Goal: Feedback & Contribution: Submit feedback/report problem

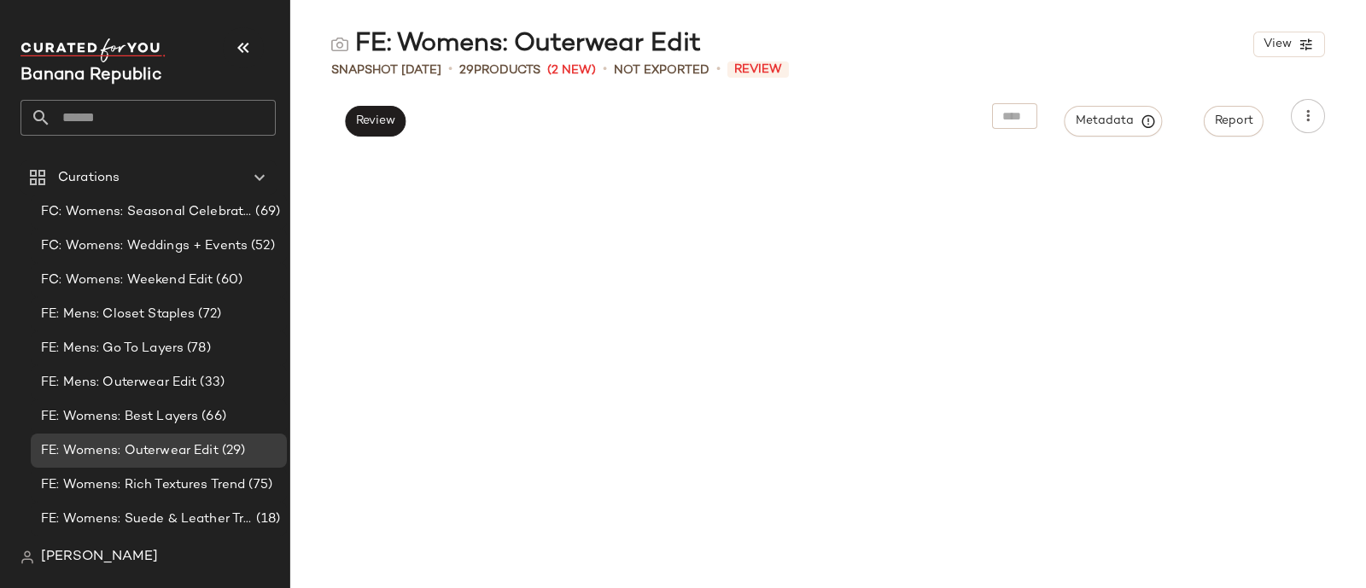
scroll to position [2864, 0]
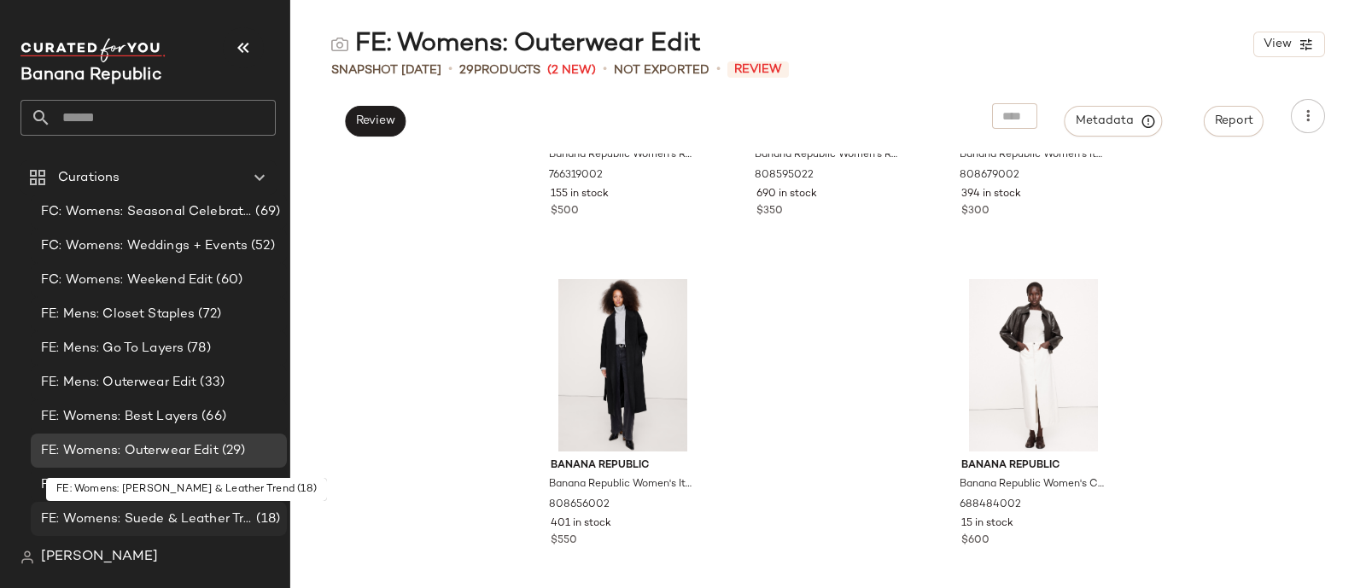
click at [190, 514] on span "FE: Womens: Suede & Leather Trend" at bounding box center [147, 520] width 212 height 20
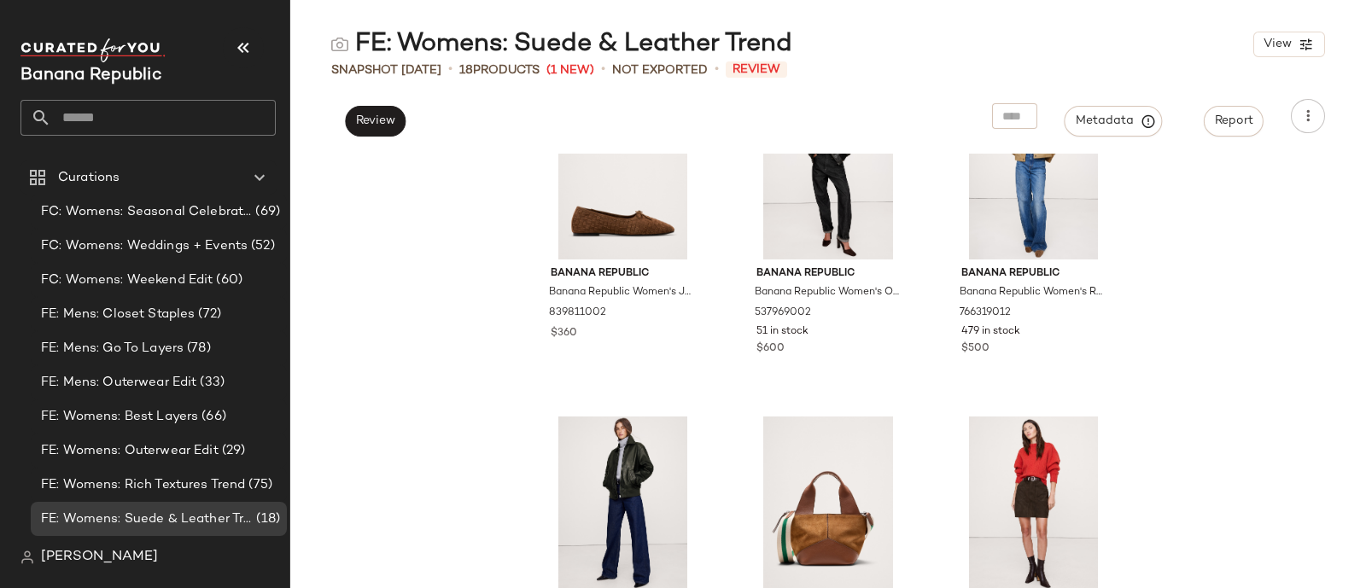
scroll to position [1091, 0]
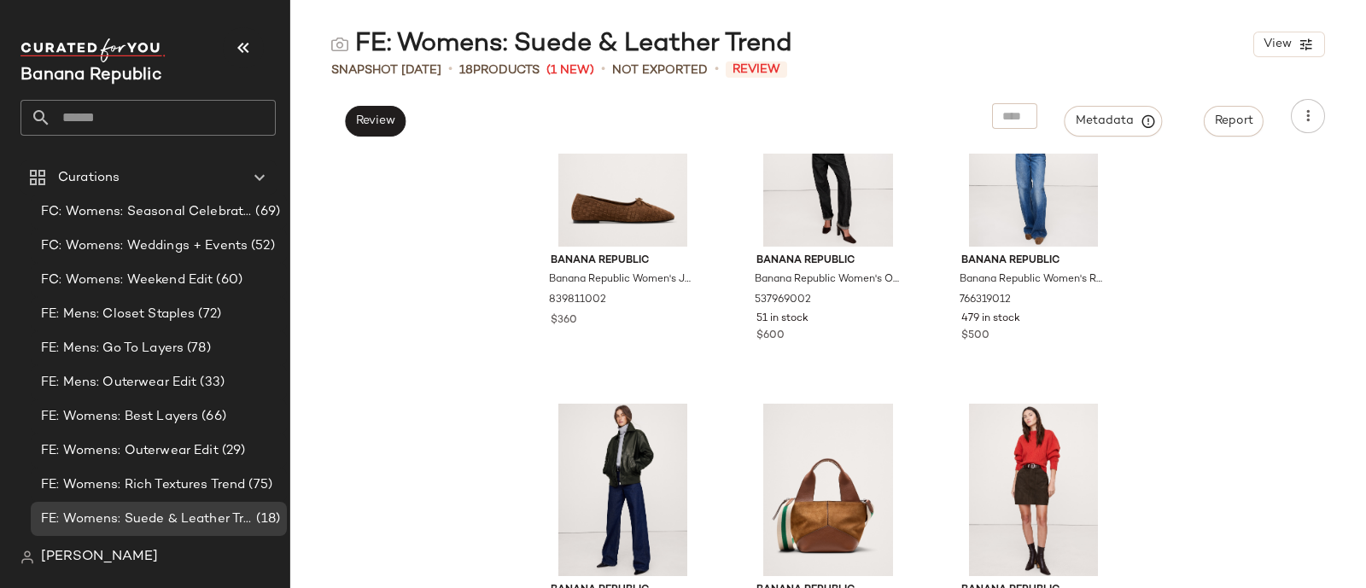
click at [457, 421] on div "Banana Republic Banana Republic Women's Suede Midi Skirt Ganache Brown Size 0 8…" at bounding box center [828, 371] width 1076 height 435
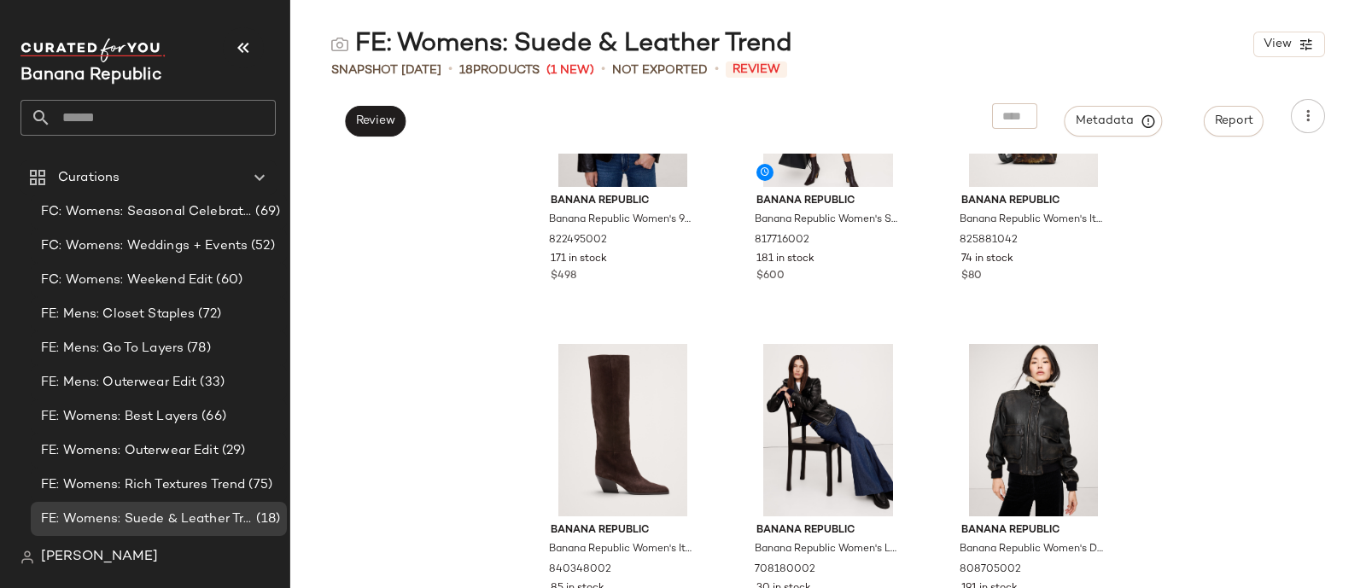
scroll to position [328, 0]
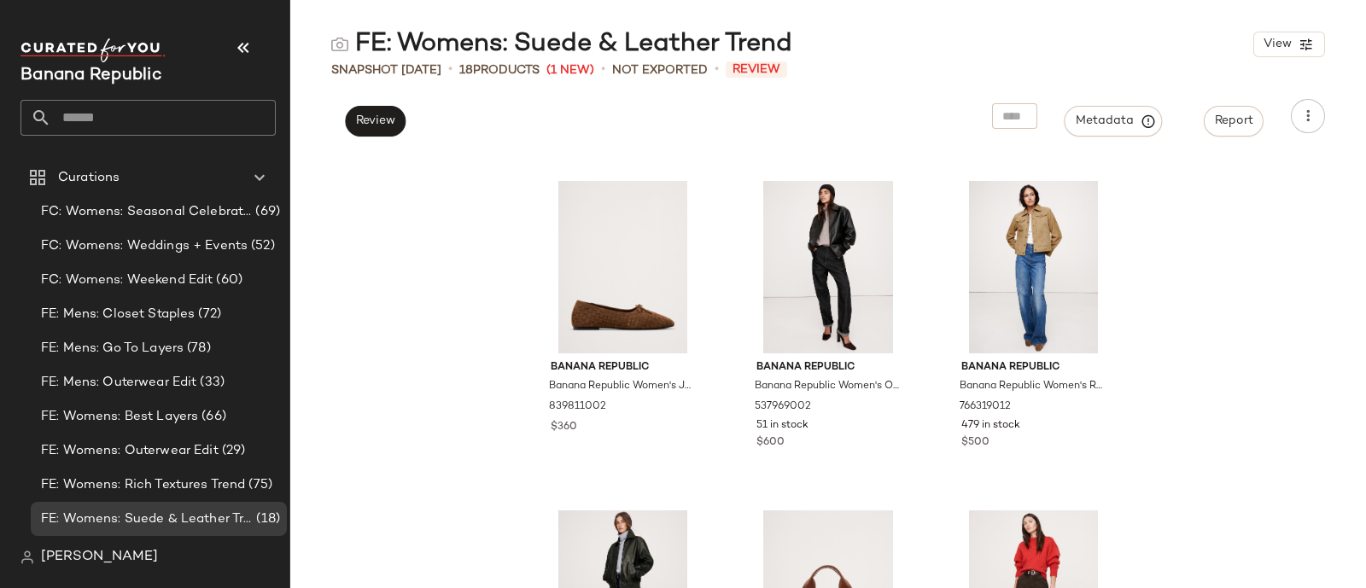
click at [493, 356] on div "Banana Republic Banana Republic Women's Suede Midi Skirt Ganache Brown Size 0 8…" at bounding box center [828, 371] width 1076 height 435
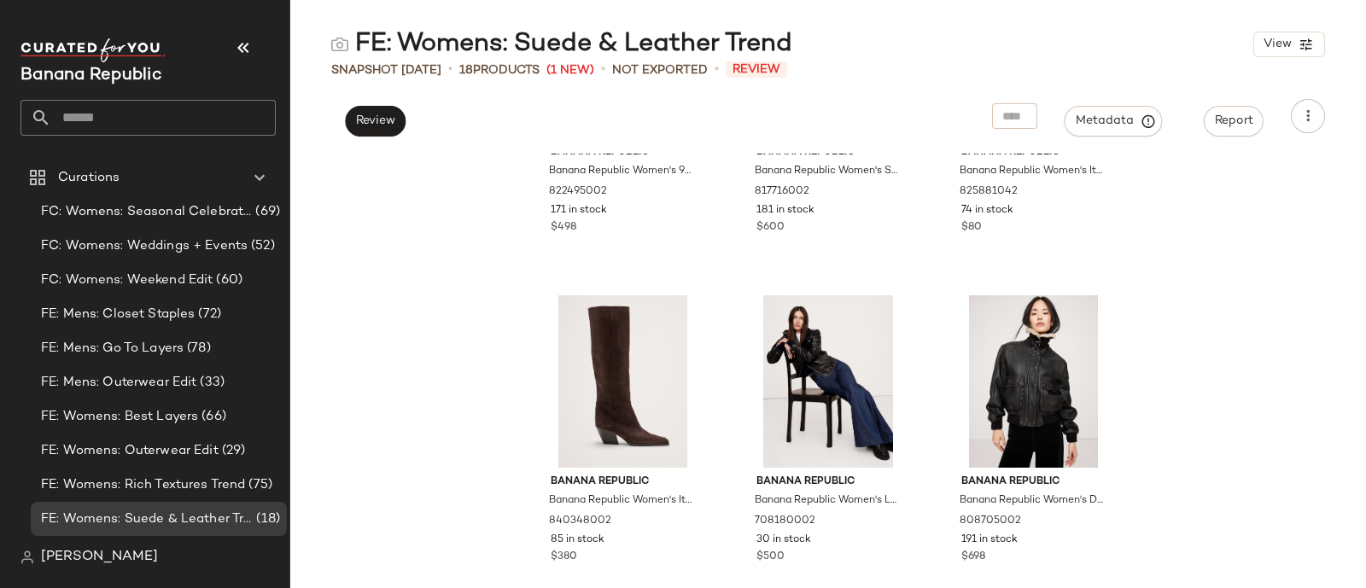
scroll to position [196, 0]
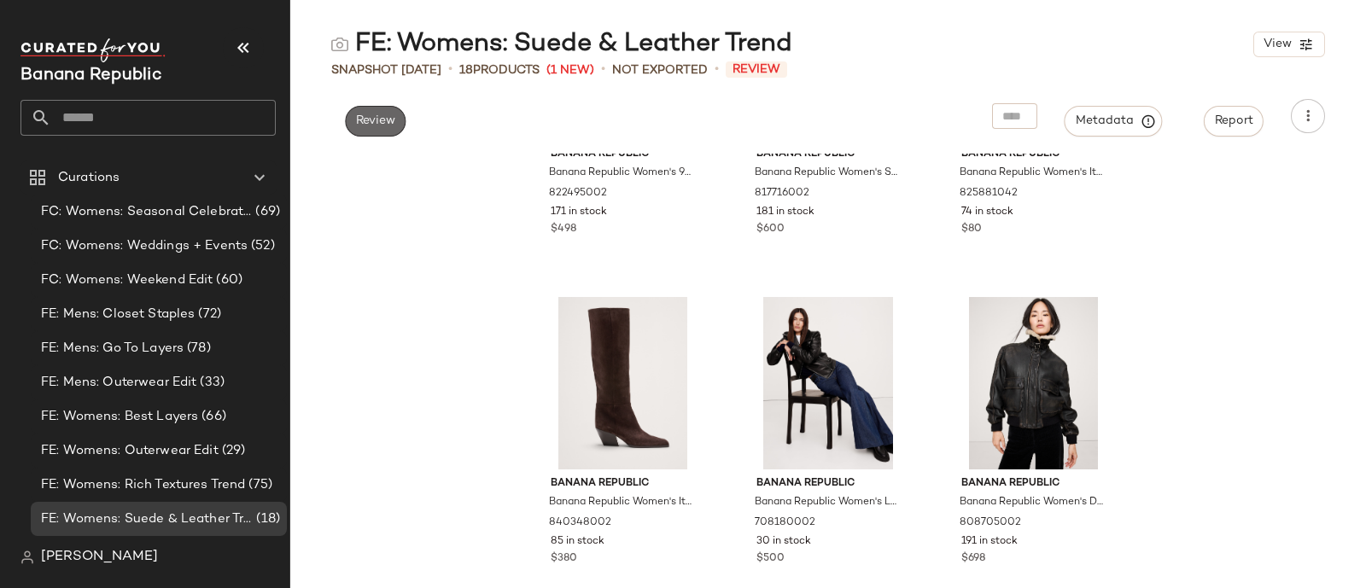
click at [377, 130] on button "Review" at bounding box center [375, 121] width 61 height 31
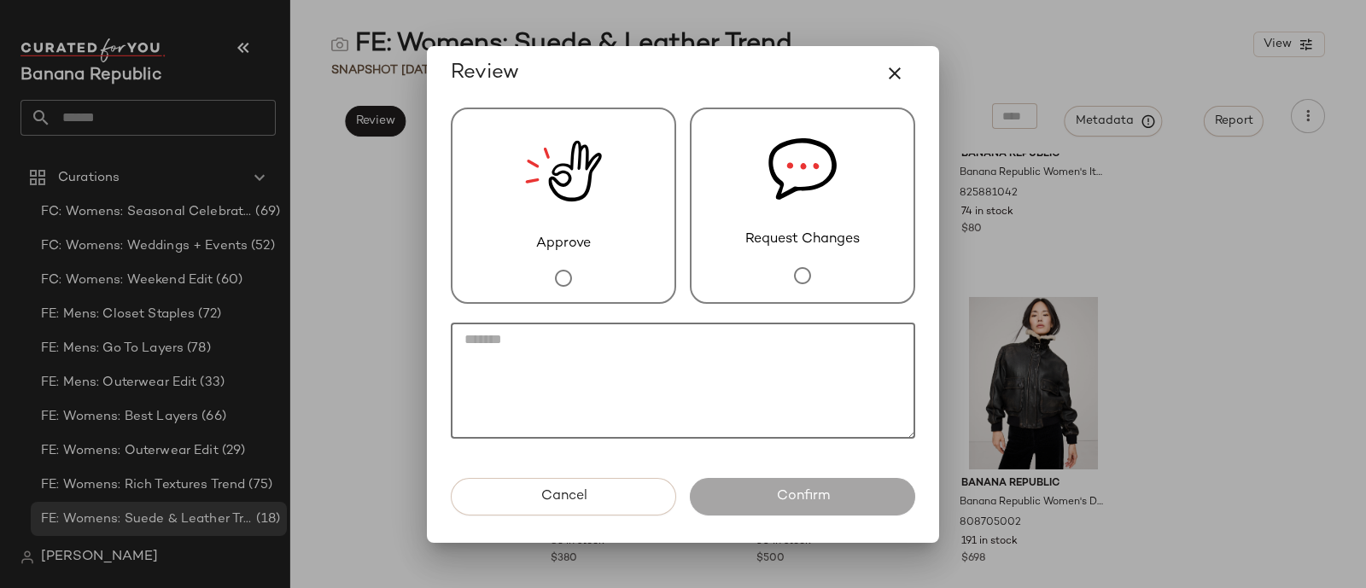
click at [569, 363] on textarea at bounding box center [683, 381] width 464 height 116
type textarea "**********"
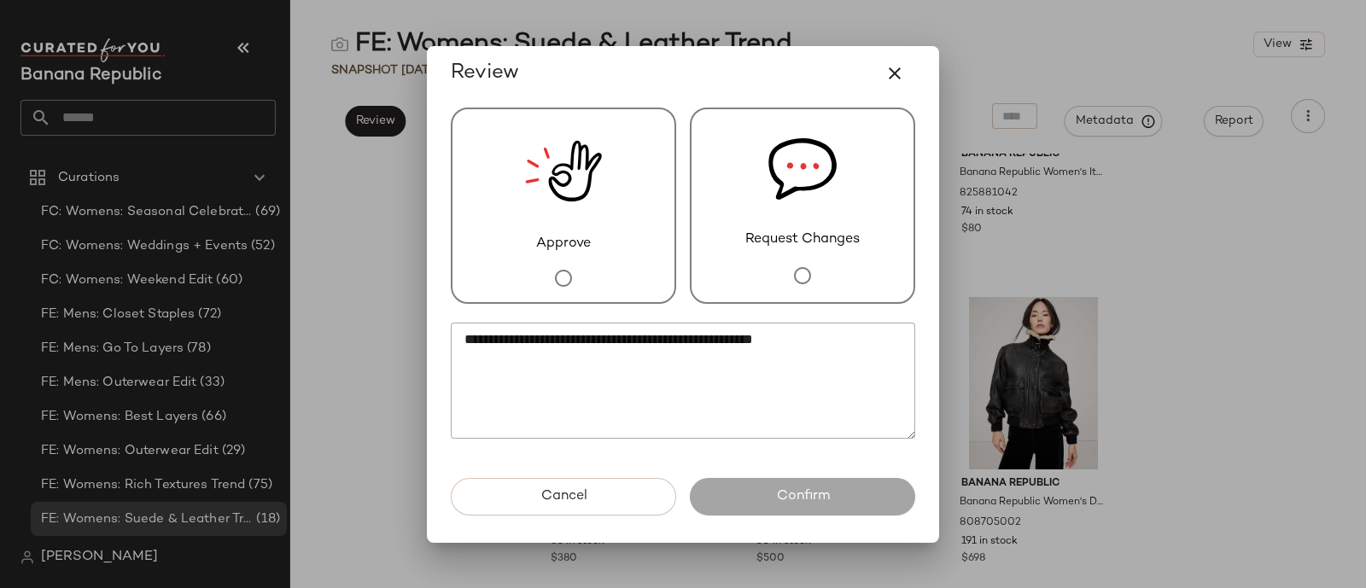
drag, startPoint x: 789, startPoint y: 482, endPoint x: 733, endPoint y: 237, distance: 252.1
click at [733, 237] on div "Request Changes" at bounding box center [802, 206] width 225 height 196
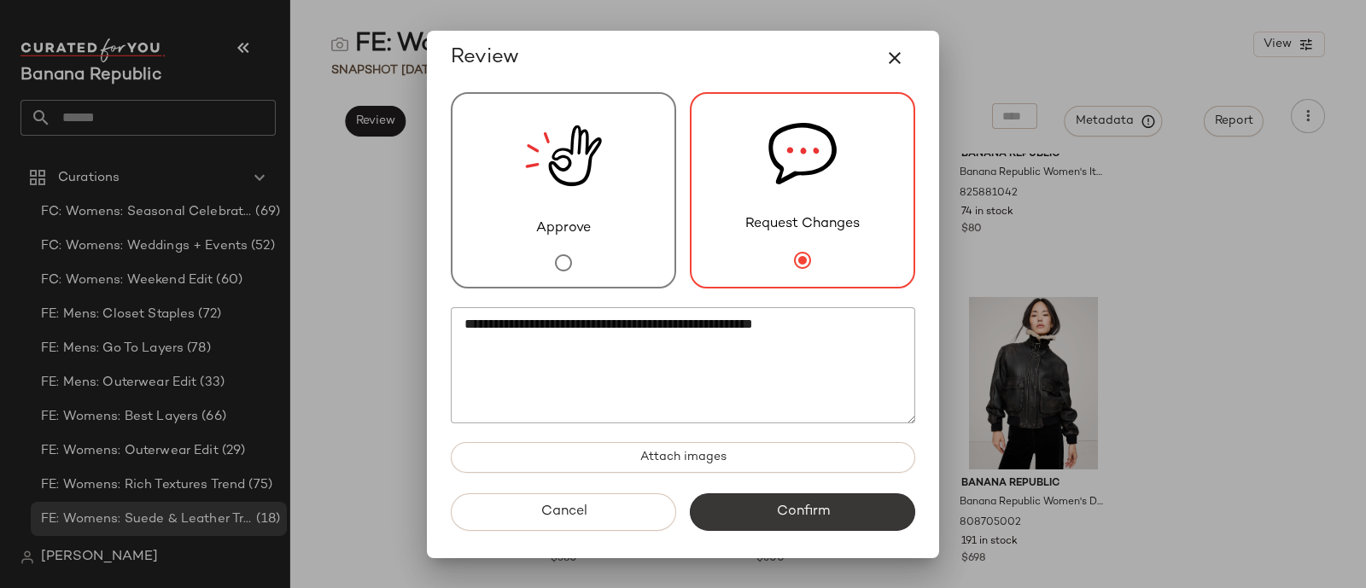
click at [781, 510] on span "Confirm" at bounding box center [802, 512] width 54 height 16
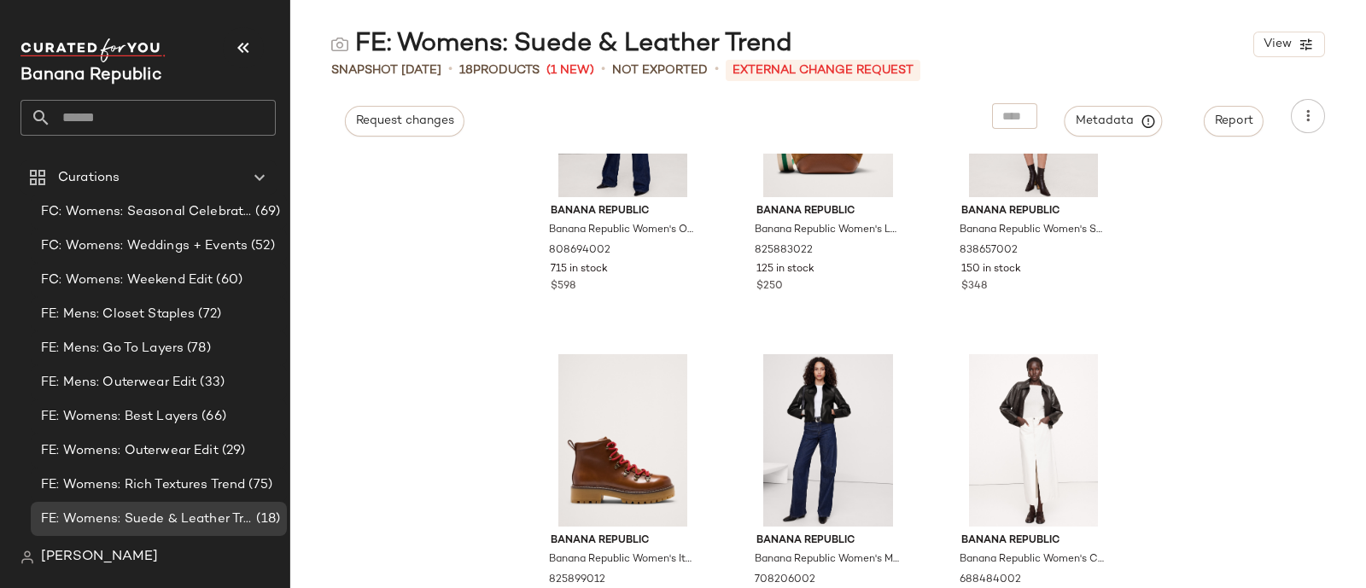
scroll to position [1545, 0]
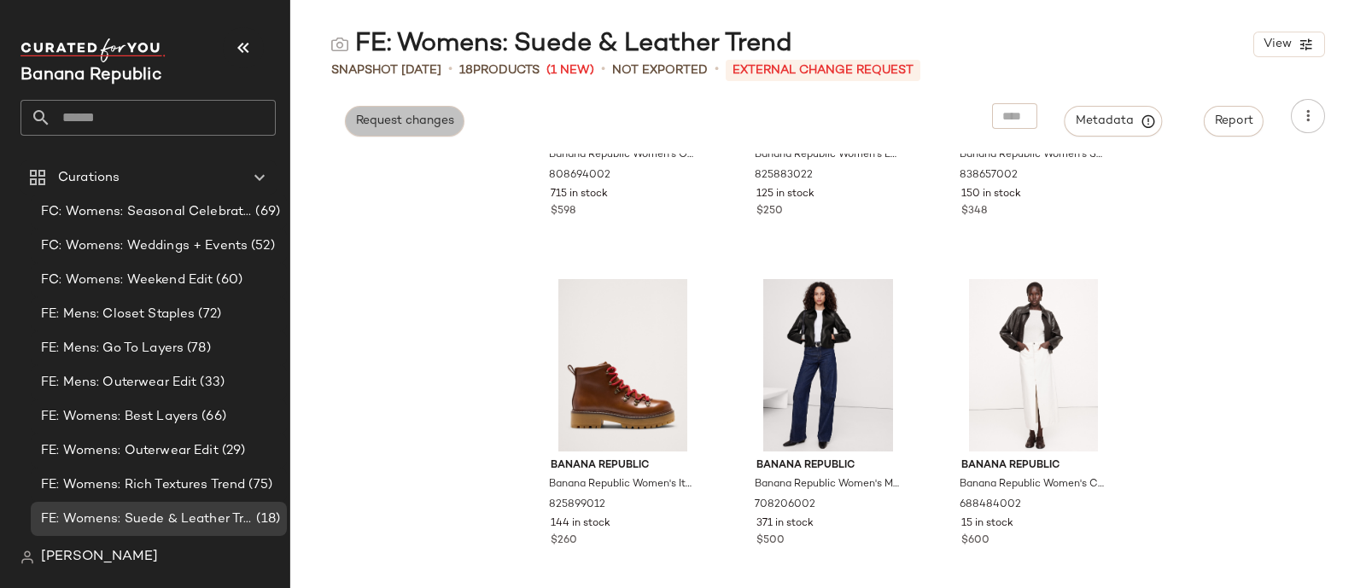
click at [400, 121] on span "Request changes" at bounding box center [404, 121] width 99 height 14
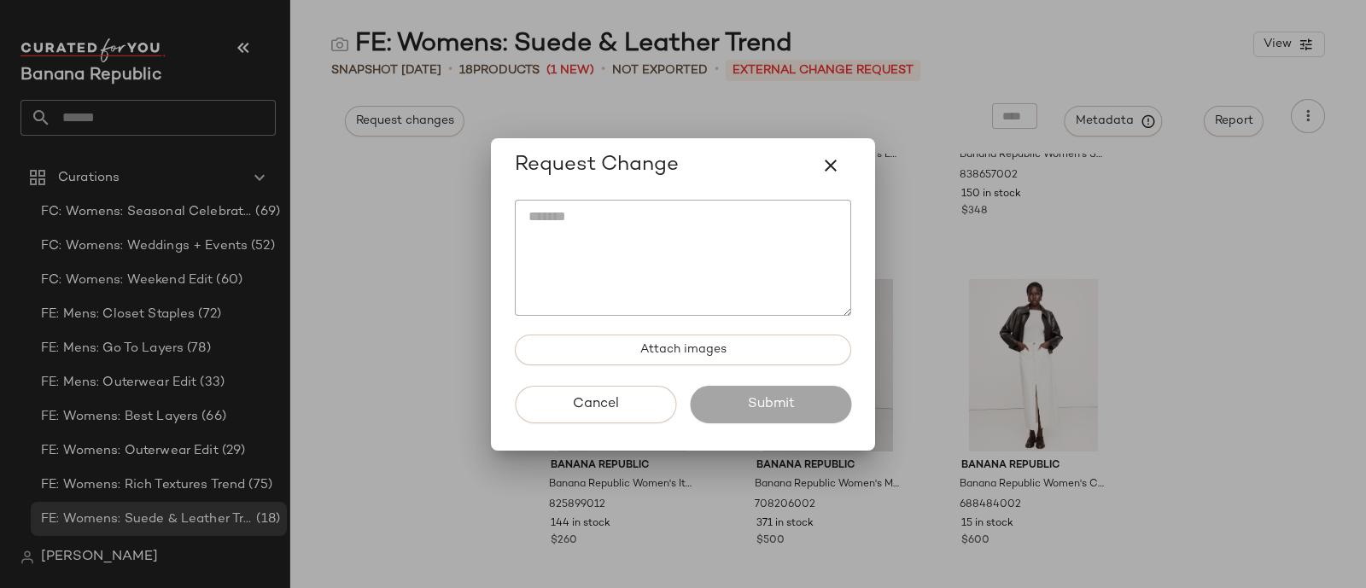
click at [550, 224] on textarea at bounding box center [683, 258] width 336 height 116
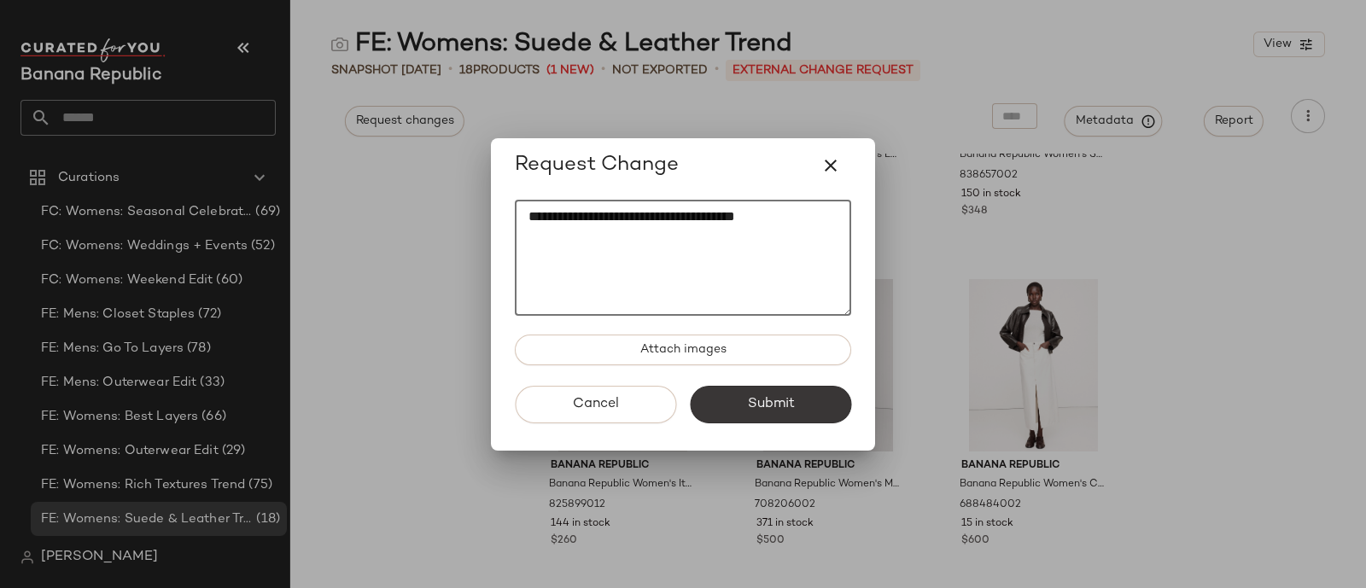
type textarea "**********"
click at [739, 407] on button "Submit" at bounding box center [770, 405] width 161 height 38
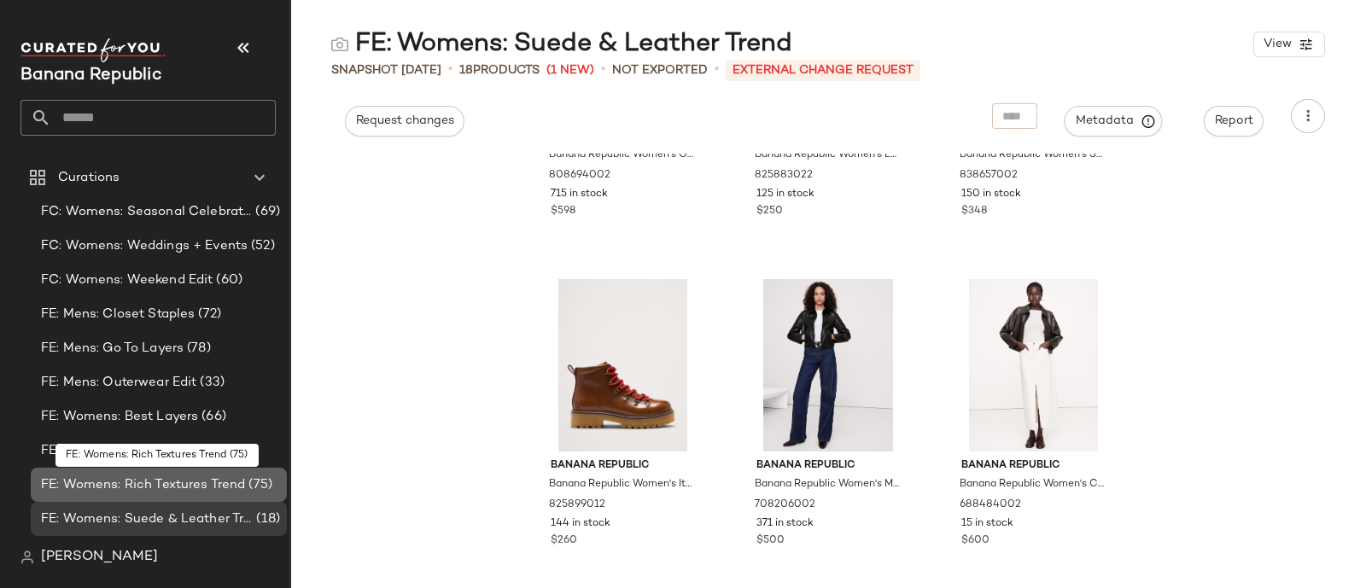
click at [143, 482] on span "FE: Womens: Rich Textures Trend" at bounding box center [143, 486] width 204 height 20
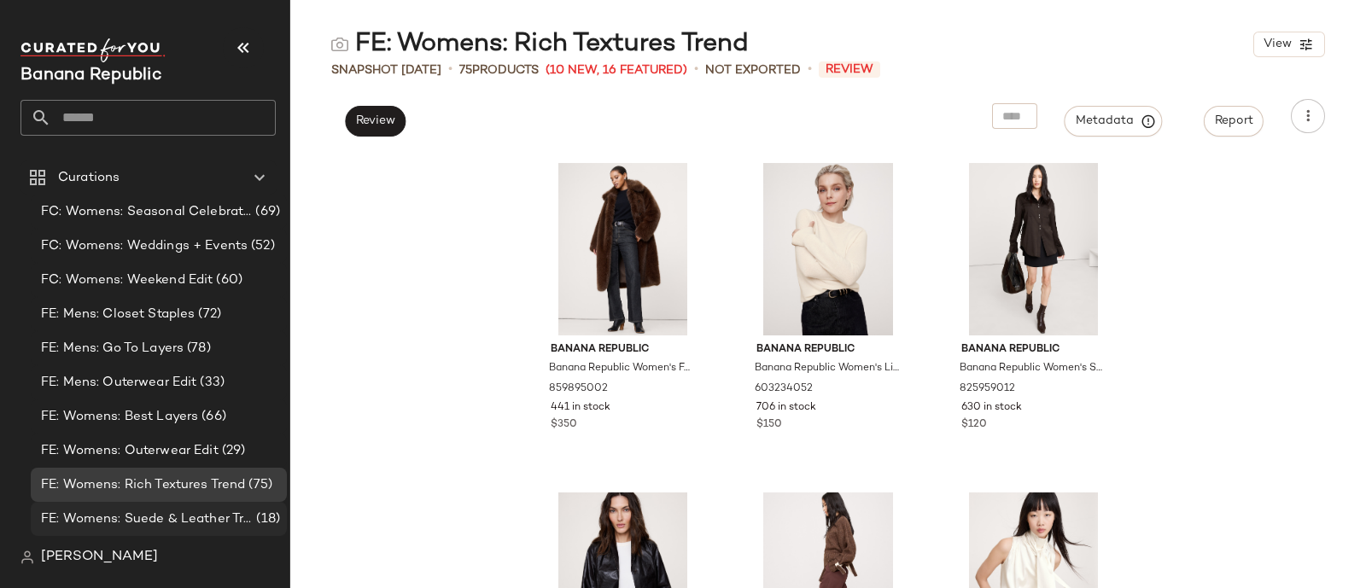
click at [171, 515] on span "FE: Womens: Suede & Leather Trend" at bounding box center [147, 520] width 212 height 20
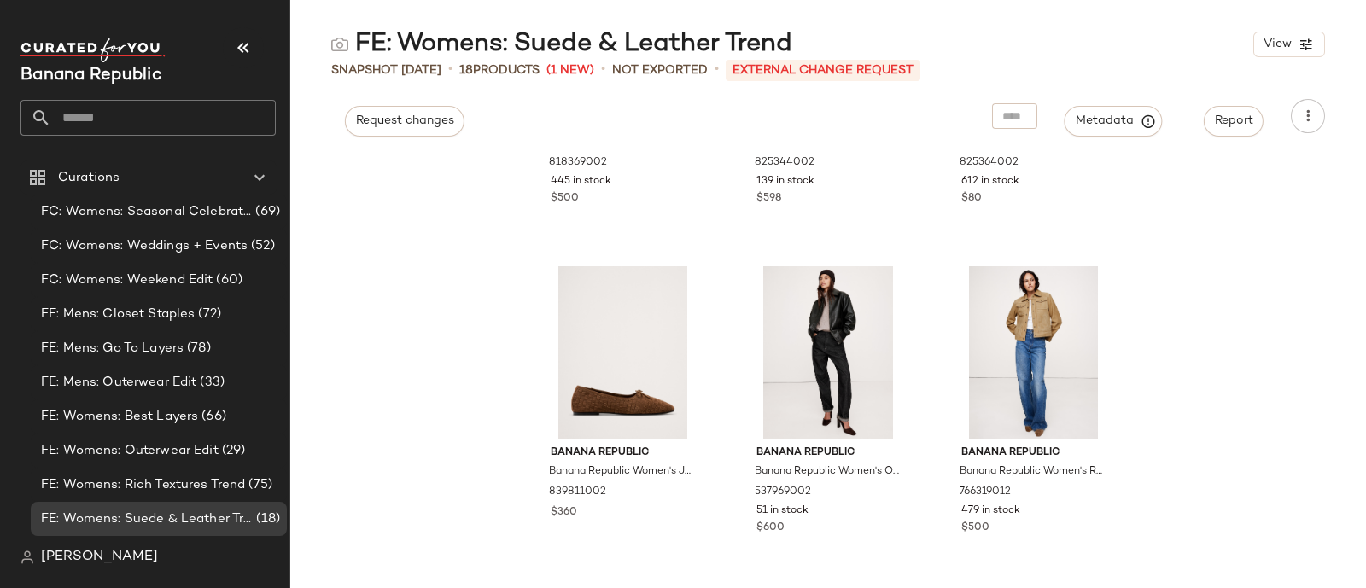
scroll to position [106, 0]
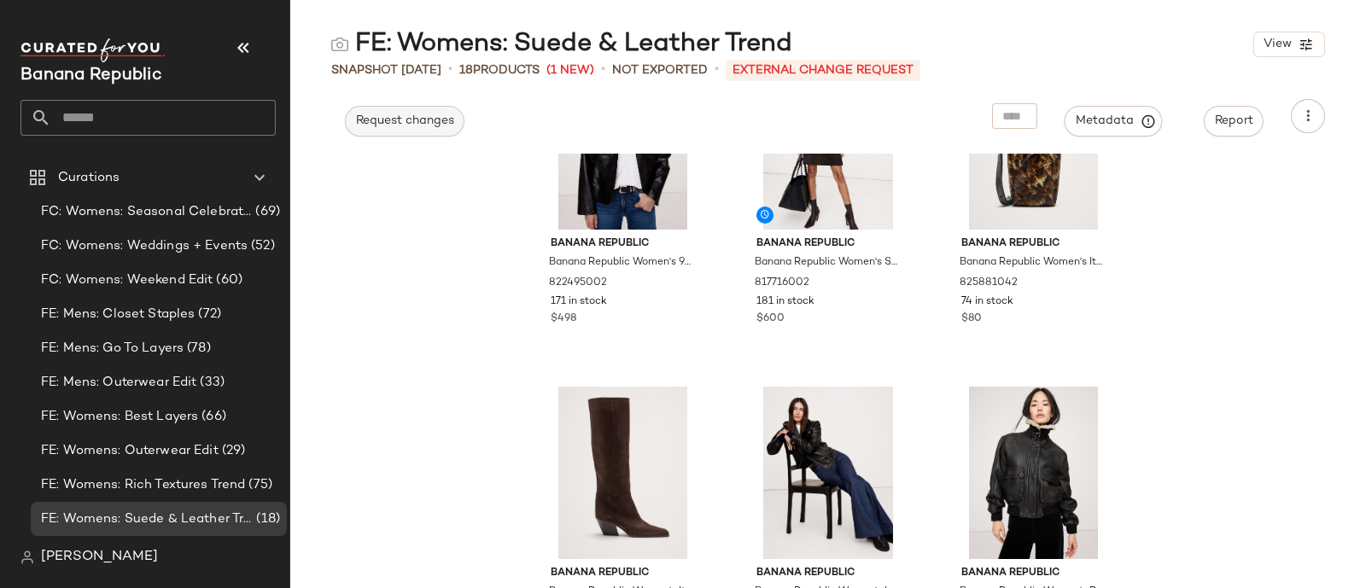
click at [384, 121] on span "Request changes" at bounding box center [404, 121] width 99 height 14
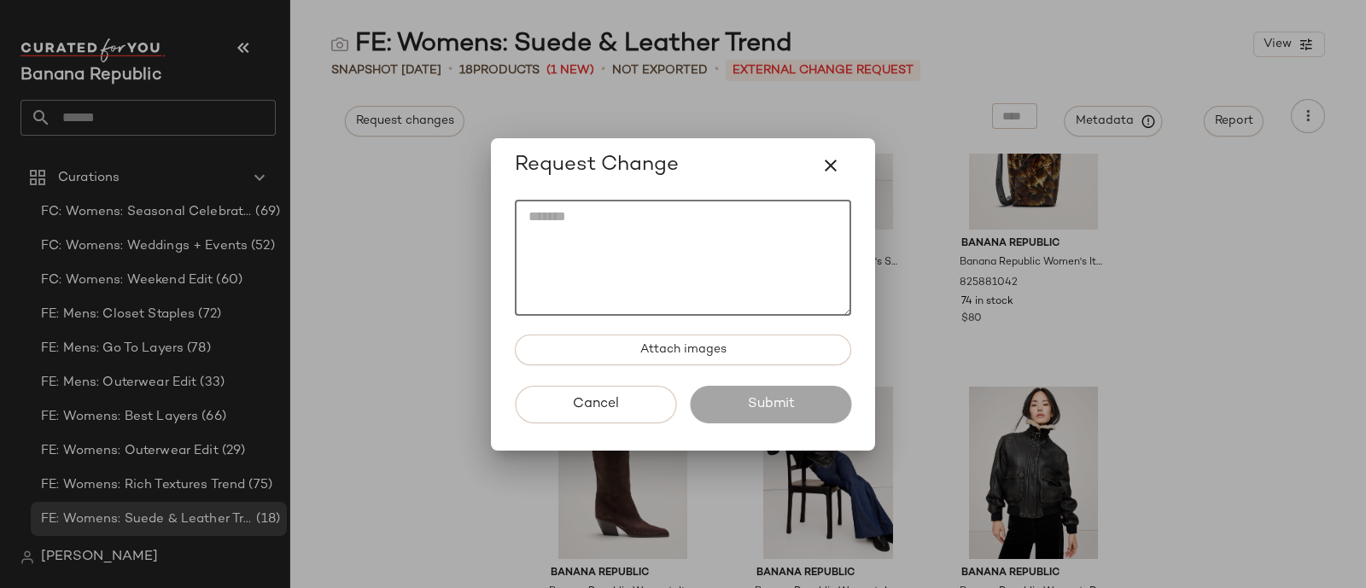
click at [600, 265] on textarea at bounding box center [683, 258] width 336 height 116
paste textarea "*********"
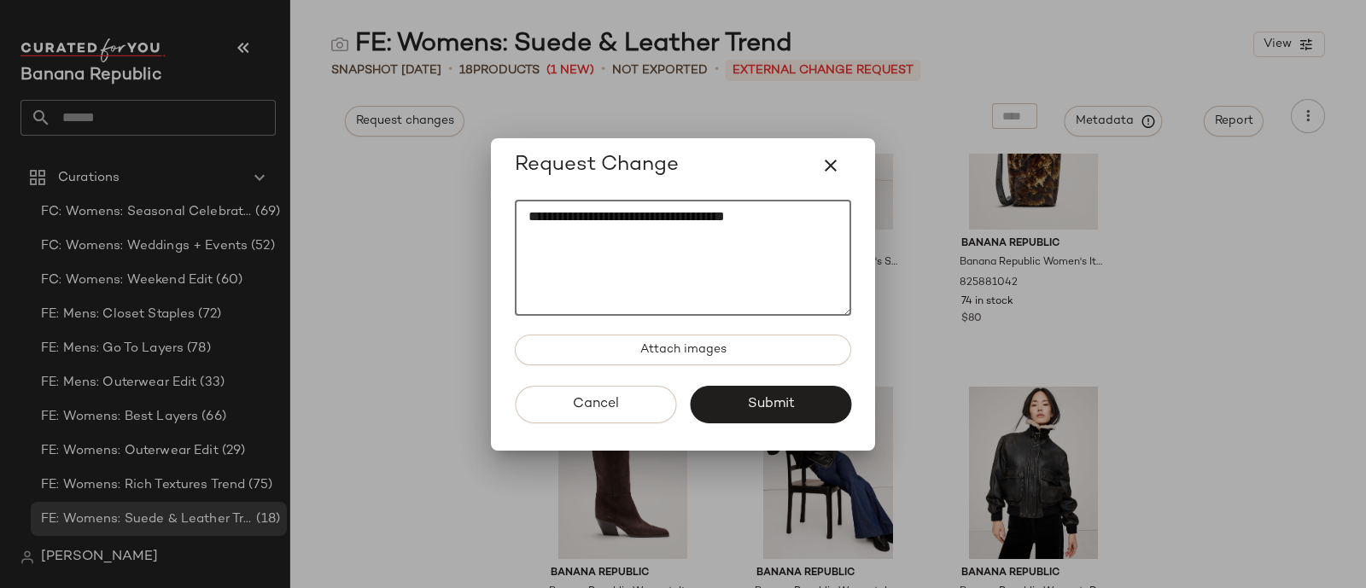
click at [605, 211] on textarea "**********" at bounding box center [683, 258] width 336 height 116
paste textarea "**********"
type textarea "**********"
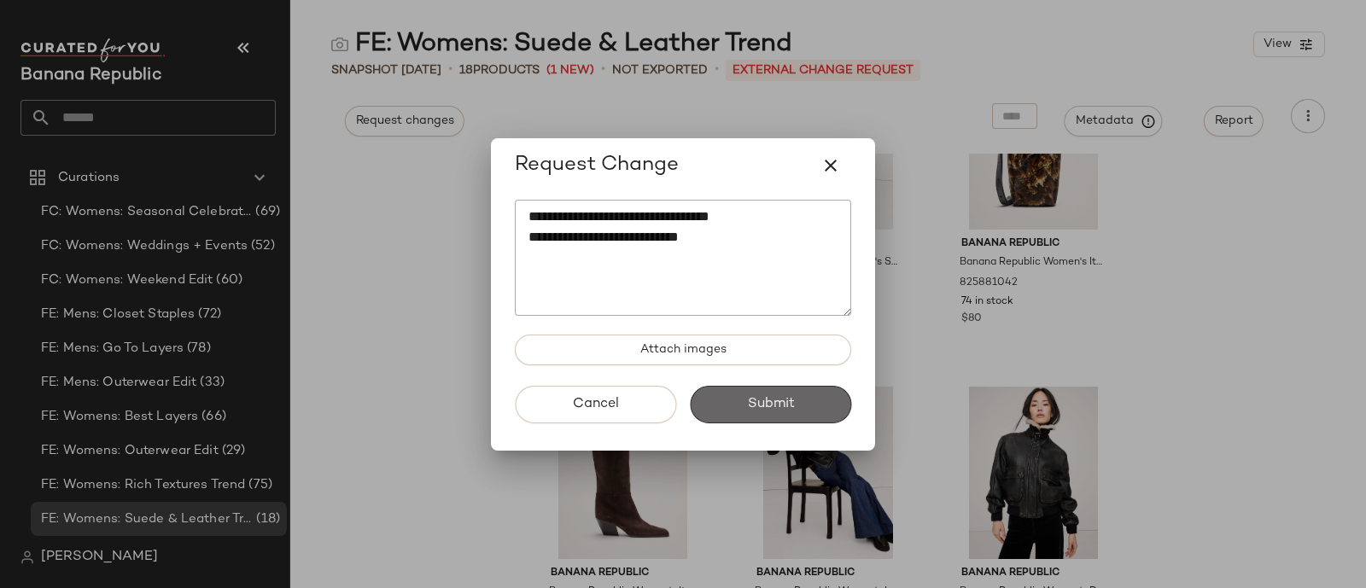
click at [790, 389] on button "Submit" at bounding box center [770, 405] width 161 height 38
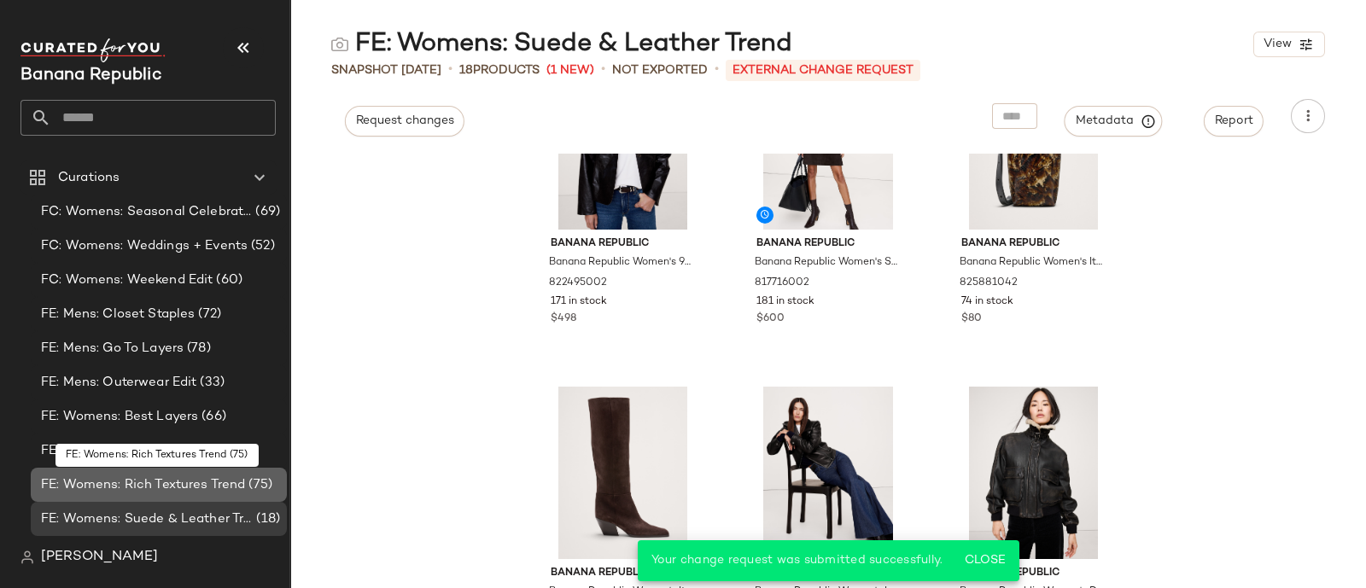
click at [139, 491] on span "FE: Womens: Rich Textures Trend" at bounding box center [143, 486] width 204 height 20
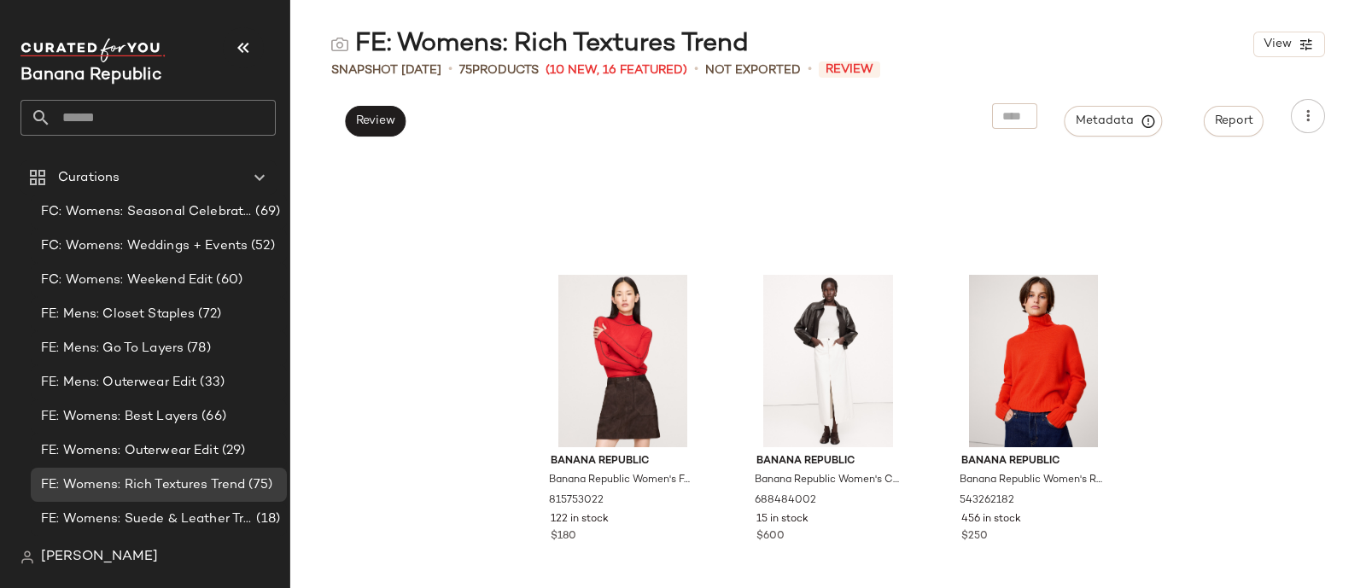
scroll to position [3522, 0]
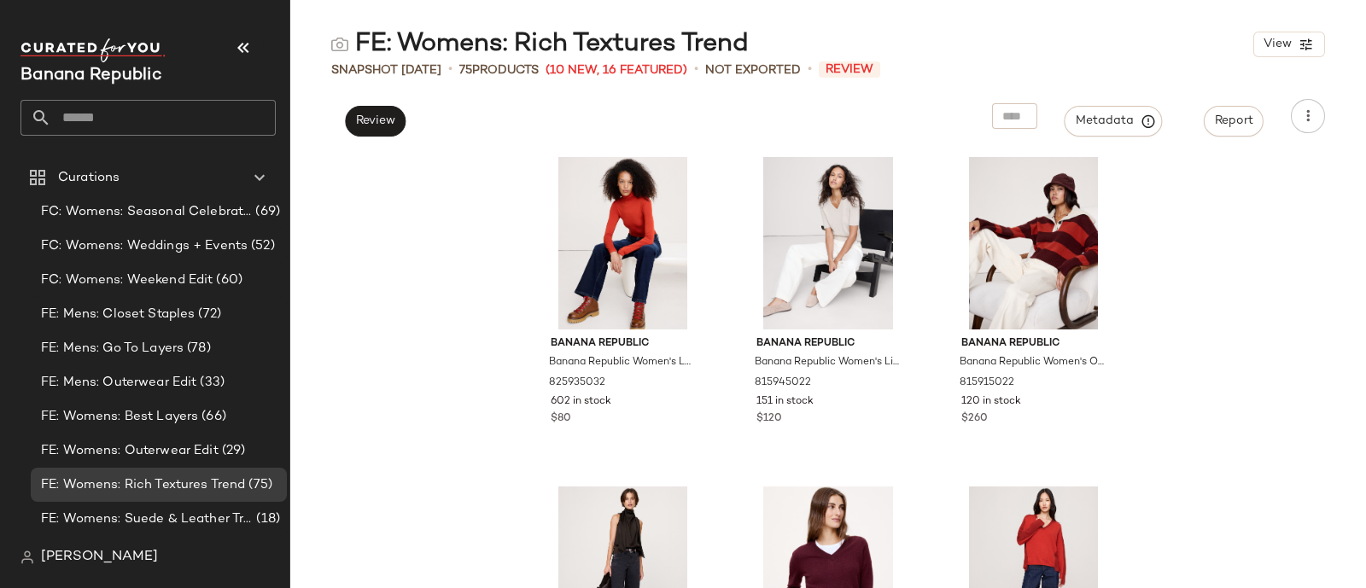
click at [413, 503] on div "Banana Republic Banana Republic Women's Mid-Rise Flare Stretch Wool-Blend Pant …" at bounding box center [828, 371] width 1076 height 435
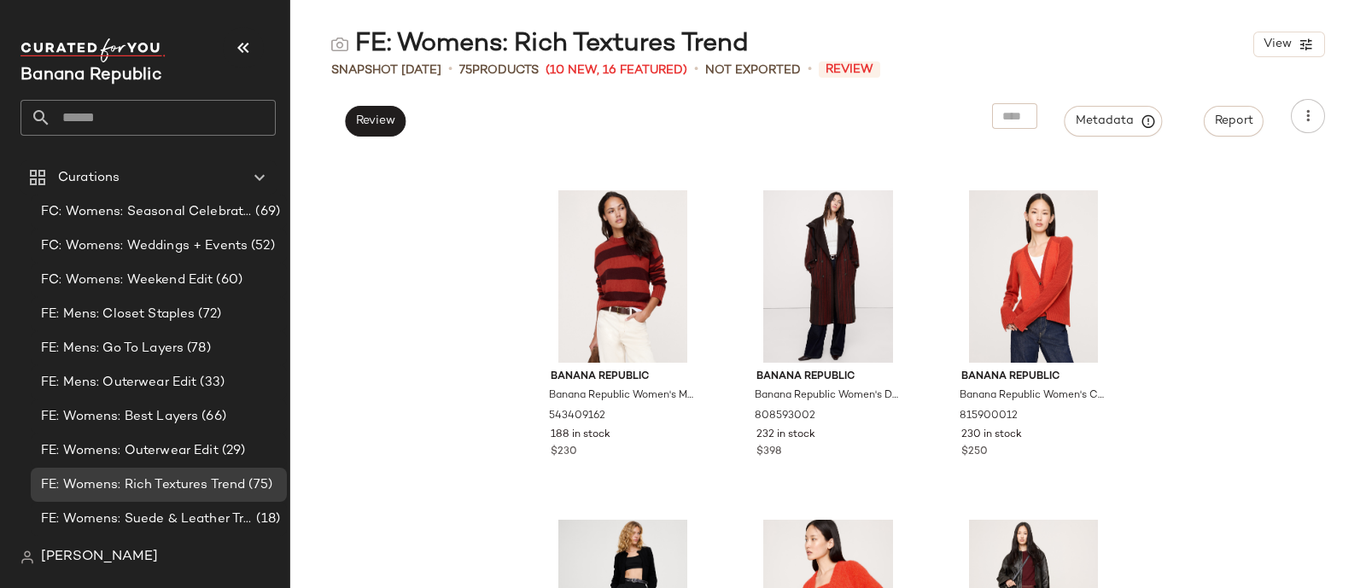
scroll to position [2580, 0]
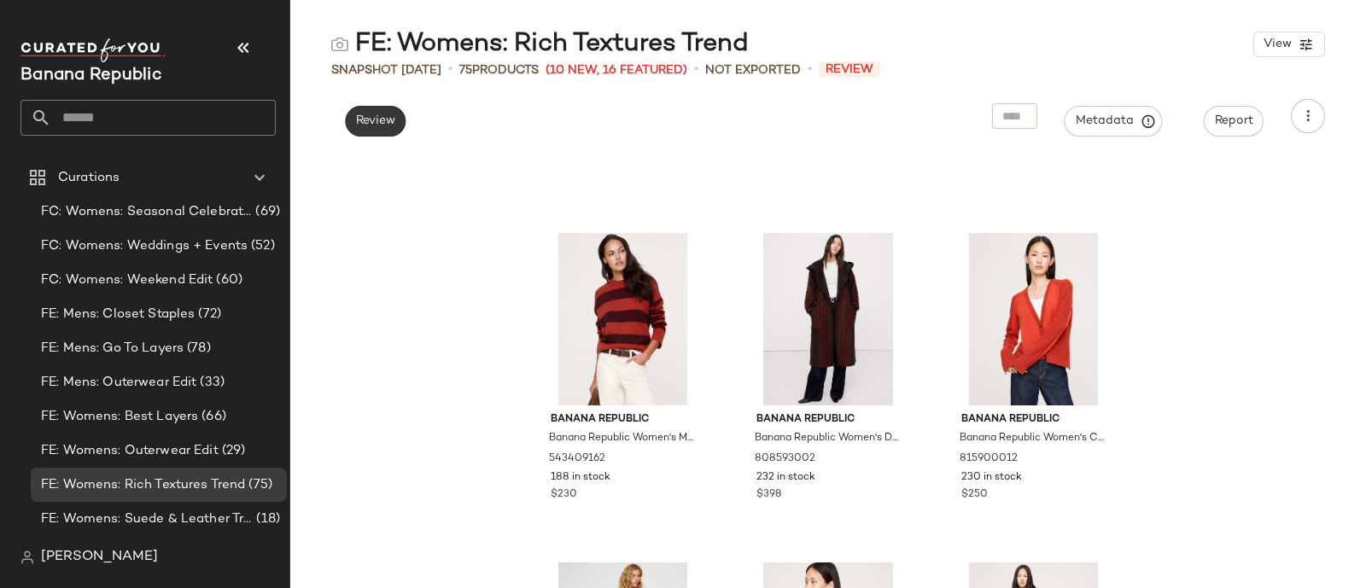
click at [371, 124] on span "Review" at bounding box center [375, 121] width 40 height 14
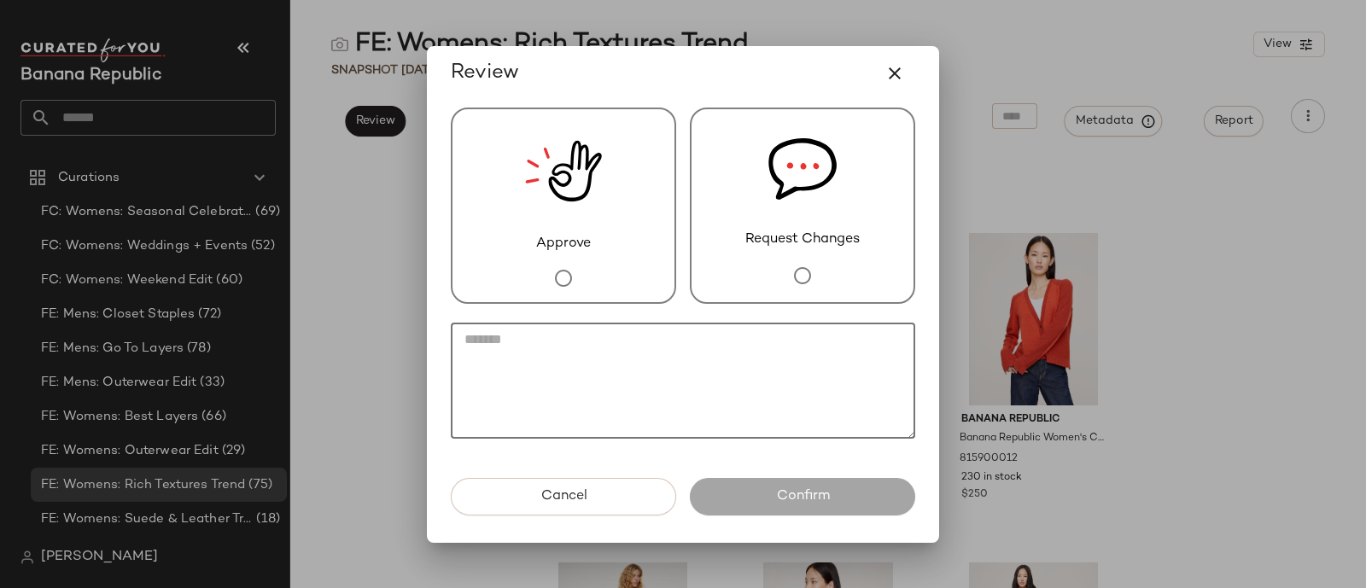
click at [616, 342] on textarea at bounding box center [683, 381] width 464 height 116
click at [576, 336] on textarea "**********" at bounding box center [683, 381] width 464 height 116
type textarea "**********"
click at [807, 244] on span "Request Changes" at bounding box center [802, 240] width 114 height 20
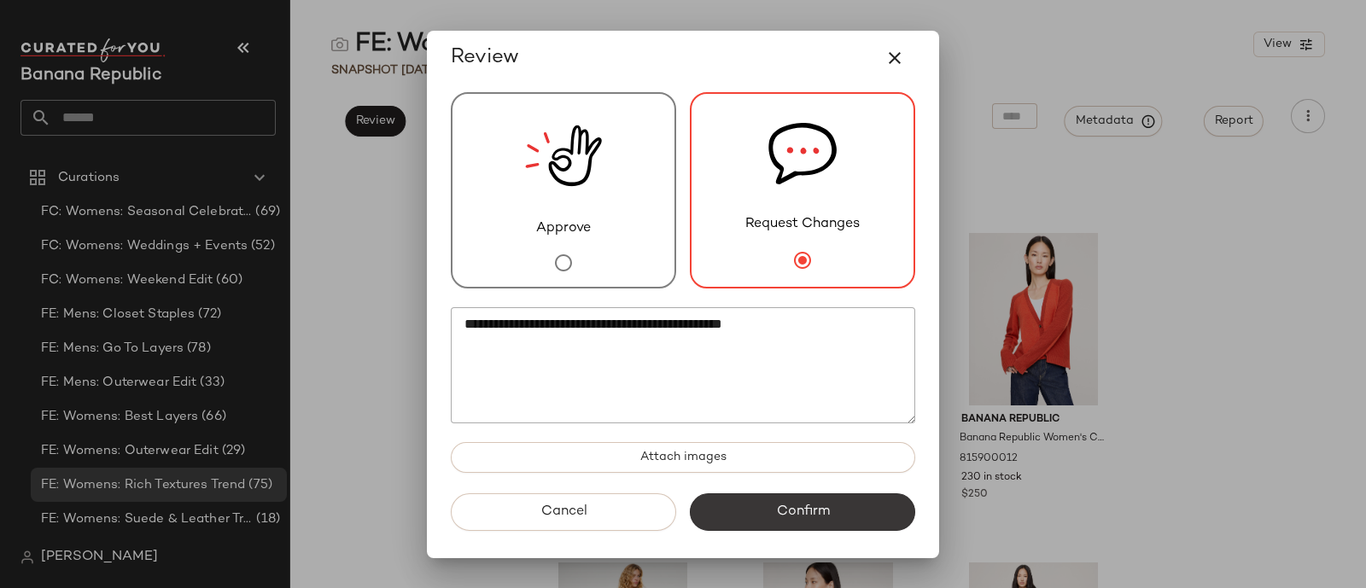
click at [817, 518] on span "Confirm" at bounding box center [802, 512] width 54 height 16
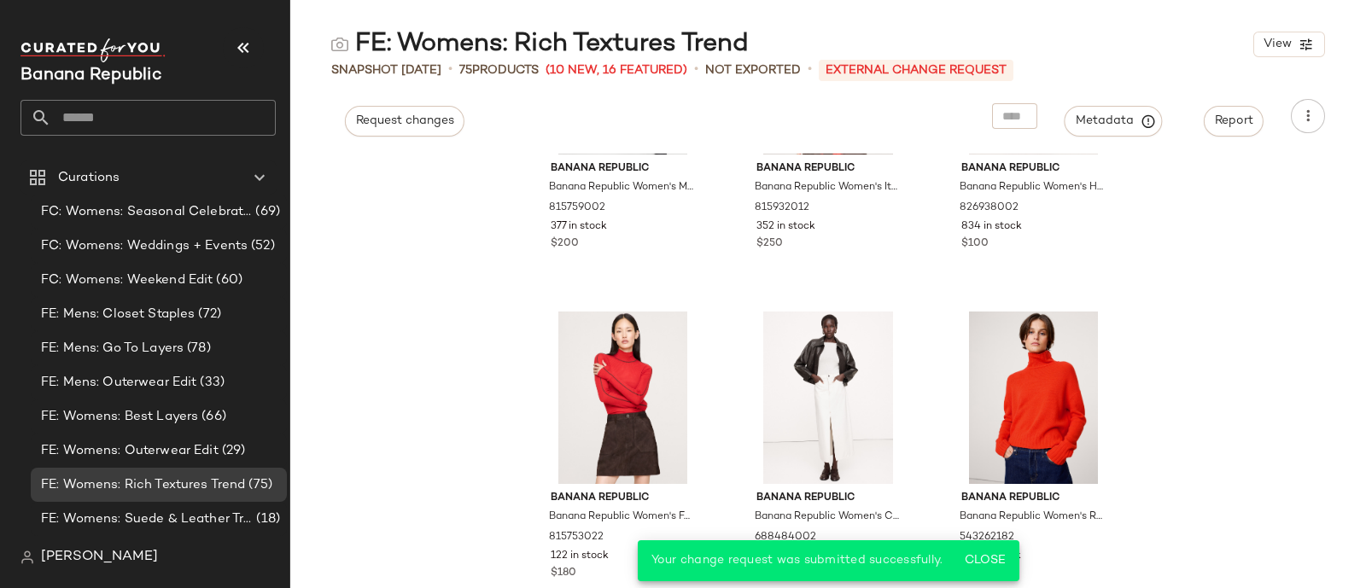
scroll to position [3226, 0]
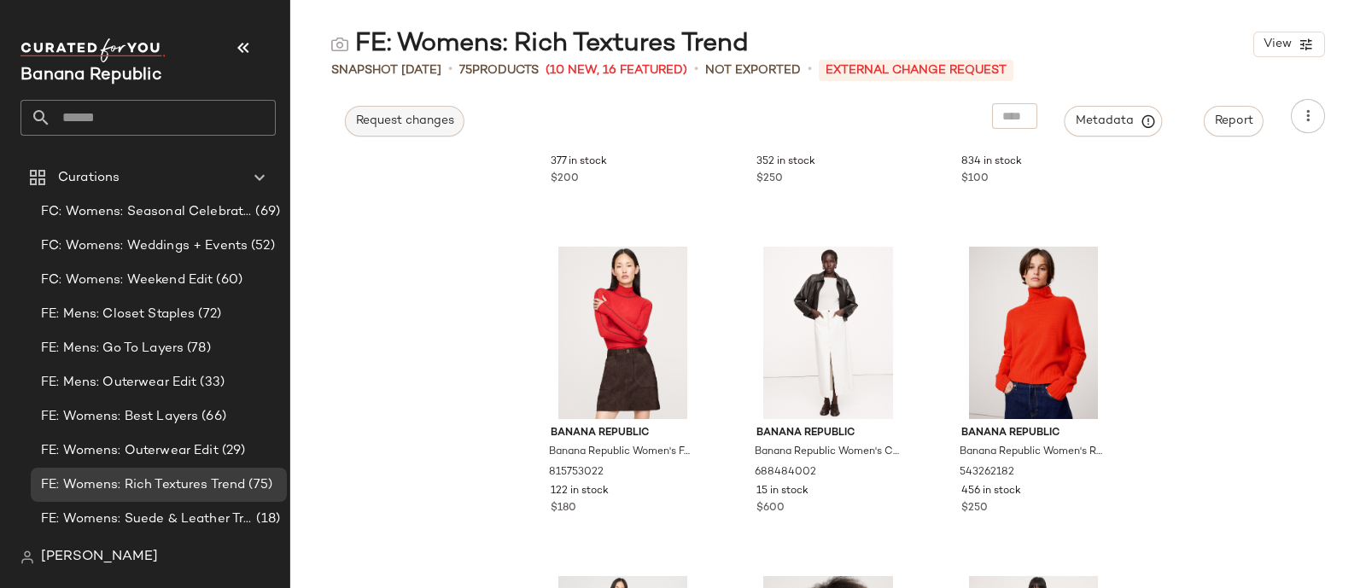
click at [392, 117] on span "Request changes" at bounding box center [404, 121] width 99 height 14
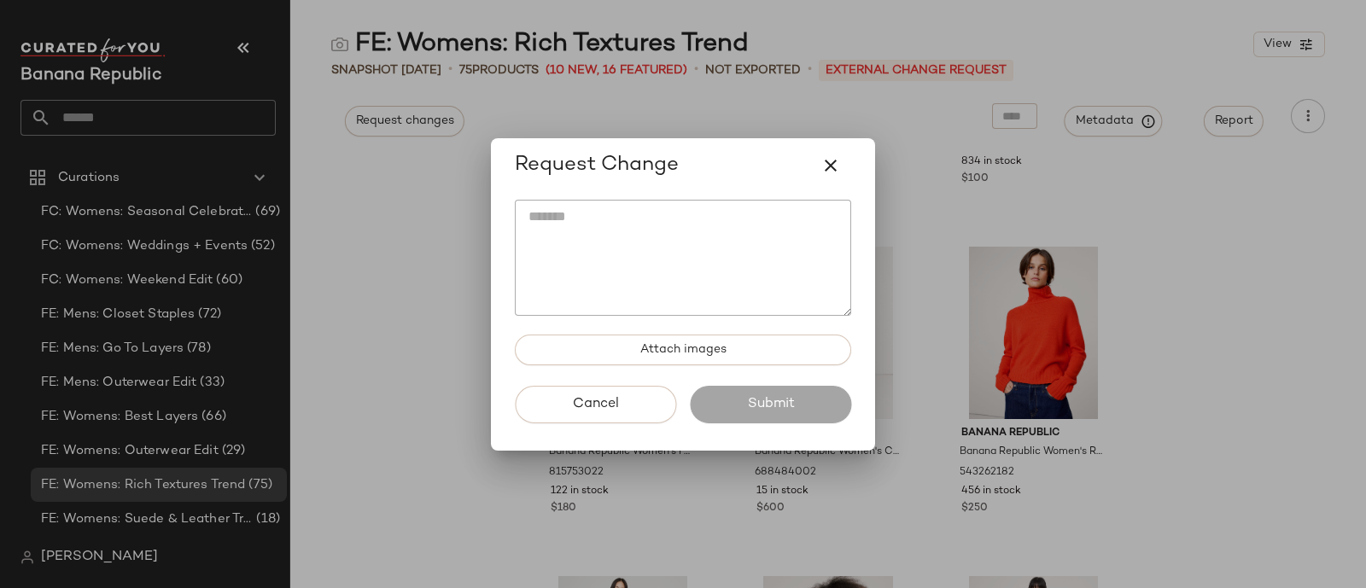
click at [579, 242] on textarea at bounding box center [683, 258] width 336 height 116
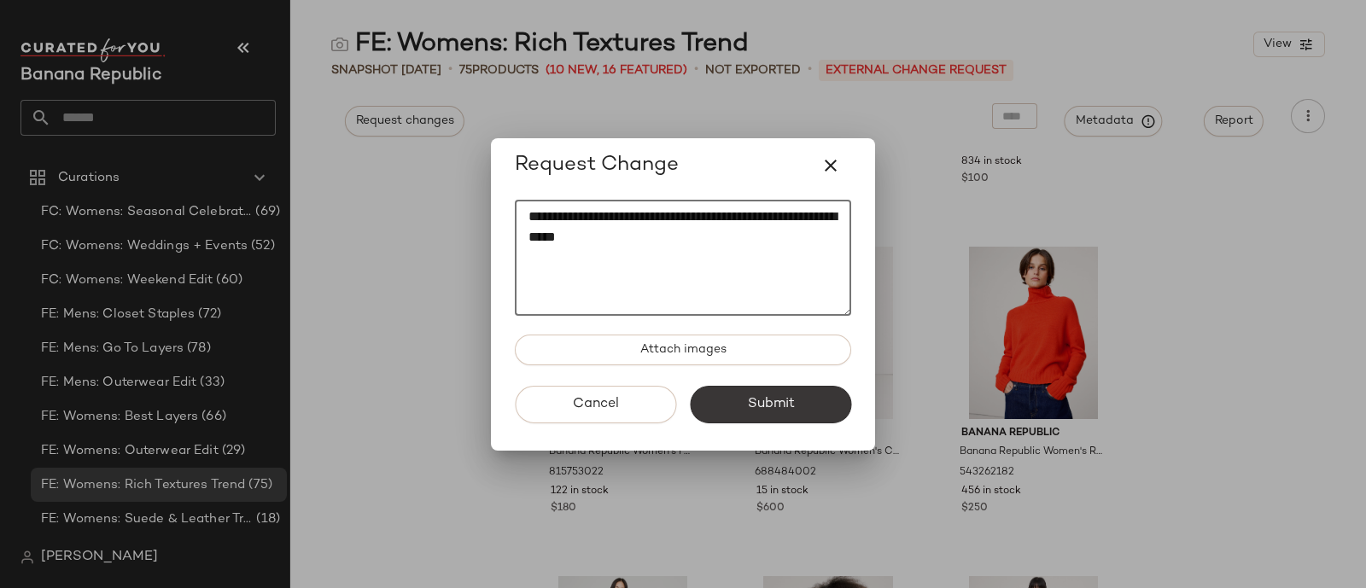
type textarea "**********"
click at [761, 416] on button "Submit" at bounding box center [770, 405] width 161 height 38
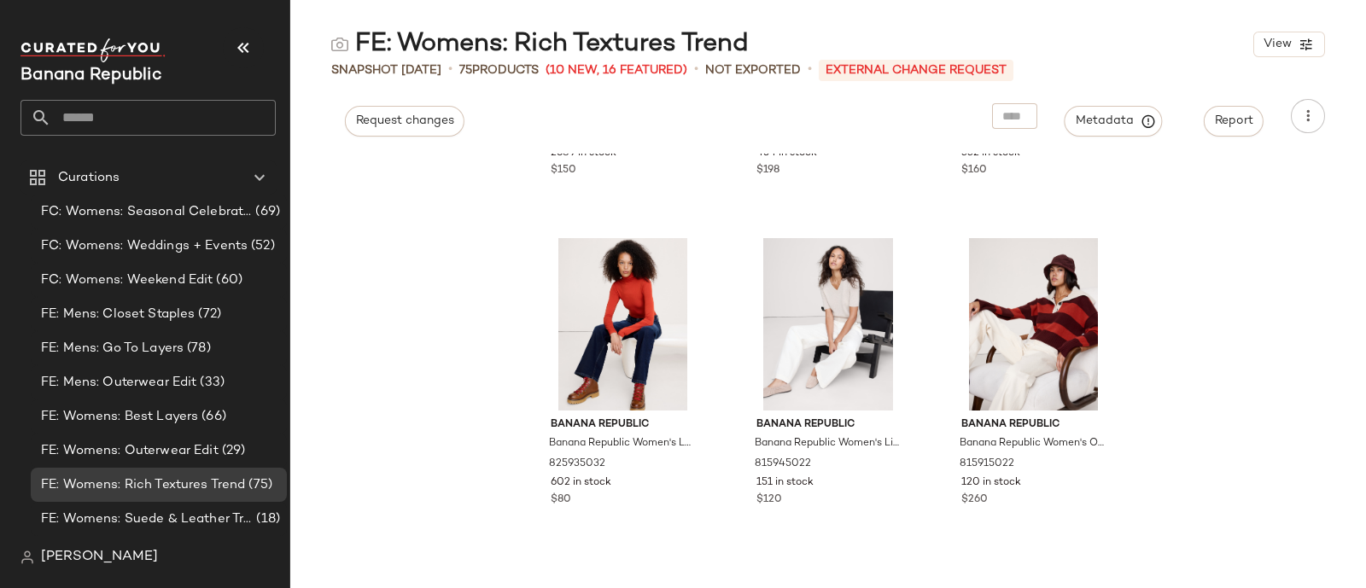
scroll to position [3912, 0]
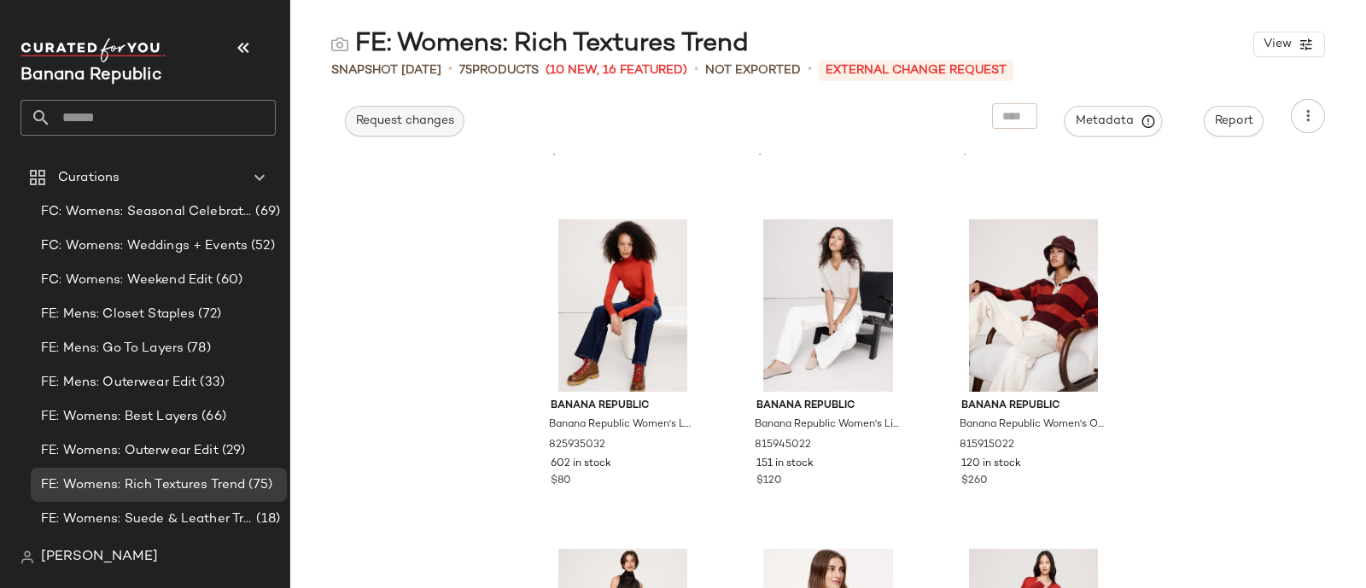
click at [402, 121] on span "Request changes" at bounding box center [404, 121] width 99 height 14
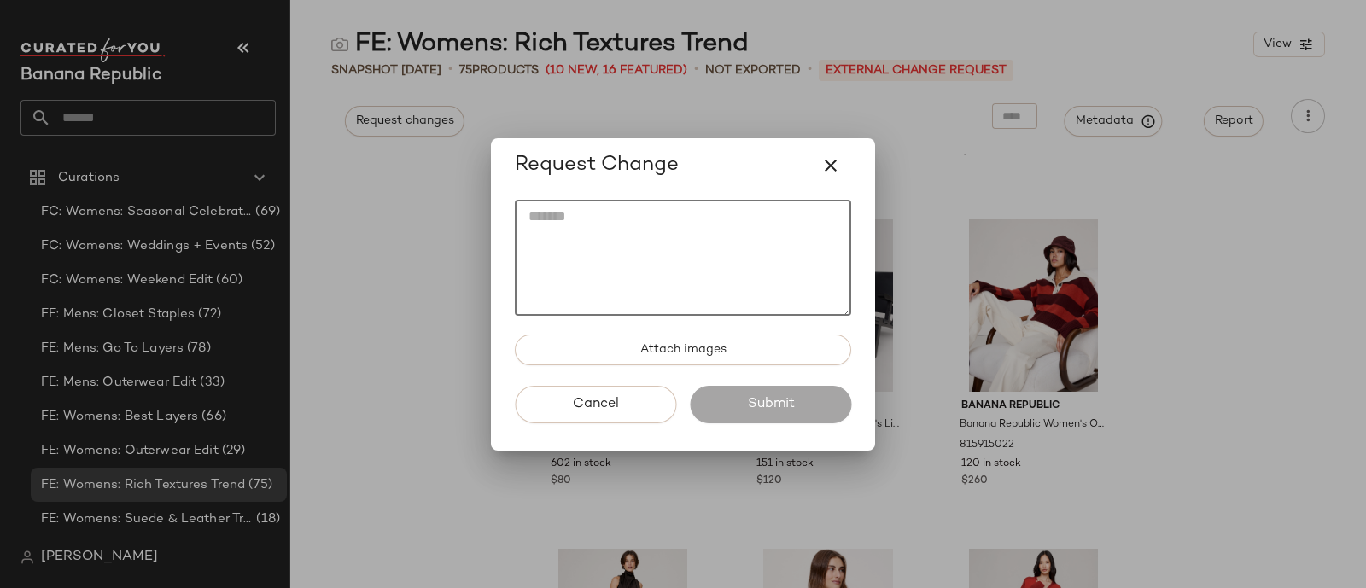
click at [559, 246] on textarea at bounding box center [683, 258] width 336 height 116
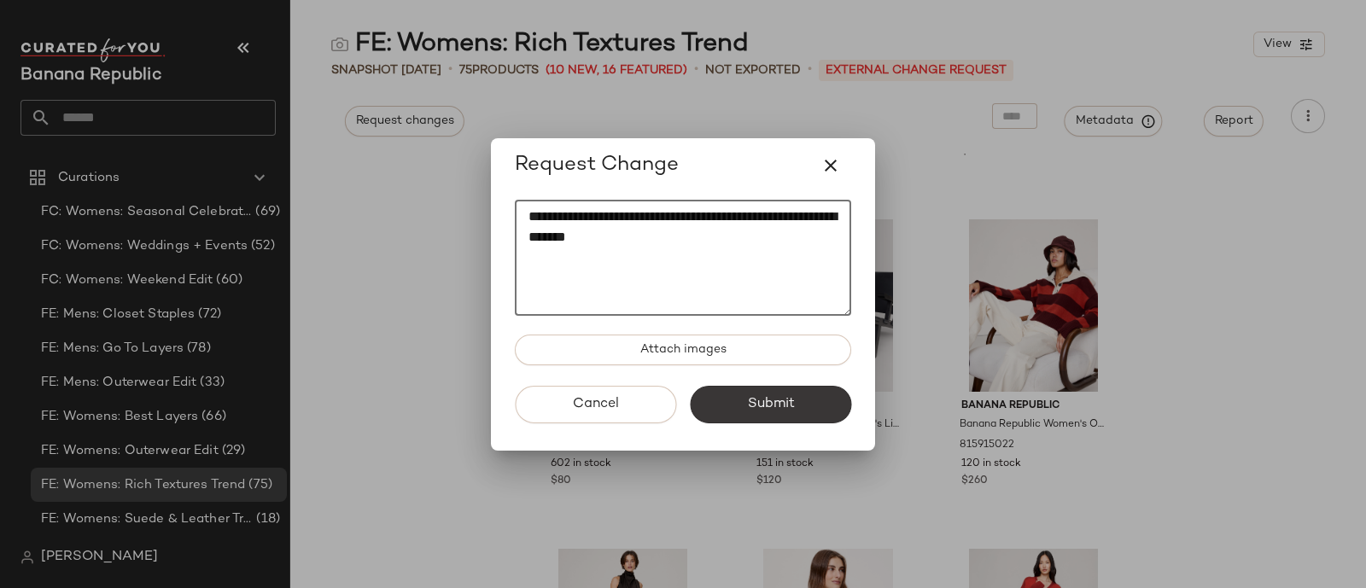
type textarea "**********"
click at [790, 400] on span "Submit" at bounding box center [770, 404] width 48 height 16
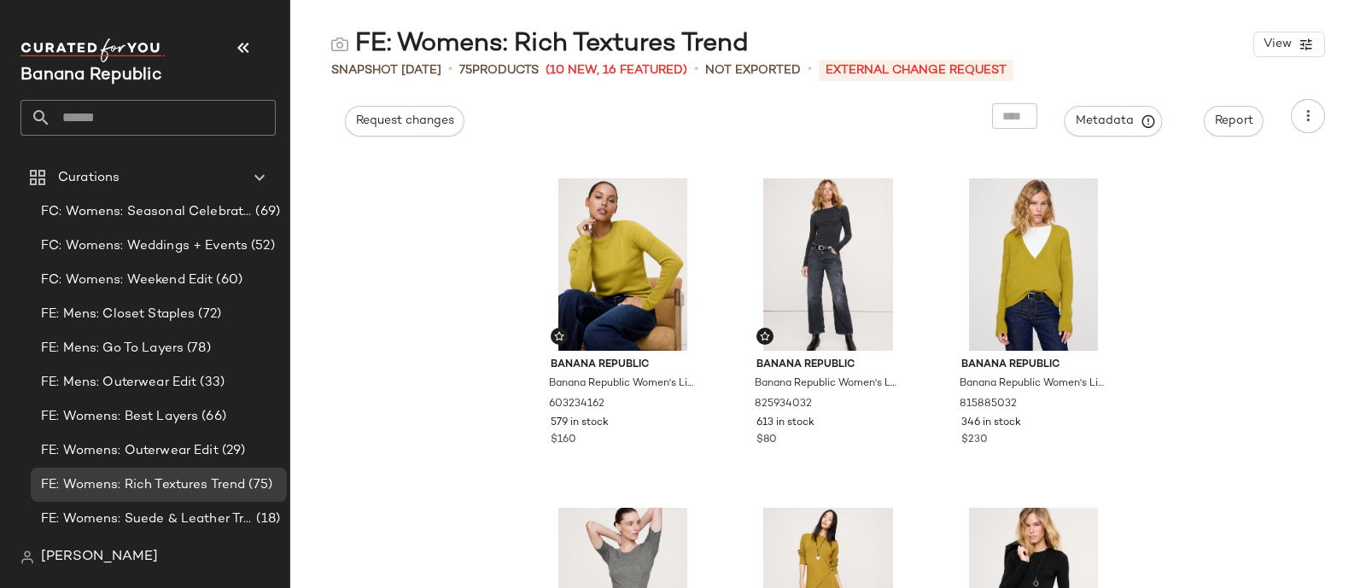
scroll to position [4865, 0]
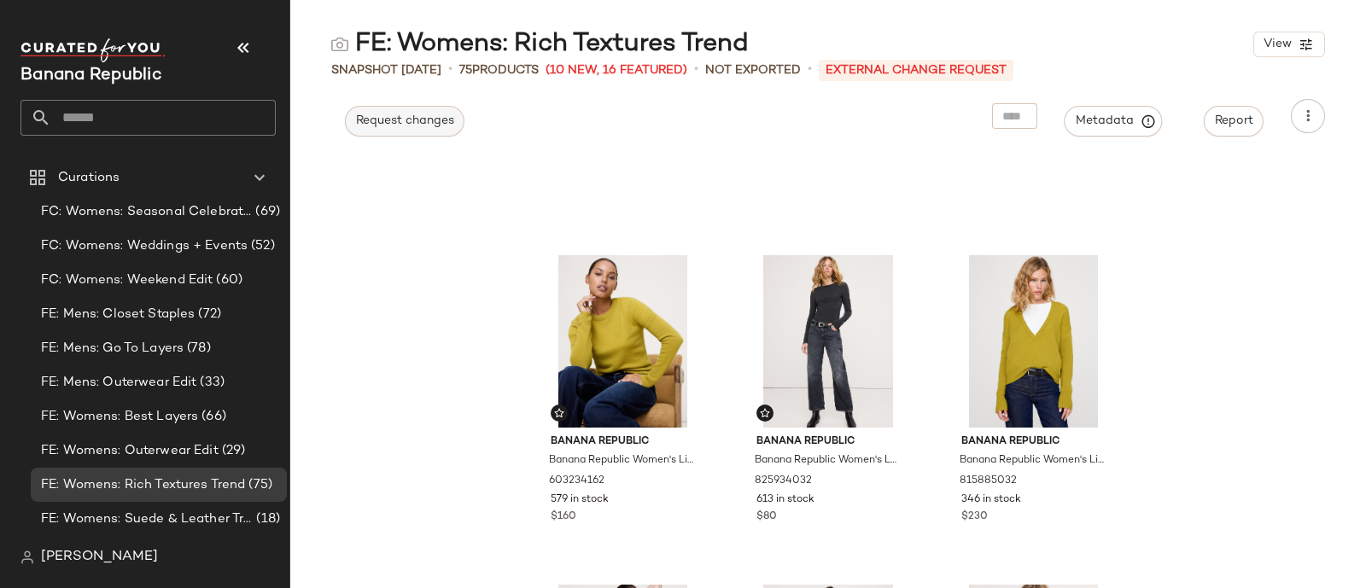
click at [406, 120] on span "Request changes" at bounding box center [404, 121] width 99 height 14
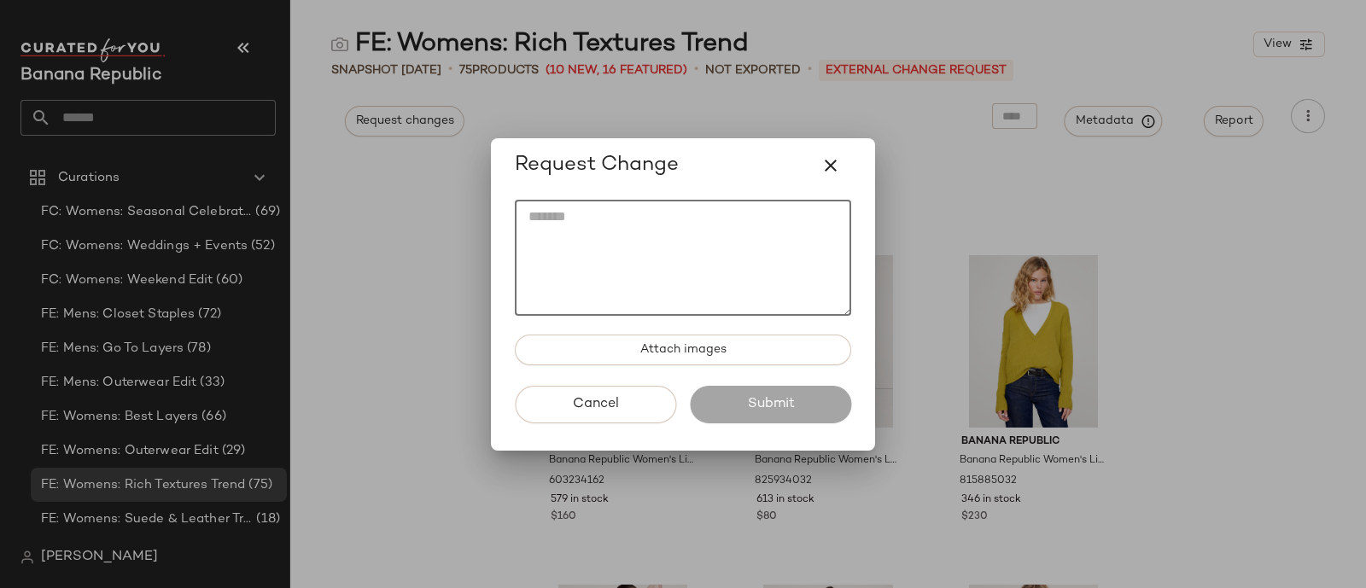
click at [605, 258] on textarea at bounding box center [683, 258] width 336 height 116
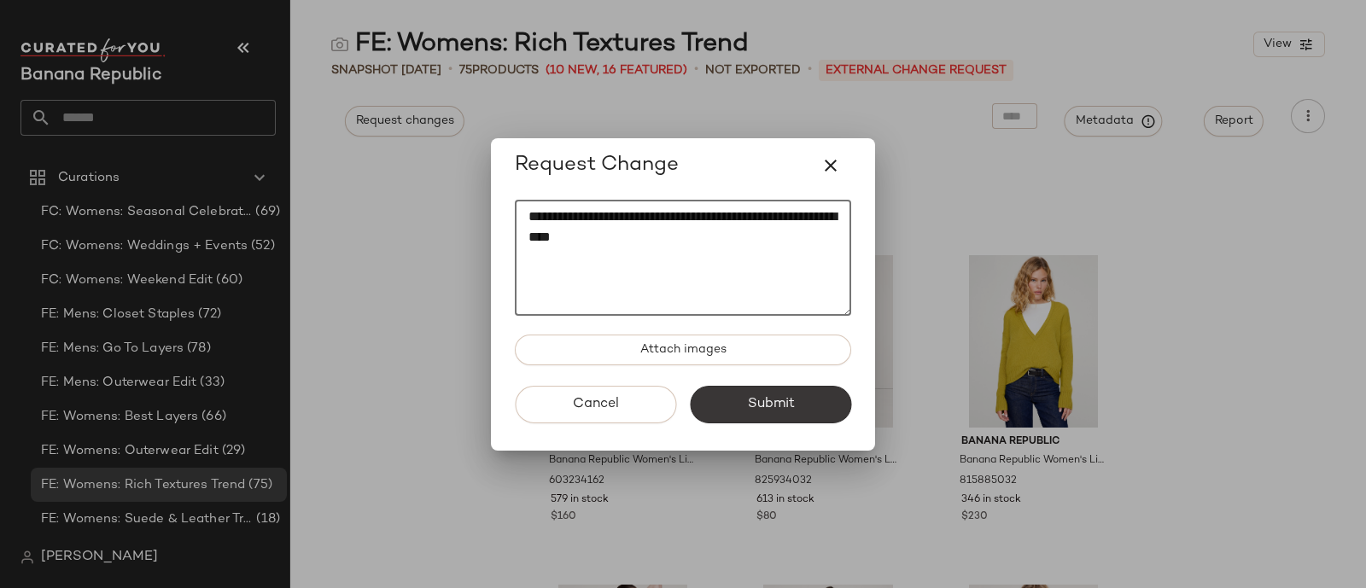
type textarea "**********"
click at [790, 406] on span "Submit" at bounding box center [770, 404] width 48 height 16
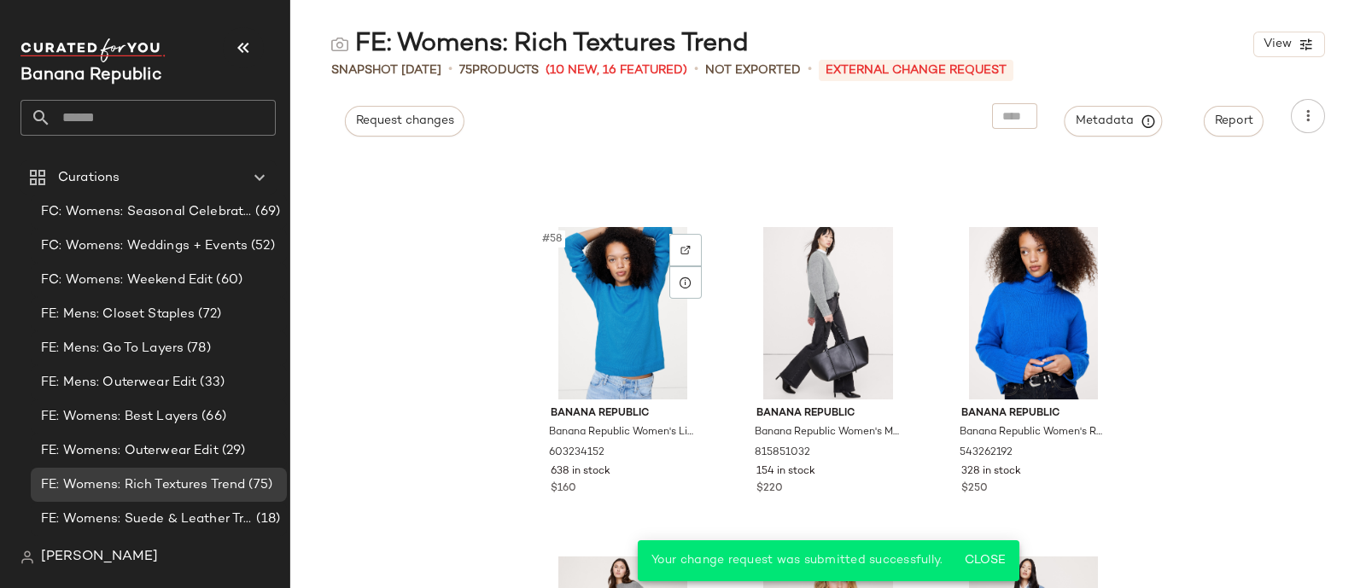
scroll to position [6213, 0]
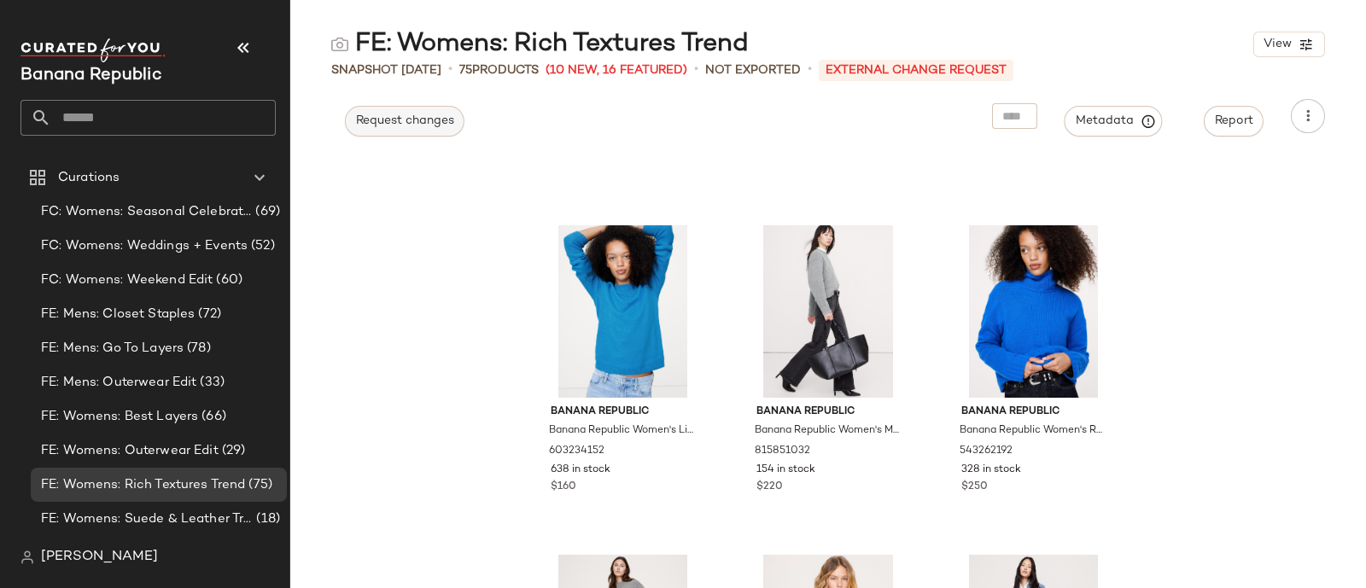
click at [381, 117] on span "Request changes" at bounding box center [404, 121] width 99 height 14
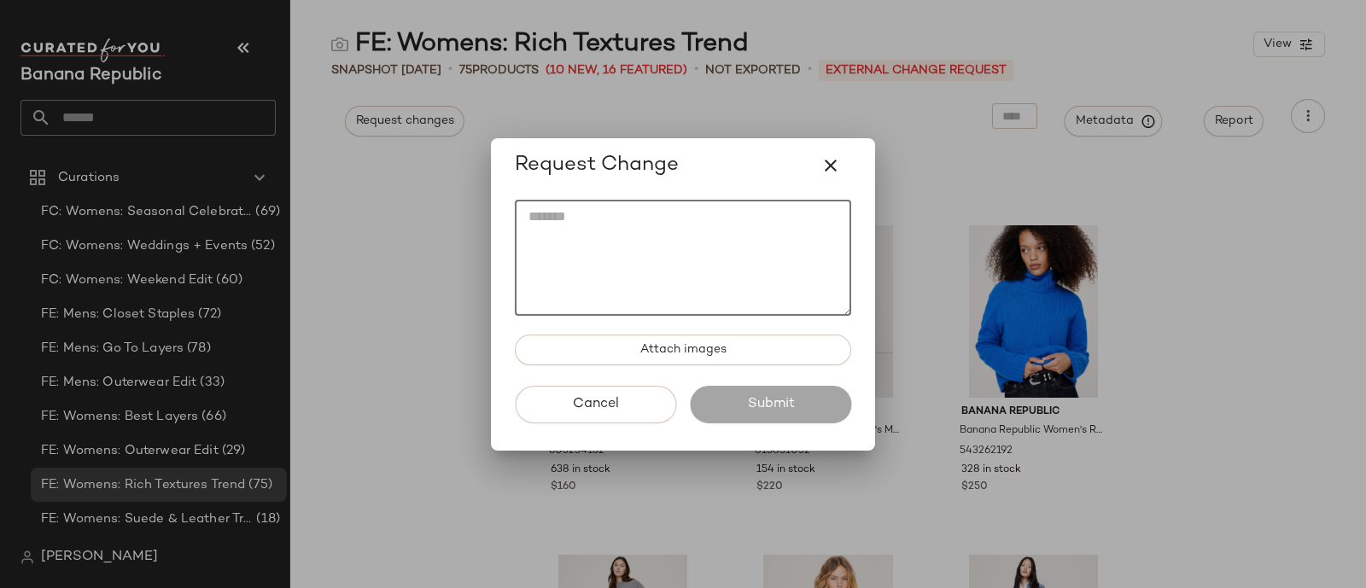
click at [721, 247] on textarea at bounding box center [683, 258] width 336 height 116
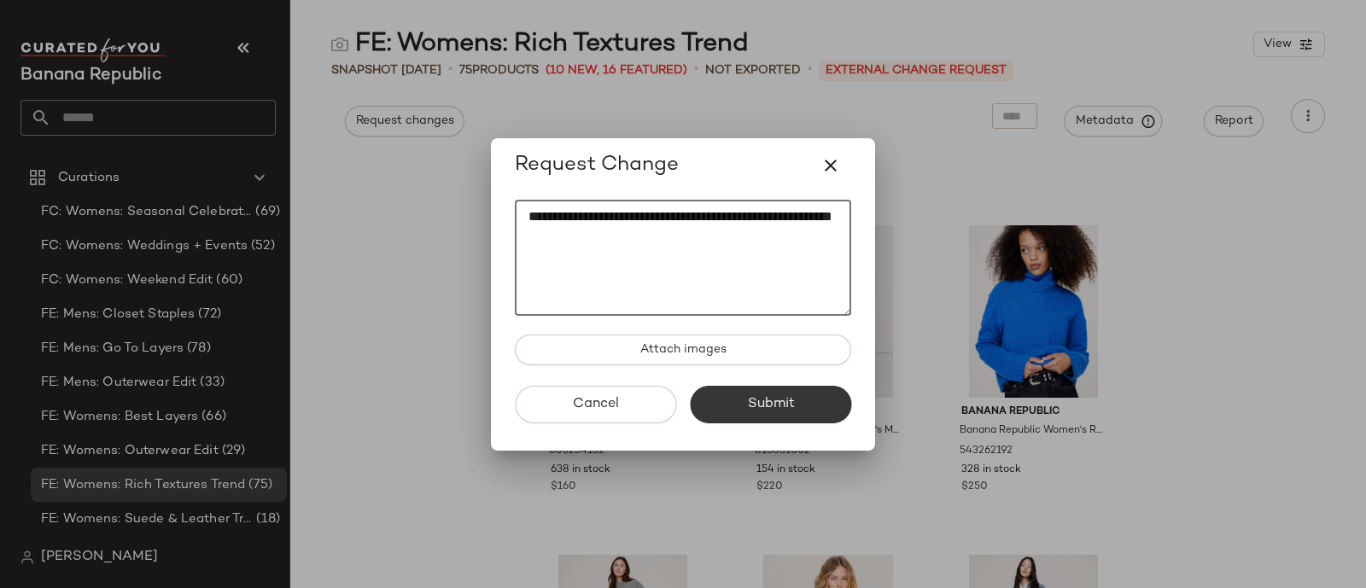
type textarea "**********"
click at [767, 394] on button "Submit" at bounding box center [770, 405] width 161 height 38
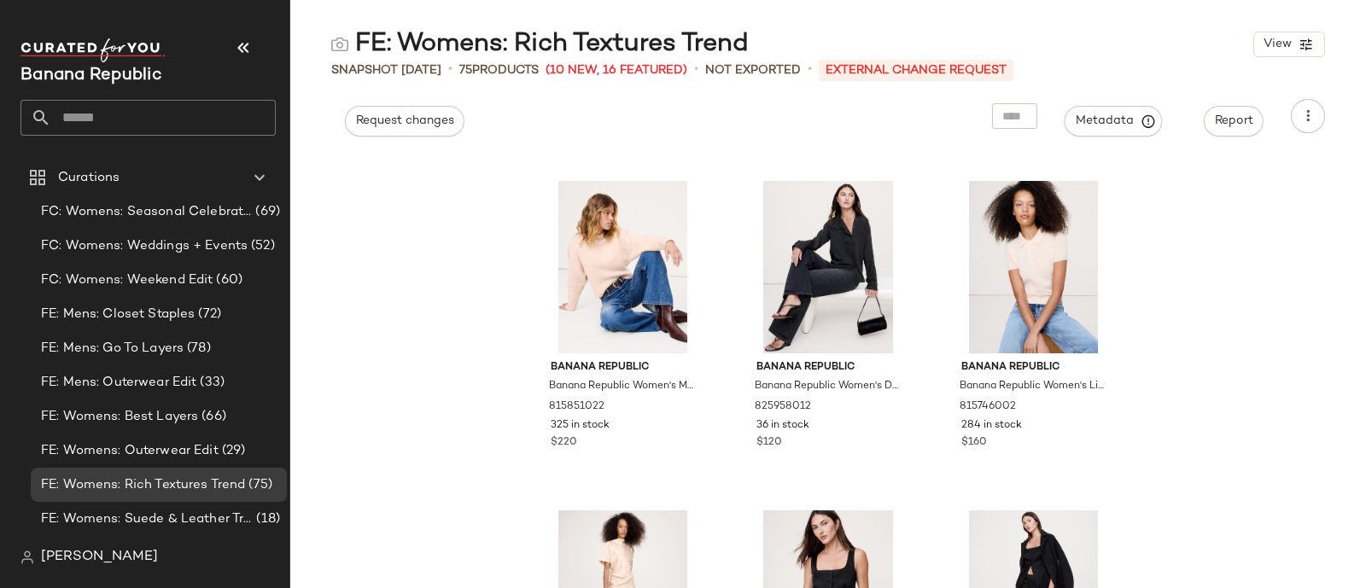
scroll to position [7247, 0]
click at [388, 106] on button "Request changes" at bounding box center [405, 121] width 120 height 31
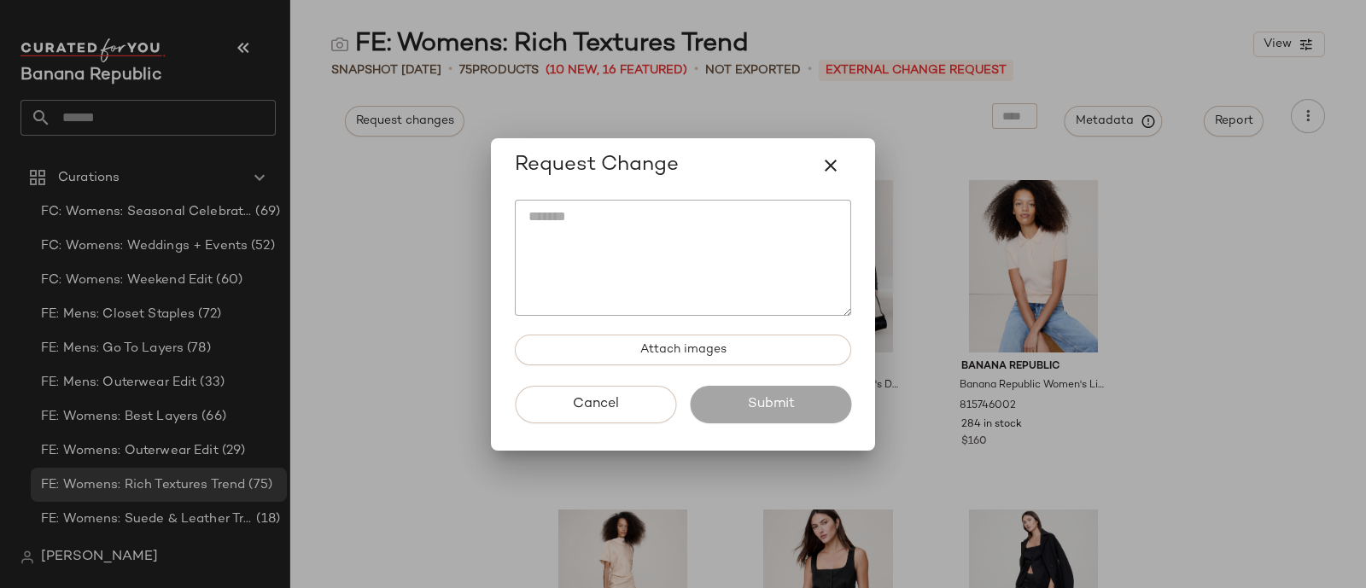
click at [674, 272] on textarea at bounding box center [683, 258] width 336 height 116
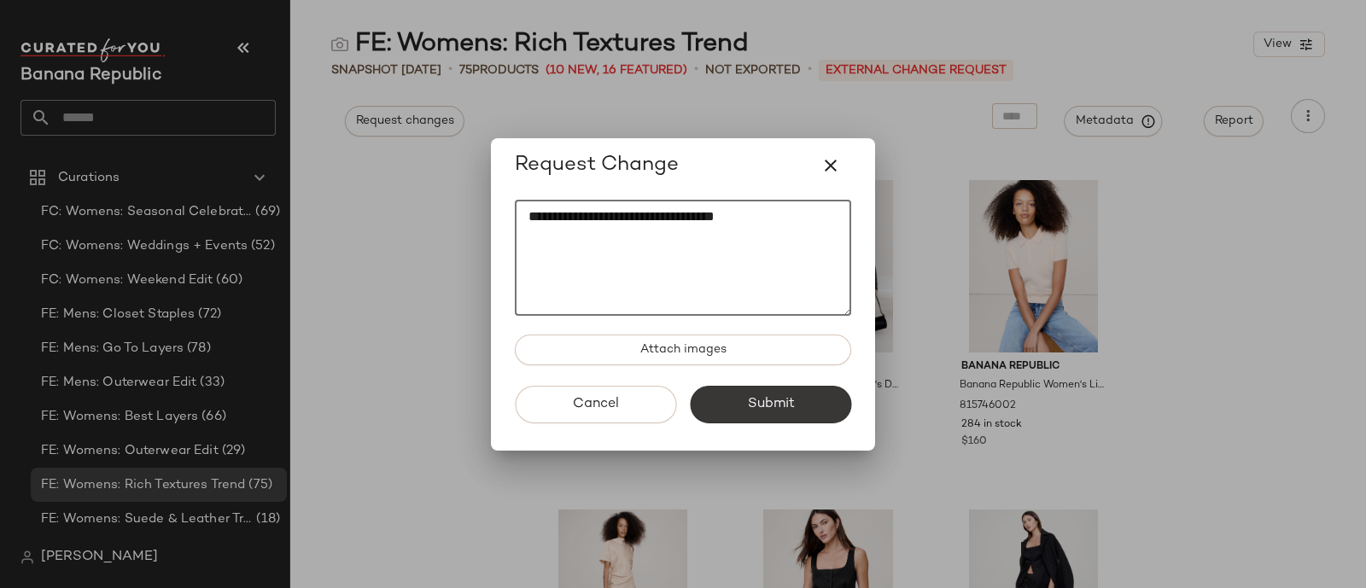
type textarea "**********"
click at [751, 412] on span "Submit" at bounding box center [770, 404] width 48 height 16
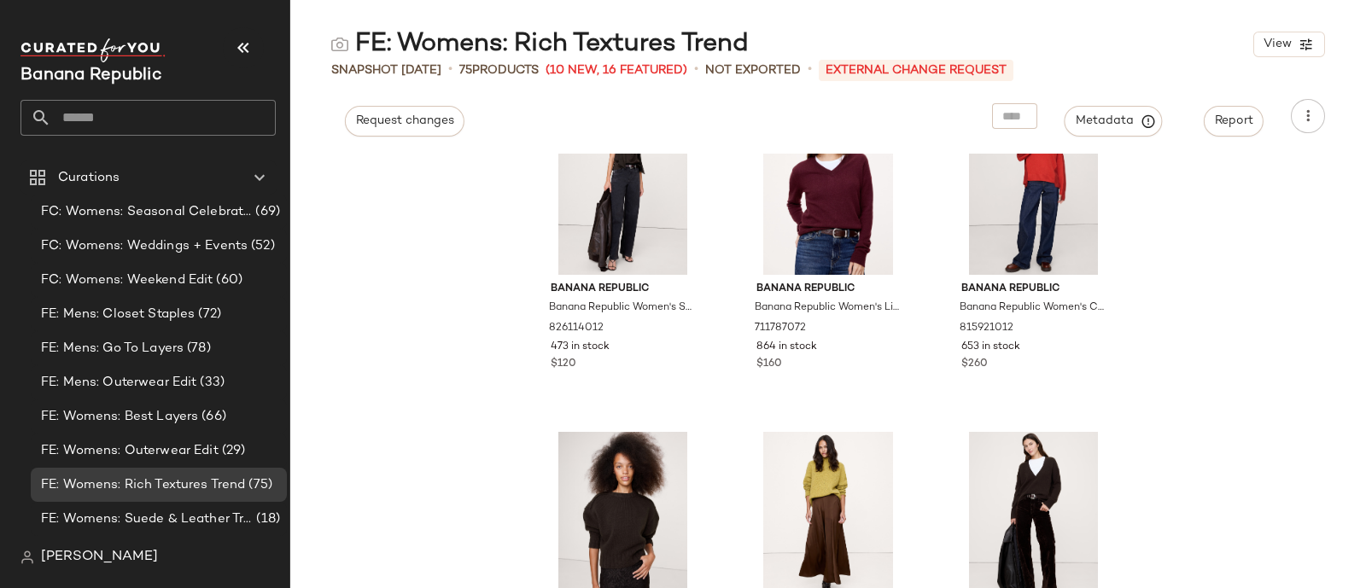
scroll to position [4359, 0]
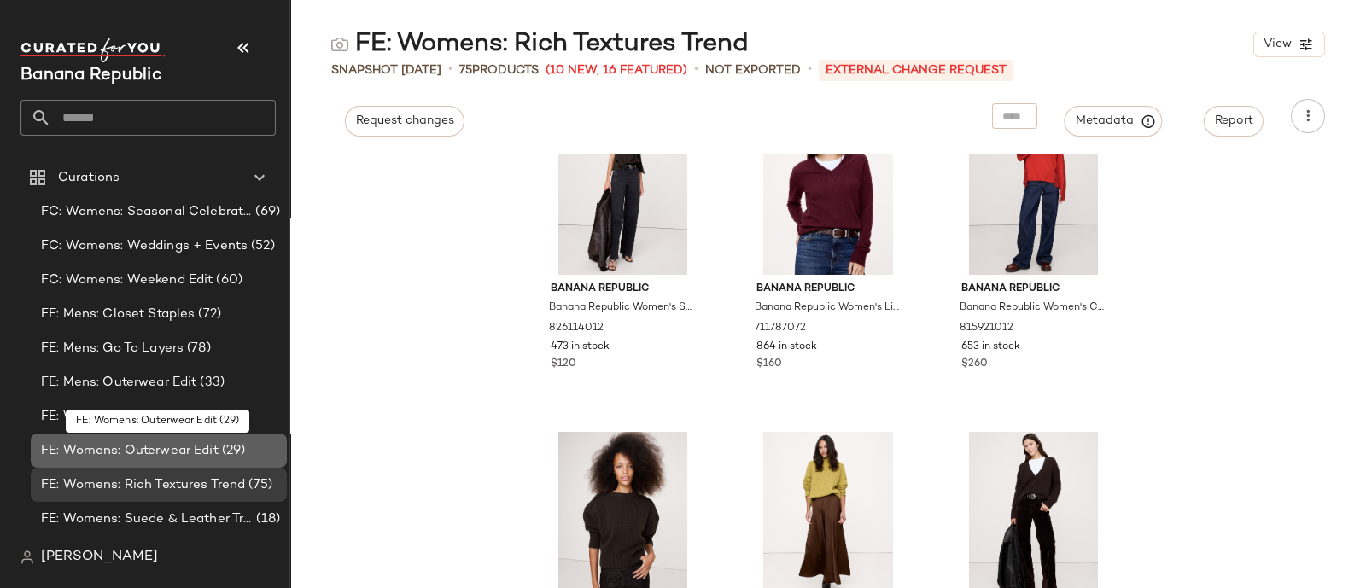
click at [123, 445] on span "FE: Womens: Outerwear Edit" at bounding box center [130, 451] width 178 height 20
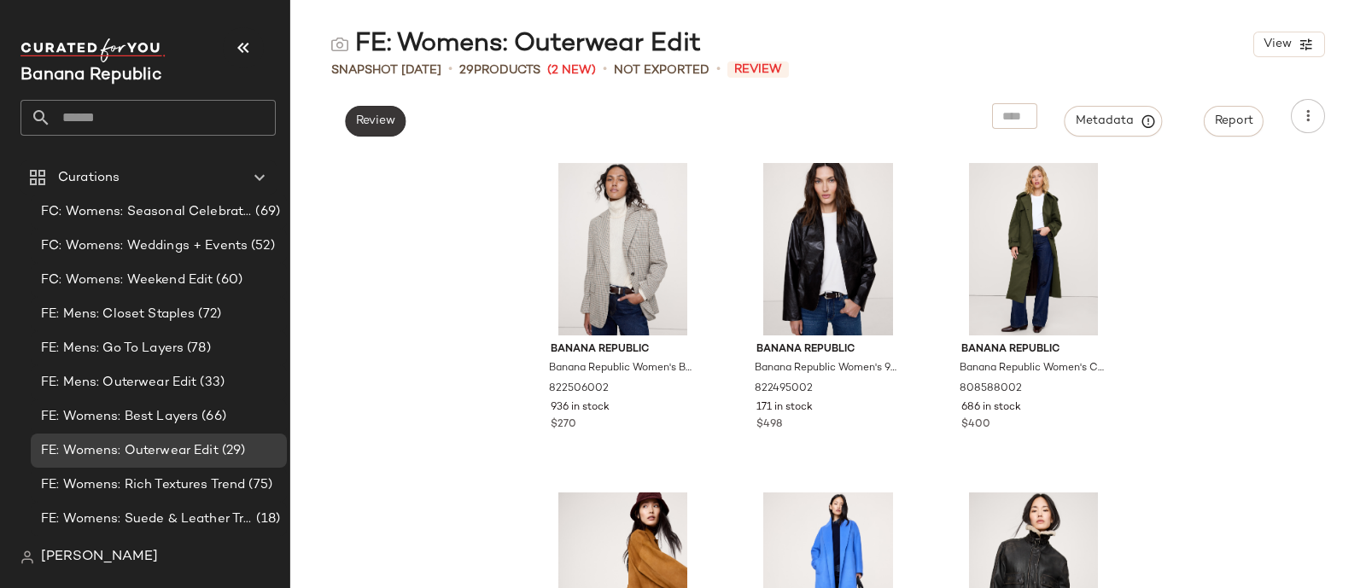
click at [368, 120] on span "Review" at bounding box center [375, 121] width 40 height 14
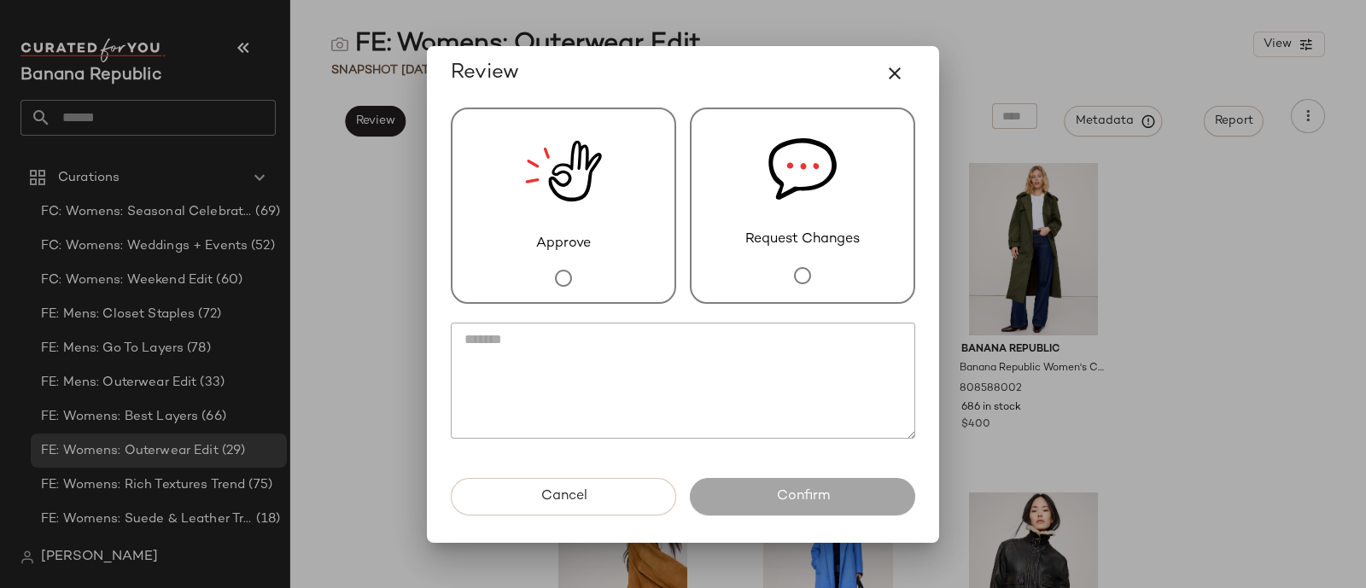
click at [770, 225] on img at bounding box center [802, 169] width 68 height 120
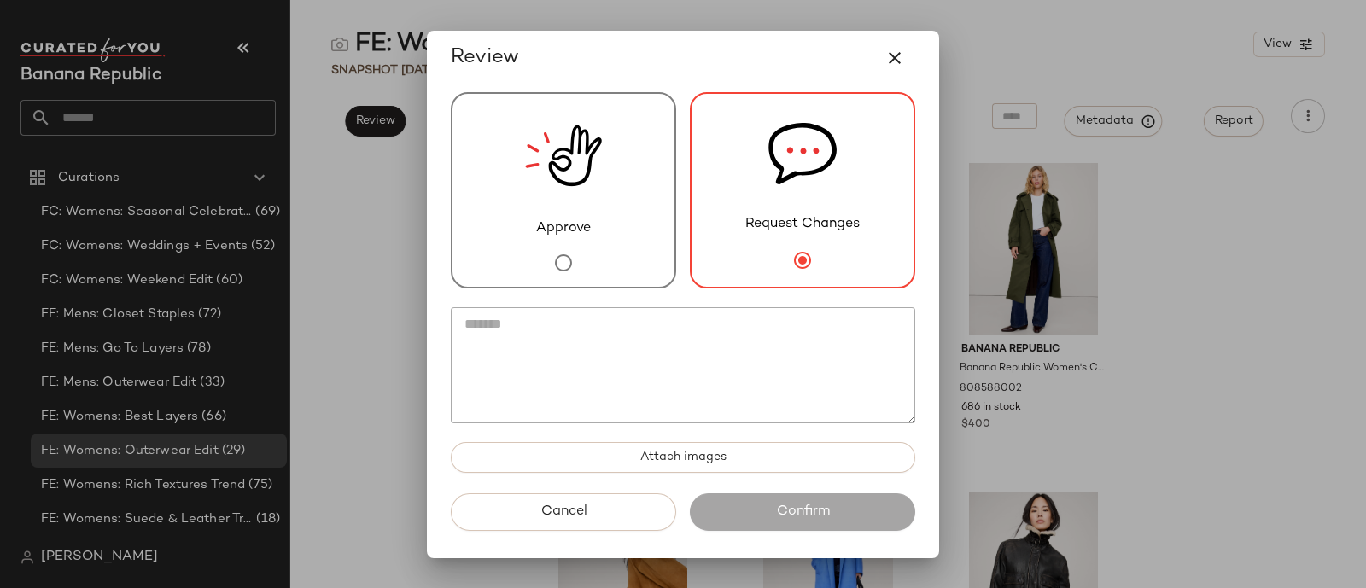
click at [669, 342] on textarea at bounding box center [683, 365] width 464 height 116
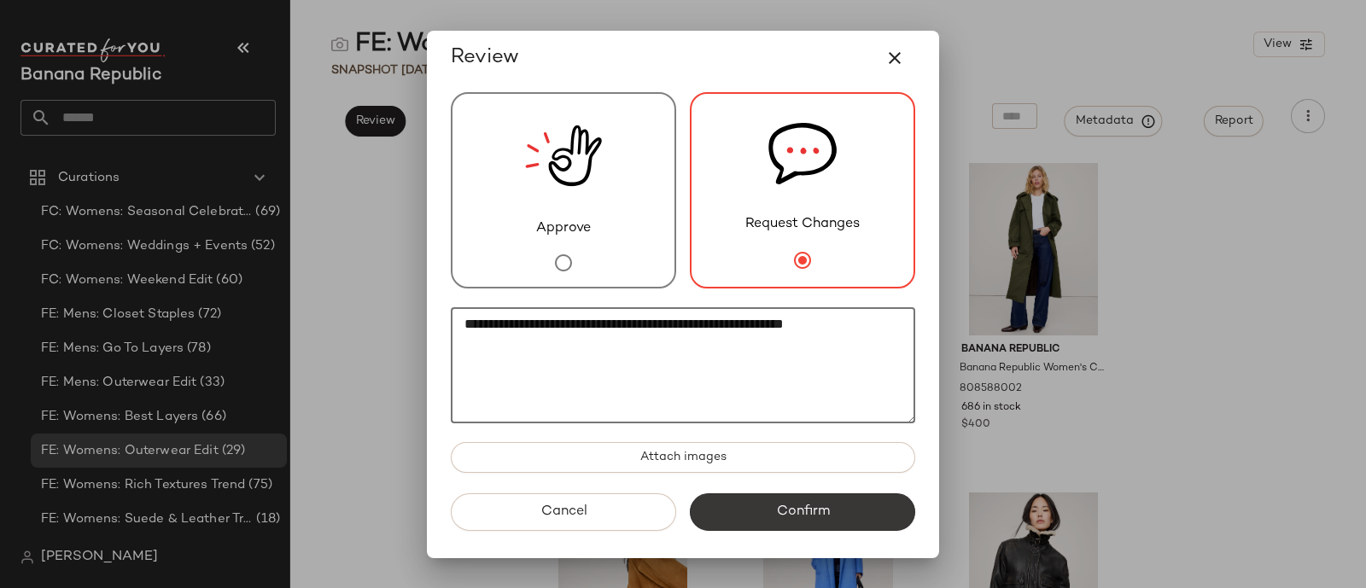
type textarea "**********"
click at [795, 505] on span "Confirm" at bounding box center [802, 512] width 54 height 16
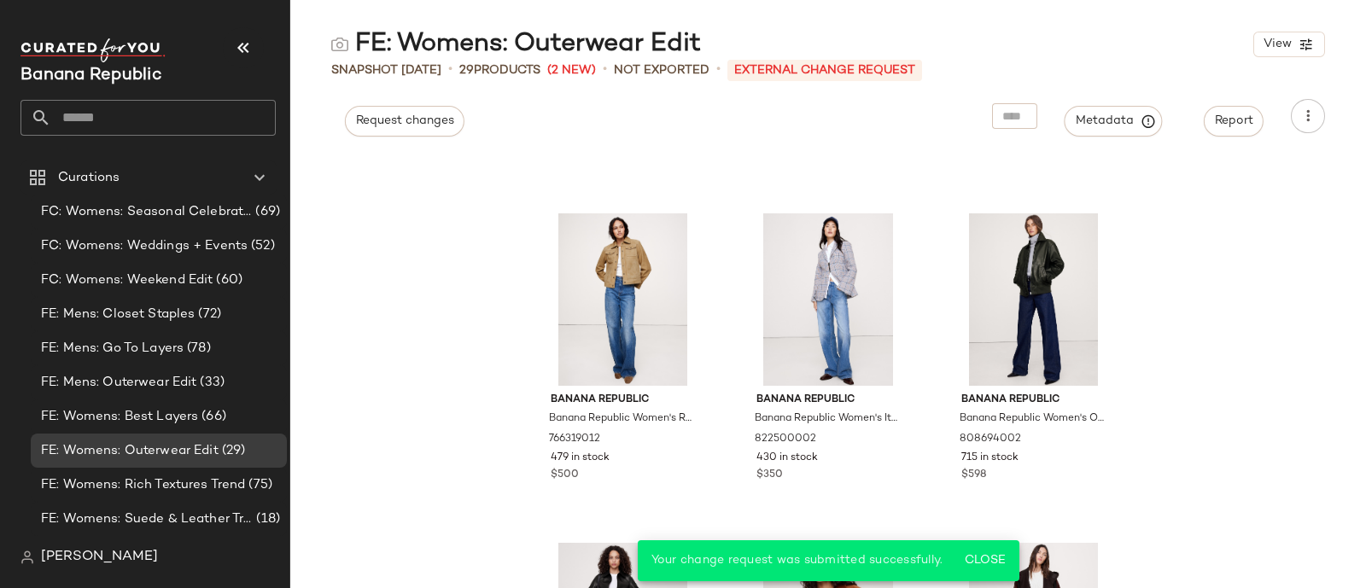
scroll to position [955, 0]
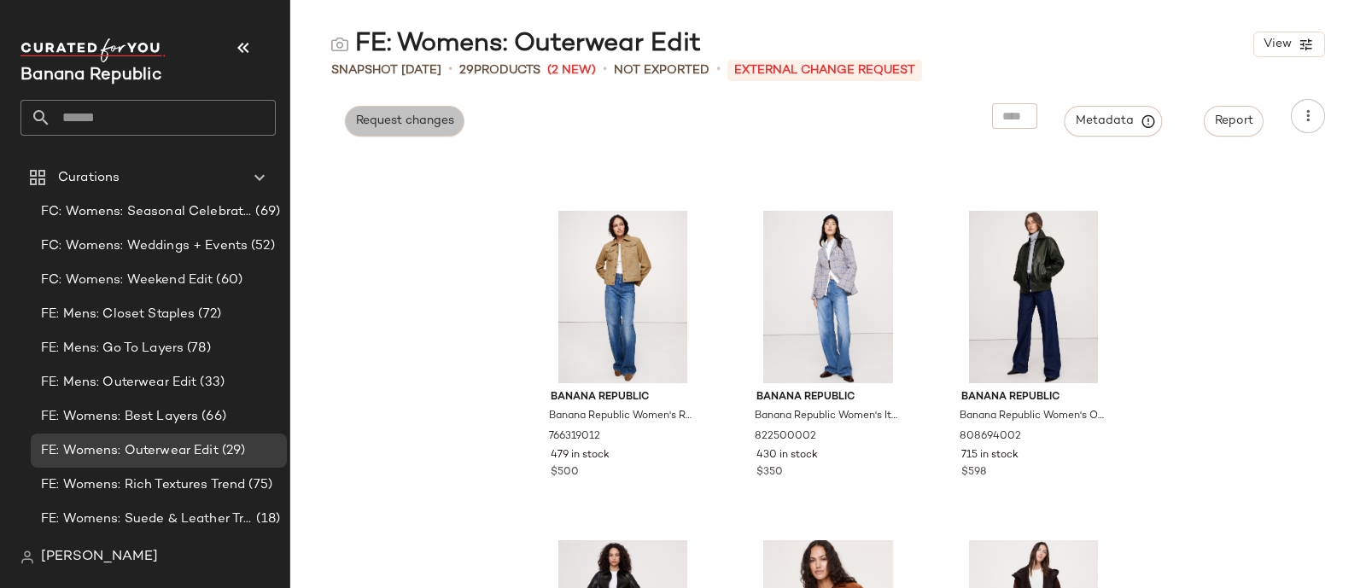
click at [411, 126] on span "Request changes" at bounding box center [404, 121] width 99 height 14
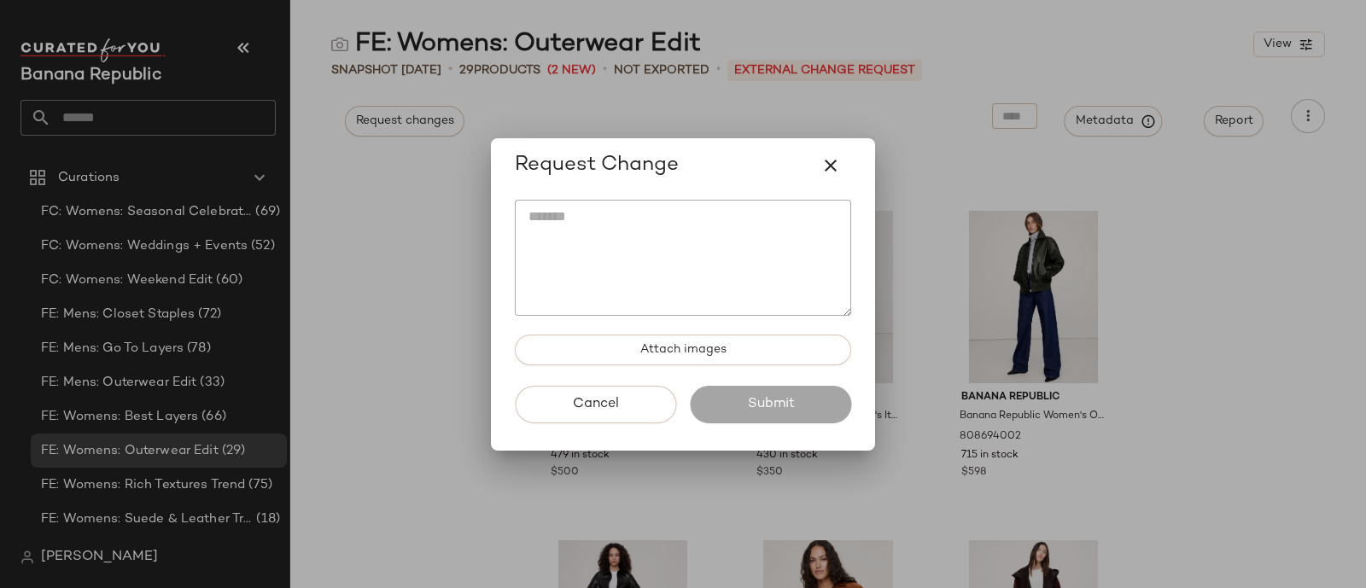
click at [587, 214] on textarea at bounding box center [683, 258] width 336 height 116
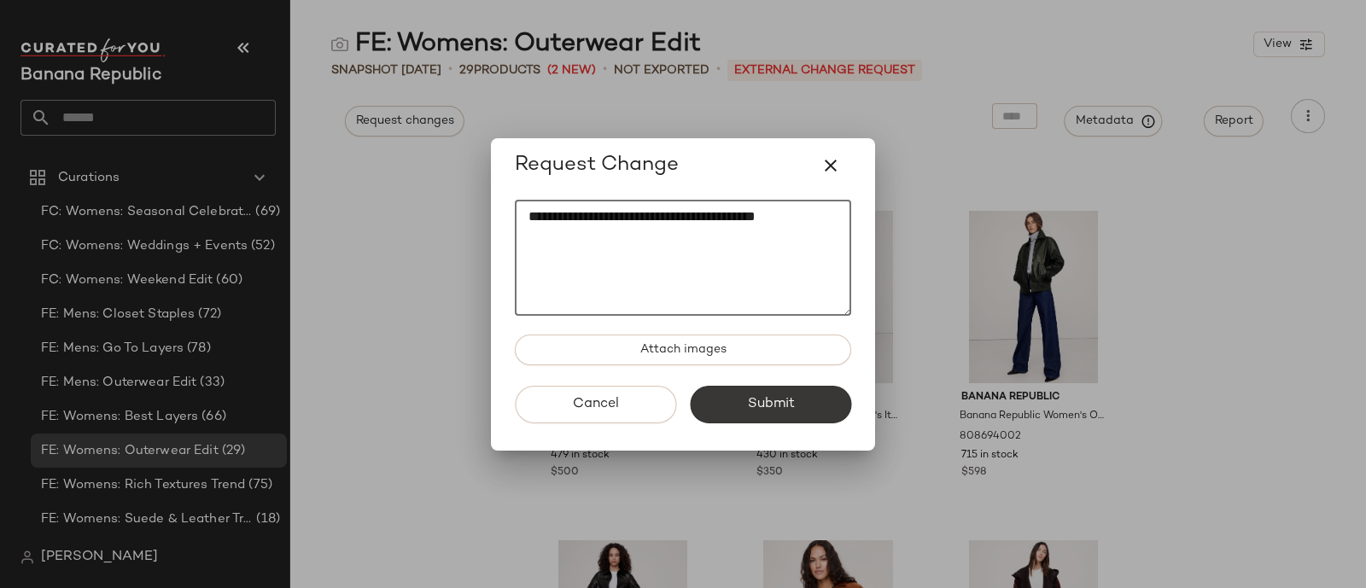
type textarea "**********"
click at [780, 404] on span "Submit" at bounding box center [770, 404] width 48 height 16
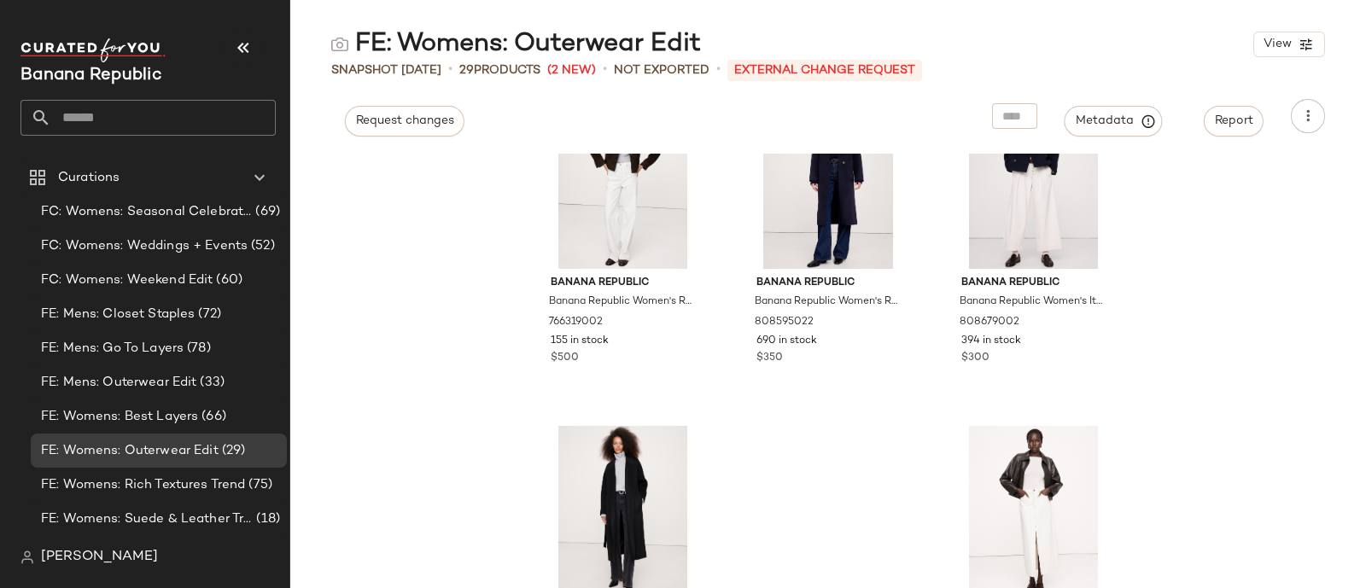
scroll to position [2864, 0]
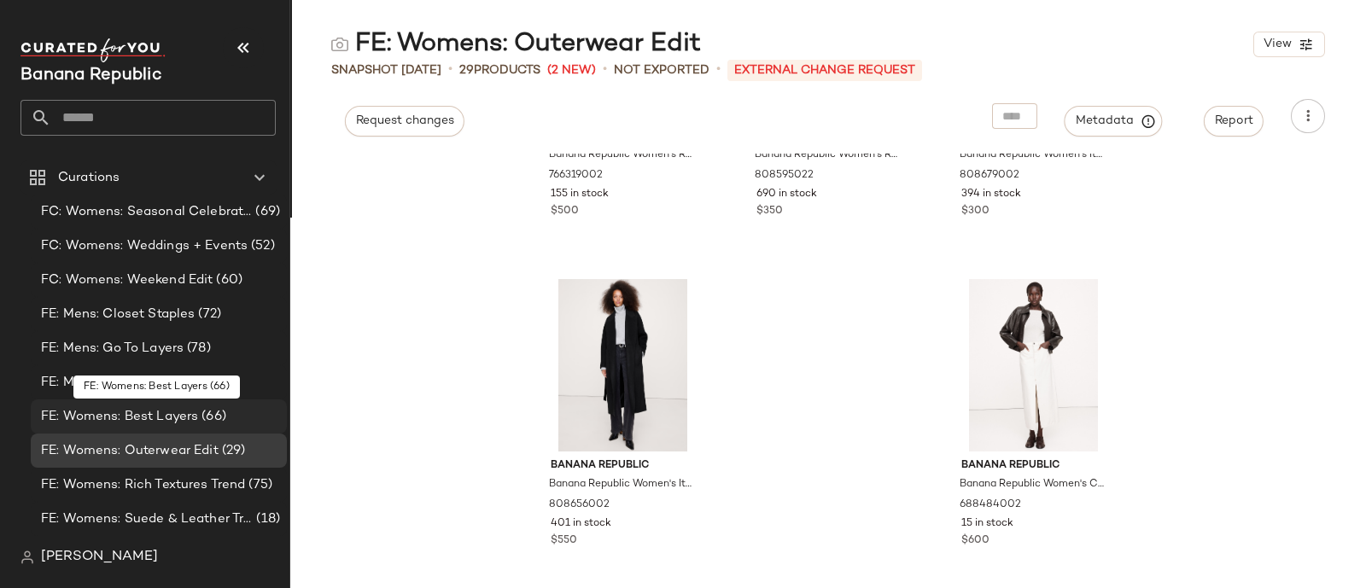
click at [208, 409] on span "(66)" at bounding box center [212, 417] width 28 height 20
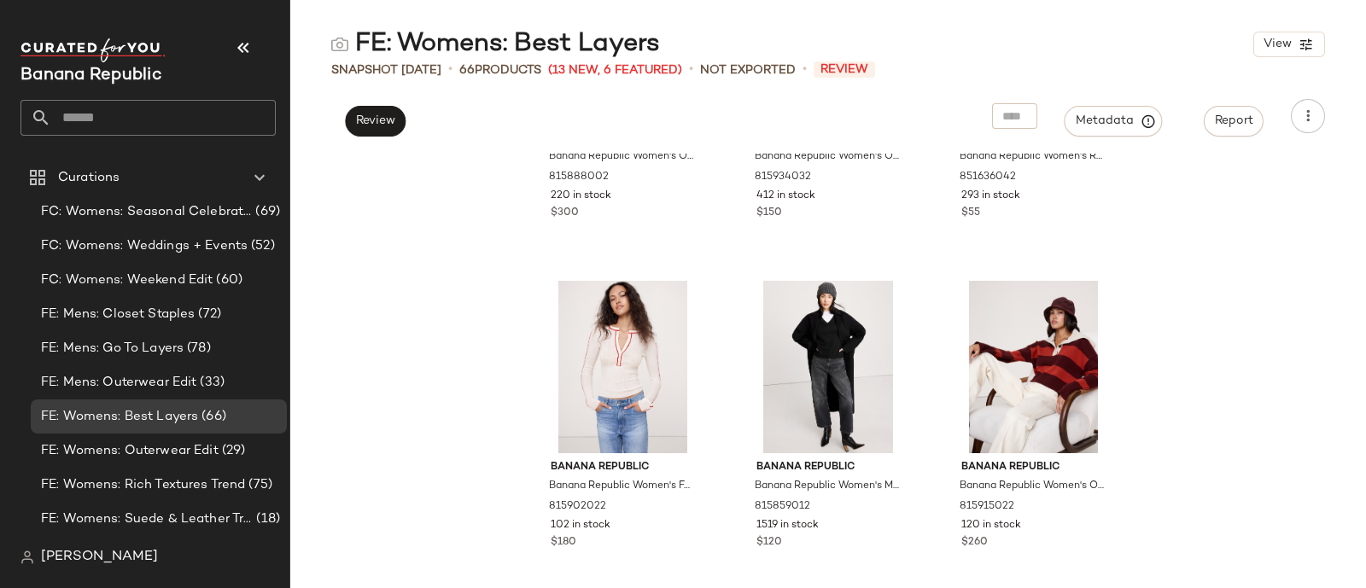
scroll to position [6819, 0]
drag, startPoint x: 1210, startPoint y: 330, endPoint x: 1254, endPoint y: 327, distance: 44.5
click at [1254, 327] on div "Banana Republic Banana Republic Women's Oversized Lightweight Brushed Cashmere …" at bounding box center [828, 371] width 1076 height 435
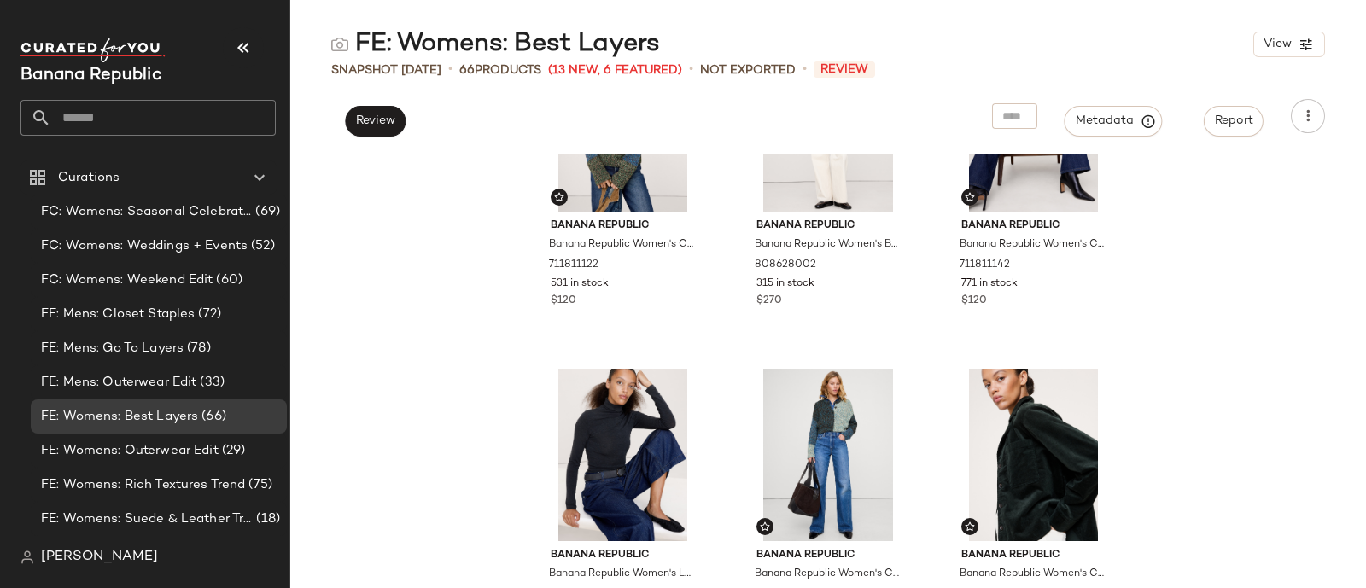
scroll to position [0, 0]
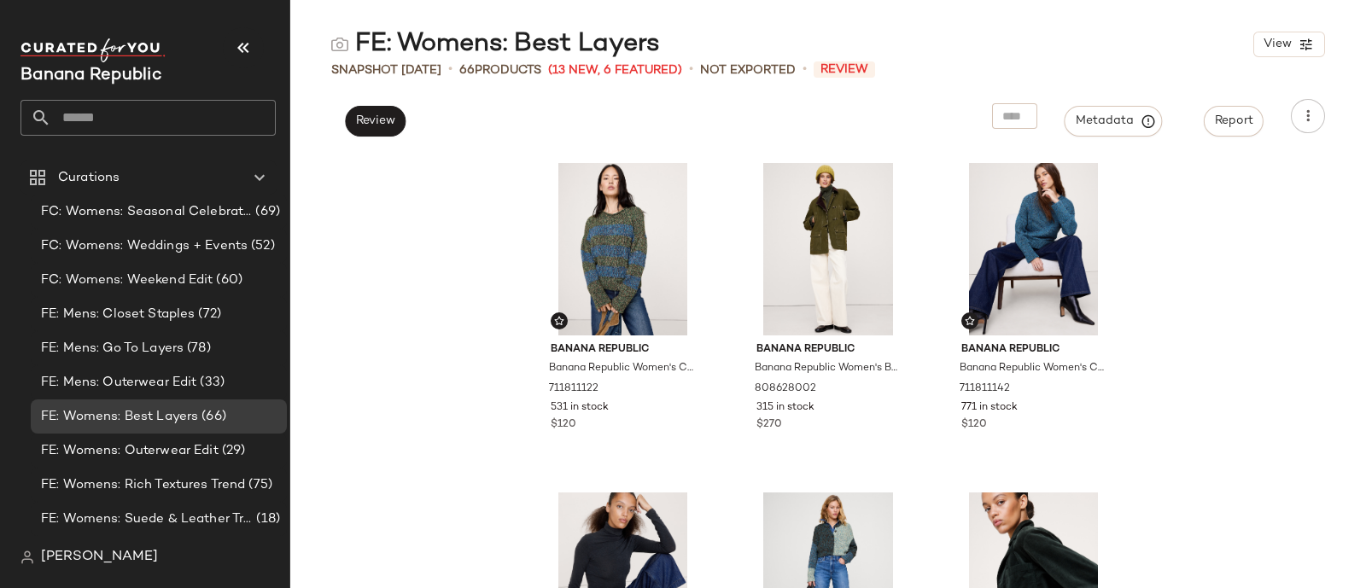
click at [365, 137] on div "FE: Womens: Best Layers View Snapshot [DATE] • 66 Products (13 New, 6 Featured)…" at bounding box center [828, 307] width 1076 height 561
click at [370, 128] on span "Review" at bounding box center [375, 121] width 40 height 14
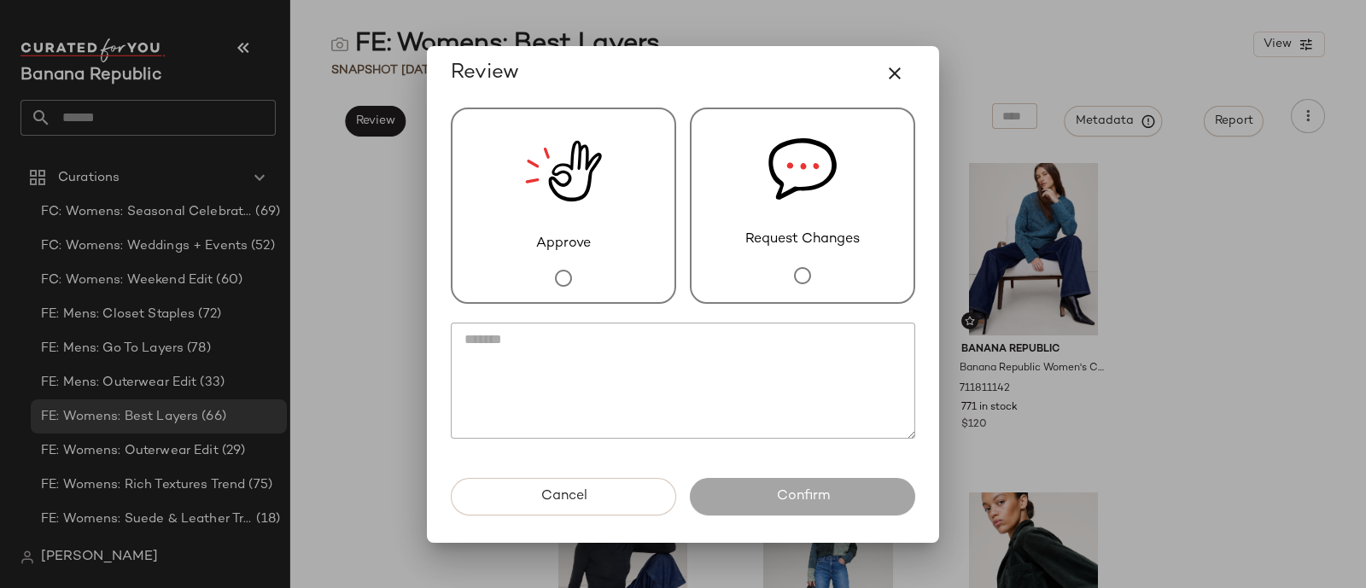
click at [778, 232] on span "Request Changes" at bounding box center [802, 240] width 114 height 20
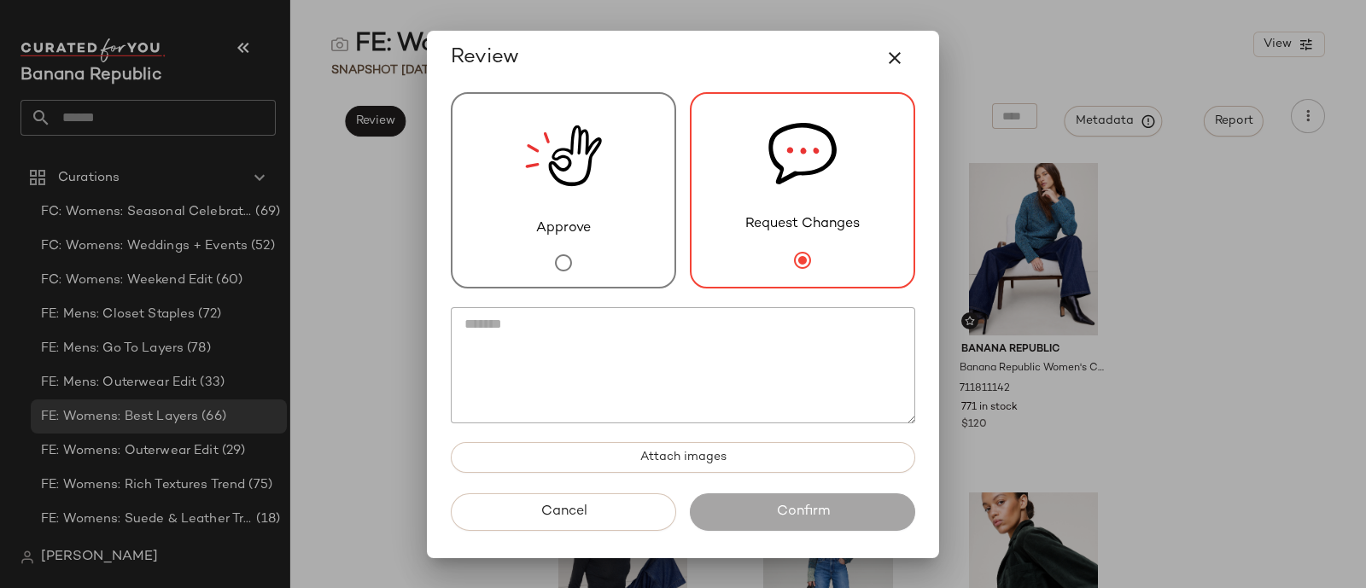
click at [751, 333] on textarea at bounding box center [683, 365] width 464 height 116
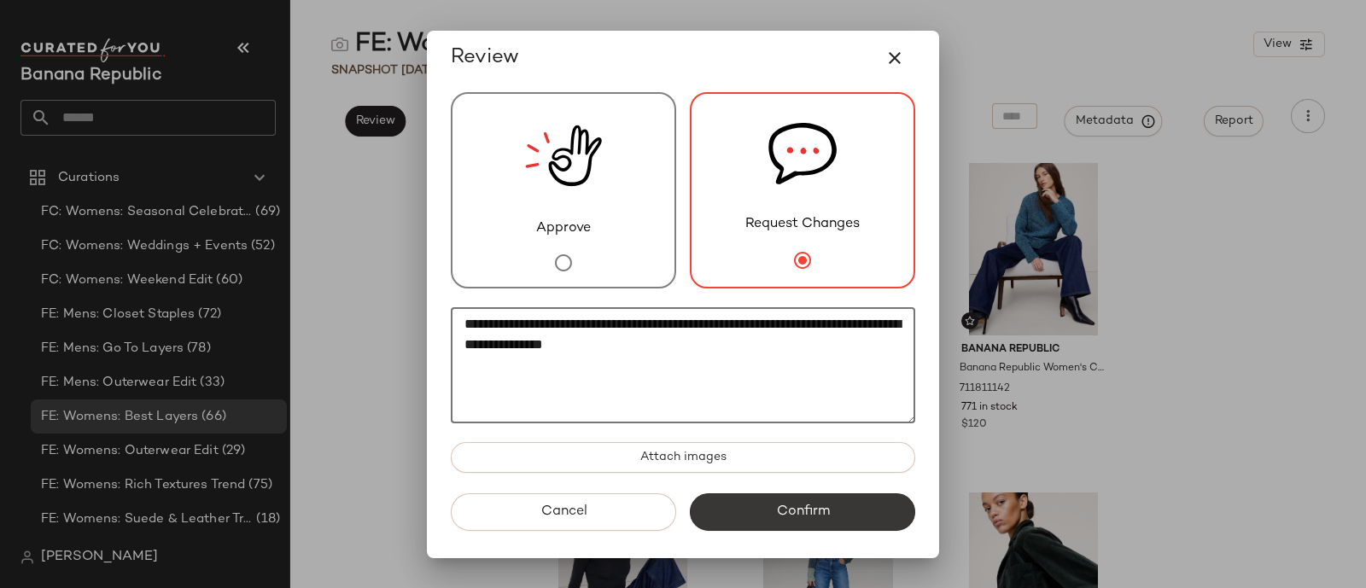
type textarea "**********"
click at [774, 516] on button "Confirm" at bounding box center [802, 513] width 225 height 38
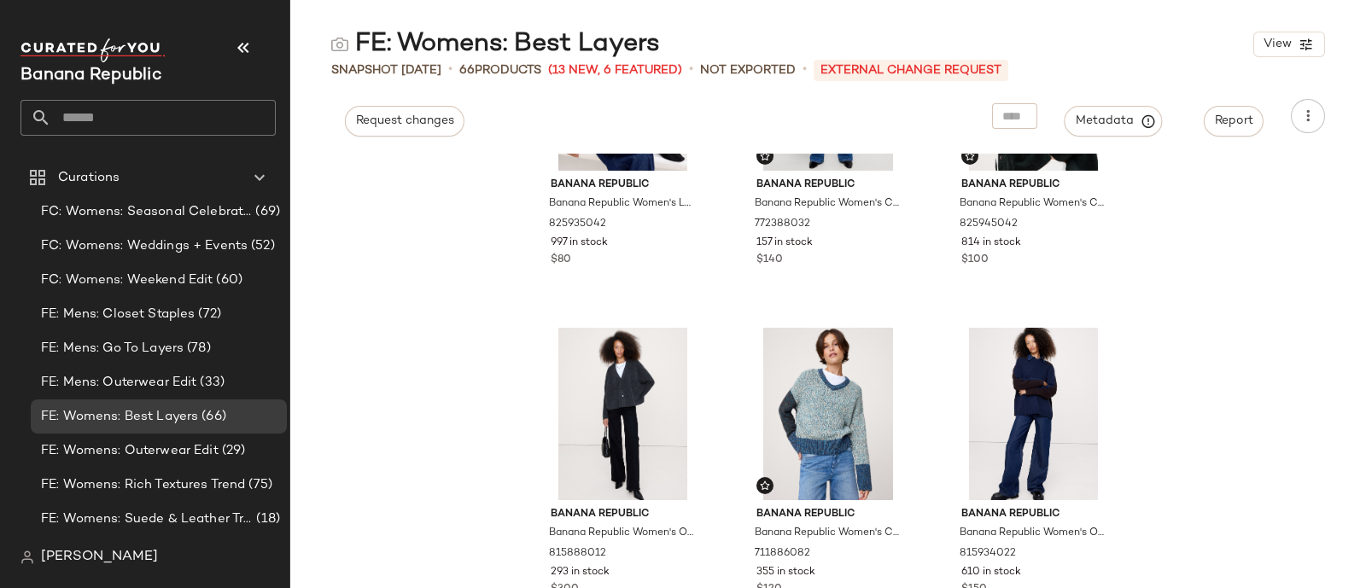
scroll to position [639, 0]
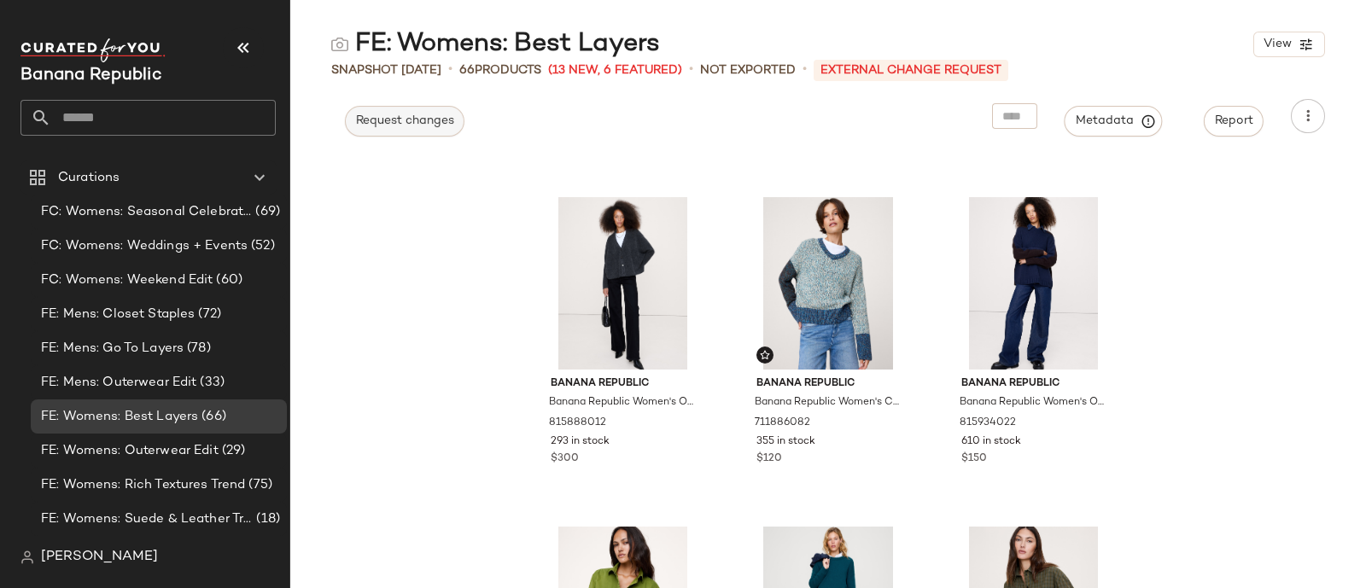
click at [419, 127] on span "Request changes" at bounding box center [404, 121] width 99 height 14
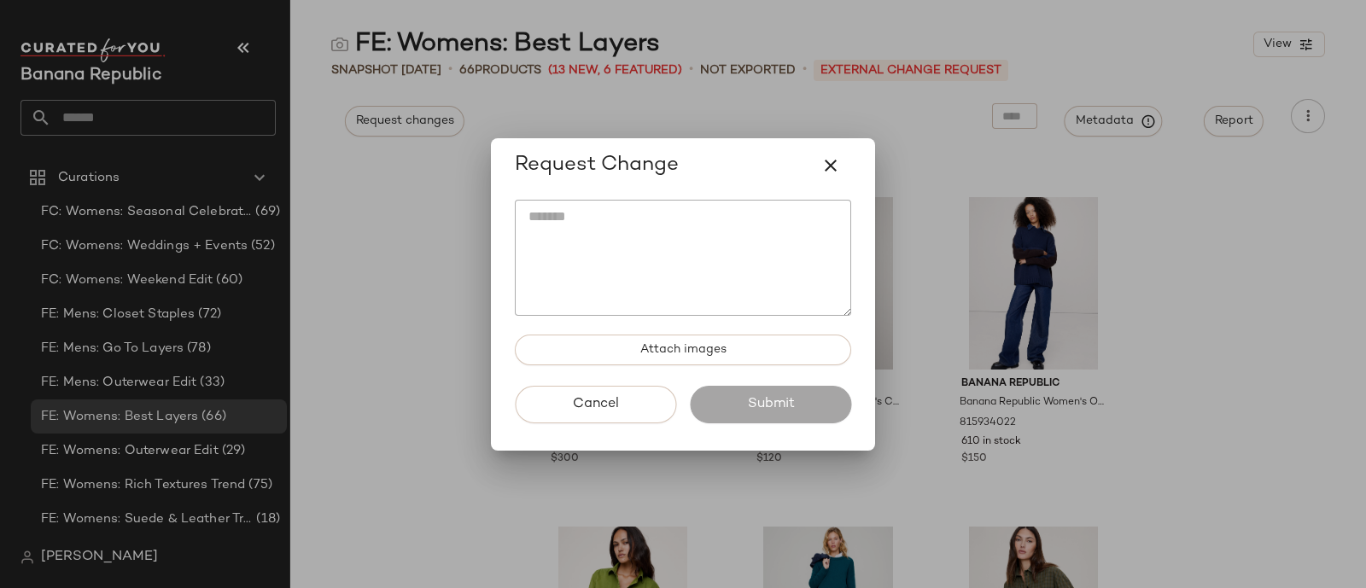
click at [609, 247] on textarea at bounding box center [683, 258] width 336 height 116
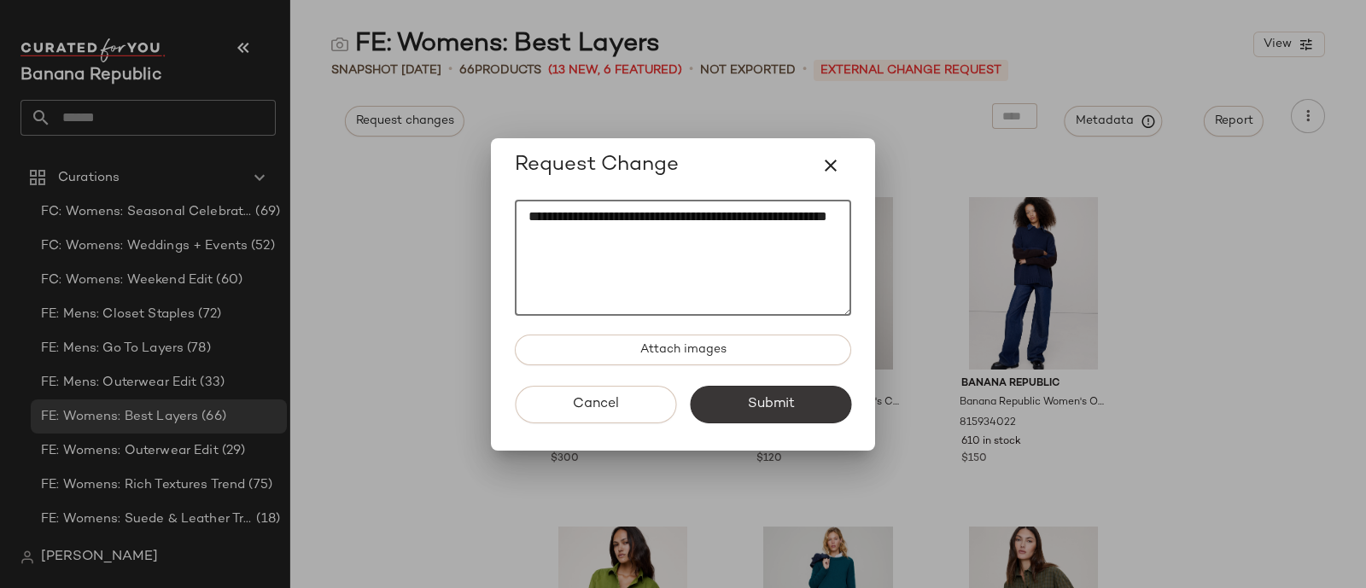
type textarea "**********"
click at [733, 406] on button "Submit" at bounding box center [770, 405] width 161 height 38
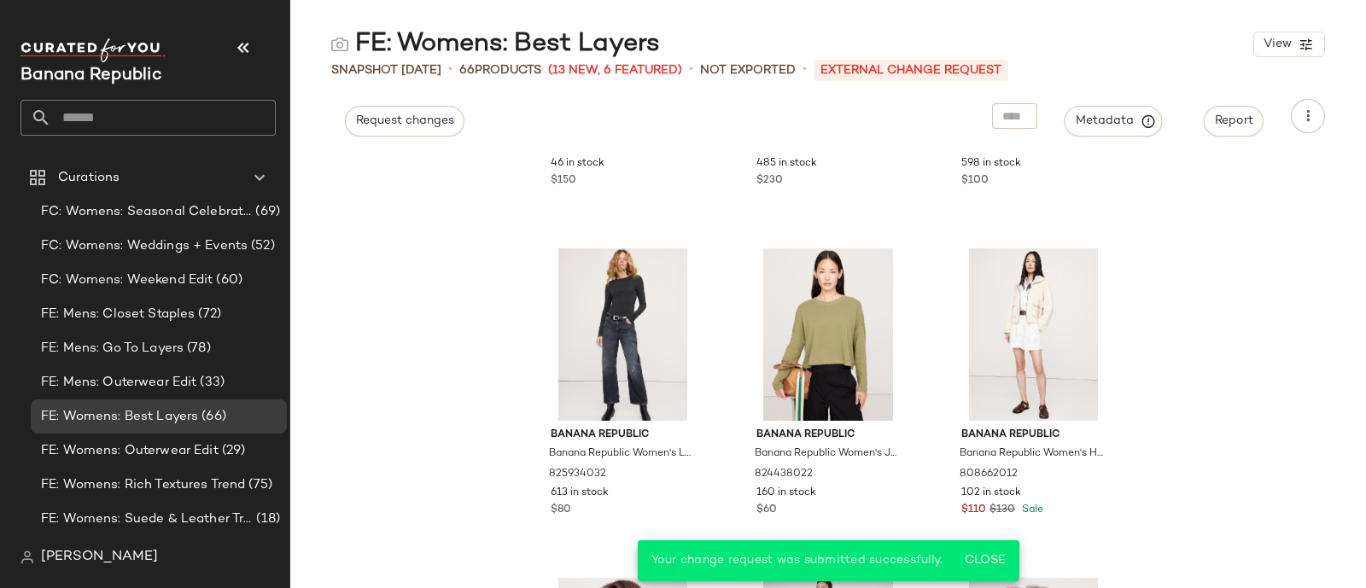
scroll to position [1248, 0]
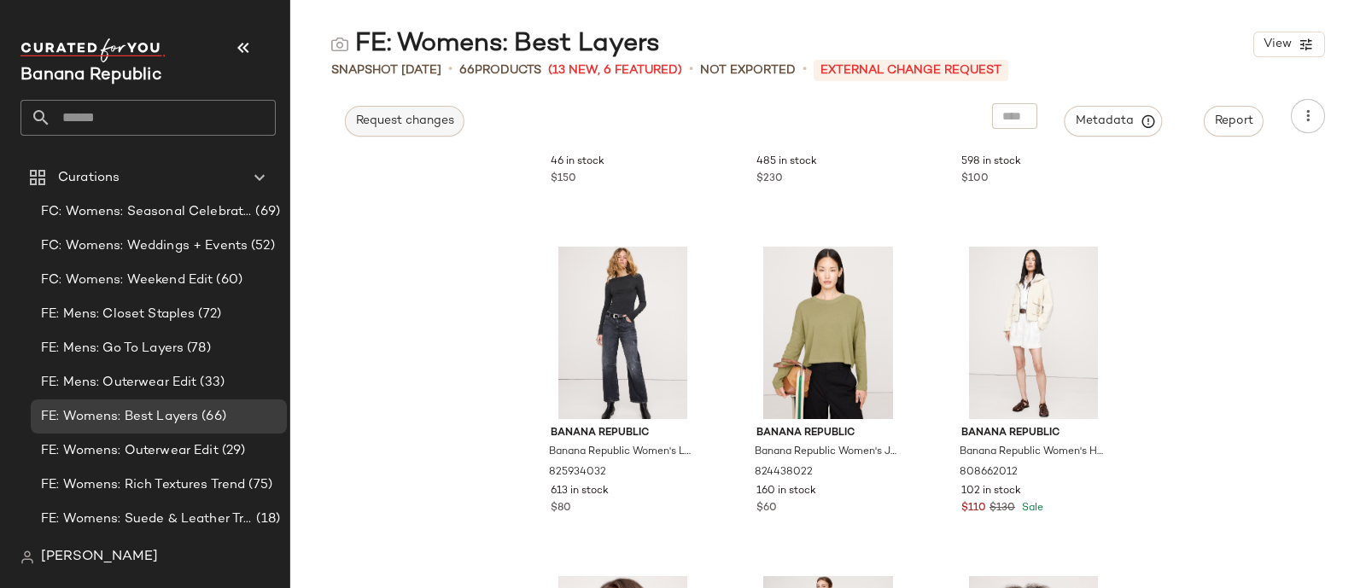
click at [418, 127] on span "Request changes" at bounding box center [404, 121] width 99 height 14
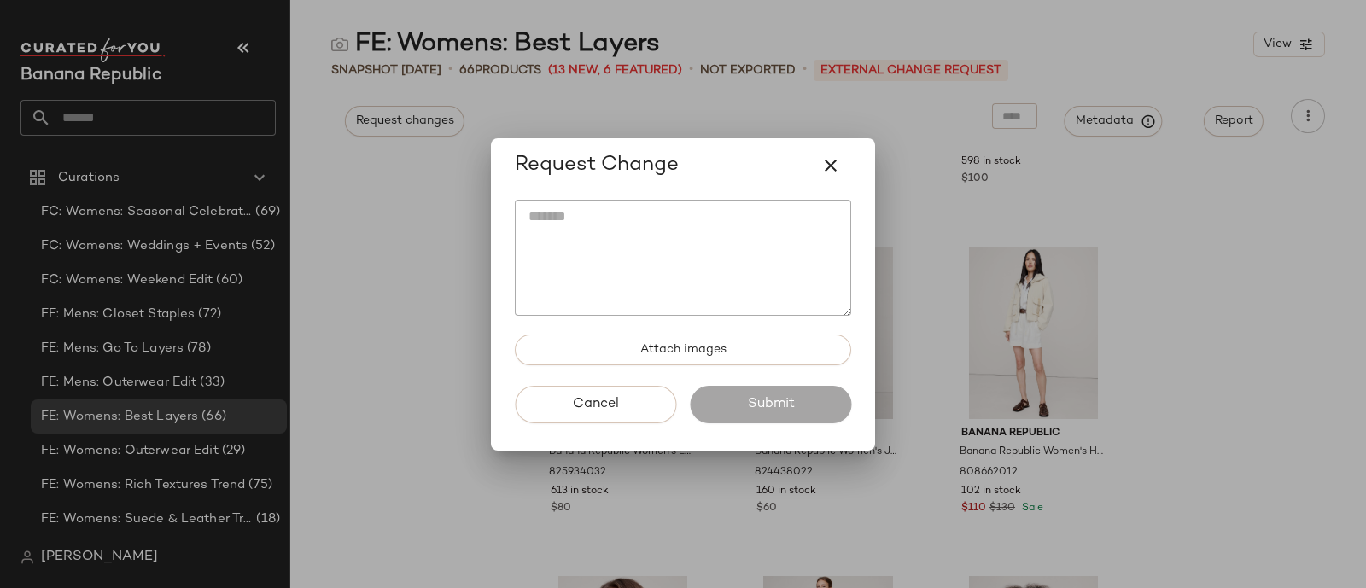
click at [570, 266] on textarea at bounding box center [683, 258] width 336 height 116
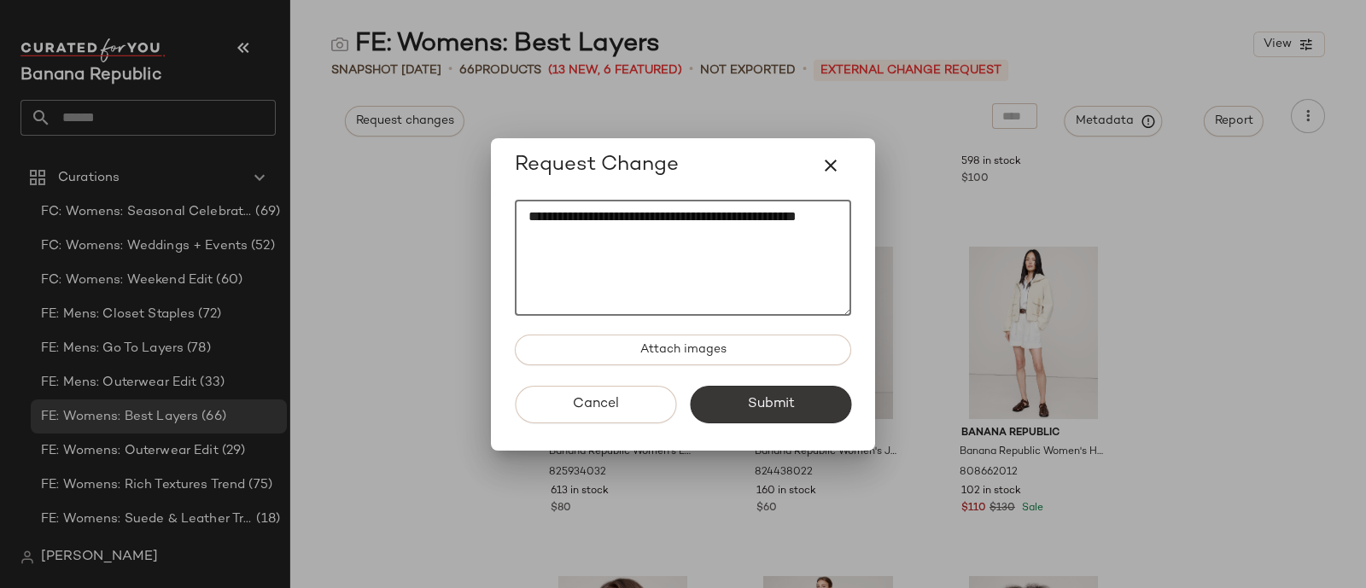
type textarea "**********"
click at [736, 386] on button "Submit" at bounding box center [770, 405] width 161 height 38
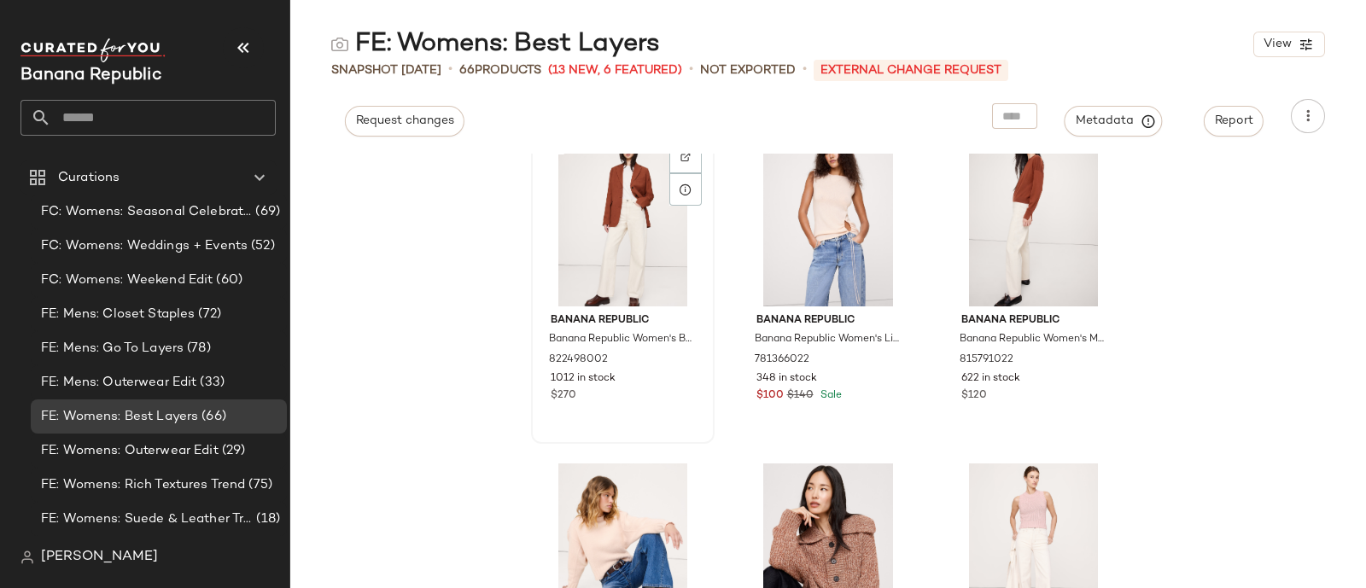
scroll to position [3898, 0]
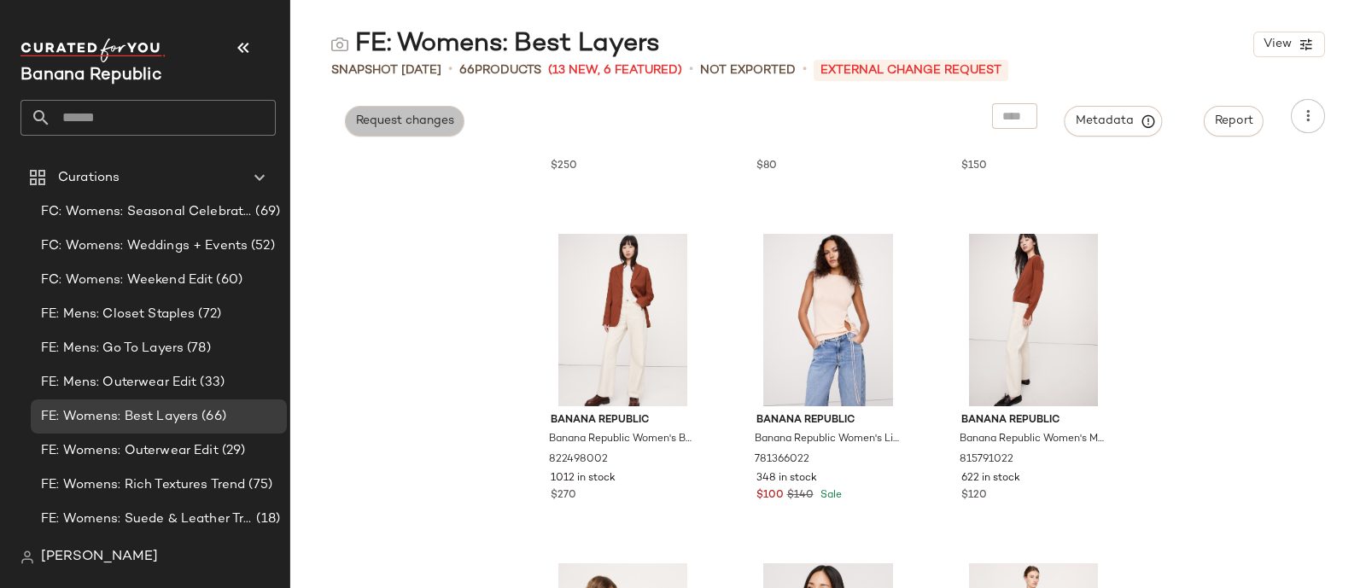
click at [399, 126] on span "Request changes" at bounding box center [404, 121] width 99 height 14
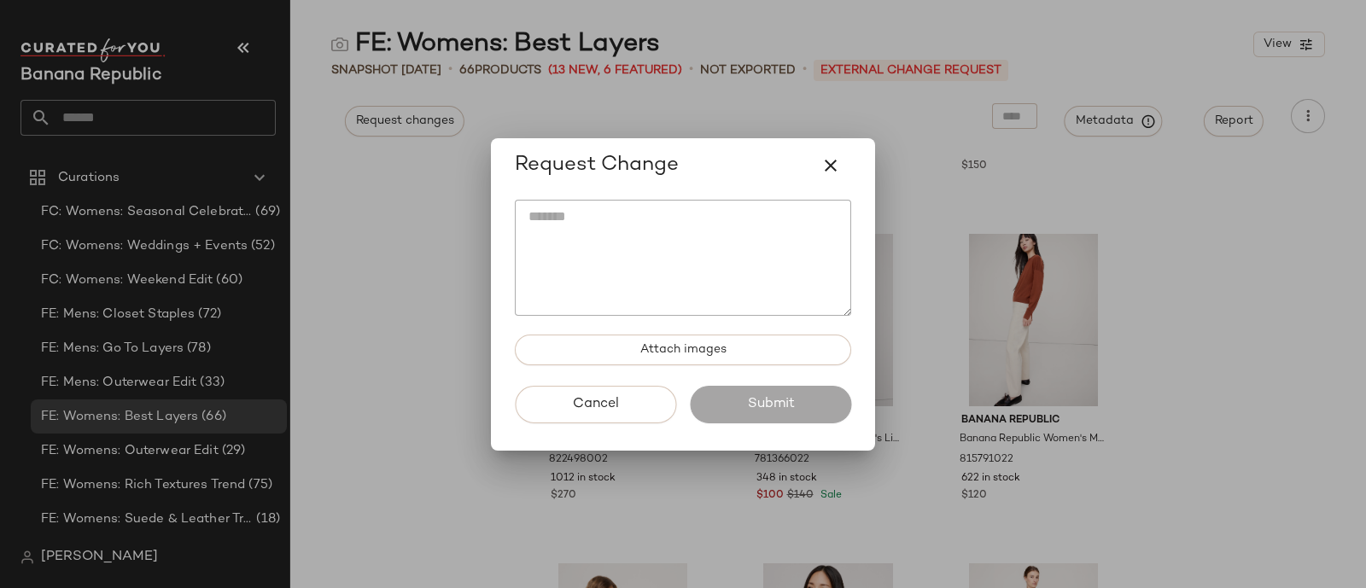
click at [649, 203] on textarea at bounding box center [683, 258] width 336 height 116
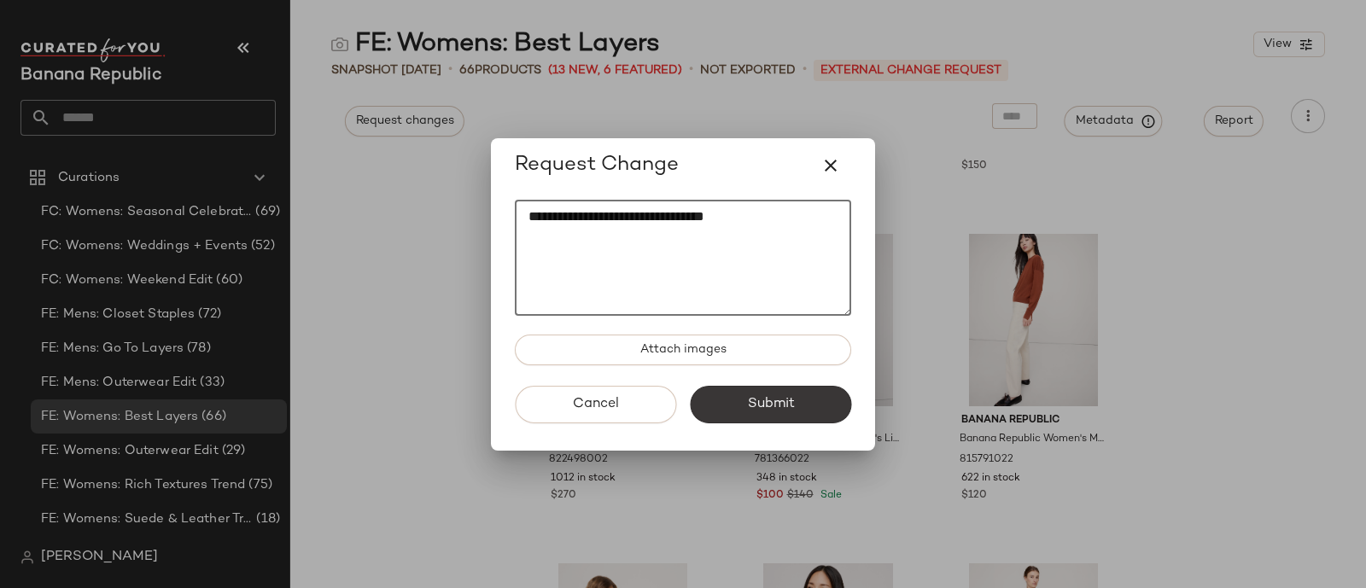
type textarea "**********"
click at [777, 403] on span "Submit" at bounding box center [770, 404] width 48 height 16
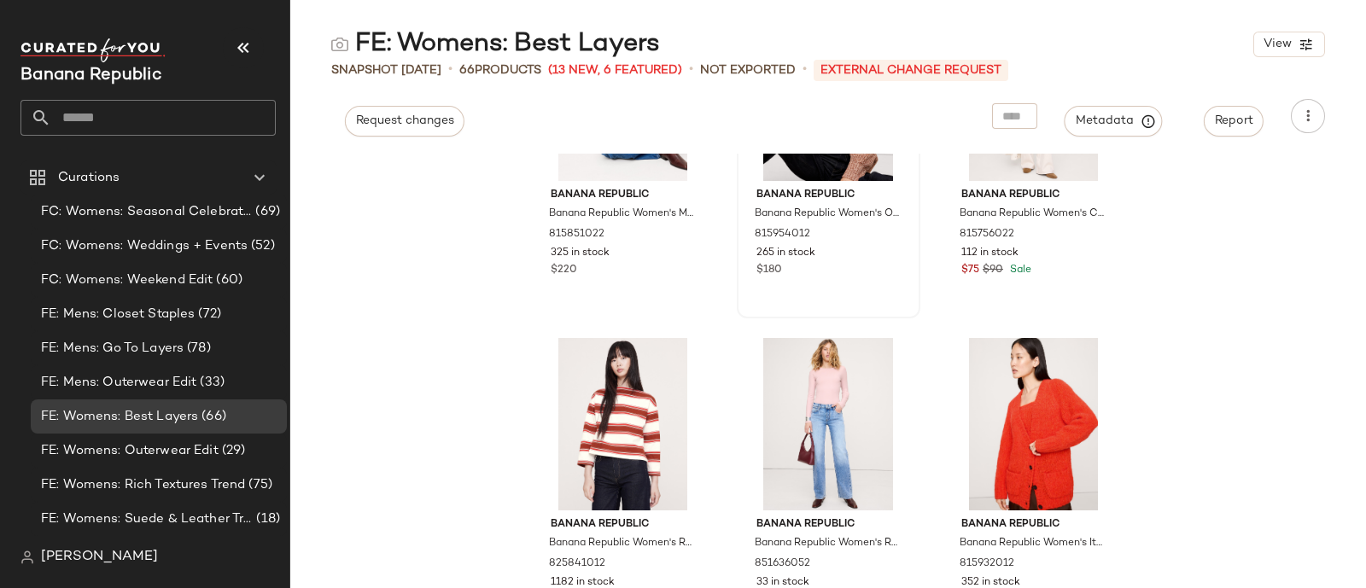
scroll to position [4284, 0]
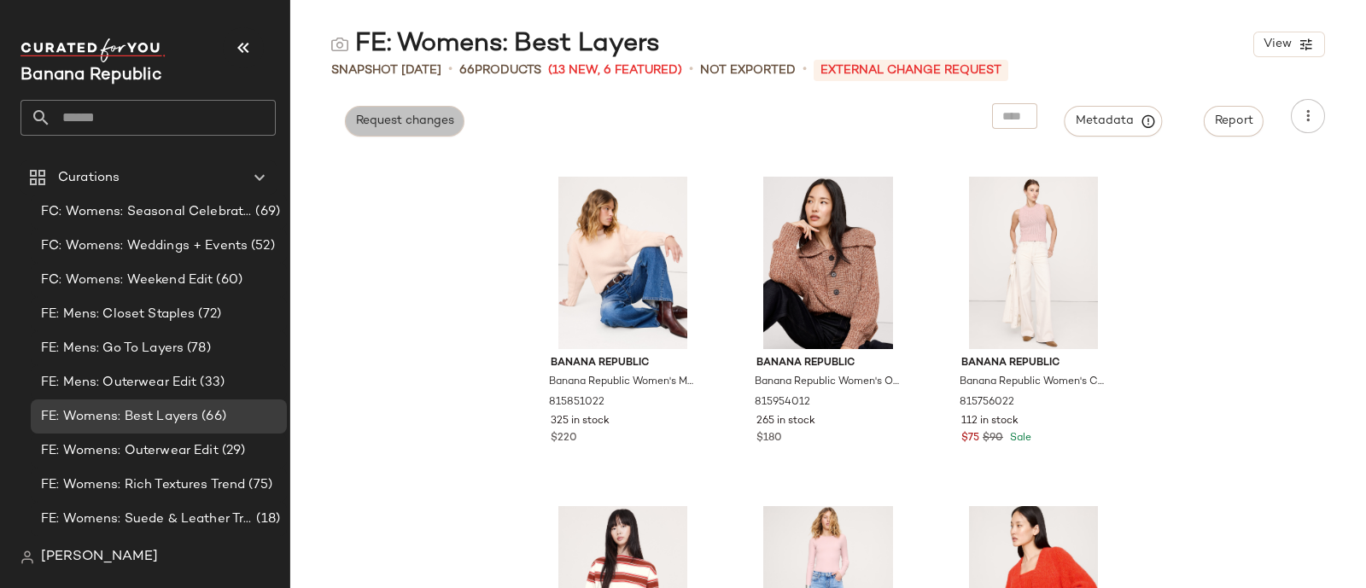
click at [393, 120] on span "Request changes" at bounding box center [404, 121] width 99 height 14
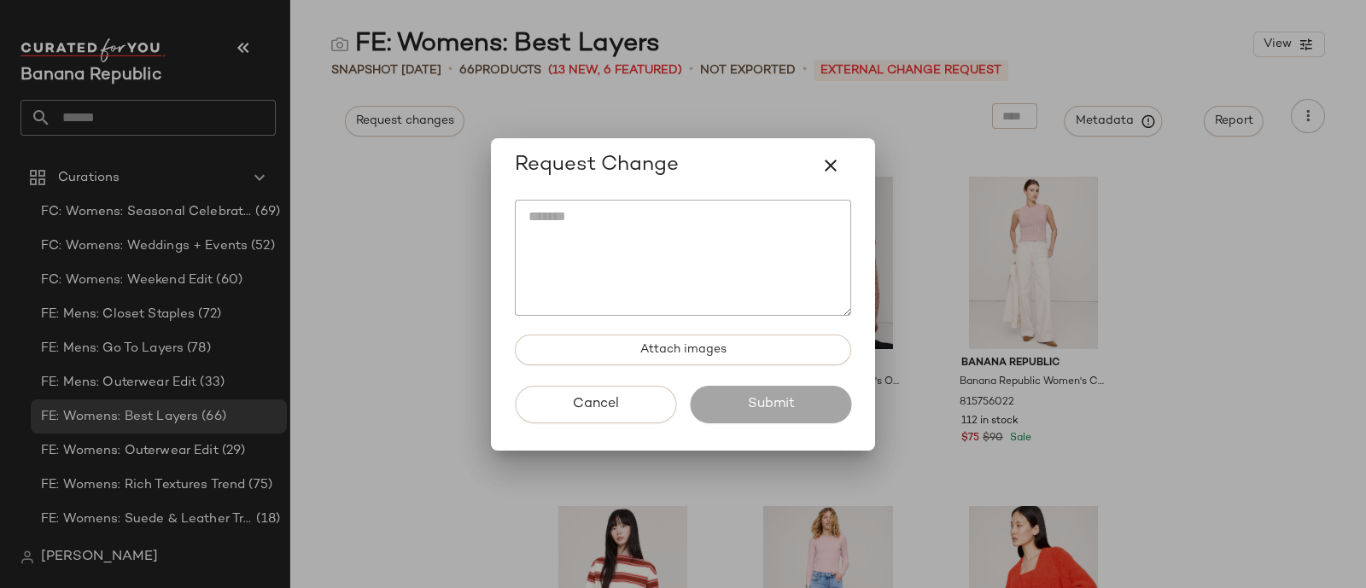
click at [636, 243] on textarea at bounding box center [683, 258] width 336 height 116
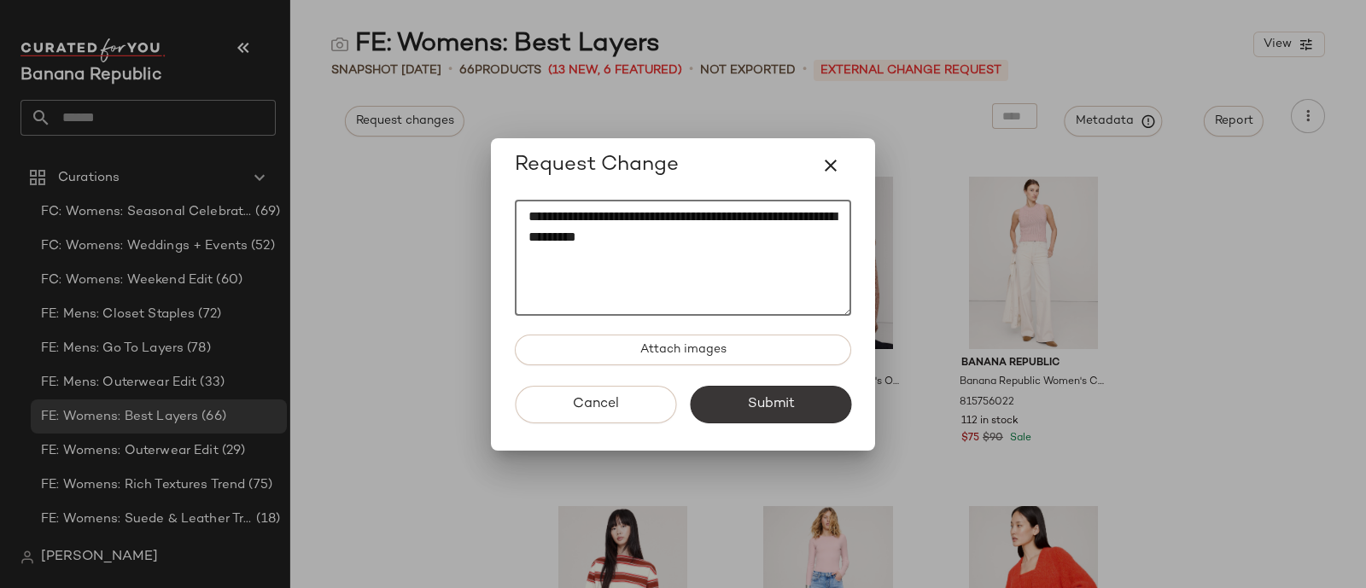
type textarea "**********"
click at [784, 397] on span "Submit" at bounding box center [770, 404] width 48 height 16
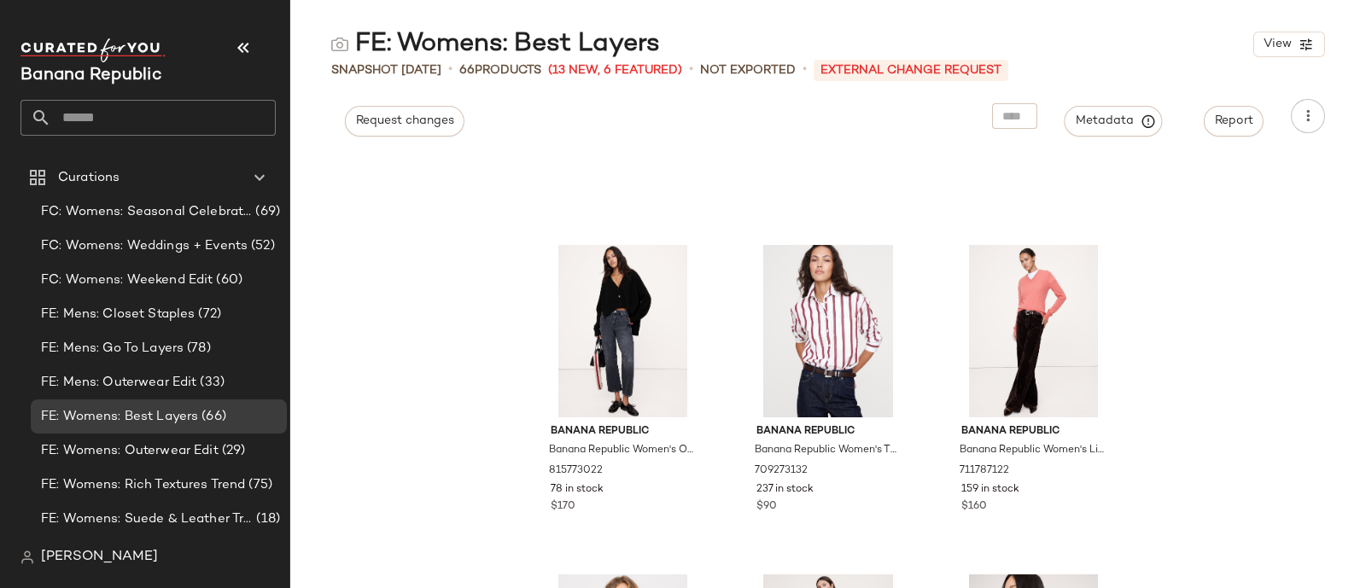
scroll to position [6644, 0]
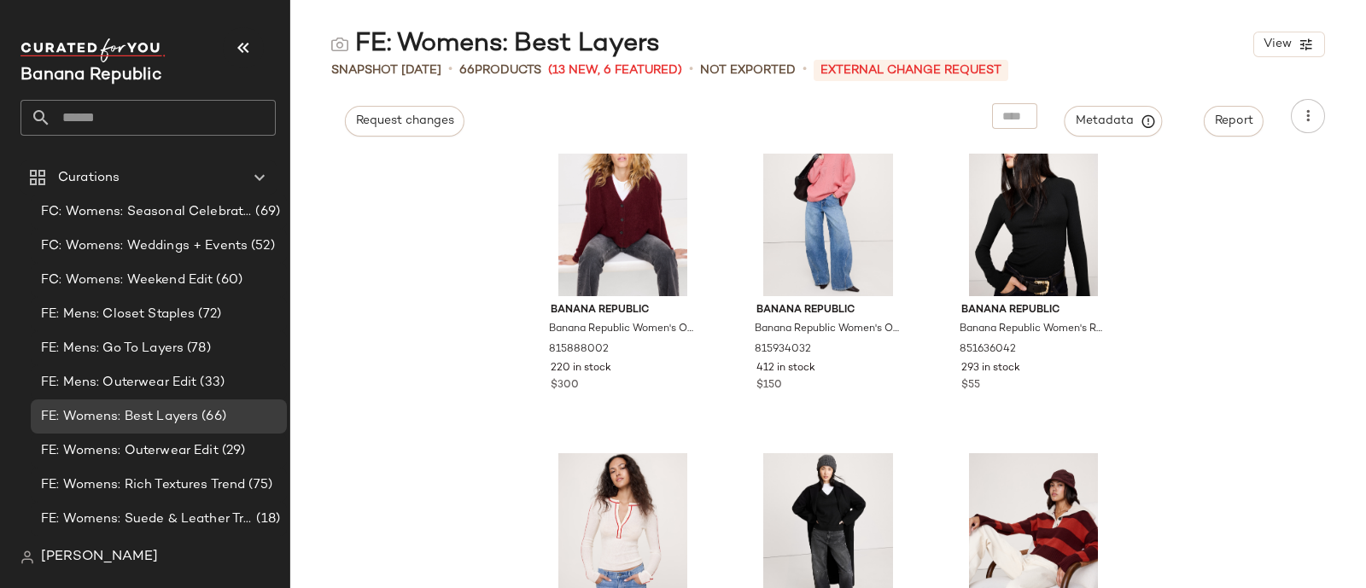
click at [451, 392] on div "Banana Republic Banana Republic Women's Oversized Merino-Cotton High-Low Cardig…" at bounding box center [828, 371] width 1076 height 435
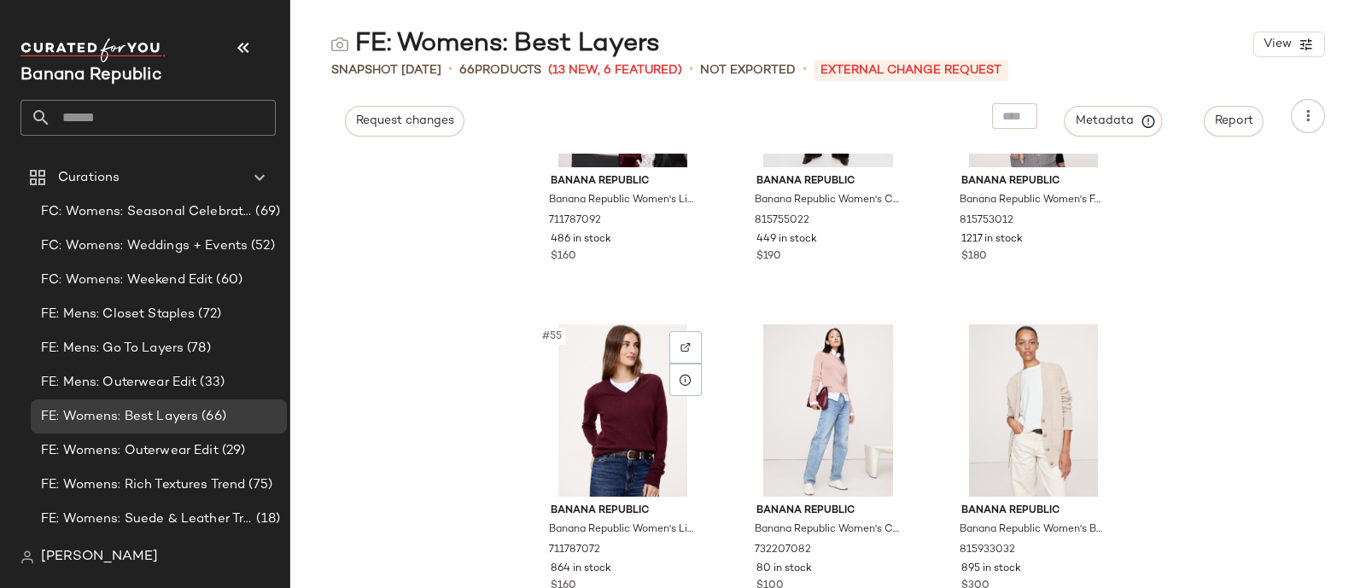
scroll to position [5473, 0]
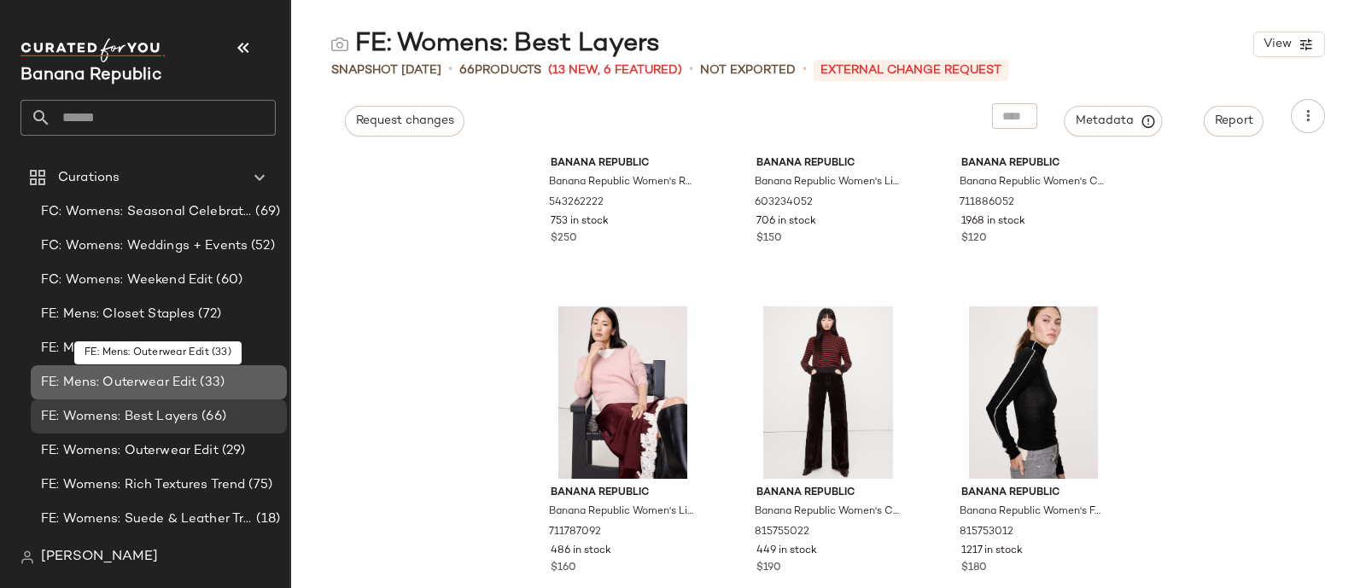
click at [94, 374] on span "FE: Mens: Outerwear Edit" at bounding box center [118, 383] width 155 height 20
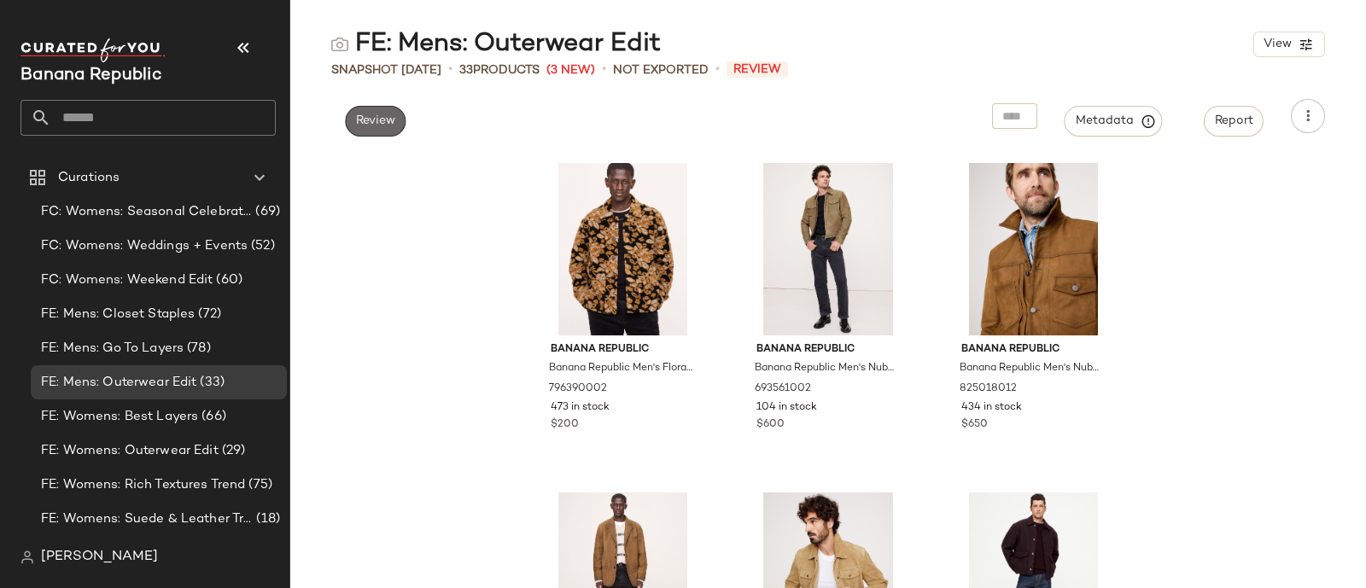
click at [392, 117] on span "Review" at bounding box center [375, 121] width 40 height 14
click at [376, 124] on span "Review" at bounding box center [375, 121] width 40 height 14
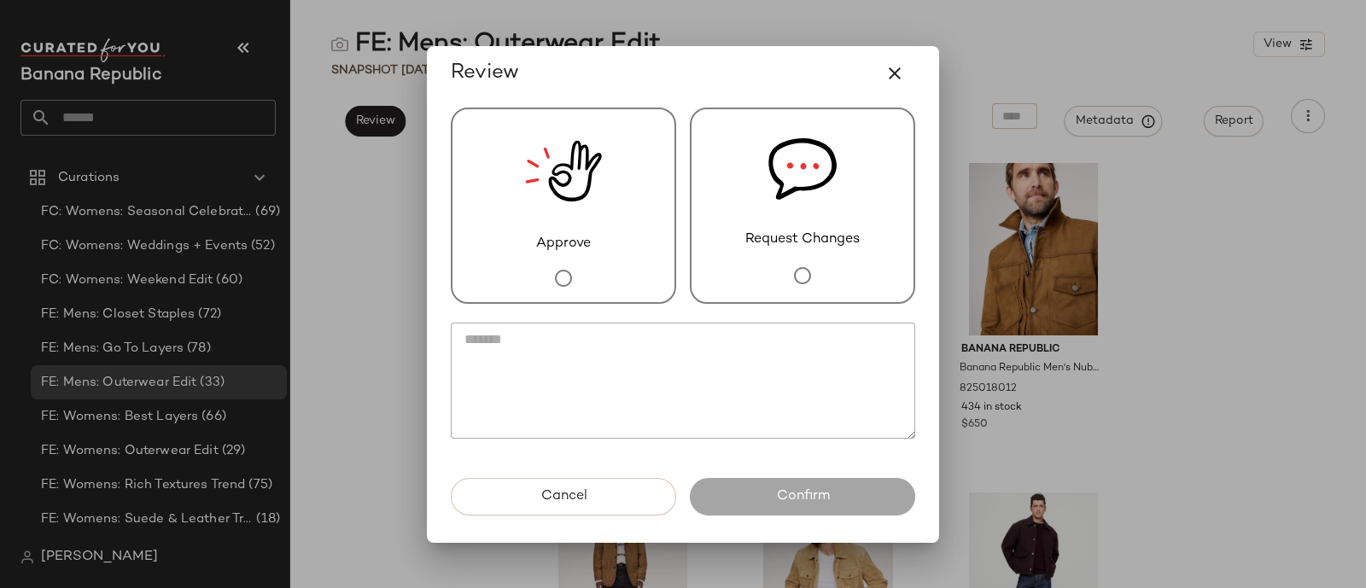
click at [884, 217] on div "Request Changes" at bounding box center [802, 206] width 225 height 196
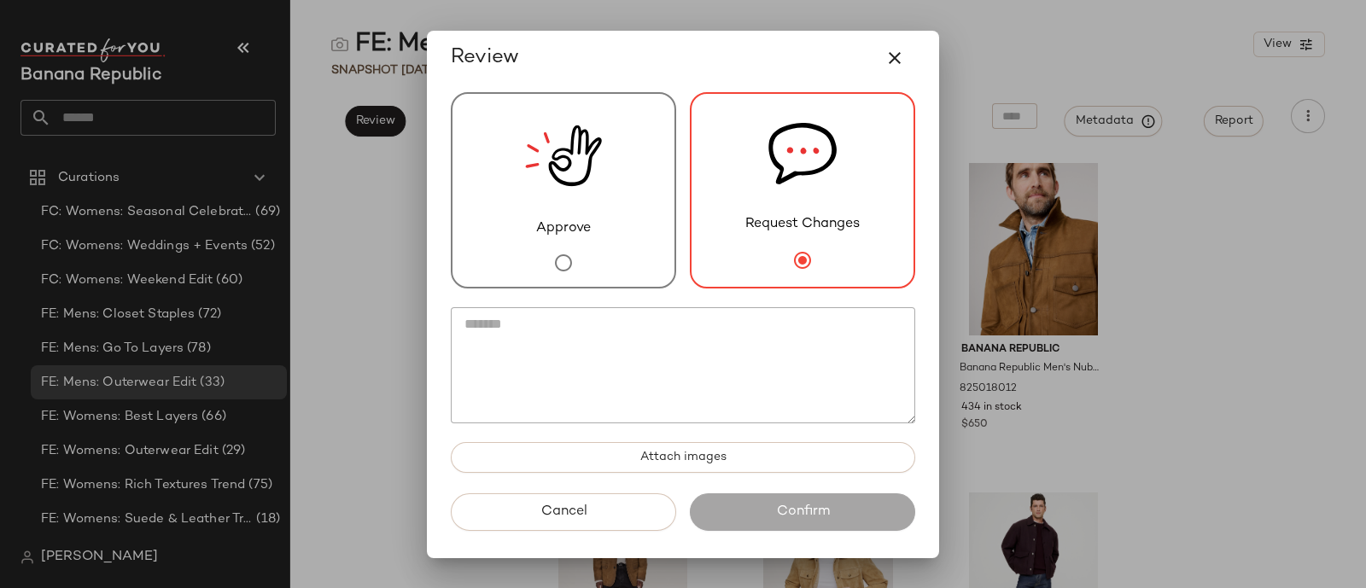
click at [696, 391] on textarea at bounding box center [683, 365] width 464 height 116
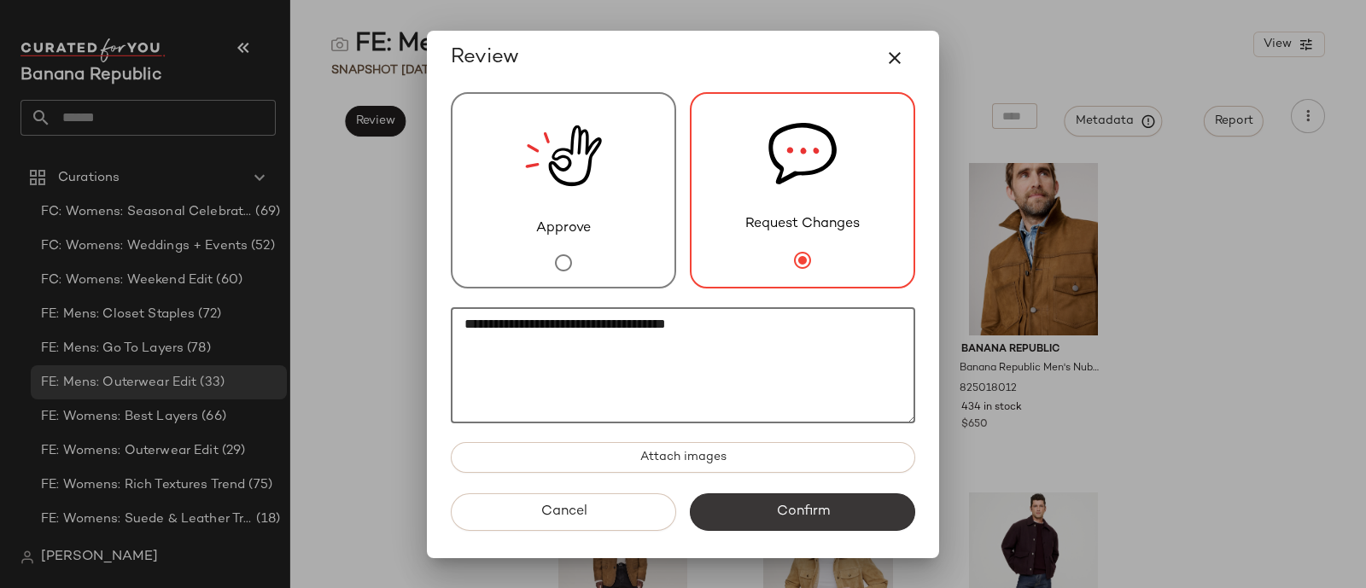
type textarea "**********"
click at [837, 504] on button "Confirm" at bounding box center [802, 513] width 225 height 38
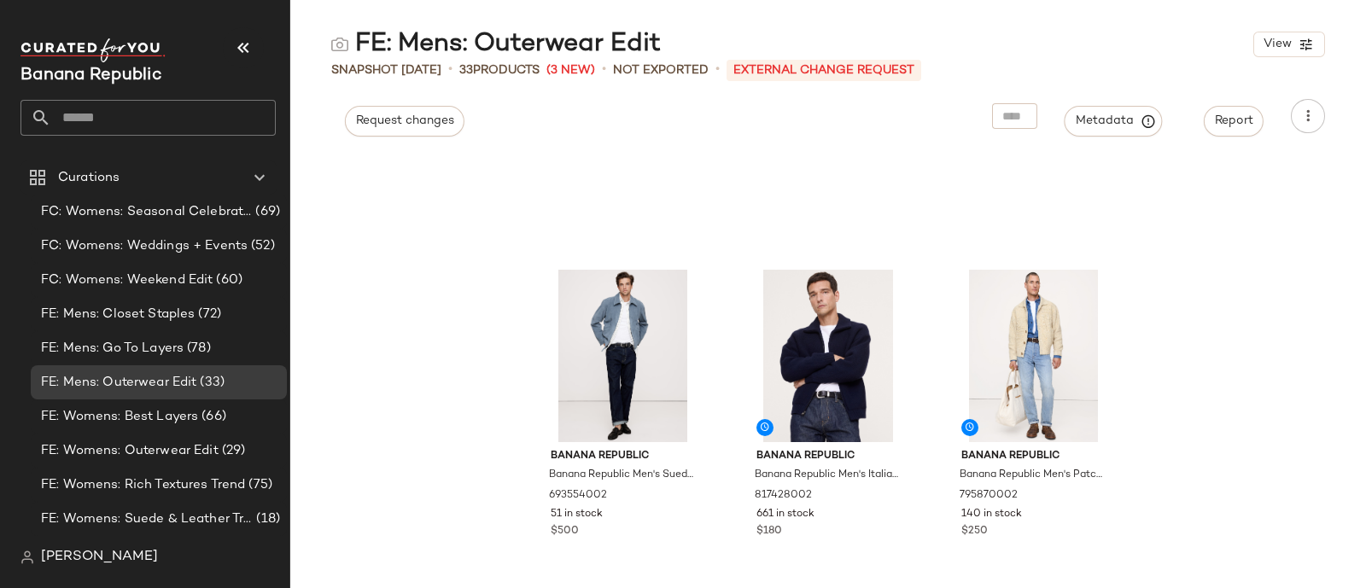
scroll to position [1550, 0]
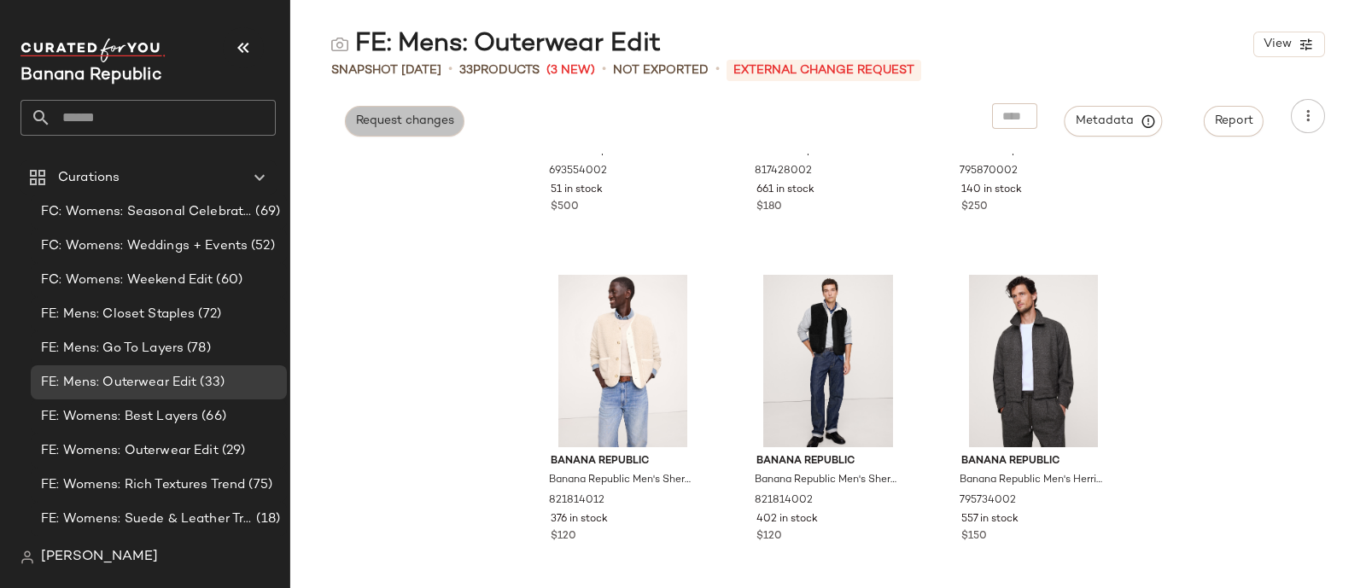
click at [406, 125] on span "Request changes" at bounding box center [404, 121] width 99 height 14
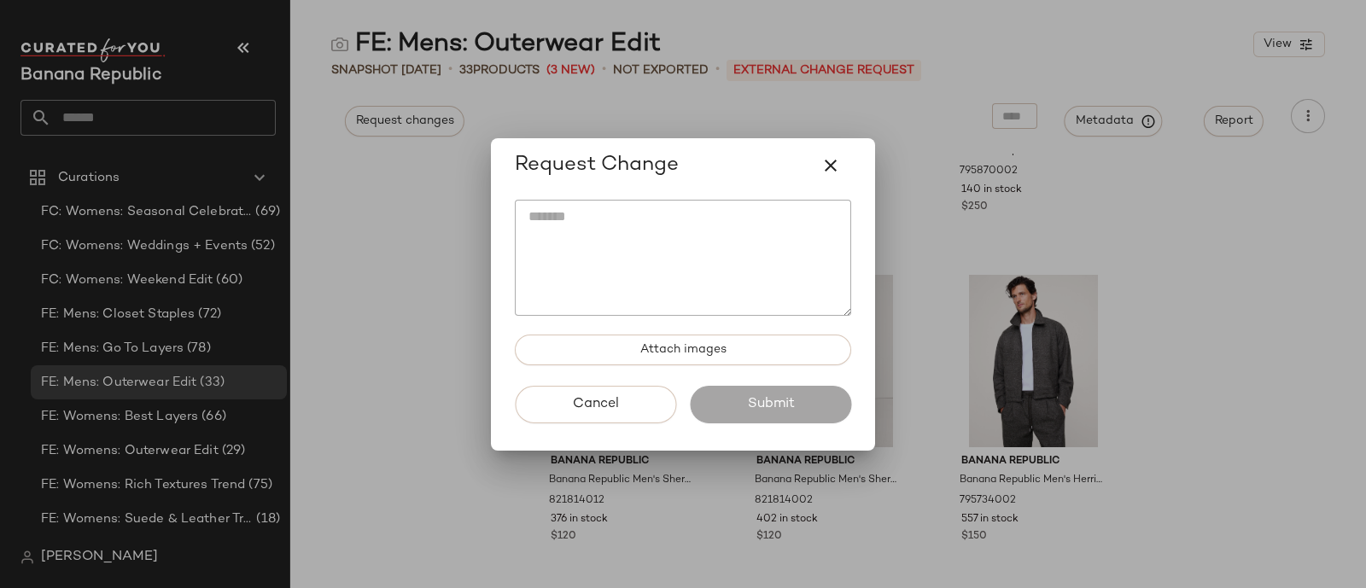
click at [566, 271] on textarea at bounding box center [683, 258] width 336 height 116
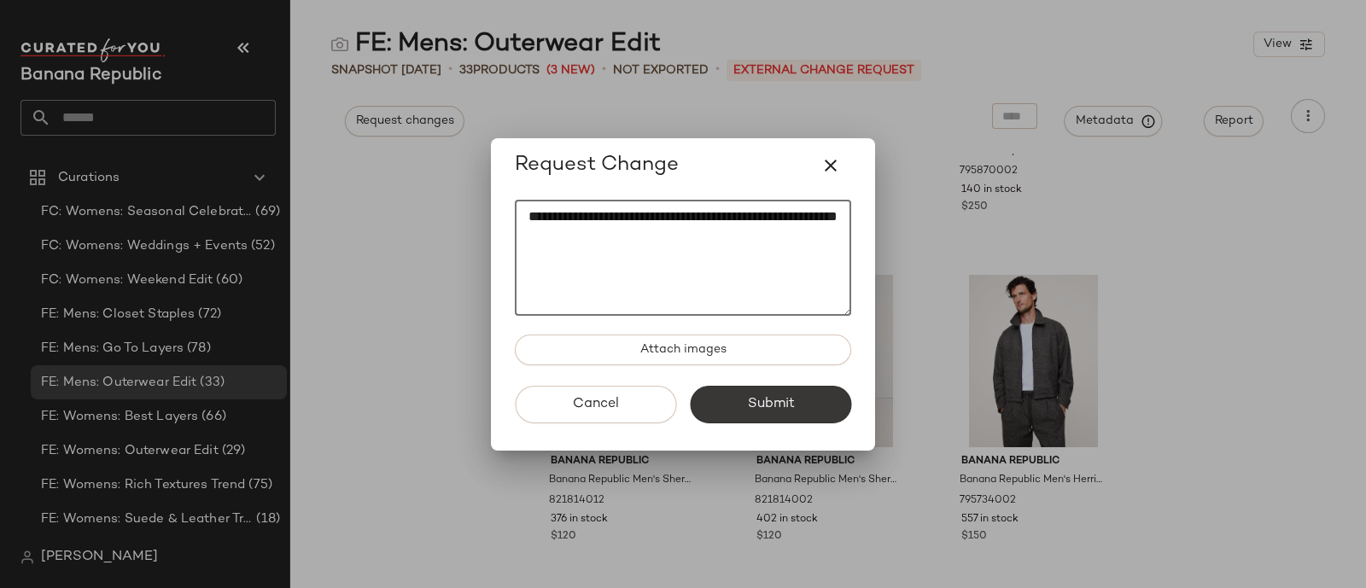
type textarea "**********"
click at [776, 397] on span "Submit" at bounding box center [770, 404] width 48 height 16
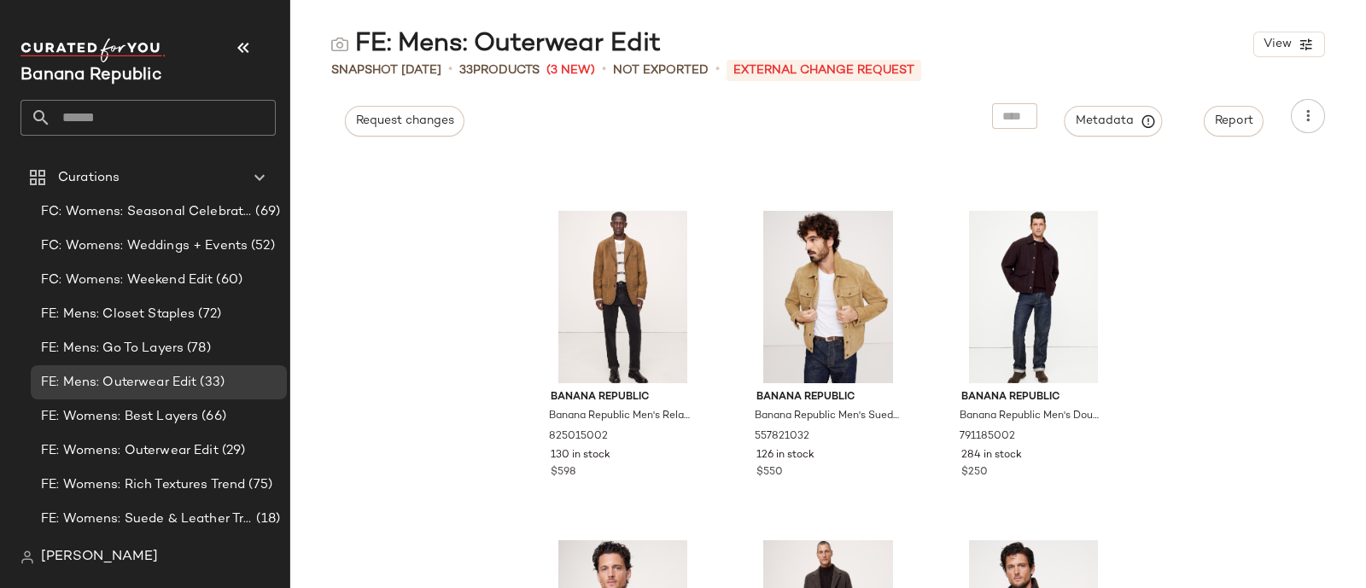
scroll to position [0, 0]
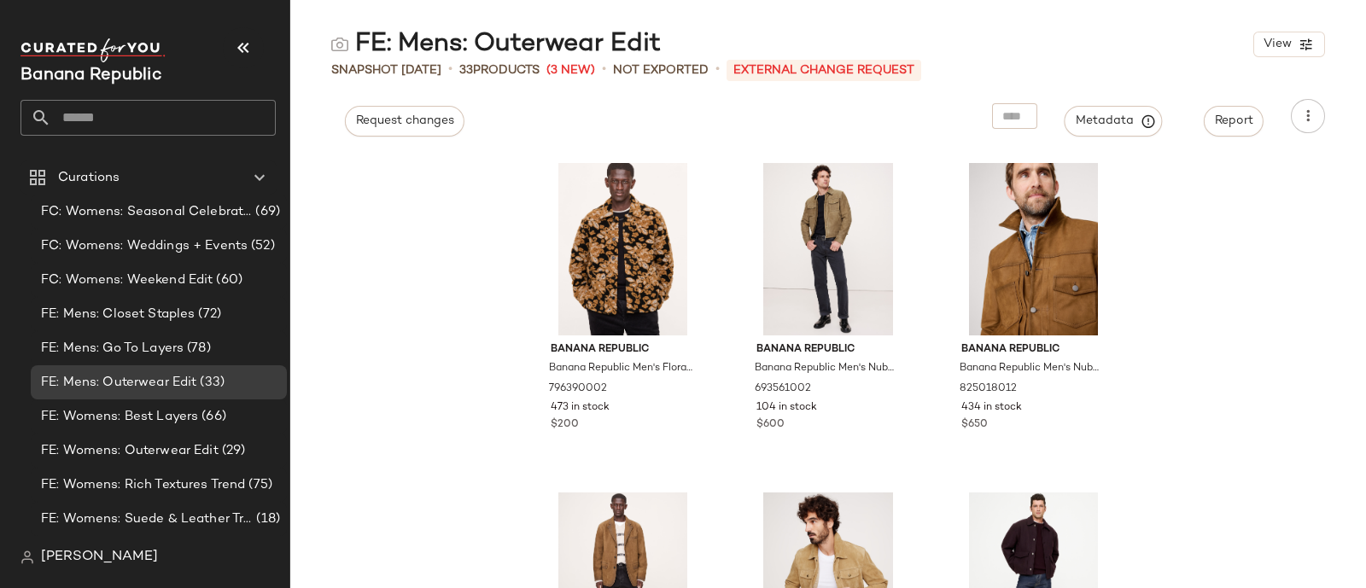
drag, startPoint x: 397, startPoint y: 126, endPoint x: 363, endPoint y: 96, distance: 44.8
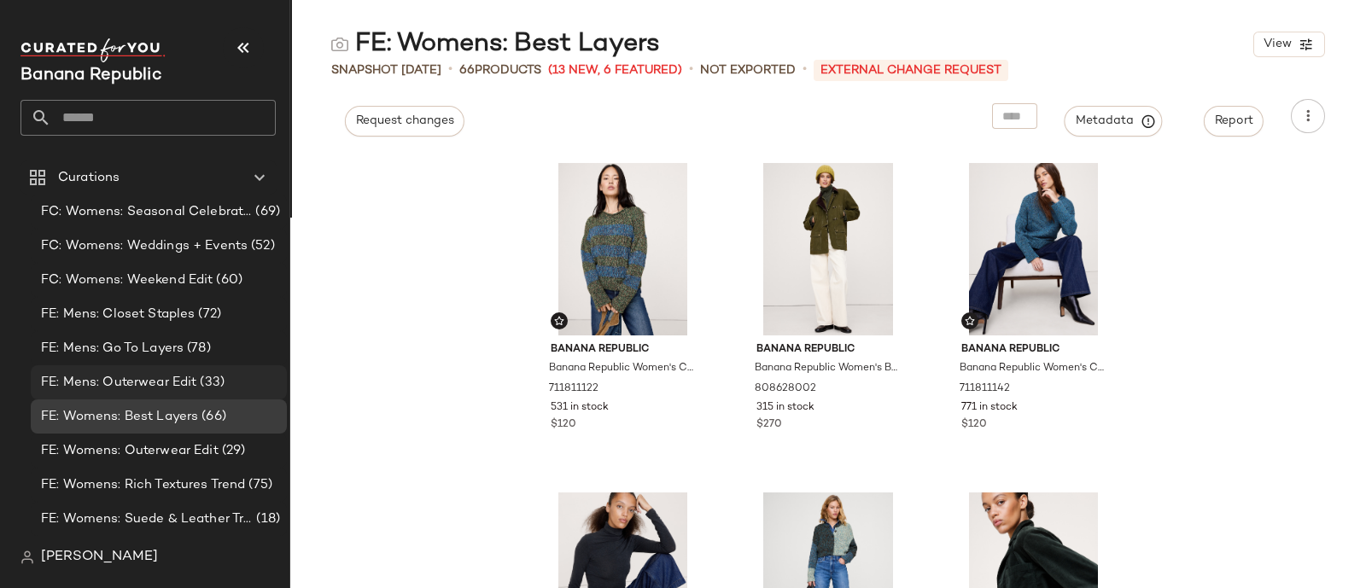
click at [175, 376] on span "FE: Mens: Outerwear Edit" at bounding box center [118, 383] width 155 height 20
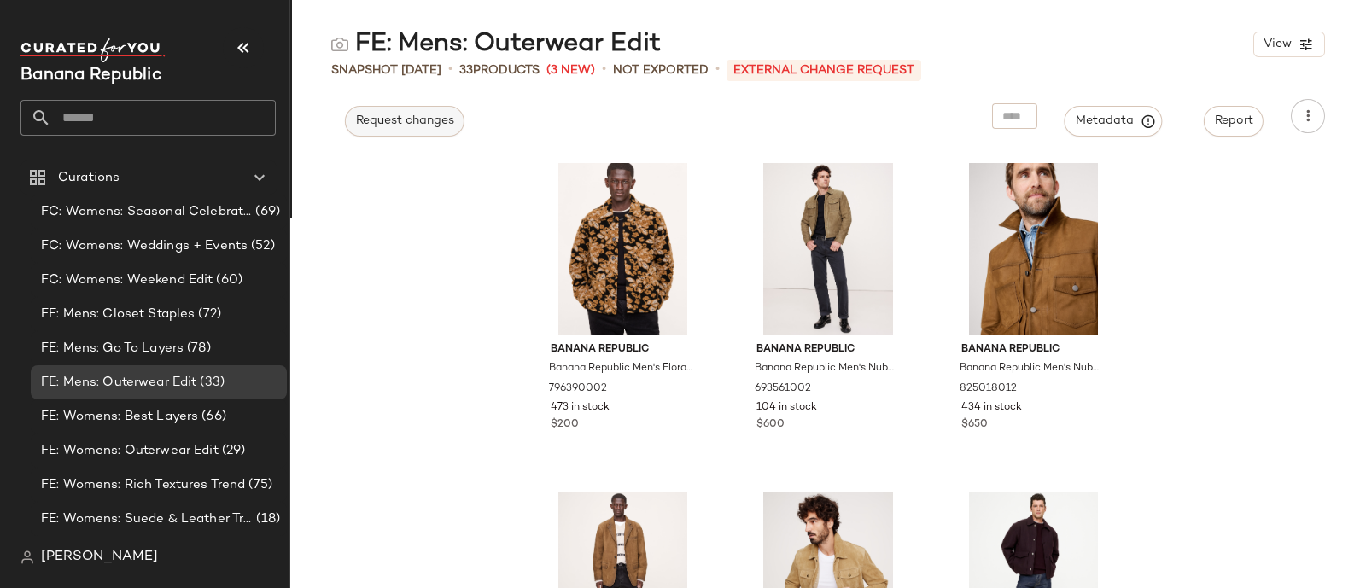
click at [376, 111] on button "Request changes" at bounding box center [405, 121] width 120 height 31
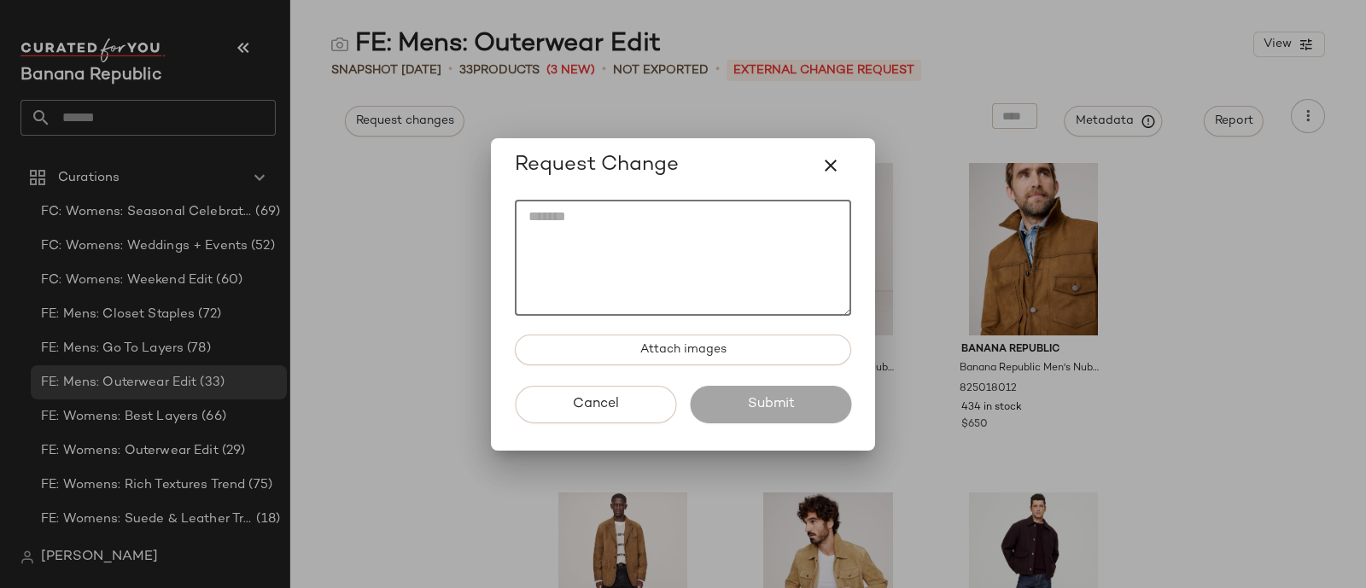
drag, startPoint x: 610, startPoint y: 258, endPoint x: 569, endPoint y: 232, distance: 47.6
click at [569, 232] on textarea at bounding box center [683, 258] width 336 height 116
paste textarea "*********"
paste textarea "**********"
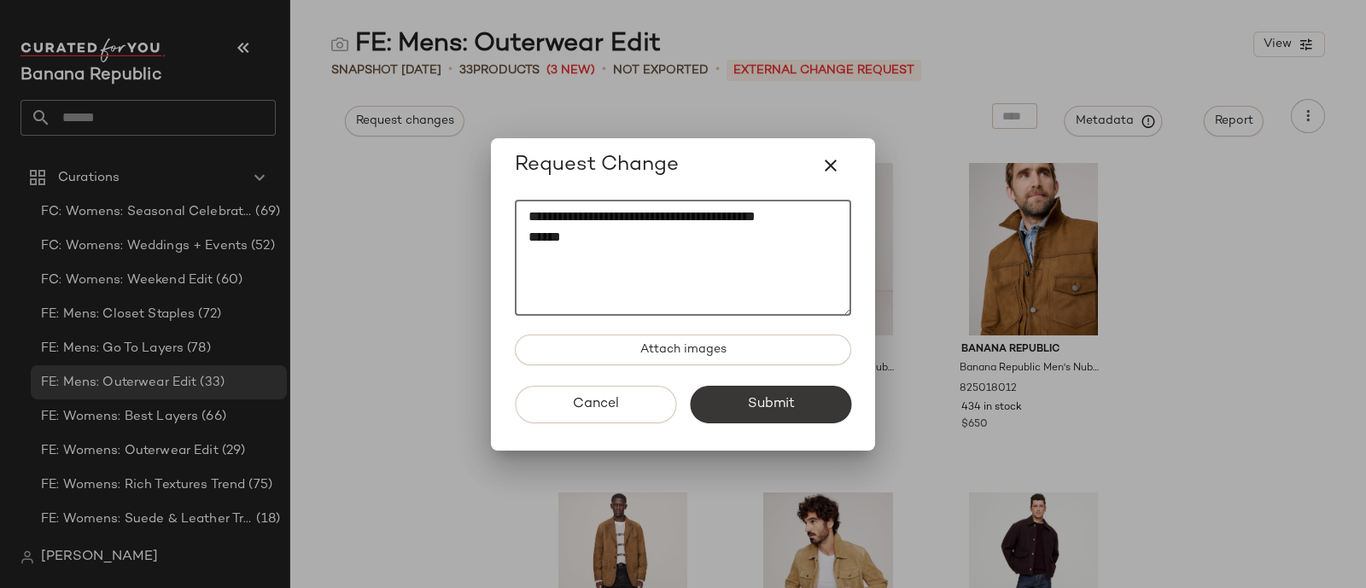
type textarea "**********"
click at [751, 388] on button "Submit" at bounding box center [770, 405] width 161 height 38
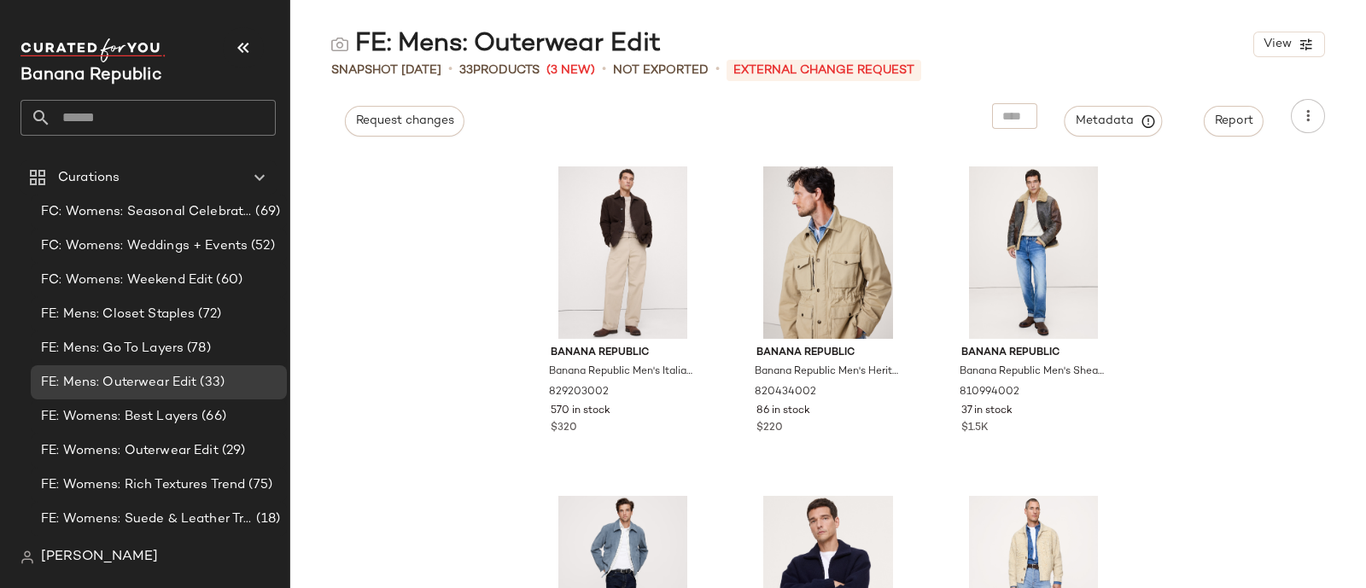
scroll to position [1255, 0]
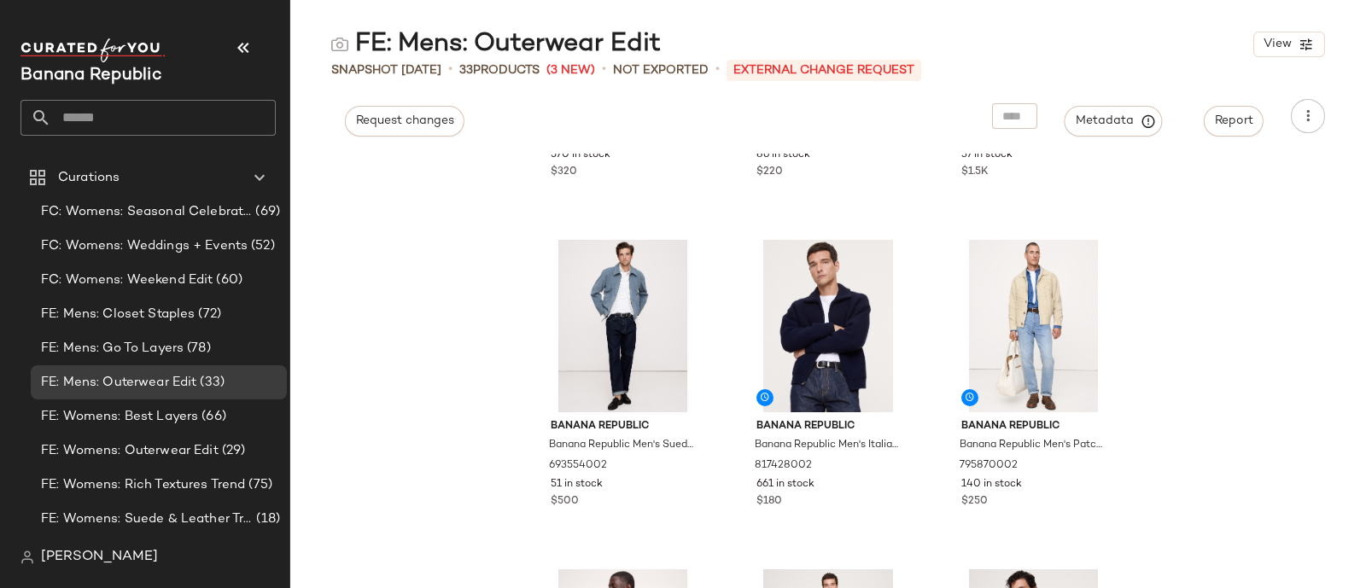
drag, startPoint x: 318, startPoint y: 206, endPoint x: 1248, endPoint y: 322, distance: 937.0
click at [1248, 322] on div "Banana Republic Banana Republic Men's Italian Moleskin Barn Jacket Dark Brown S…" at bounding box center [828, 371] width 1076 height 435
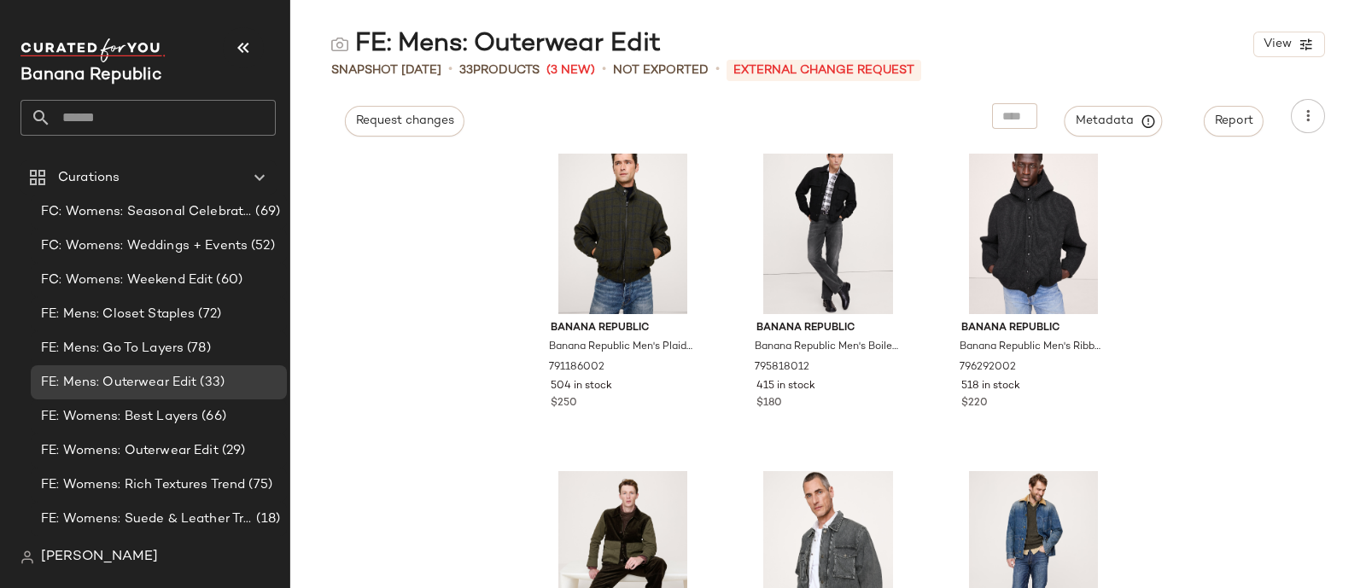
scroll to position [3193, 0]
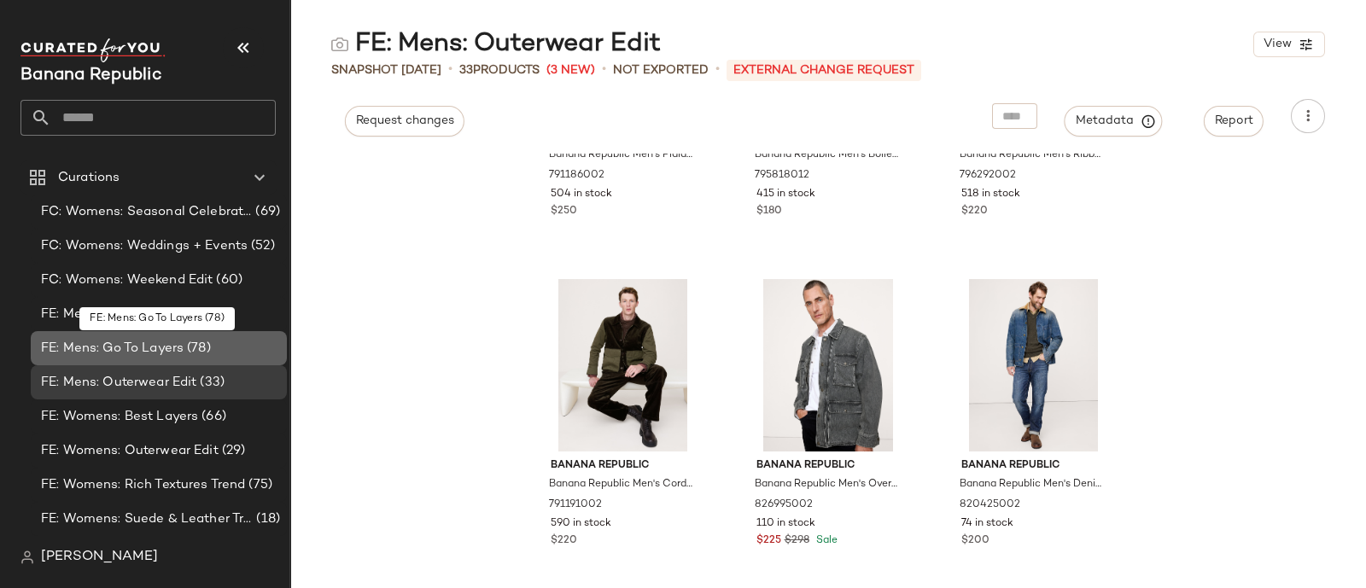
click at [163, 354] on span "FE: Mens: Go To Layers" at bounding box center [112, 349] width 143 height 20
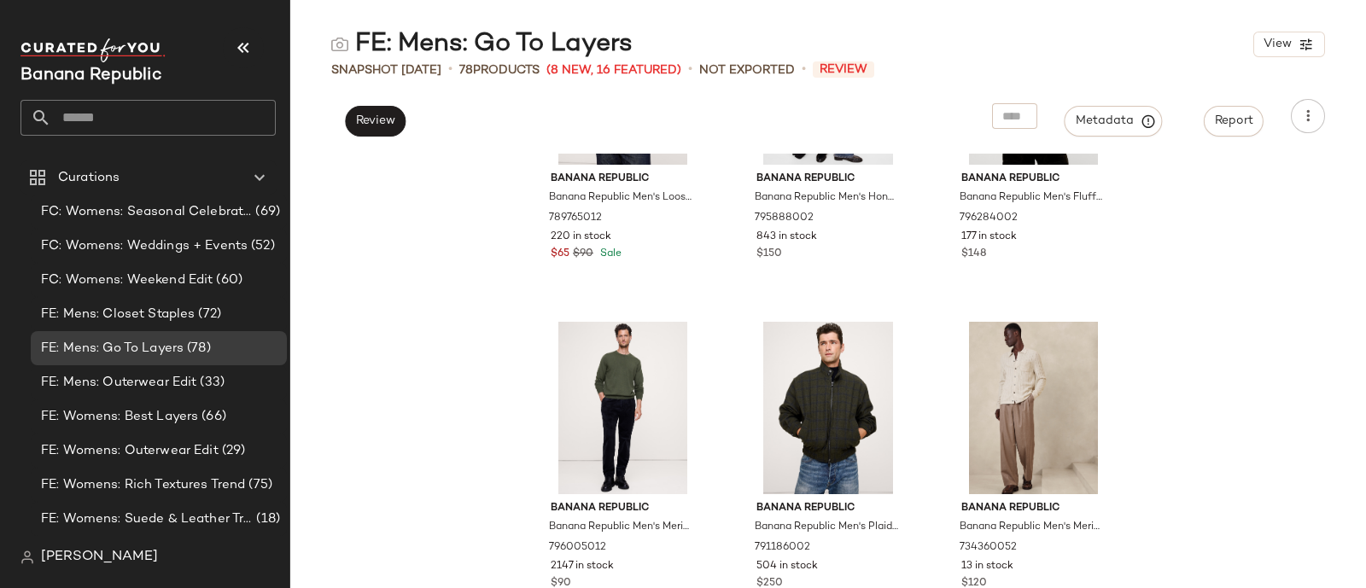
scroll to position [2952, 0]
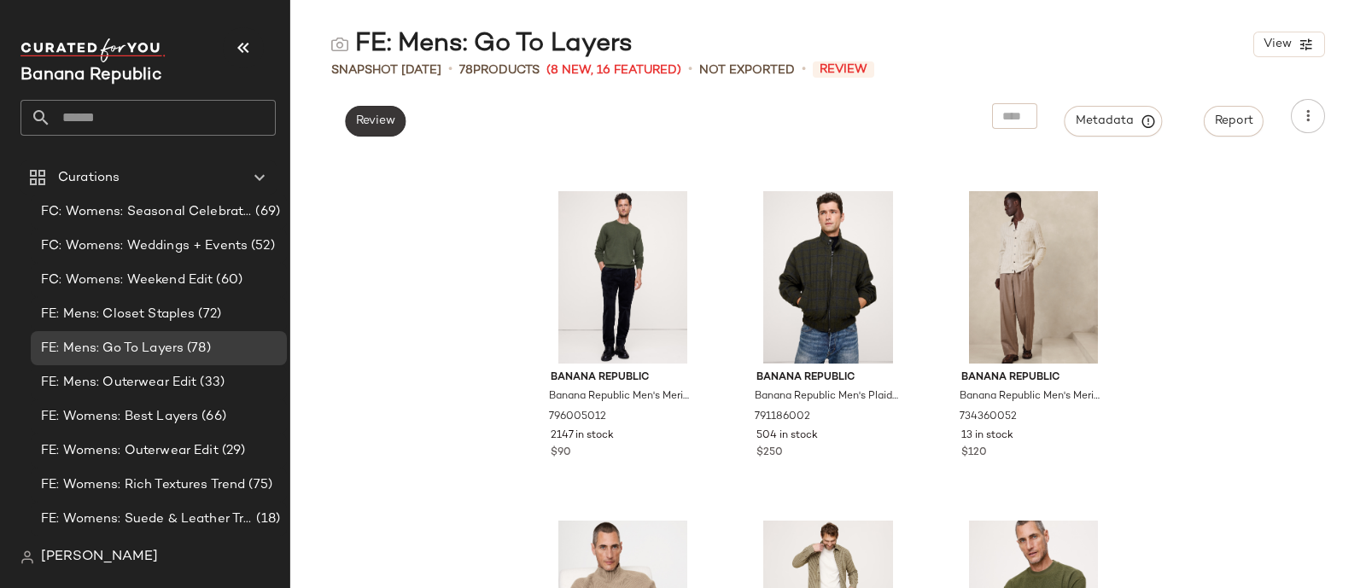
click at [377, 126] on span "Review" at bounding box center [375, 121] width 40 height 14
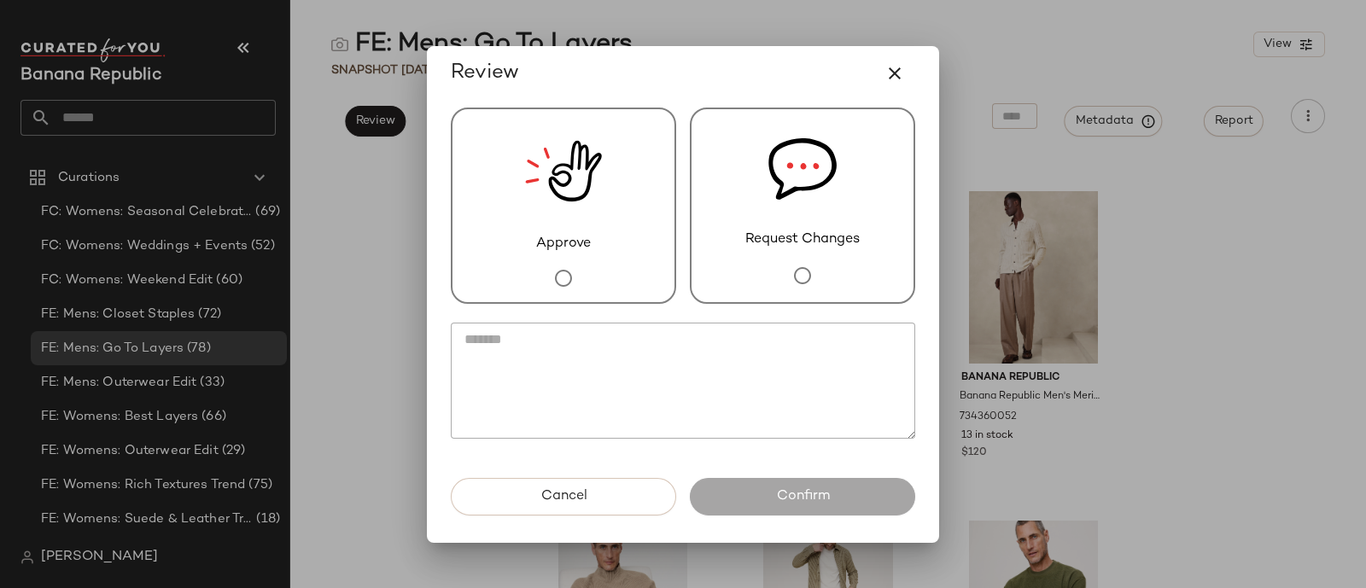
click at [811, 185] on img at bounding box center [802, 169] width 68 height 120
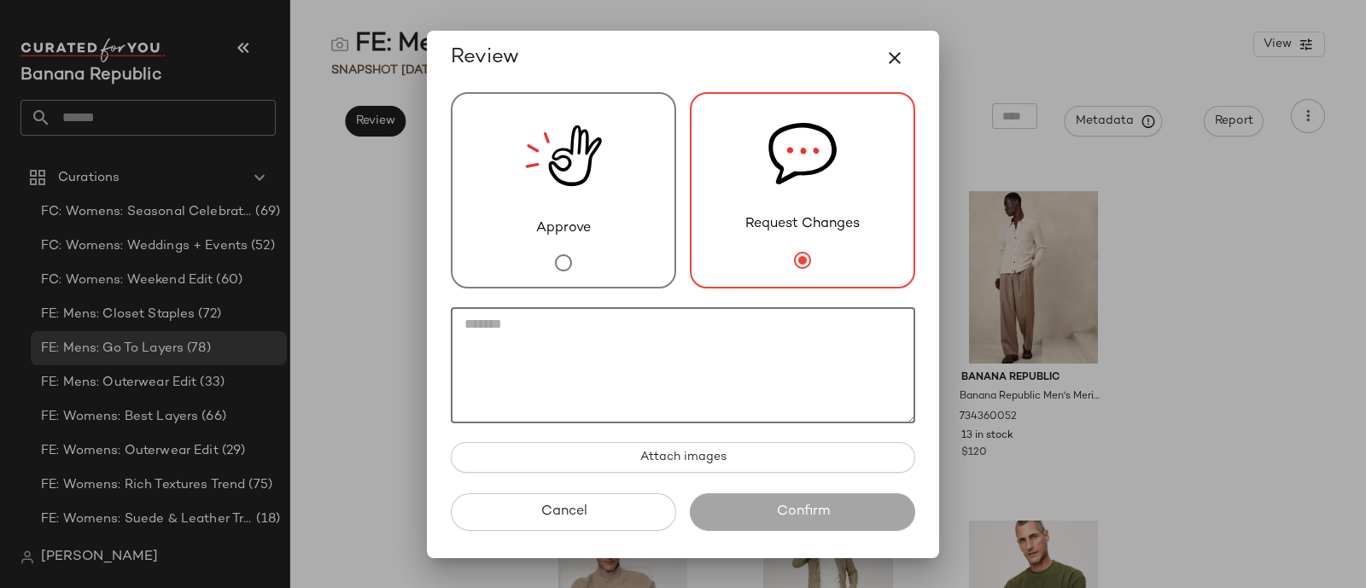
click at [781, 350] on textarea at bounding box center [683, 365] width 464 height 116
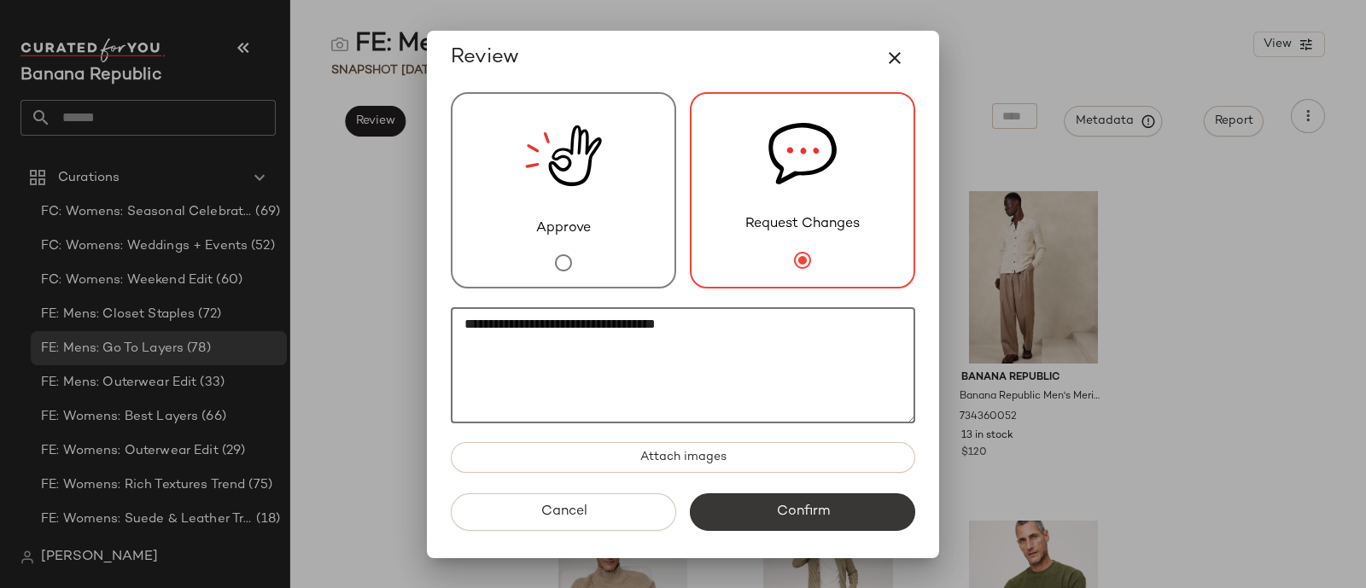
type textarea "**********"
click at [837, 518] on button "Confirm" at bounding box center [802, 513] width 225 height 38
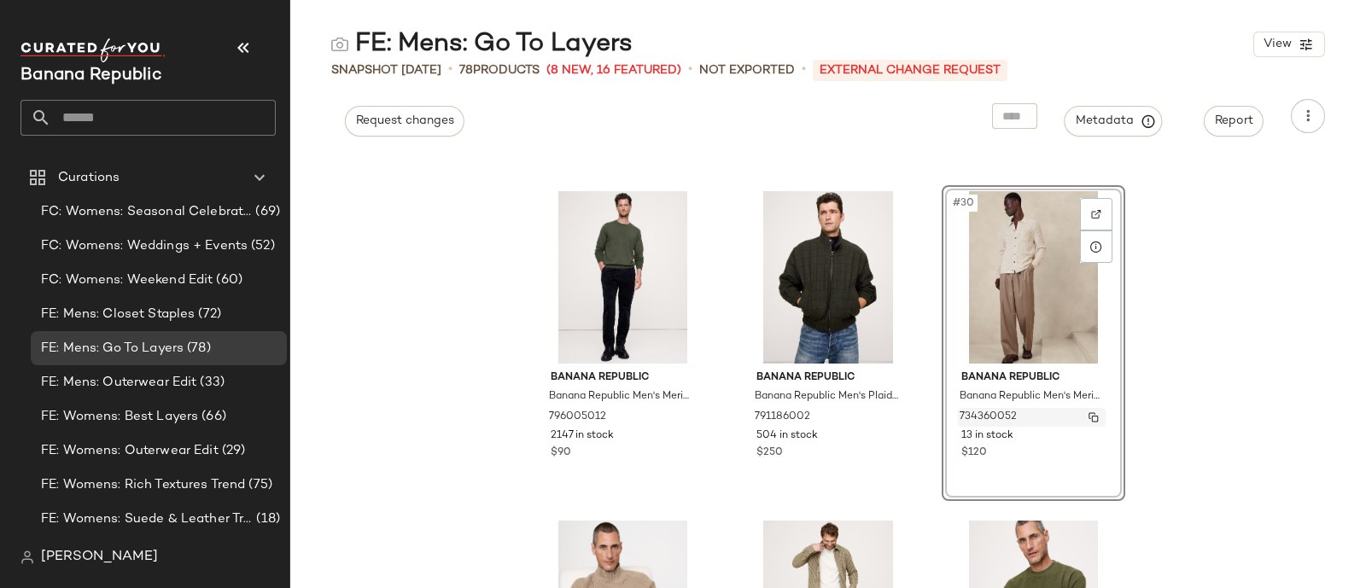
drag, startPoint x: 1011, startPoint y: 416, endPoint x: 961, endPoint y: 416, distance: 49.5
click at [961, 416] on div "734360052" at bounding box center [1032, 417] width 148 height 19
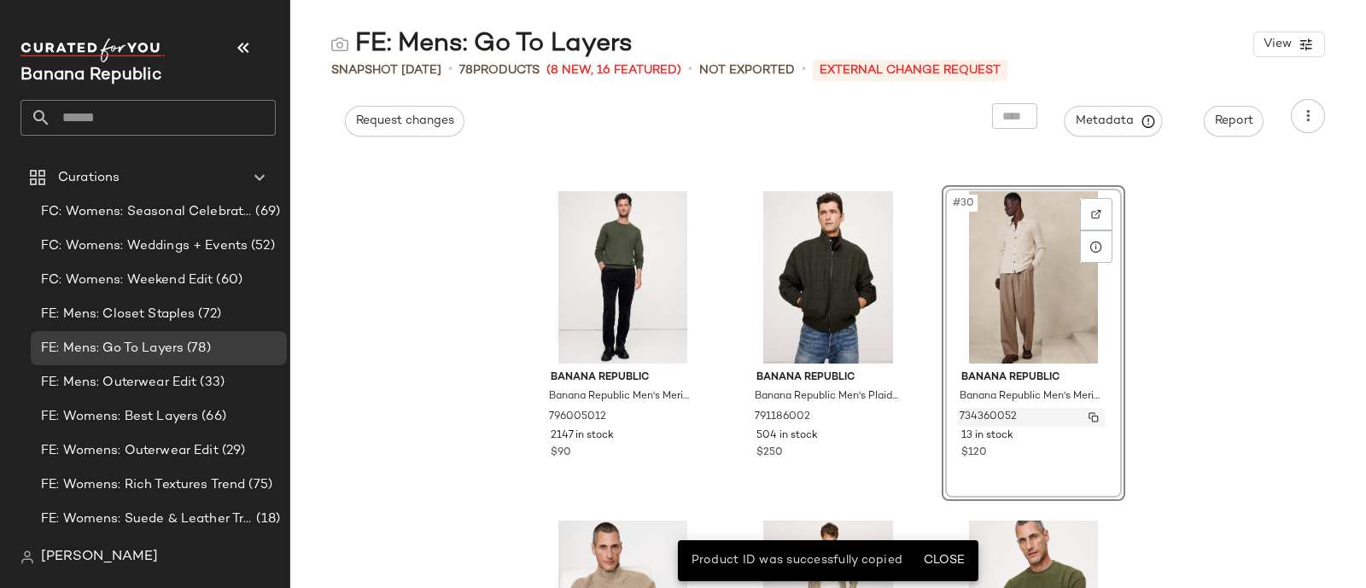
click at [961, 416] on span "734360052" at bounding box center [988, 417] width 57 height 15
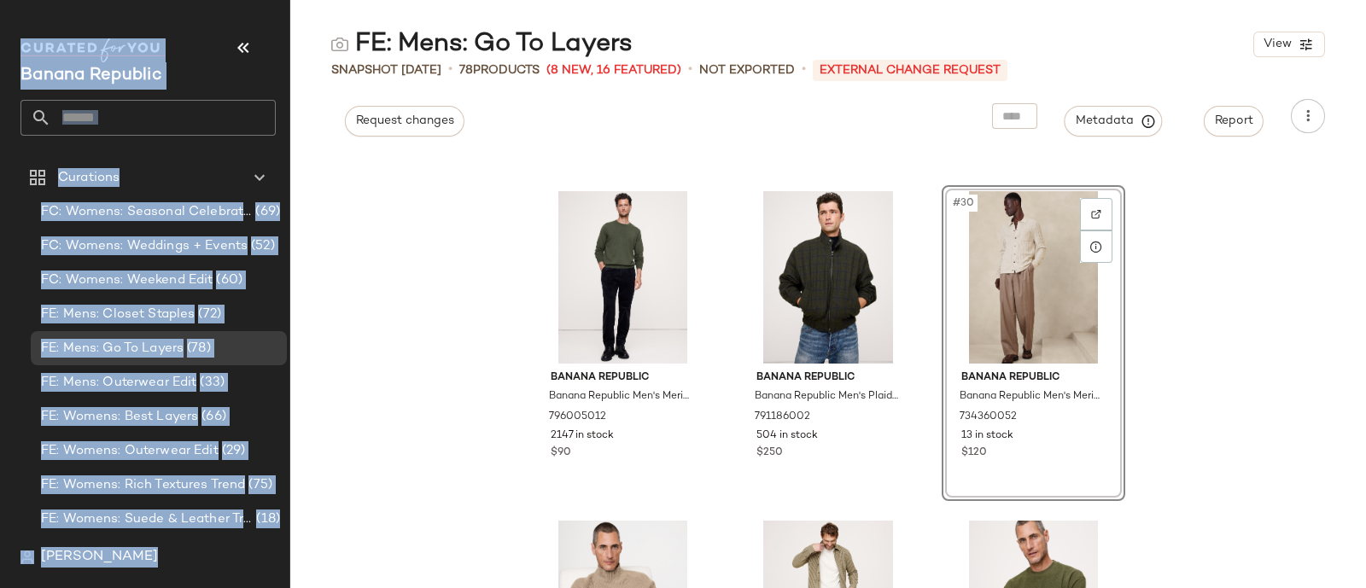
drag, startPoint x: 207, startPoint y: 26, endPoint x: 673, endPoint y: 27, distance: 465.3
click at [673, 27] on div "Banana Republic Curations FC: Womens: Seasonal Celebrations (69) FC: Womens: We…" at bounding box center [683, 294] width 1366 height 588
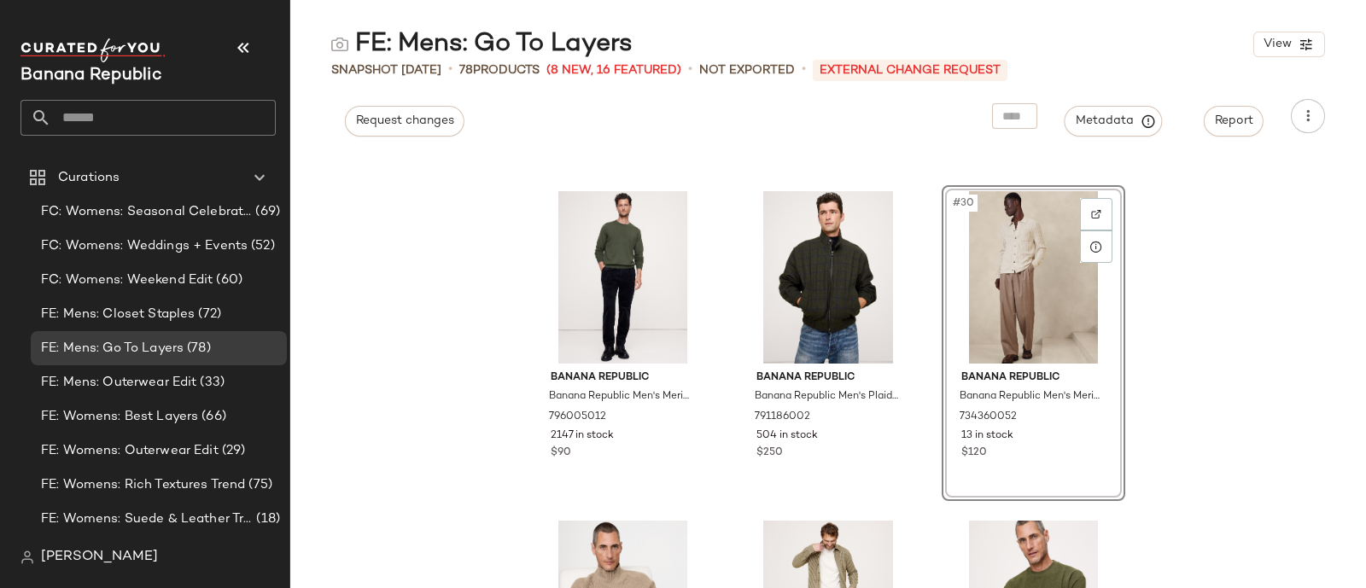
click at [359, 343] on div "Banana Republic Banana Republic Men's Loose-Fit Washed Cotton Poplin Shirt [PER…" at bounding box center [828, 371] width 1076 height 435
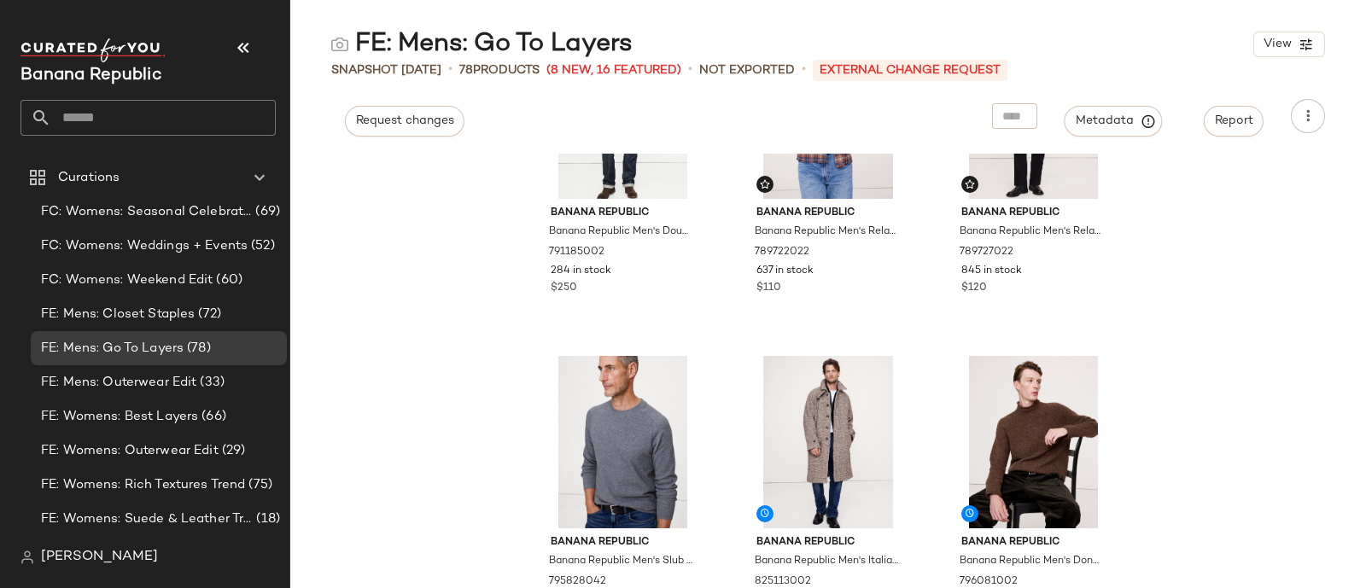
scroll to position [8137, 0]
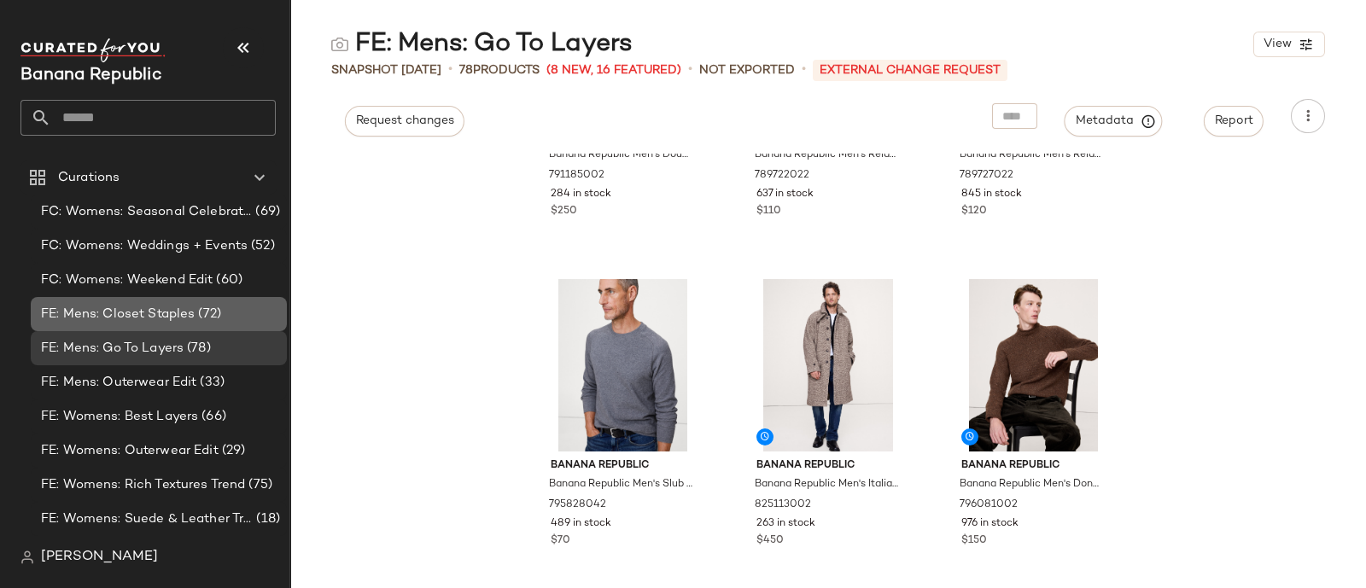
click at [152, 322] on span "FE: Mens: Closet Staples" at bounding box center [118, 315] width 154 height 20
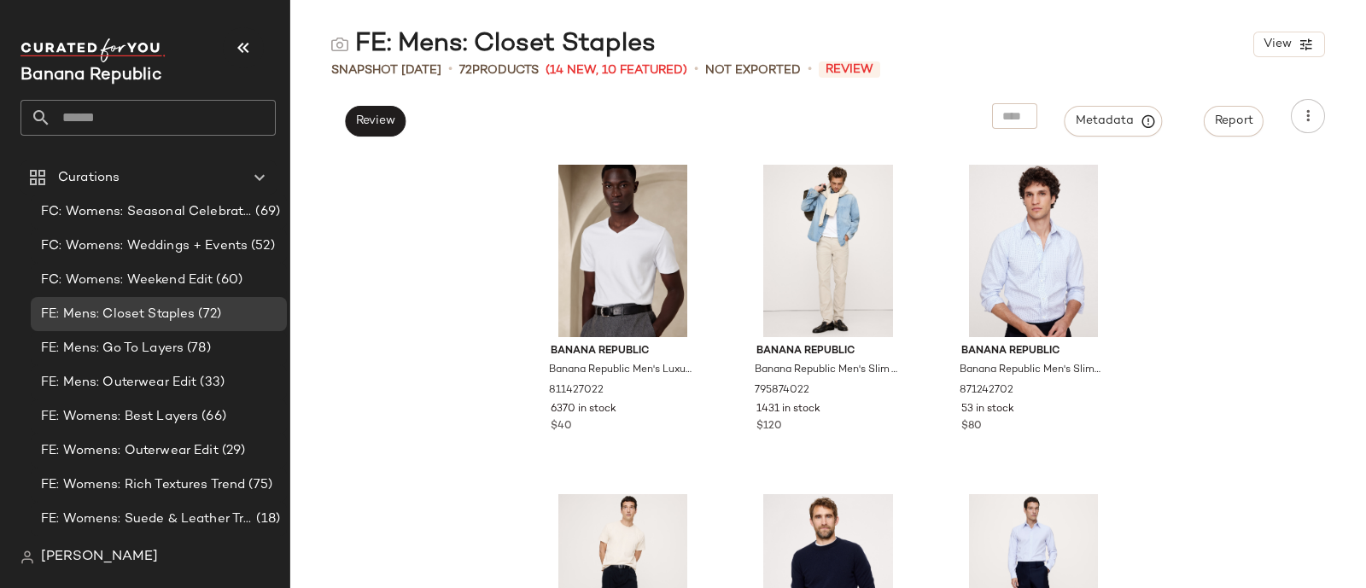
scroll to position [2647, 0]
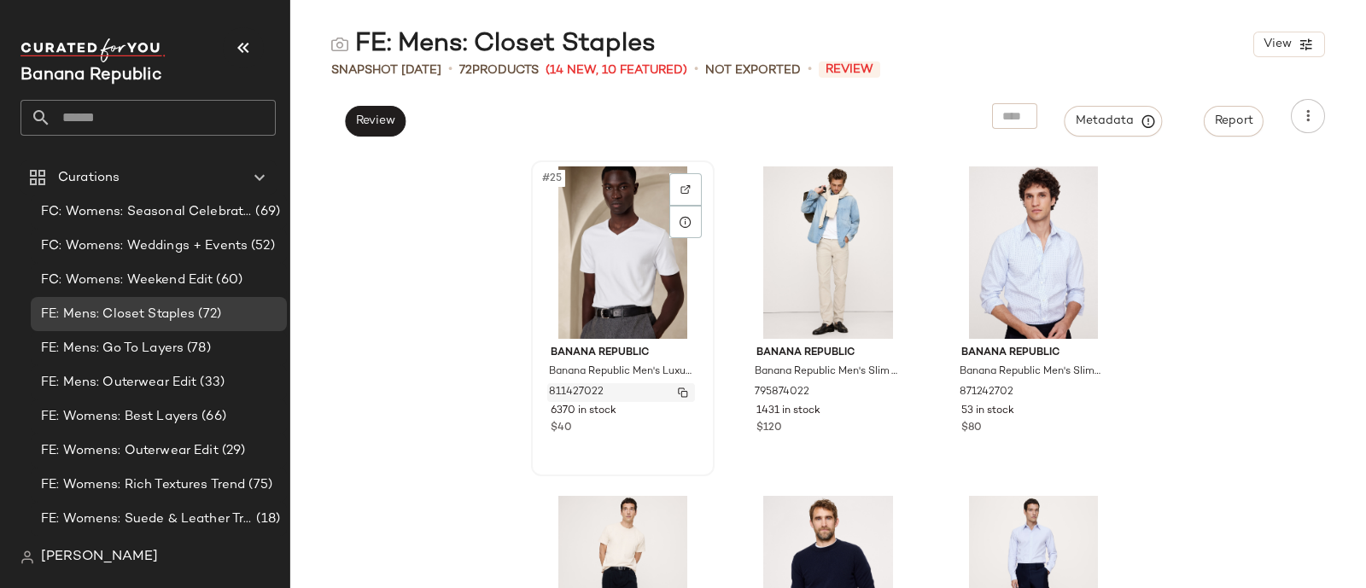
click at [593, 387] on span "811427022" at bounding box center [576, 392] width 55 height 15
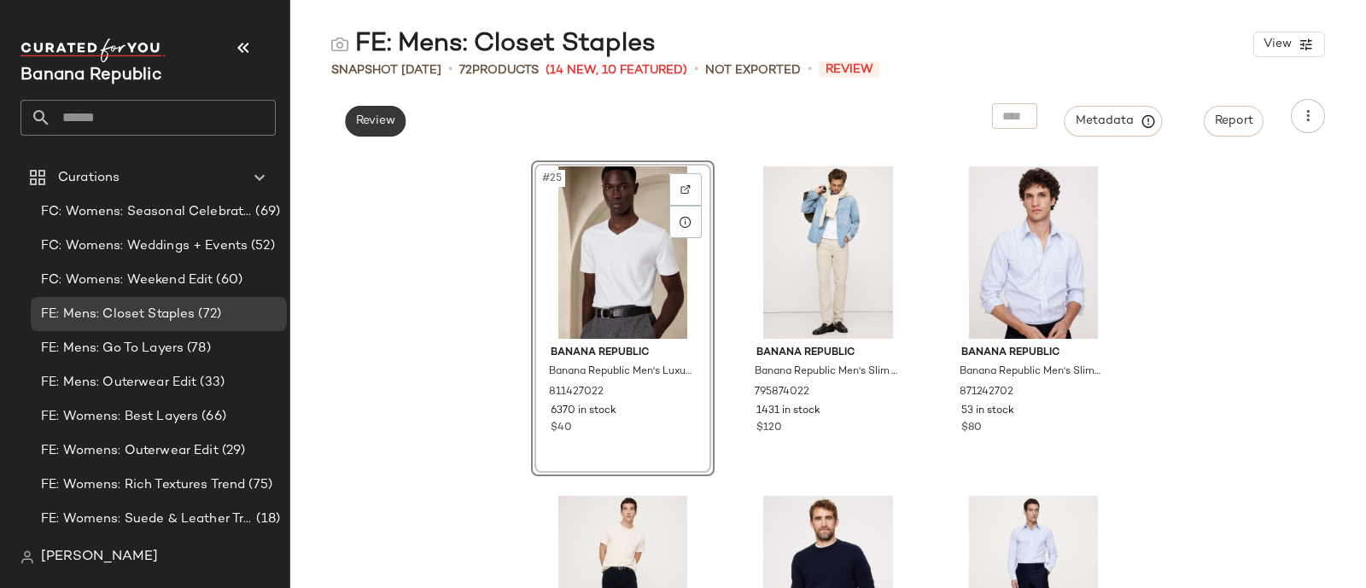
click at [393, 113] on button "Review" at bounding box center [375, 121] width 61 height 31
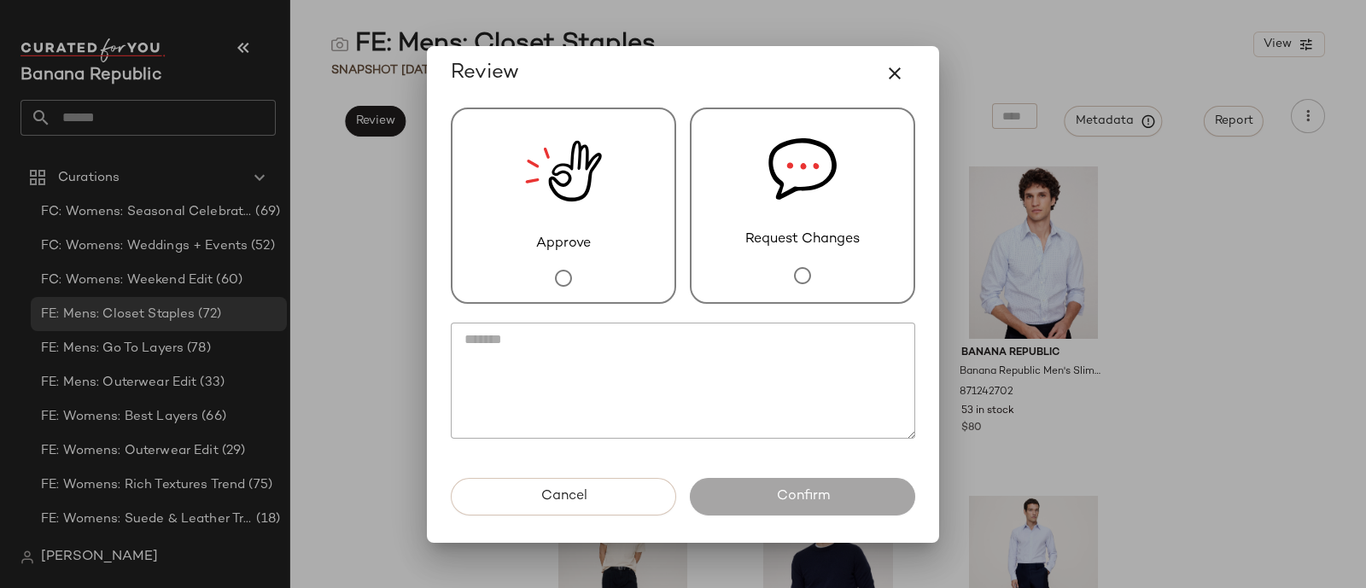
click at [725, 185] on div "Request Changes" at bounding box center [802, 206] width 225 height 196
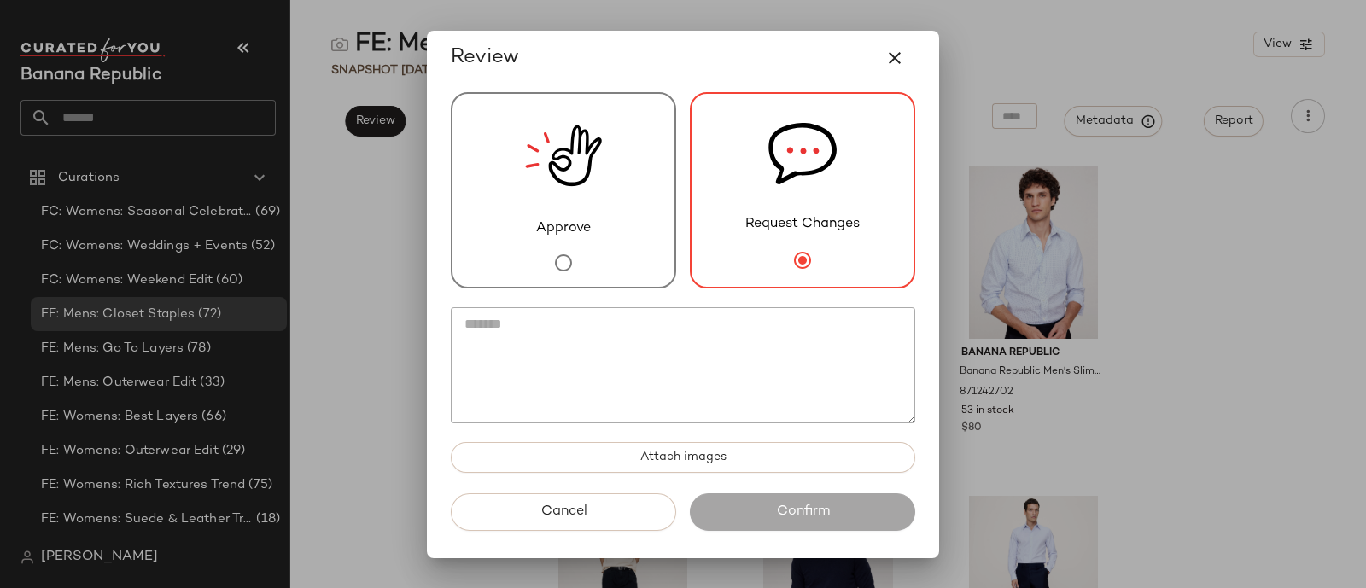
click at [690, 353] on textarea at bounding box center [683, 365] width 464 height 116
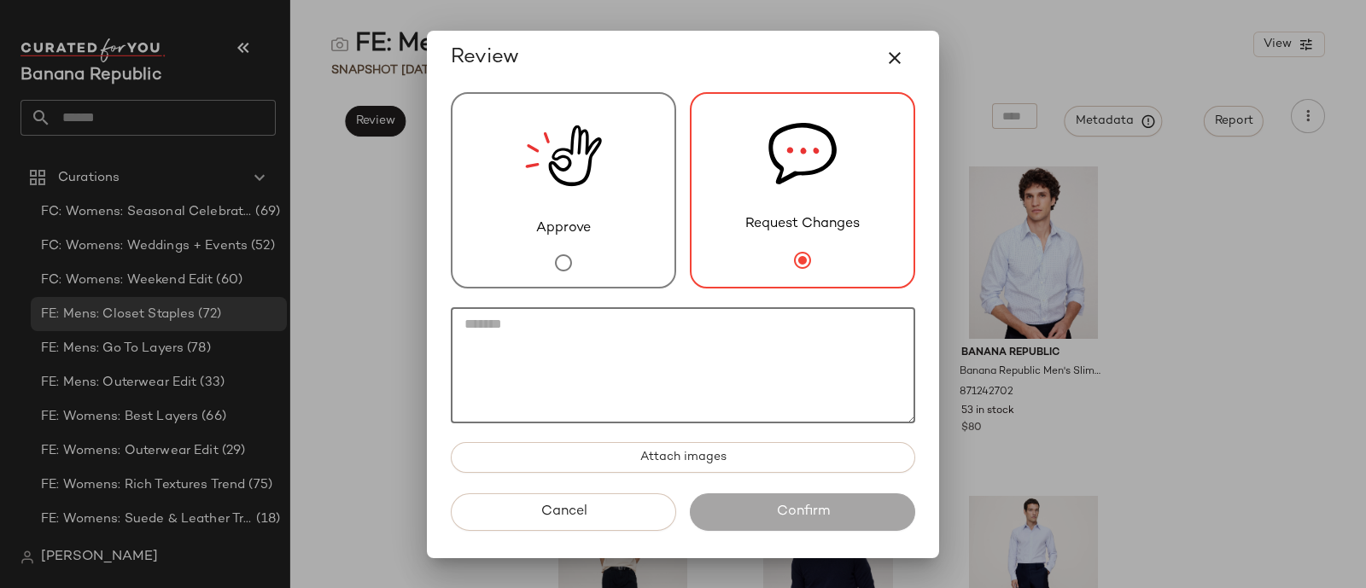
type textarea "*"
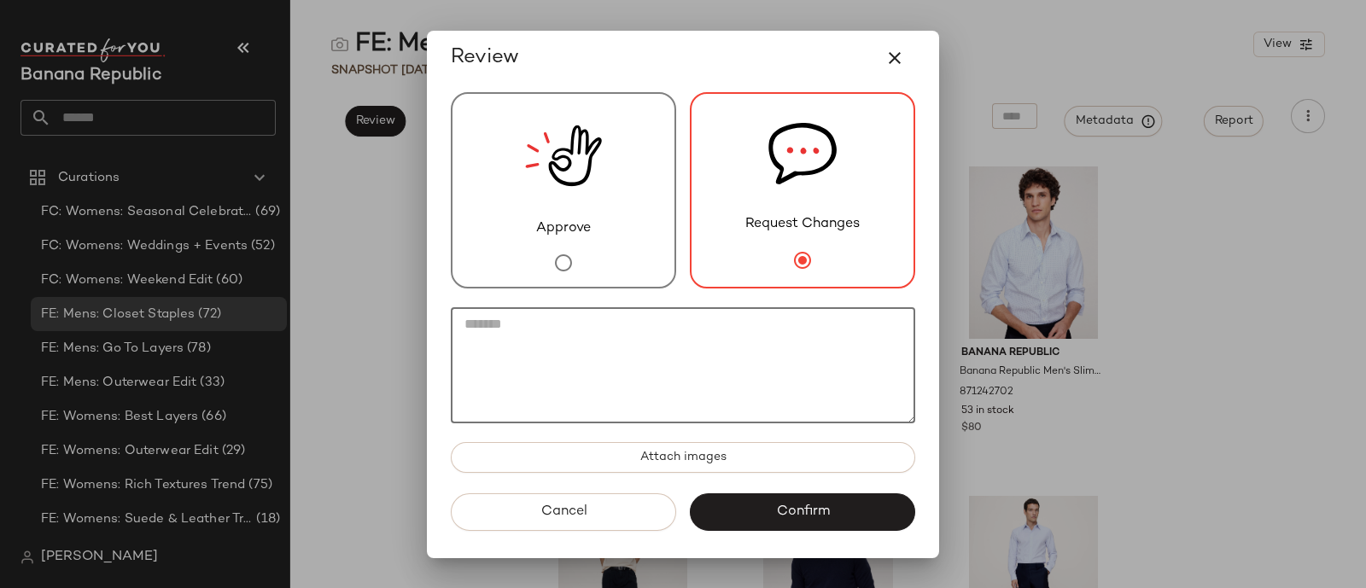
type textarea "*"
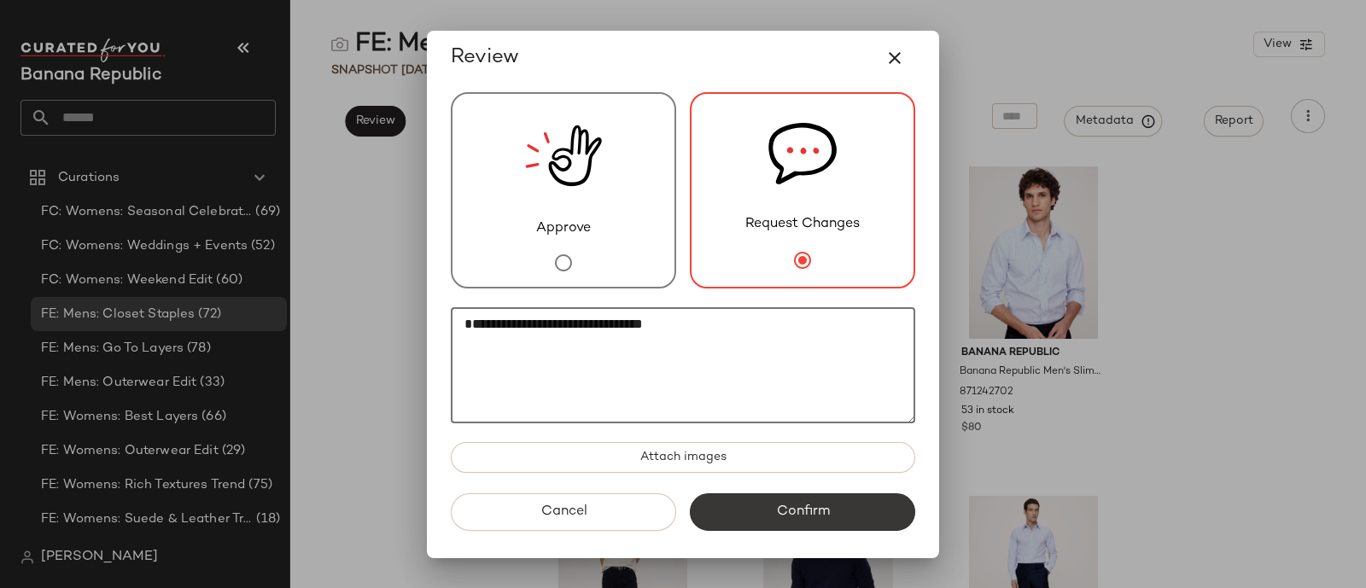
type textarea "**********"
click at [764, 497] on button "Confirm" at bounding box center [802, 513] width 225 height 38
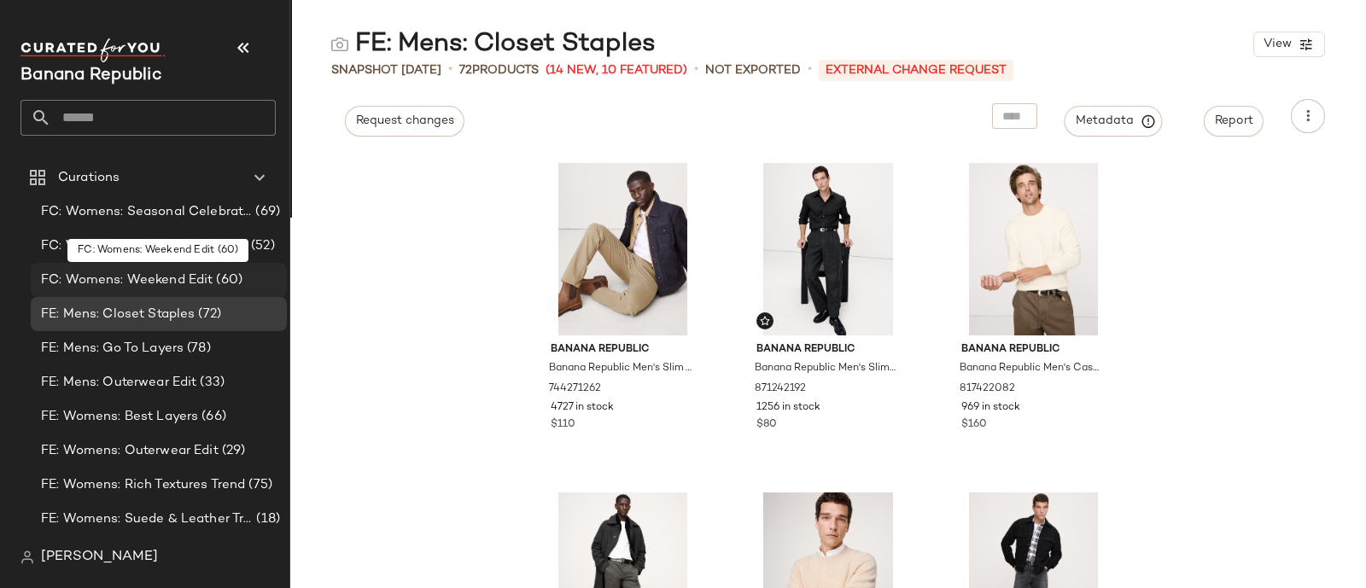
click at [194, 277] on span "FC: Womens: Weekend Edit" at bounding box center [127, 281] width 172 height 20
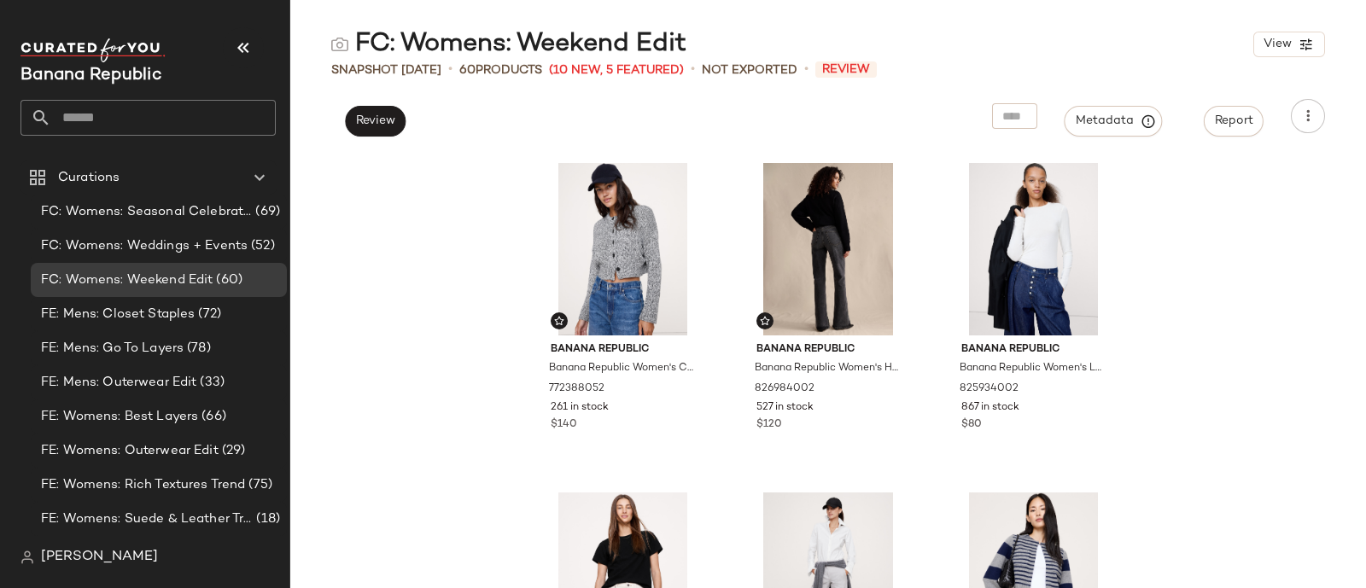
drag, startPoint x: 1263, startPoint y: 206, endPoint x: 619, endPoint y: 23, distance: 669.2
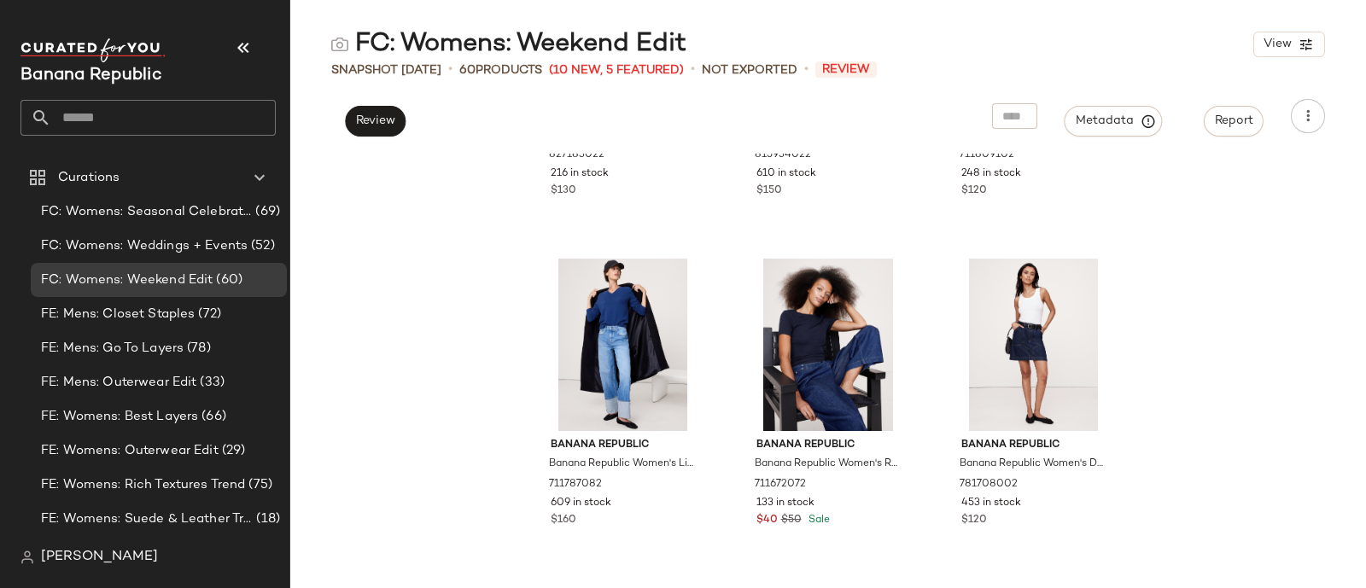
scroll to position [4535, 0]
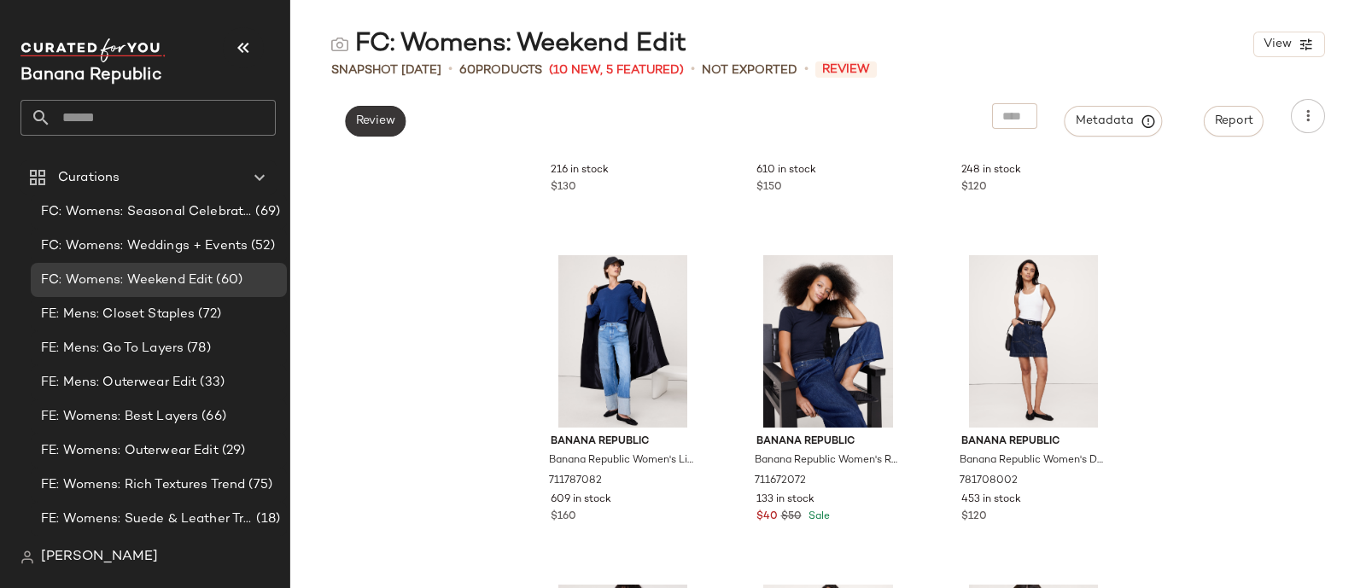
click at [369, 133] on button "Review" at bounding box center [375, 121] width 61 height 31
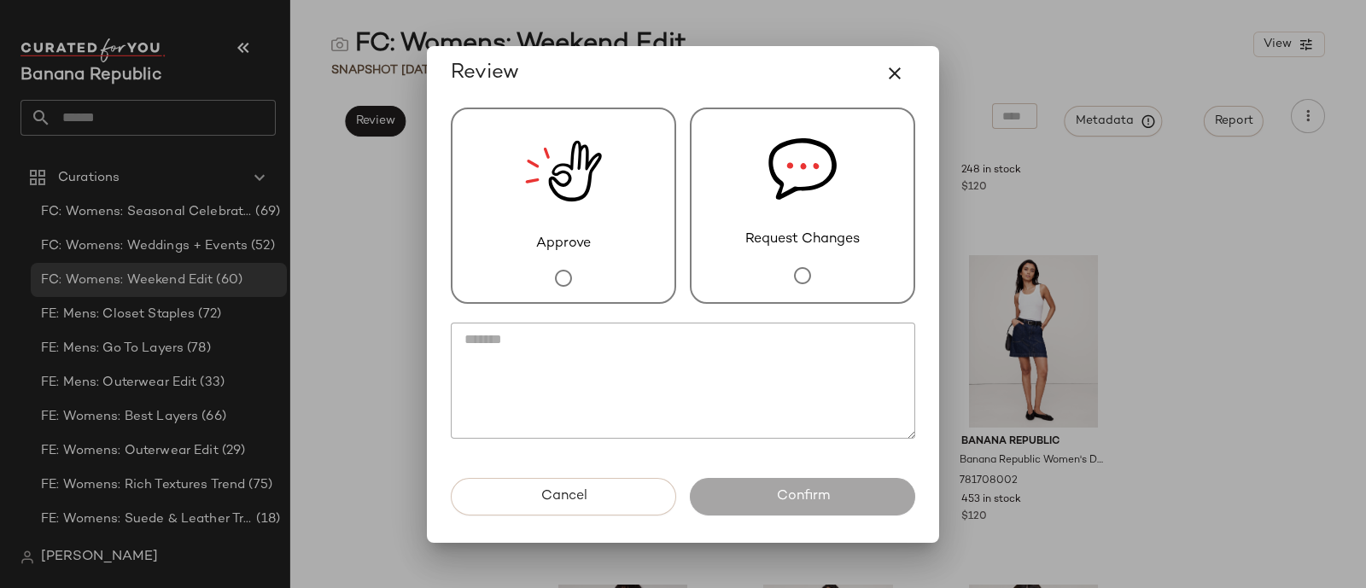
drag, startPoint x: 856, startPoint y: 208, endPoint x: 773, endPoint y: 200, distance: 83.3
click at [773, 200] on img at bounding box center [802, 169] width 68 height 120
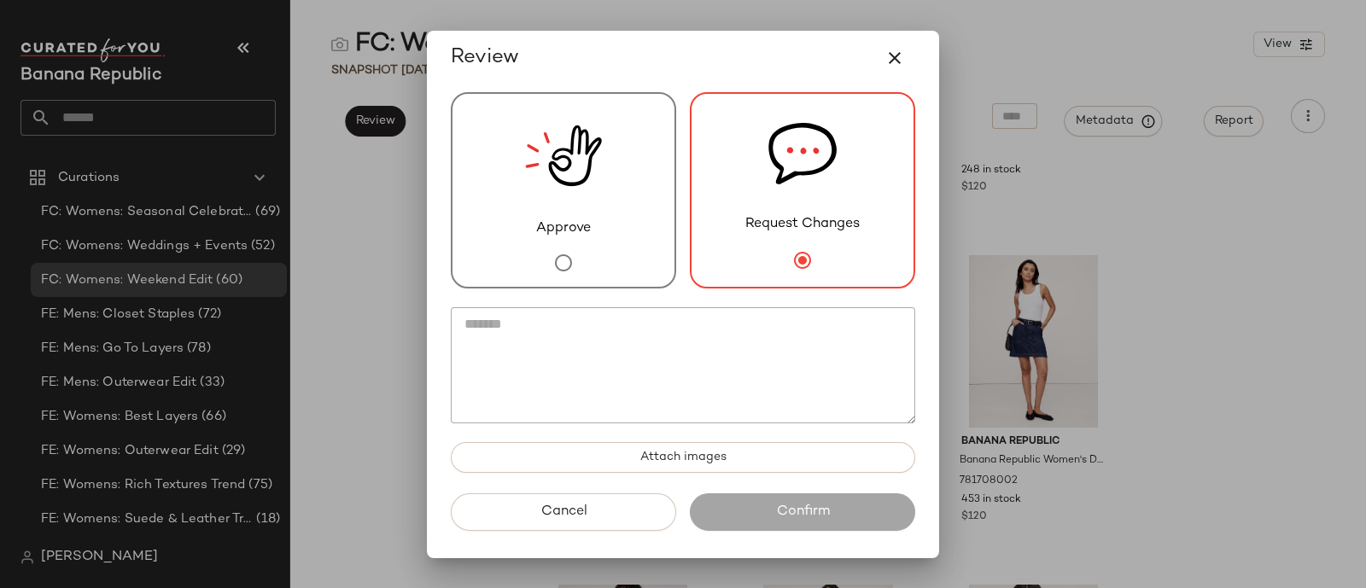
click at [751, 333] on textarea at bounding box center [683, 365] width 464 height 116
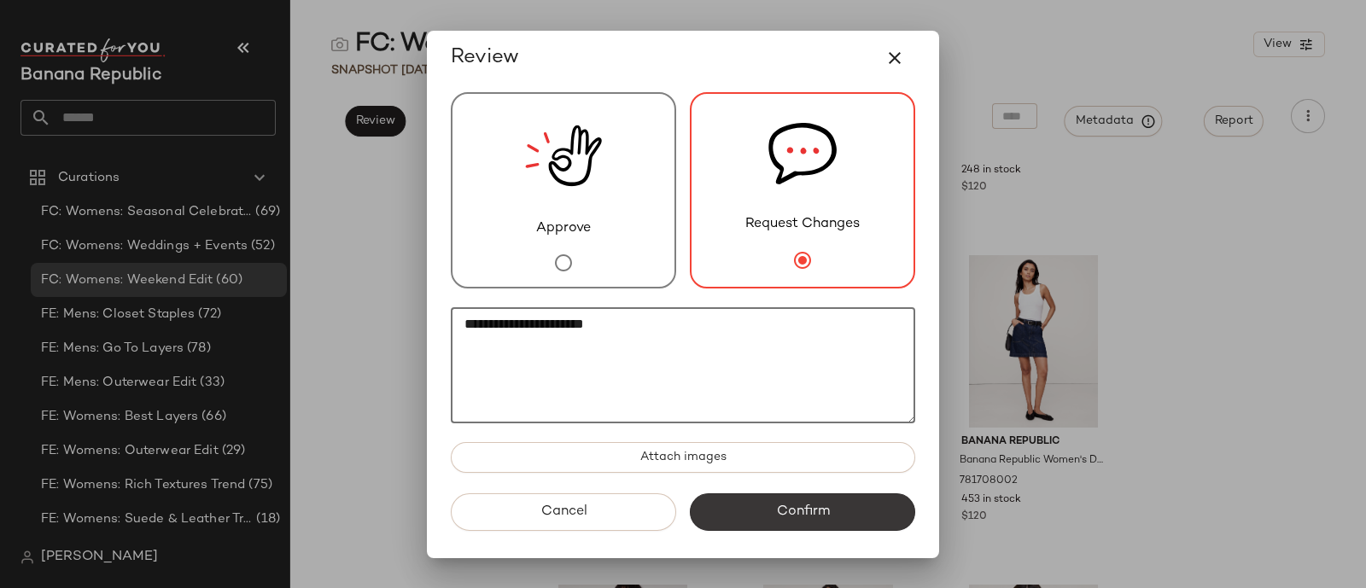
type textarea "**********"
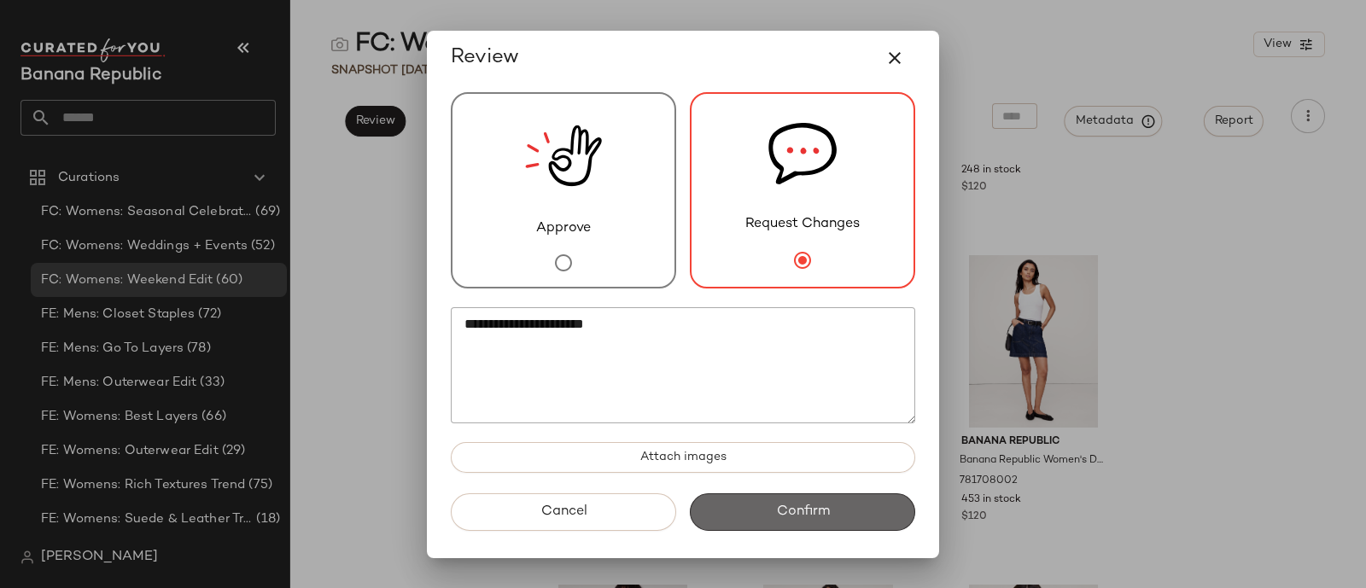
click at [859, 512] on button "Confirm" at bounding box center [802, 513] width 225 height 38
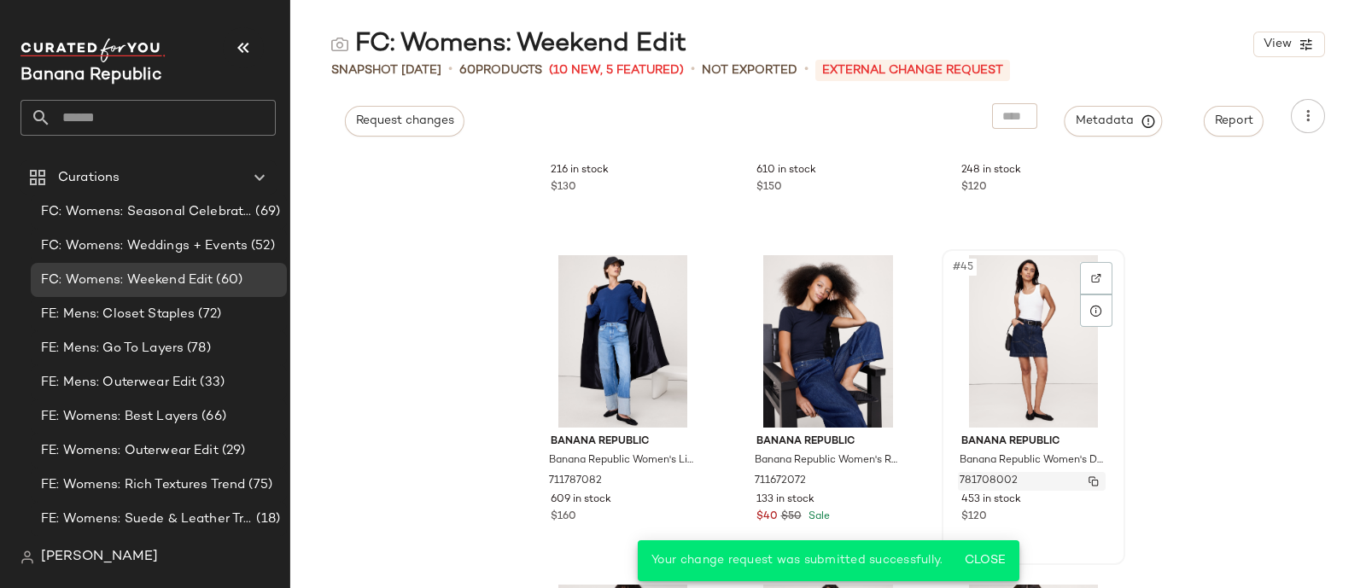
click at [1089, 477] on img "button" at bounding box center [1094, 481] width 10 height 10
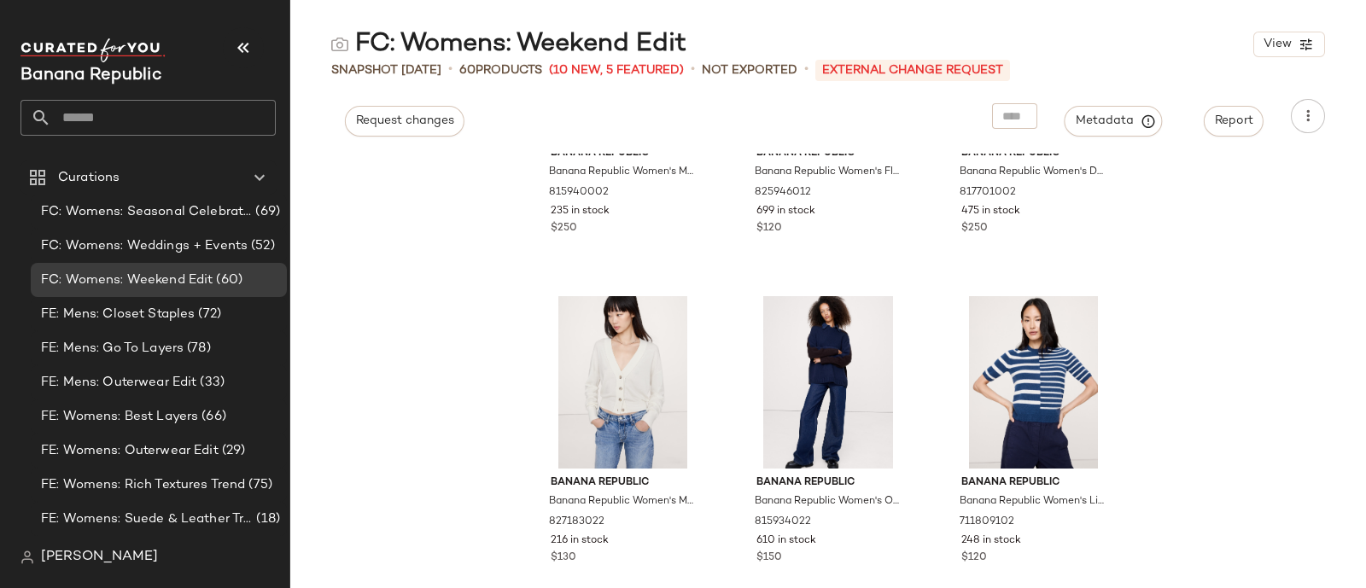
scroll to position [4161, 0]
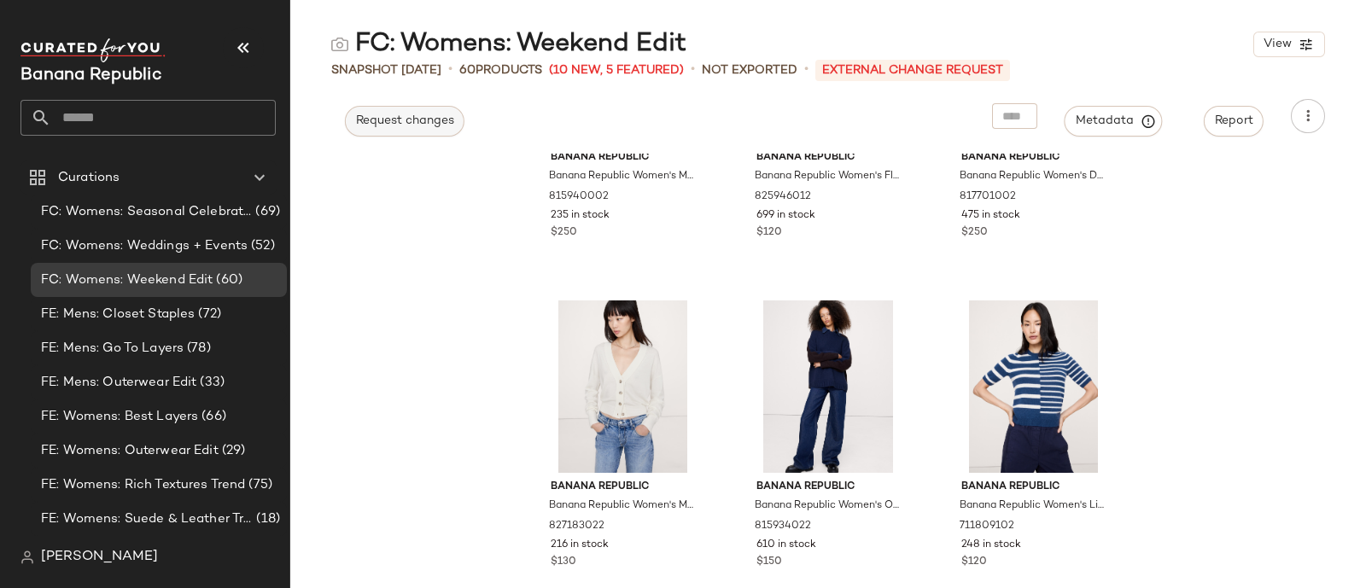
click at [393, 121] on span "Request changes" at bounding box center [404, 121] width 99 height 14
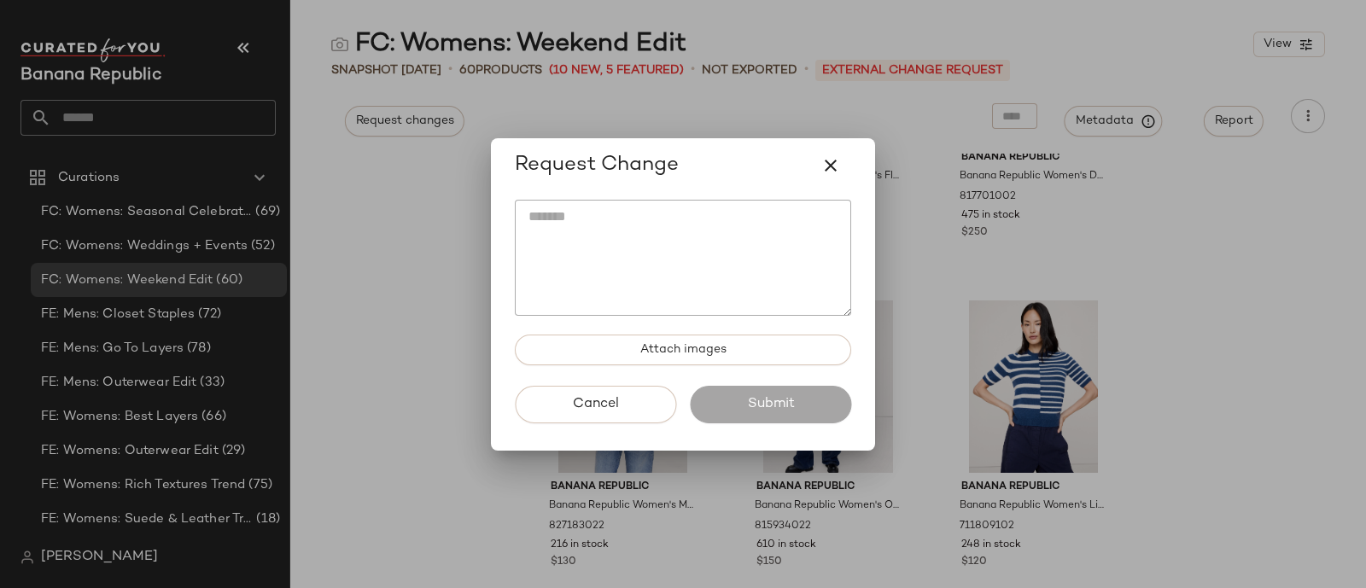
click at [737, 260] on textarea at bounding box center [683, 258] width 336 height 116
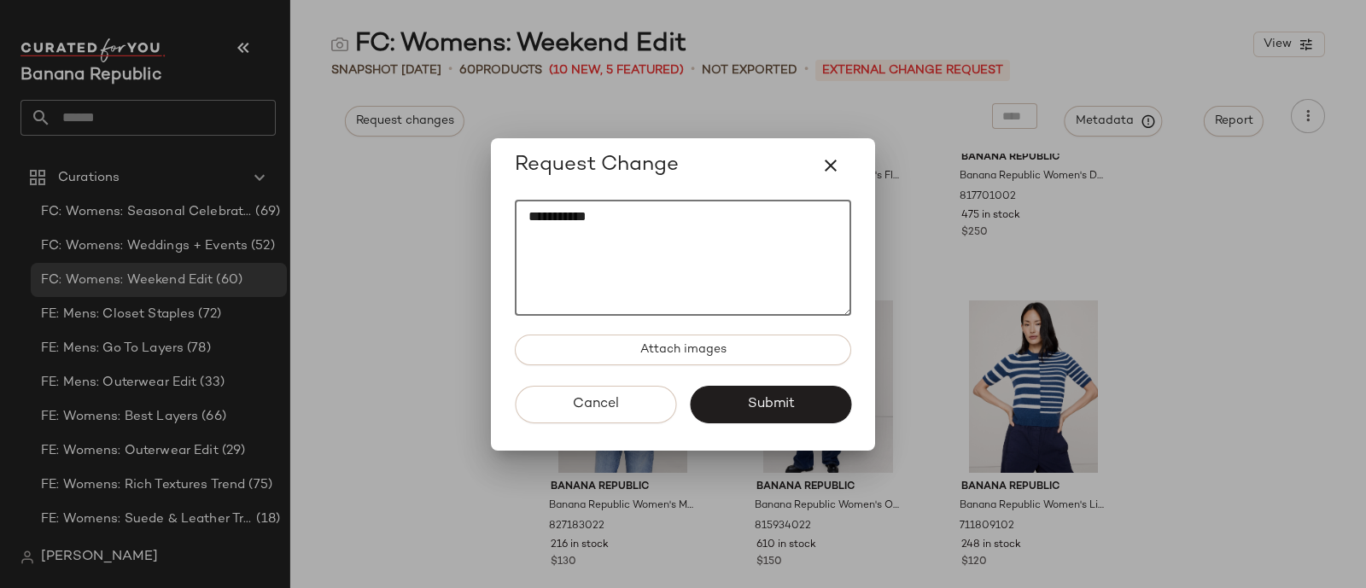
type textarea "**********"
click at [423, 413] on div at bounding box center [683, 294] width 1366 height 588
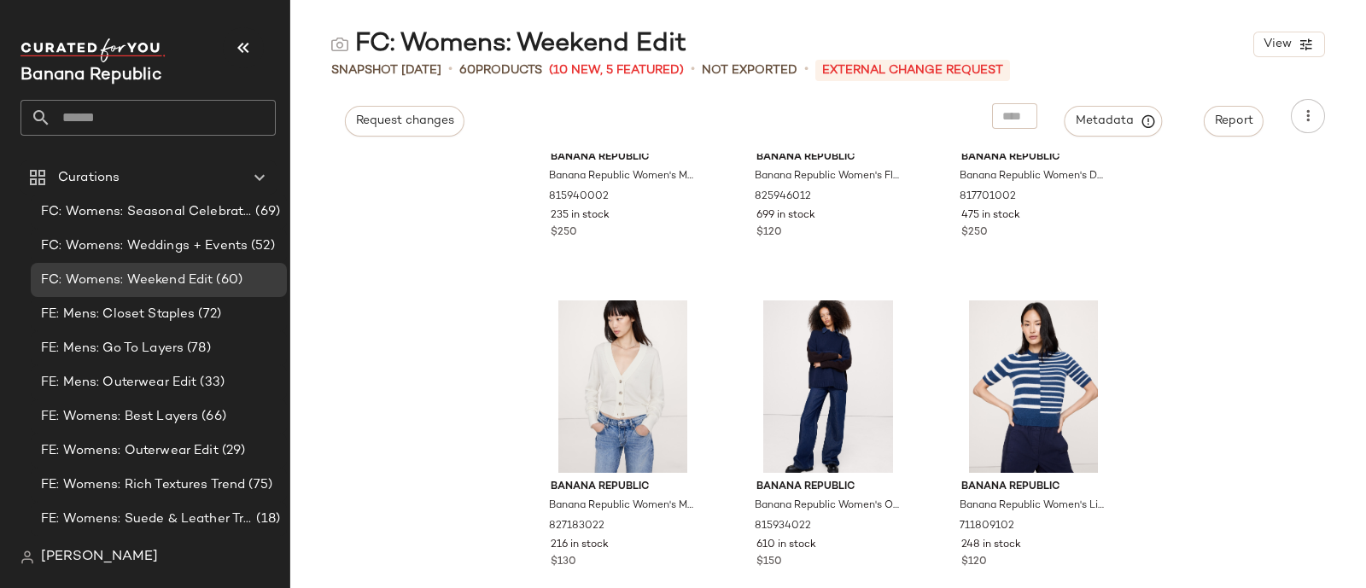
click at [403, 140] on div "FC: Womens: Weekend Edit View Snapshot [DATE] • 60 Products (10 New, 5 Featured…" at bounding box center [828, 307] width 1076 height 561
click at [402, 137] on div "FC: Womens: Weekend Edit View Snapshot [DATE] • 60 Products (10 New, 5 Featured…" at bounding box center [828, 307] width 1076 height 561
click at [401, 122] on span "Request changes" at bounding box center [404, 121] width 99 height 14
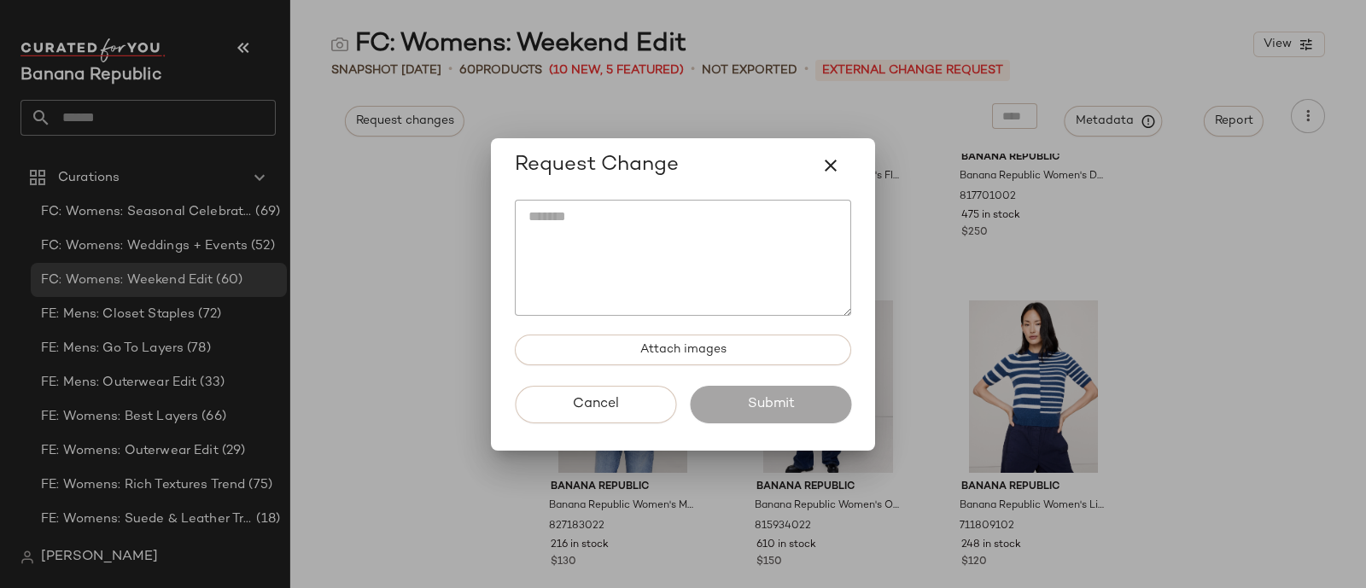
click at [675, 237] on textarea at bounding box center [683, 258] width 336 height 116
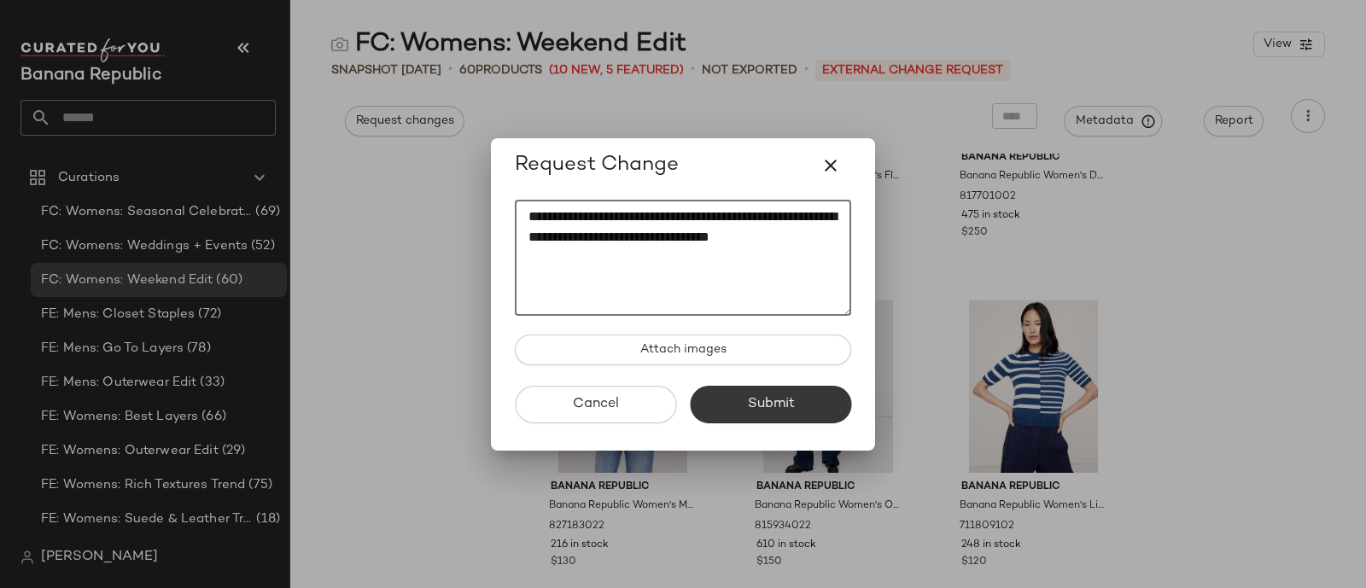
type textarea "**********"
click at [778, 400] on span "Submit" at bounding box center [770, 404] width 48 height 16
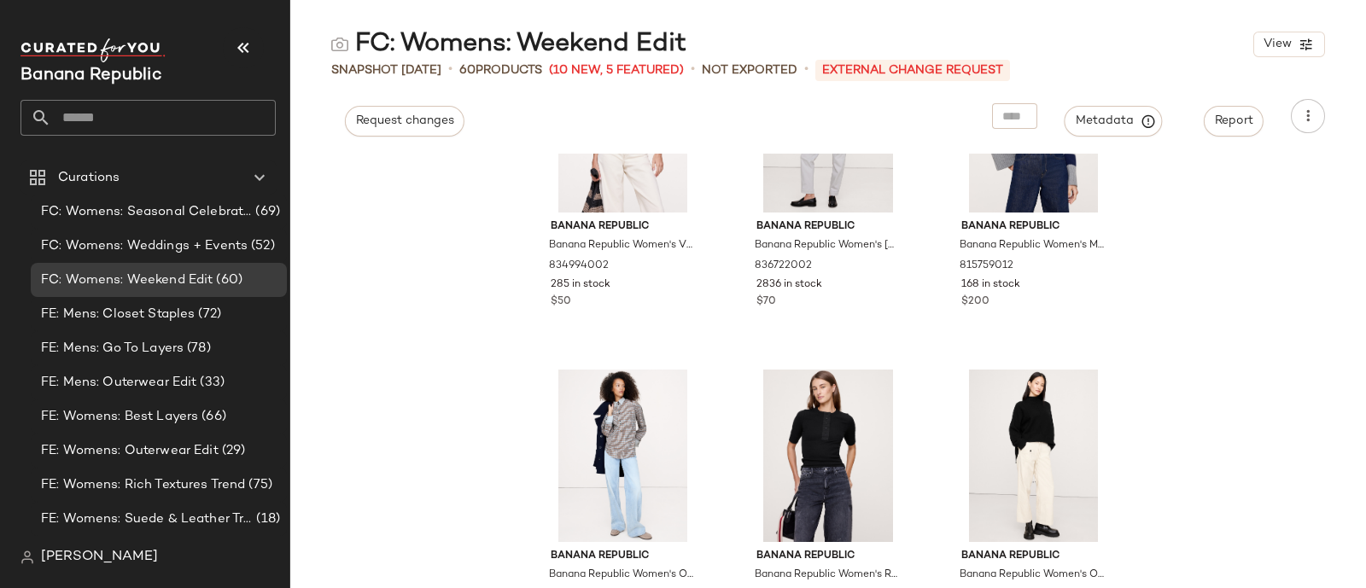
scroll to position [0, 0]
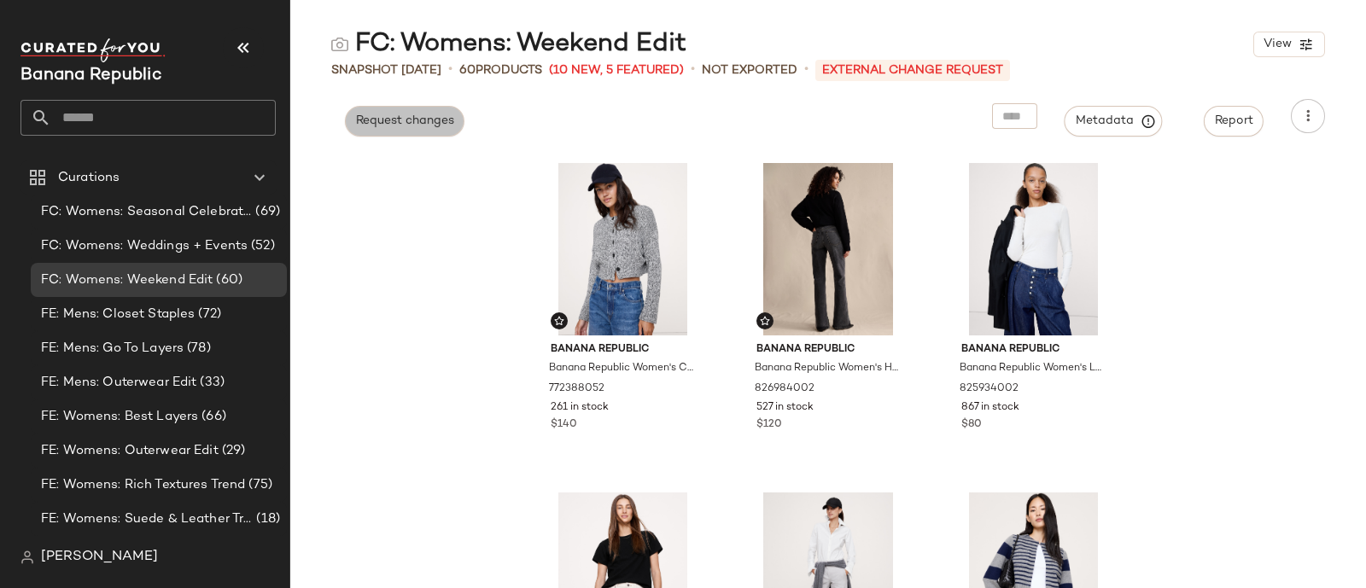
click at [423, 127] on span "Request changes" at bounding box center [404, 121] width 99 height 14
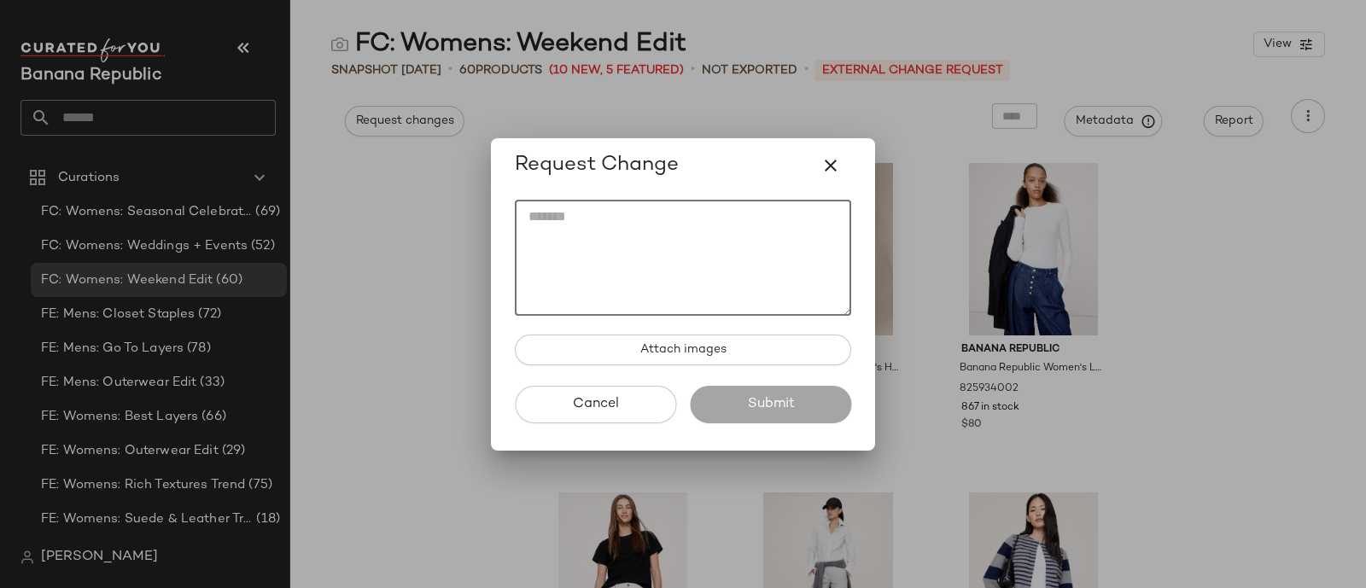
click at [615, 240] on textarea at bounding box center [683, 258] width 336 height 116
type textarea "*"
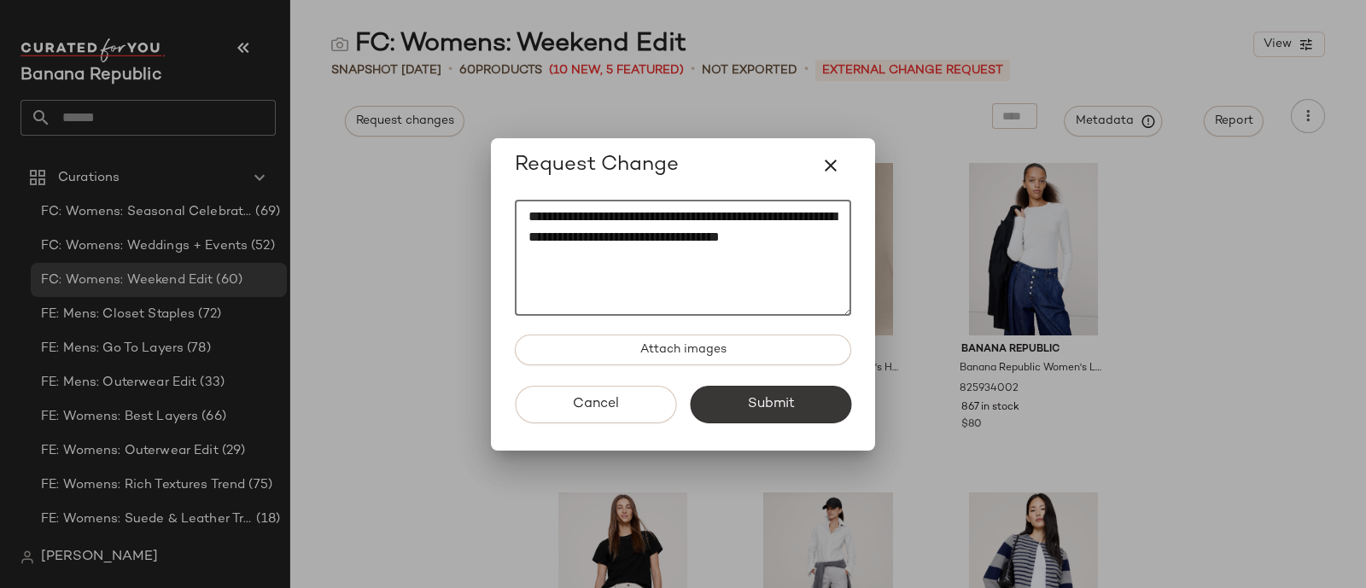
type textarea "**********"
click at [795, 406] on button "Submit" at bounding box center [770, 405] width 161 height 38
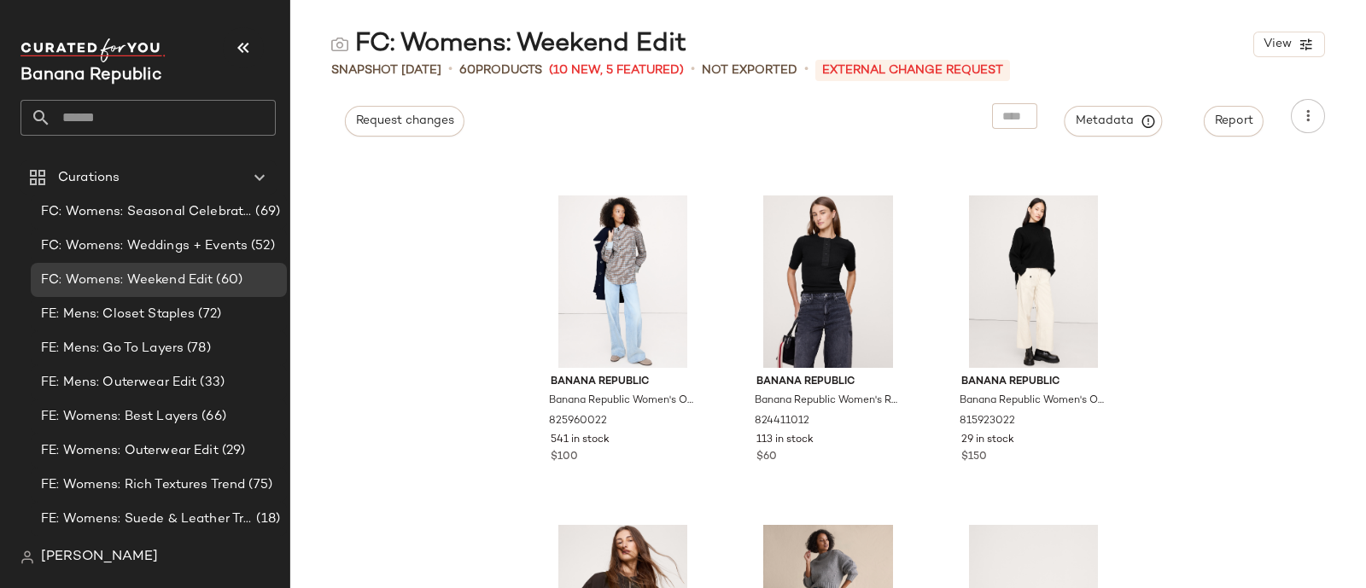
scroll to position [948, 0]
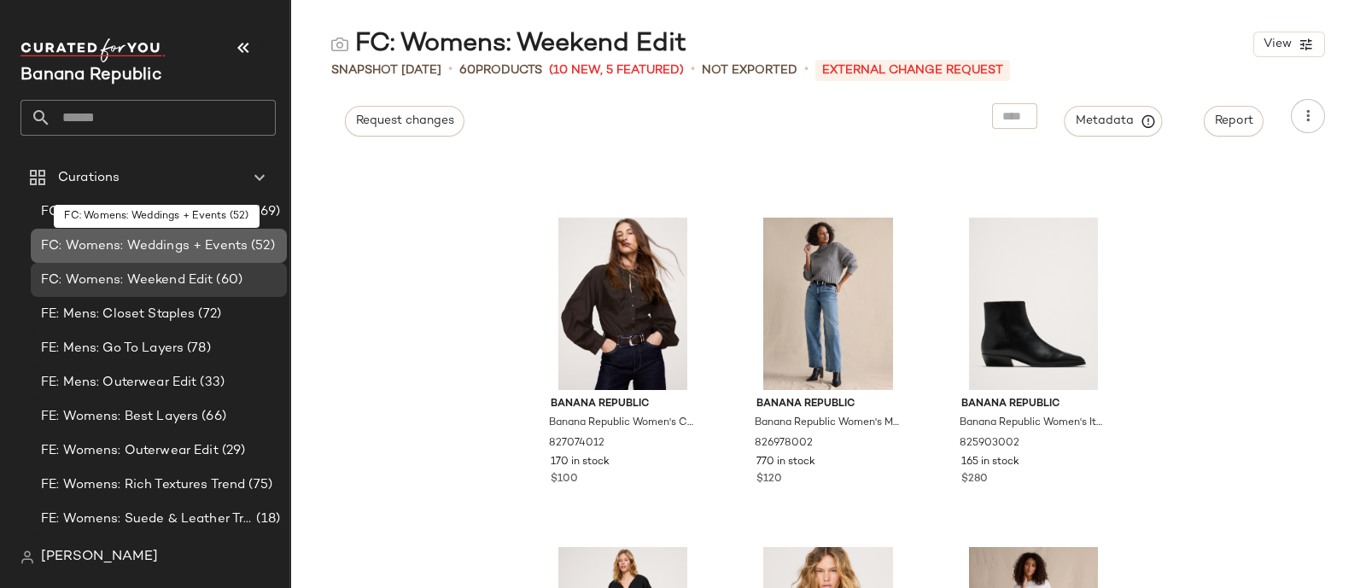
click at [81, 252] on span "FC: Womens: Weddings + Events" at bounding box center [144, 247] width 207 height 20
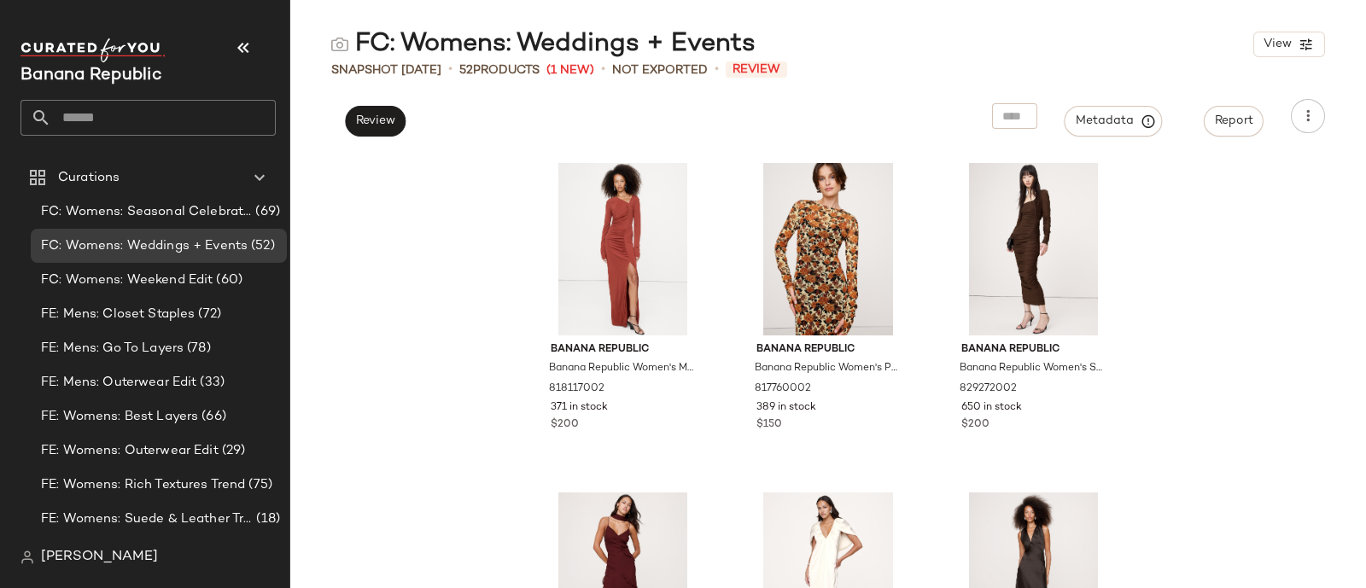
click at [457, 284] on div "Banana Republic Banana Republic Women's Matte Jersey Ruched Maxi Dress Jasper R…" at bounding box center [828, 371] width 1076 height 435
click at [390, 124] on span "Review" at bounding box center [375, 121] width 40 height 14
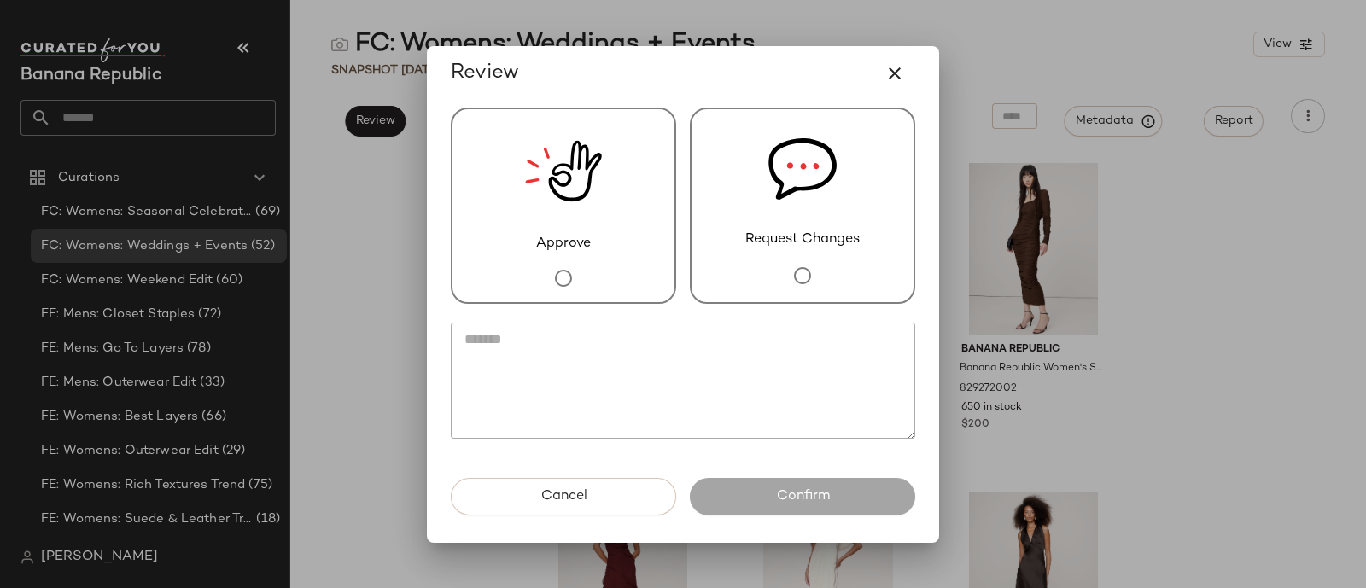
click at [789, 201] on img at bounding box center [802, 169] width 68 height 120
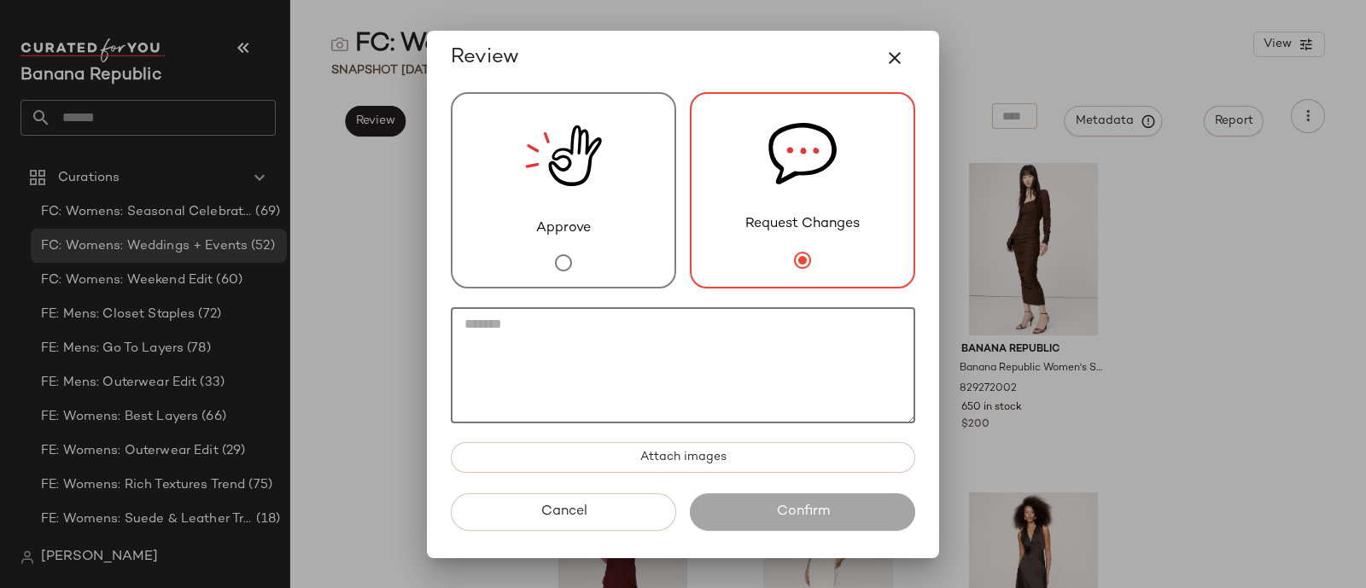
click at [659, 373] on textarea at bounding box center [683, 365] width 464 height 116
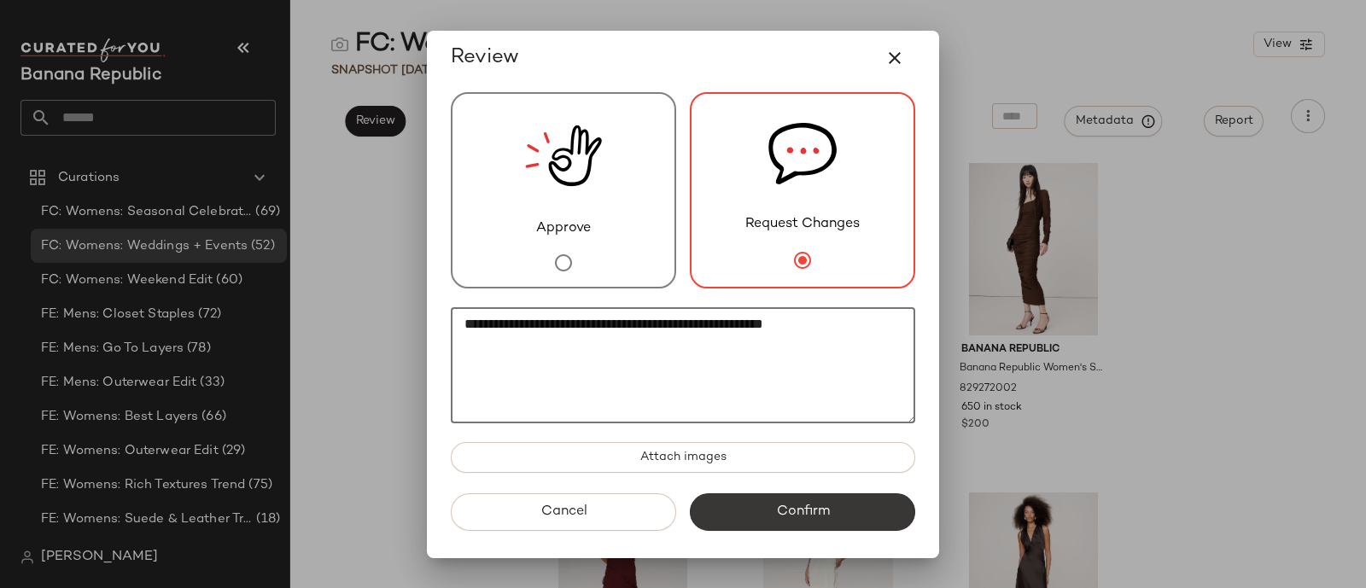
type textarea "**********"
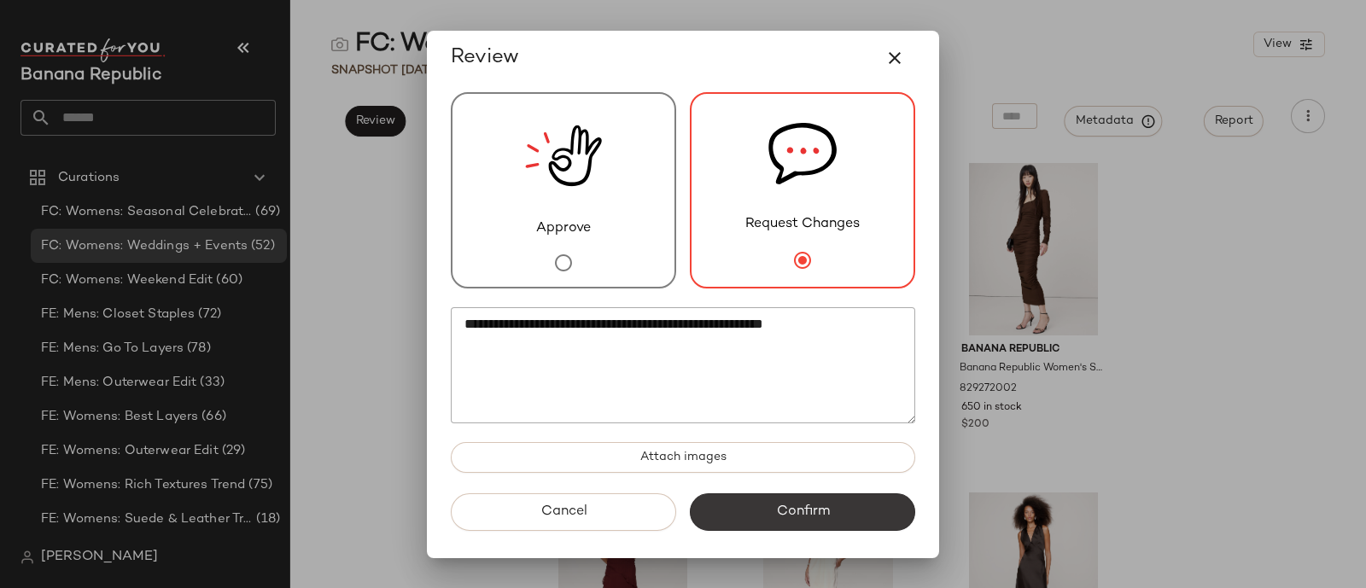
click at [806, 517] on span "Confirm" at bounding box center [802, 512] width 54 height 16
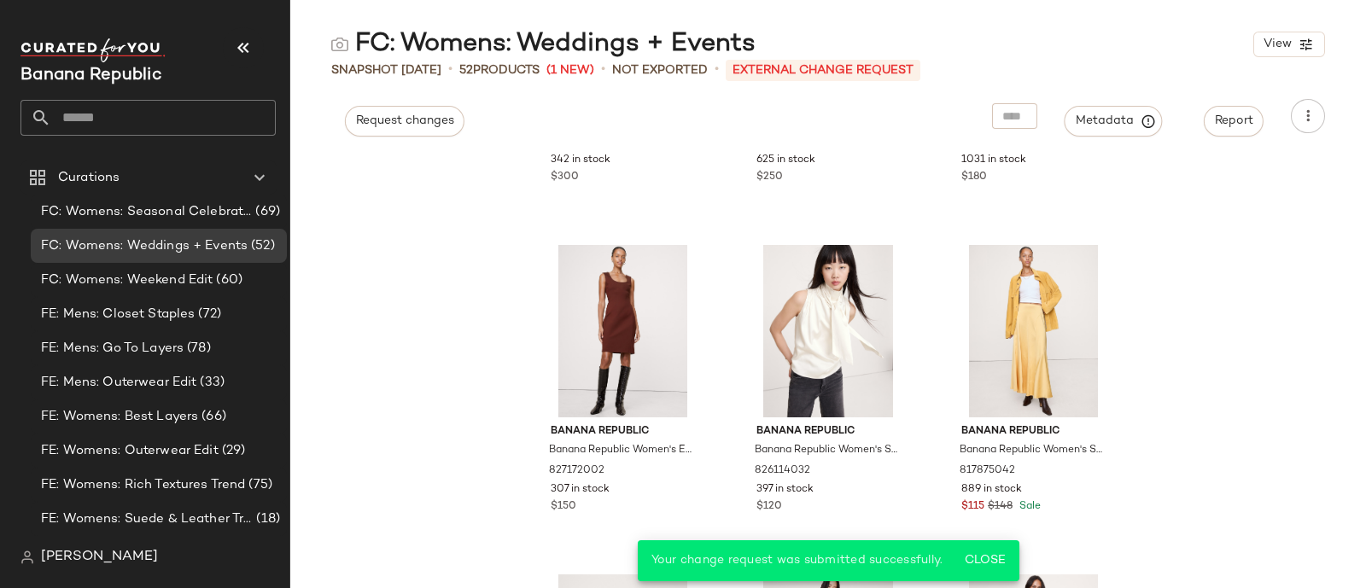
scroll to position [922, 0]
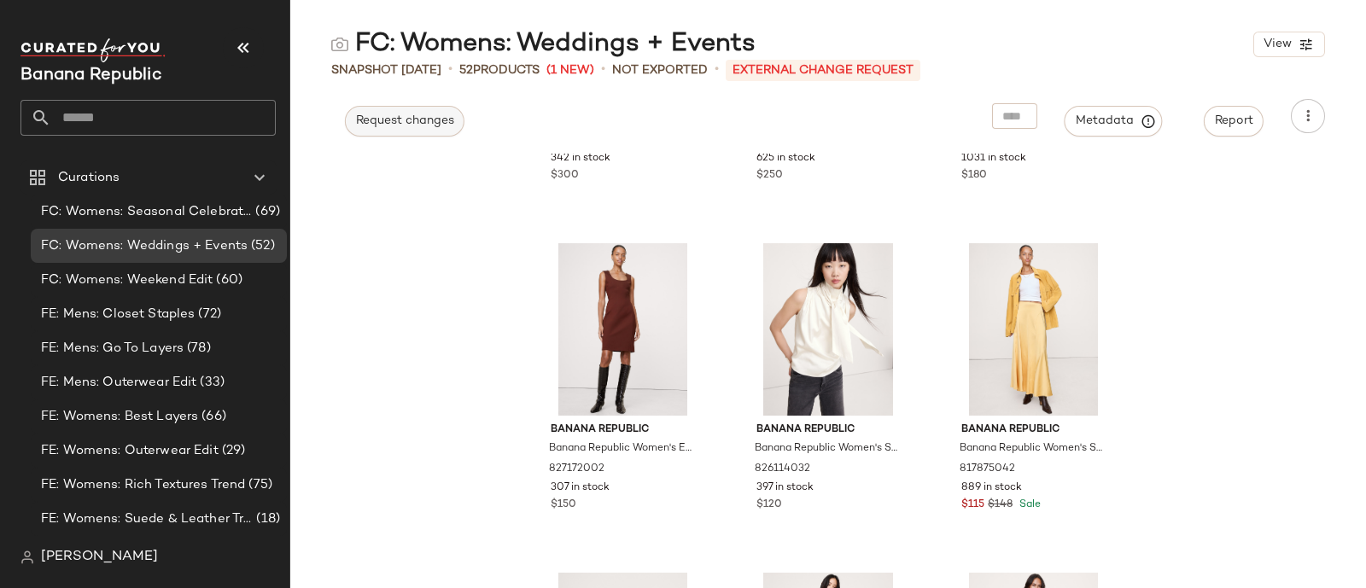
click at [384, 117] on span "Request changes" at bounding box center [404, 121] width 99 height 14
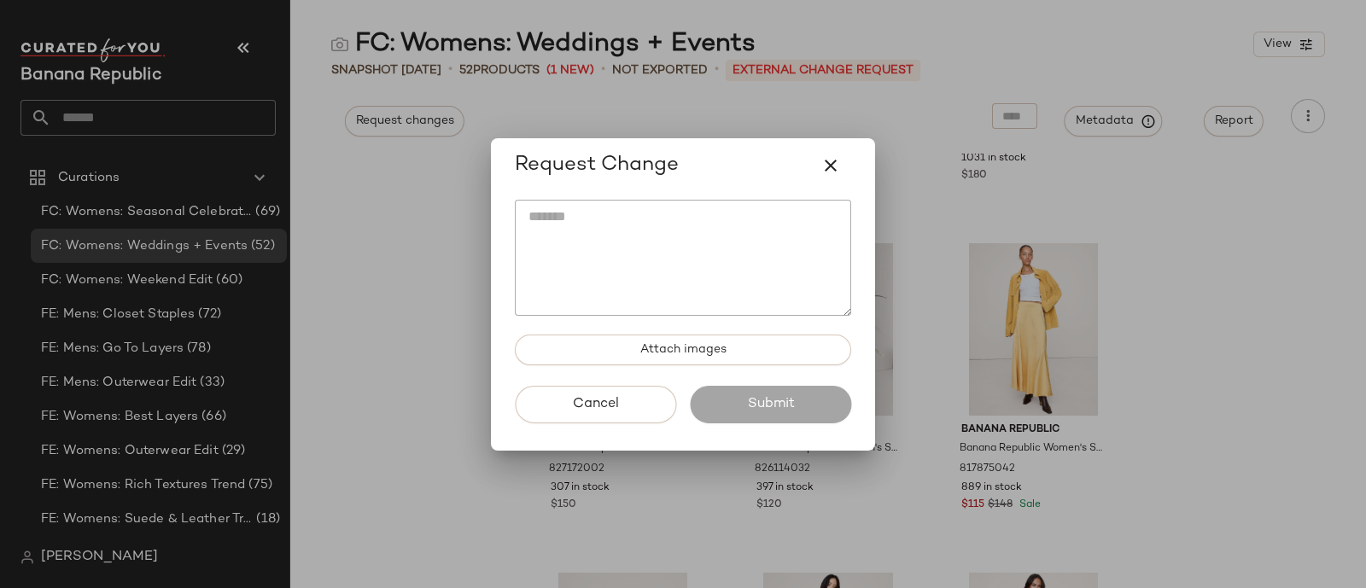
click at [593, 247] on textarea at bounding box center [683, 258] width 336 height 116
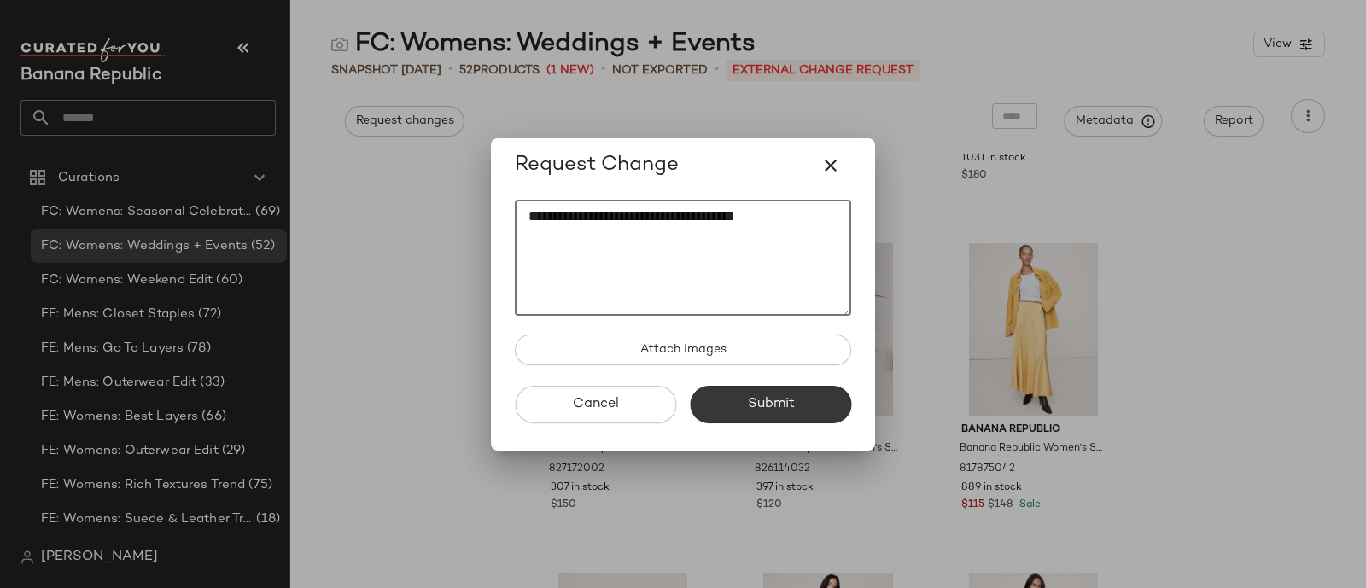
type textarea "**********"
click at [798, 412] on button "Submit" at bounding box center [770, 405] width 161 height 38
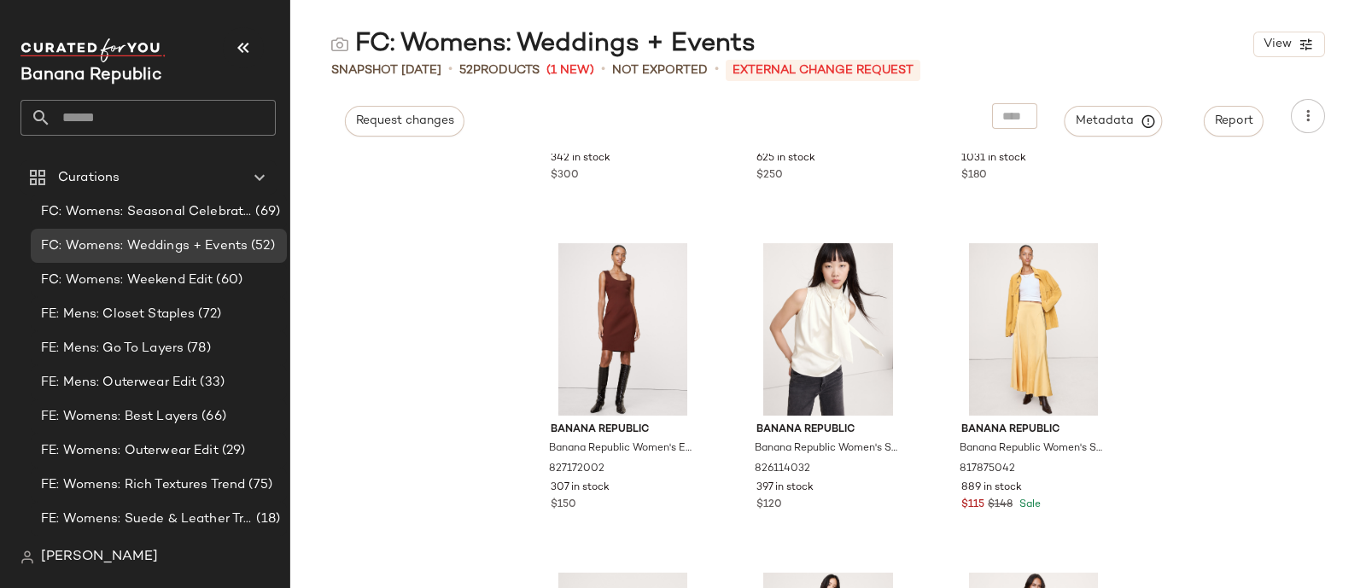
click at [408, 137] on div "FC: Womens: Weddings + Events View Snapshot [DATE] • 52 Products (1 New) • Not …" at bounding box center [828, 307] width 1076 height 561
click at [403, 123] on span "Request changes" at bounding box center [404, 121] width 99 height 14
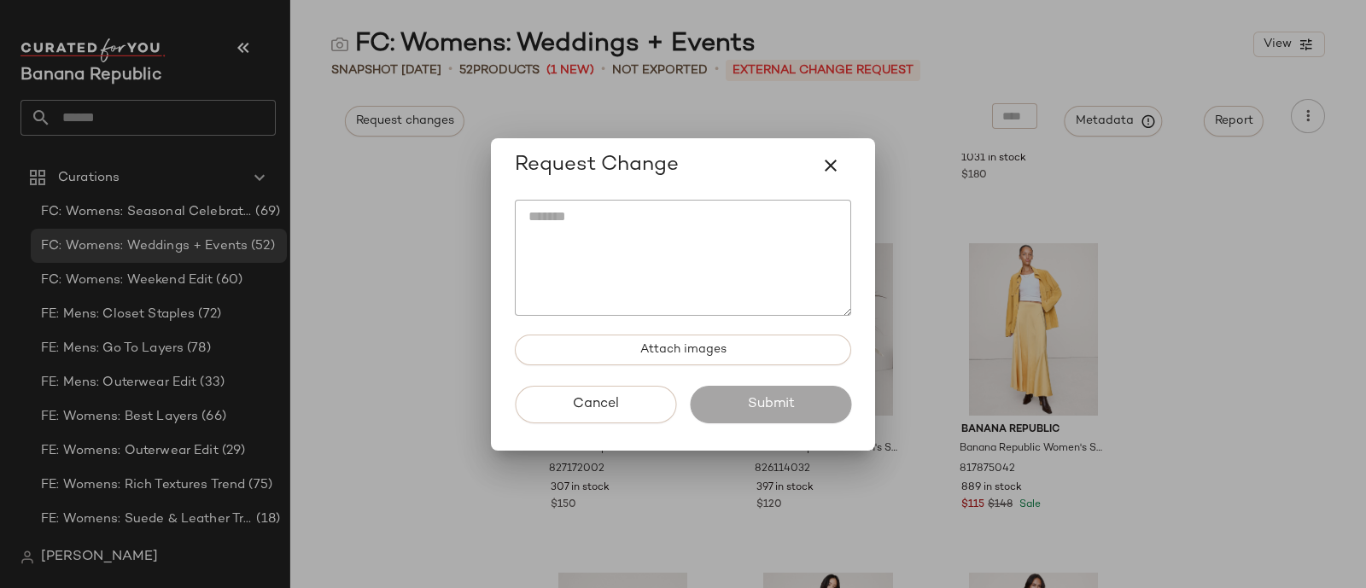
click at [558, 237] on textarea at bounding box center [683, 258] width 336 height 116
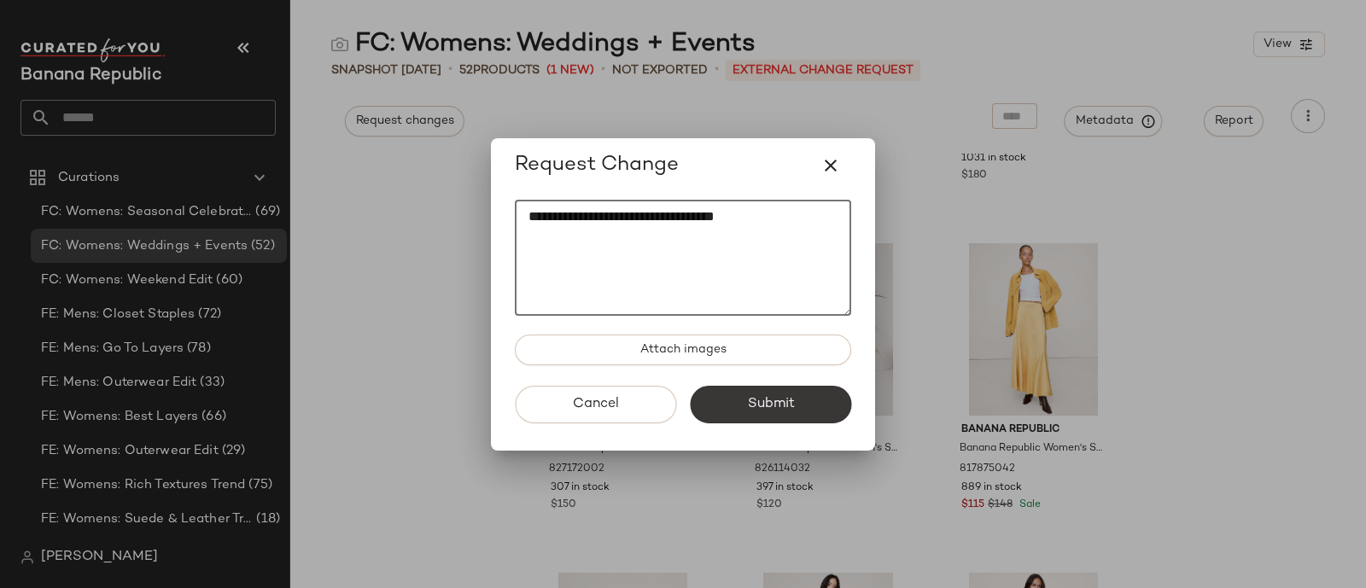
type textarea "**********"
click at [786, 405] on span "Submit" at bounding box center [770, 404] width 48 height 16
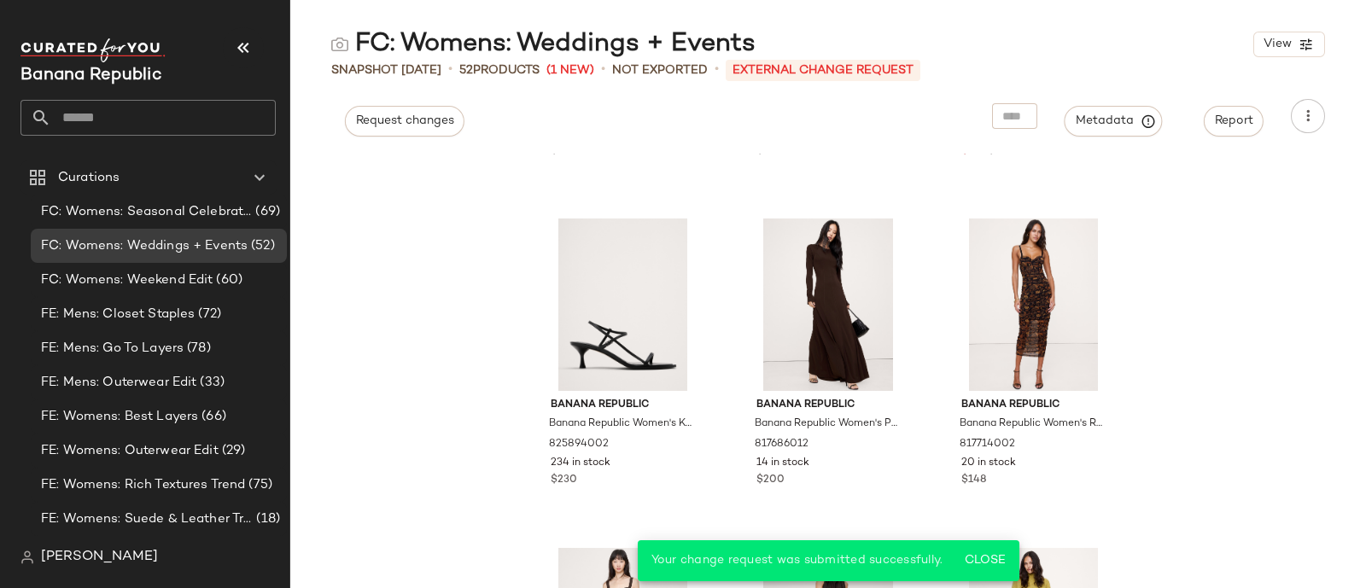
scroll to position [1266, 0]
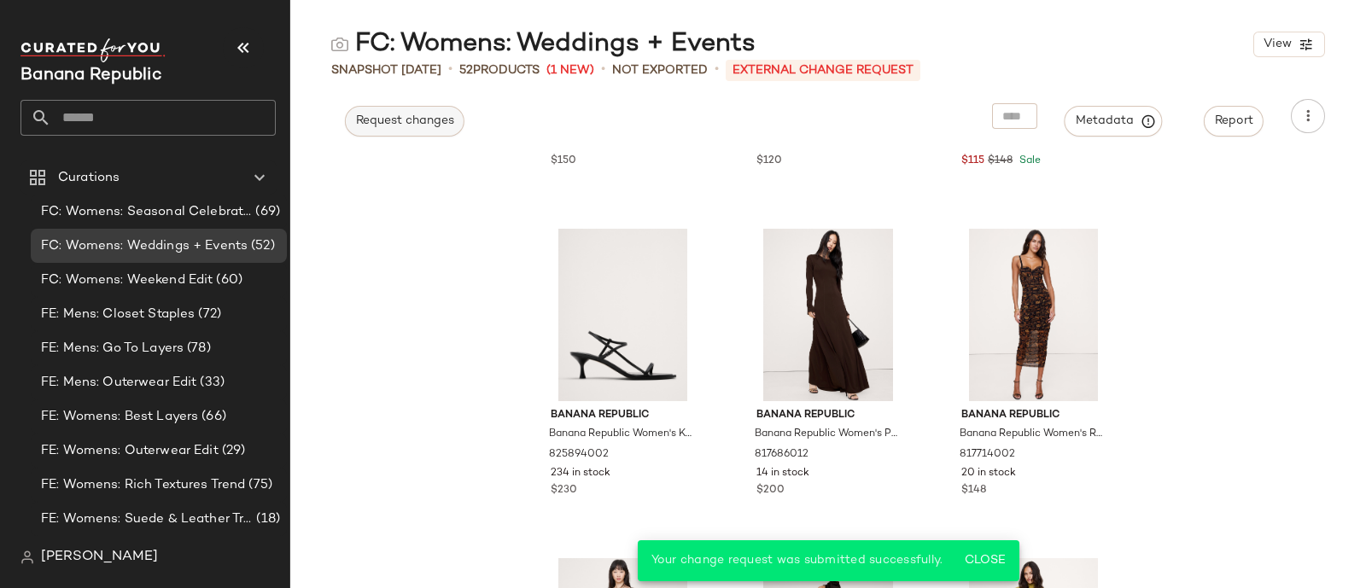
click at [388, 108] on button "Request changes" at bounding box center [405, 121] width 120 height 31
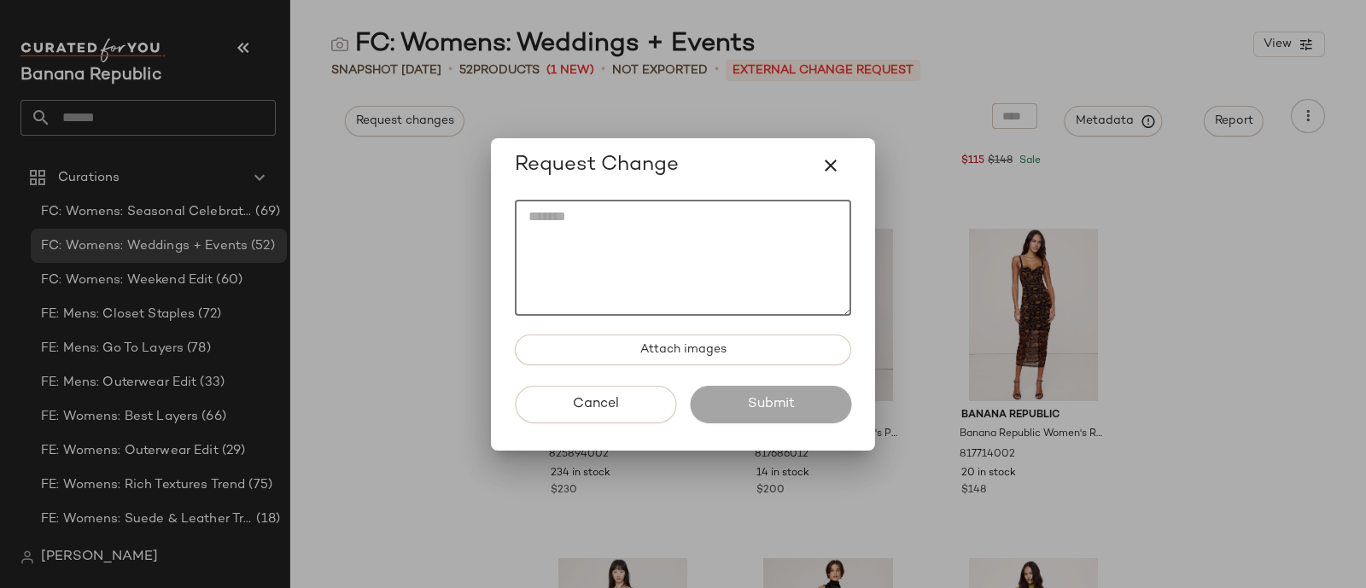
drag, startPoint x: 609, startPoint y: 235, endPoint x: 566, endPoint y: 224, distance: 44.1
click at [566, 224] on textarea at bounding box center [683, 258] width 336 height 116
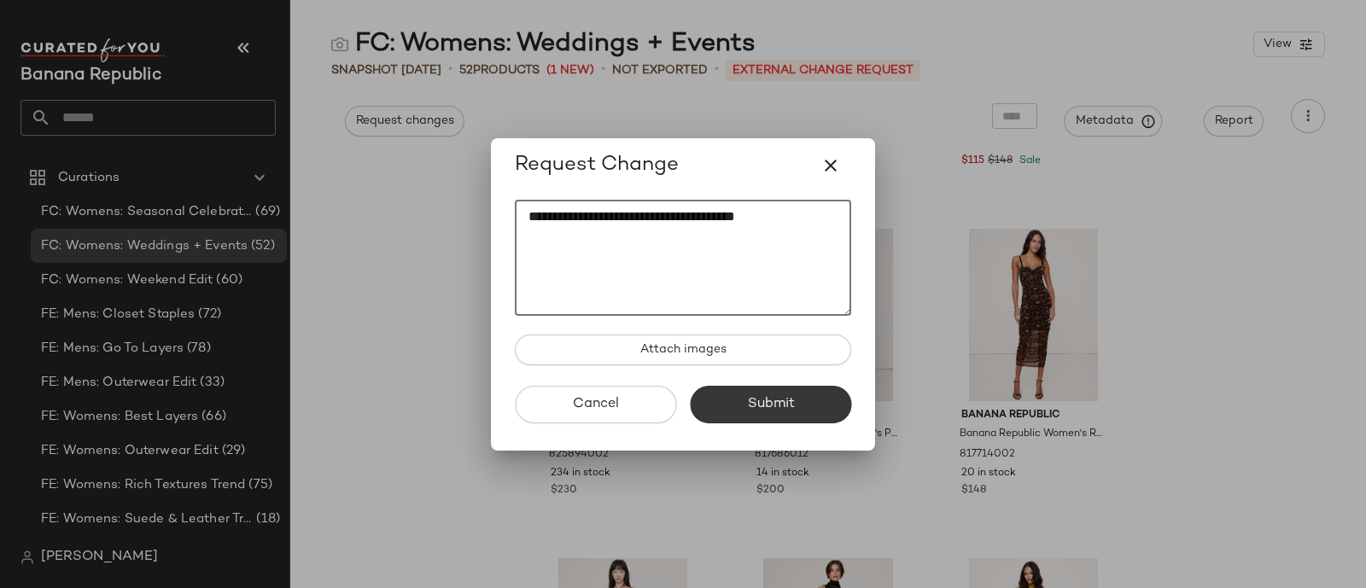
type textarea "**********"
click at [791, 415] on button "Submit" at bounding box center [770, 405] width 161 height 38
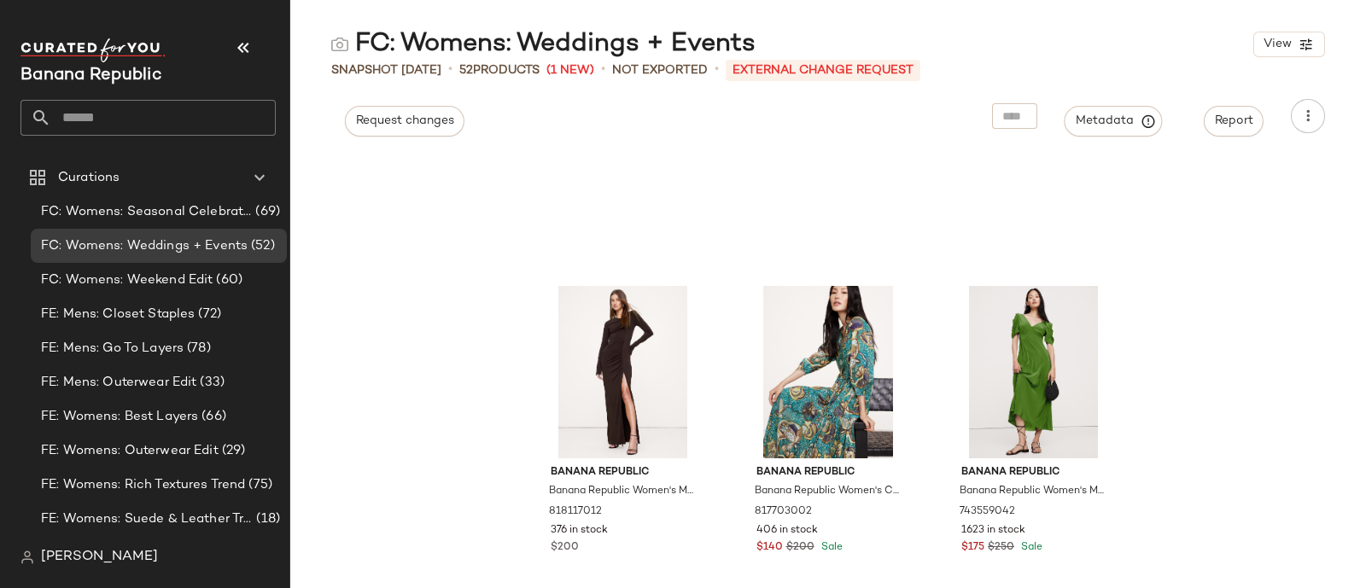
scroll to position [2267, 0]
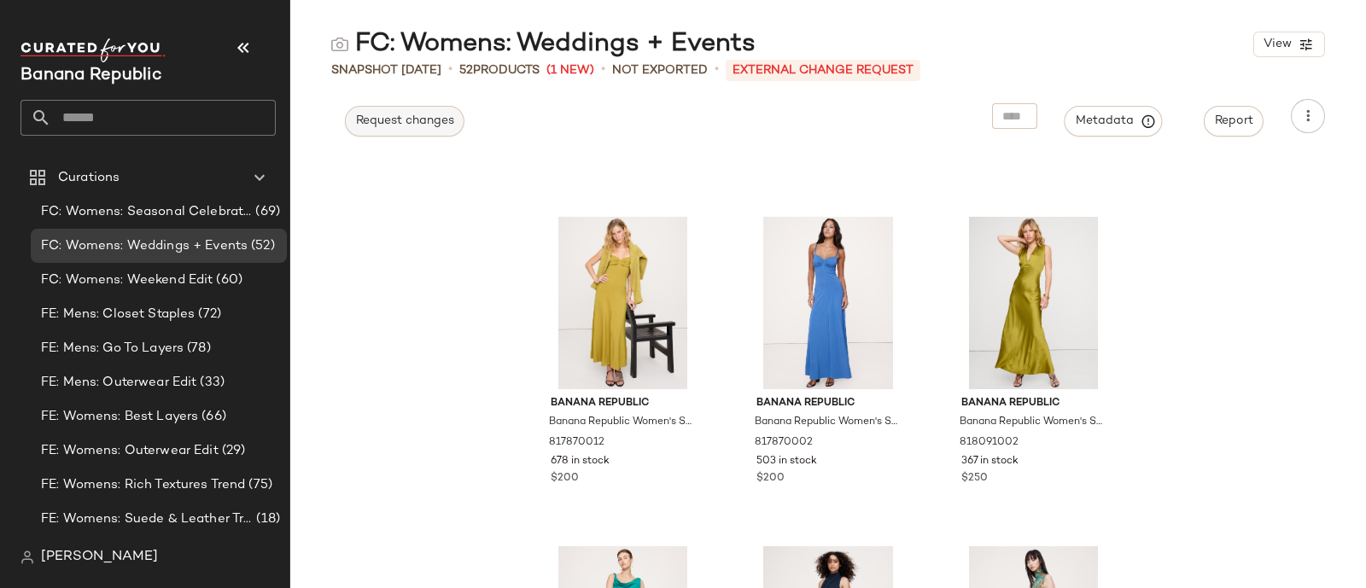
click at [388, 124] on span "Request changes" at bounding box center [404, 121] width 99 height 14
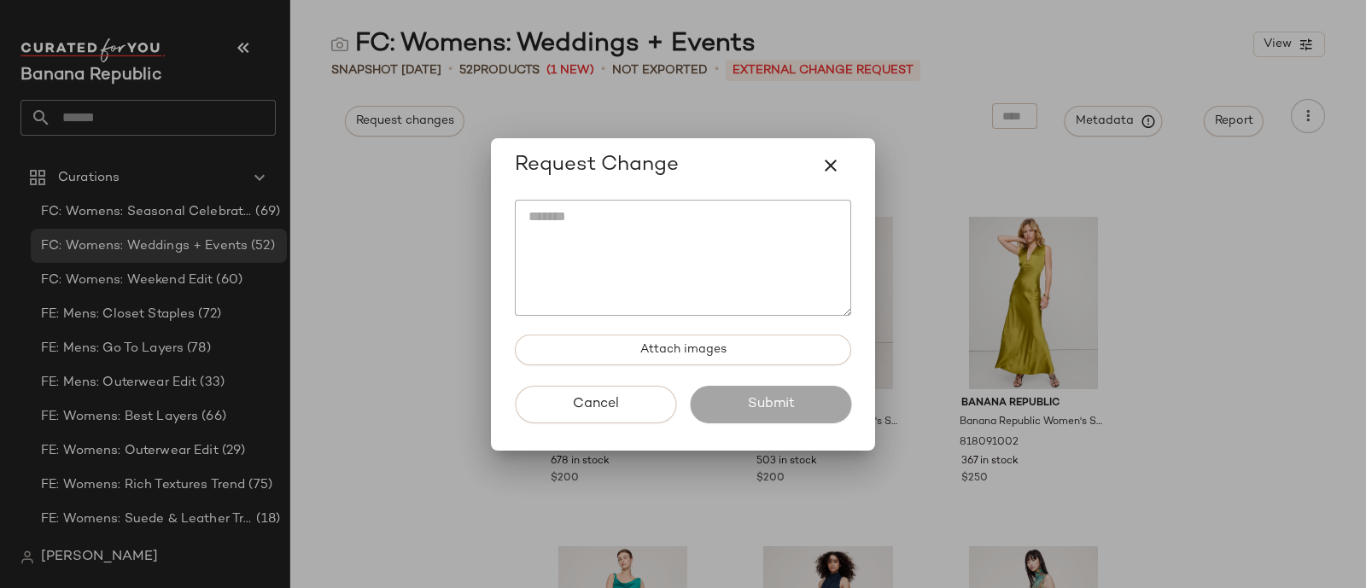
click at [578, 235] on textarea at bounding box center [683, 258] width 336 height 116
type textarea "*"
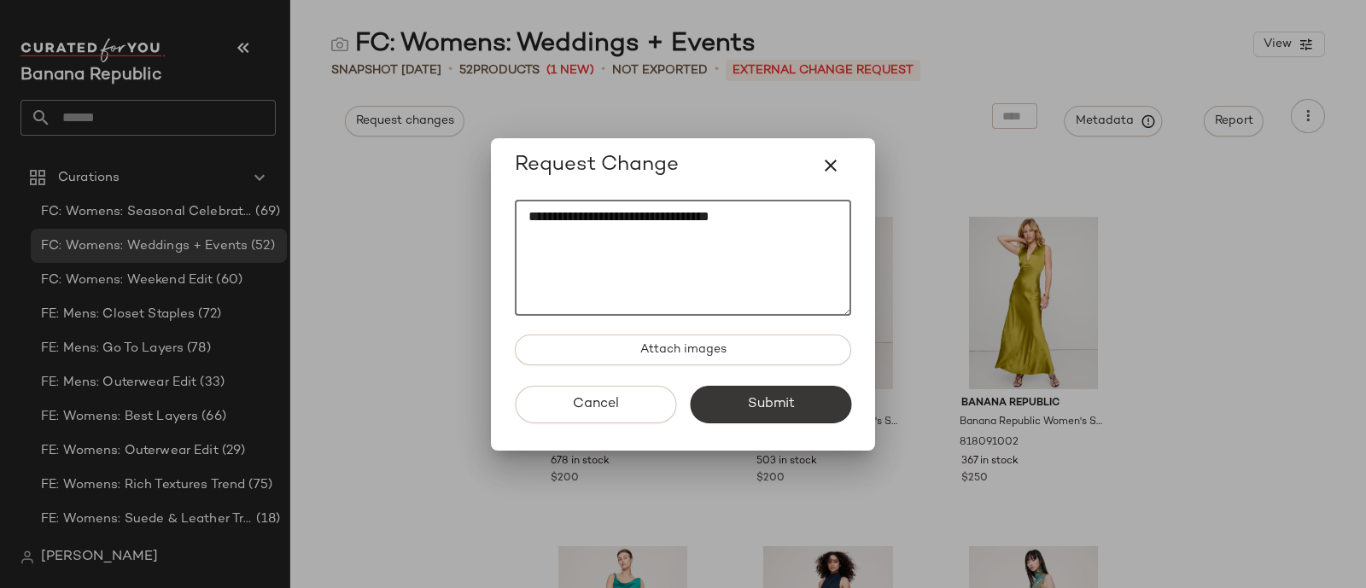
type textarea "**********"
click at [815, 400] on button "Submit" at bounding box center [770, 405] width 161 height 38
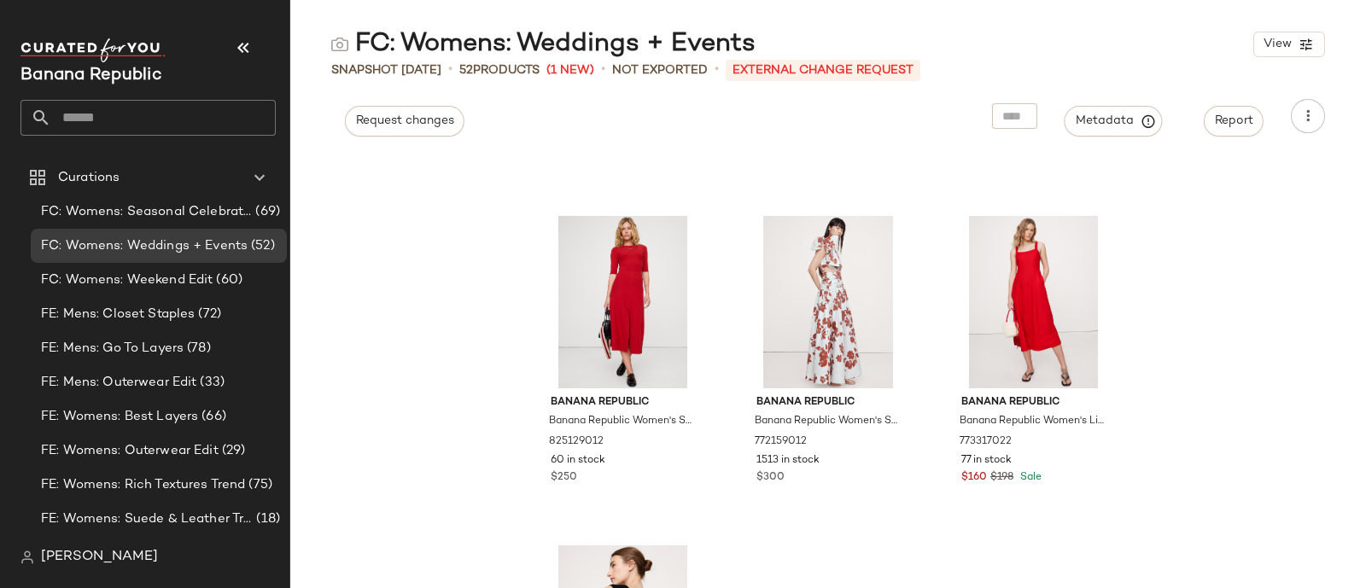
scroll to position [5234, 0]
click at [398, 114] on span "Request changes" at bounding box center [404, 121] width 99 height 14
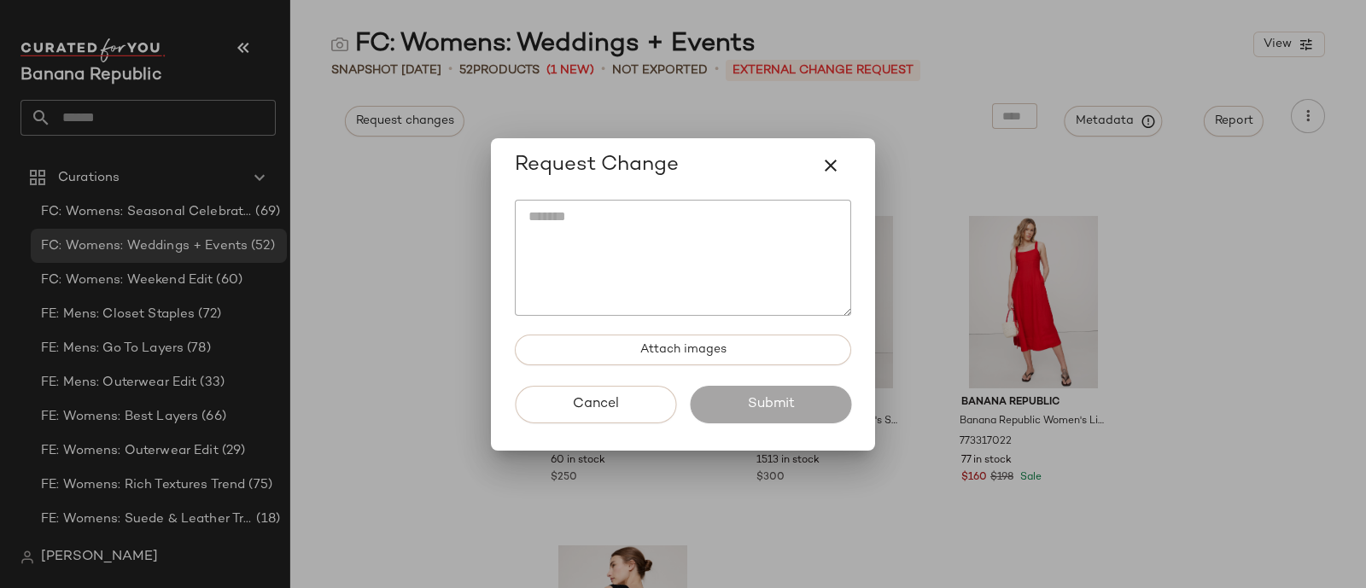
drag, startPoint x: 622, startPoint y: 192, endPoint x: 628, endPoint y: 182, distance: 11.9
click at [628, 182] on div "Request Change Attach images Cancel Submit" at bounding box center [683, 294] width 384 height 312
click at [576, 254] on textarea at bounding box center [683, 258] width 336 height 116
type textarea "**********"
click at [764, 405] on span "Submit" at bounding box center [770, 404] width 48 height 16
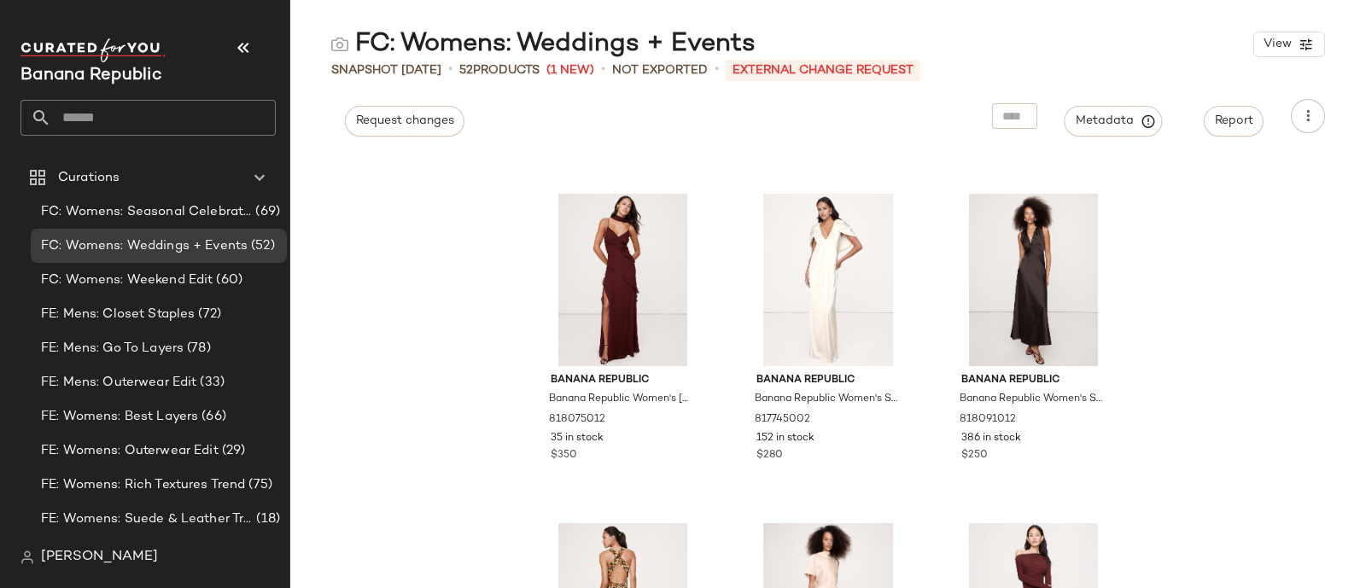
scroll to position [0, 0]
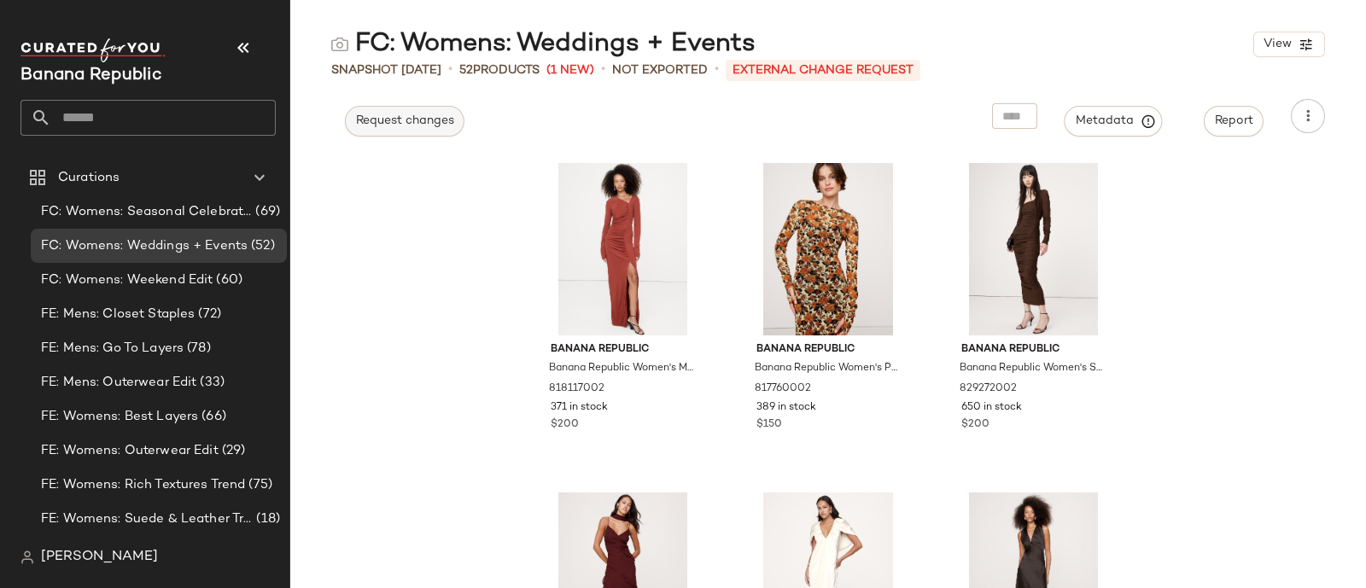
click at [404, 114] on span "Request changes" at bounding box center [404, 121] width 99 height 14
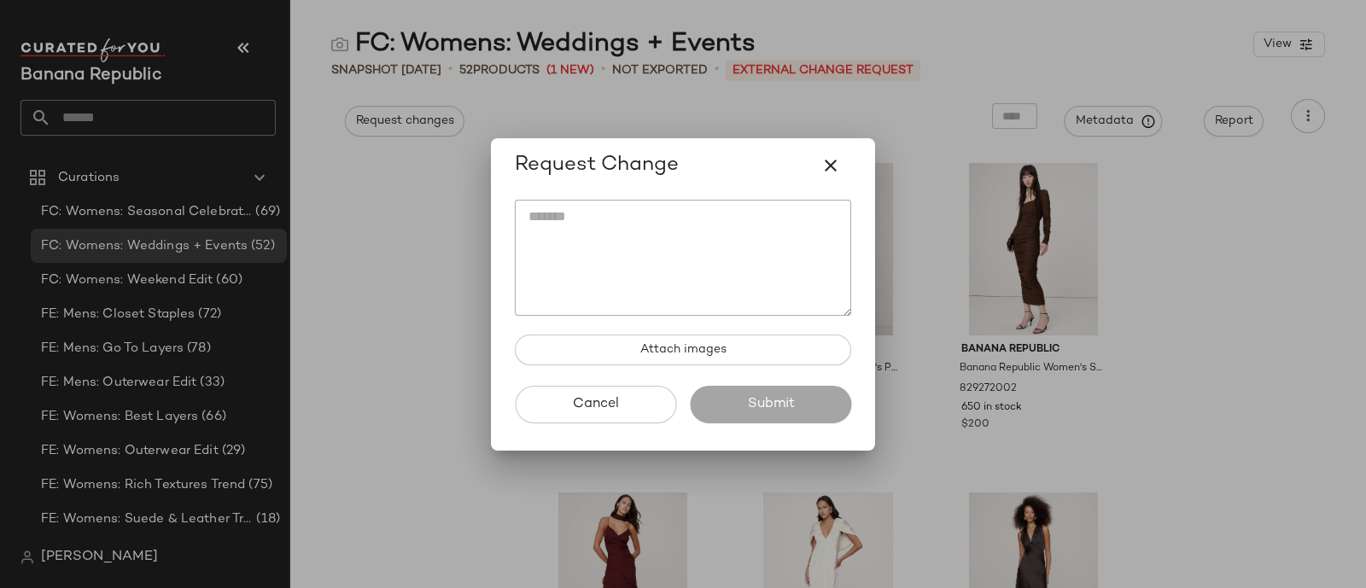
click at [664, 257] on textarea at bounding box center [683, 258] width 336 height 116
paste textarea "**********"
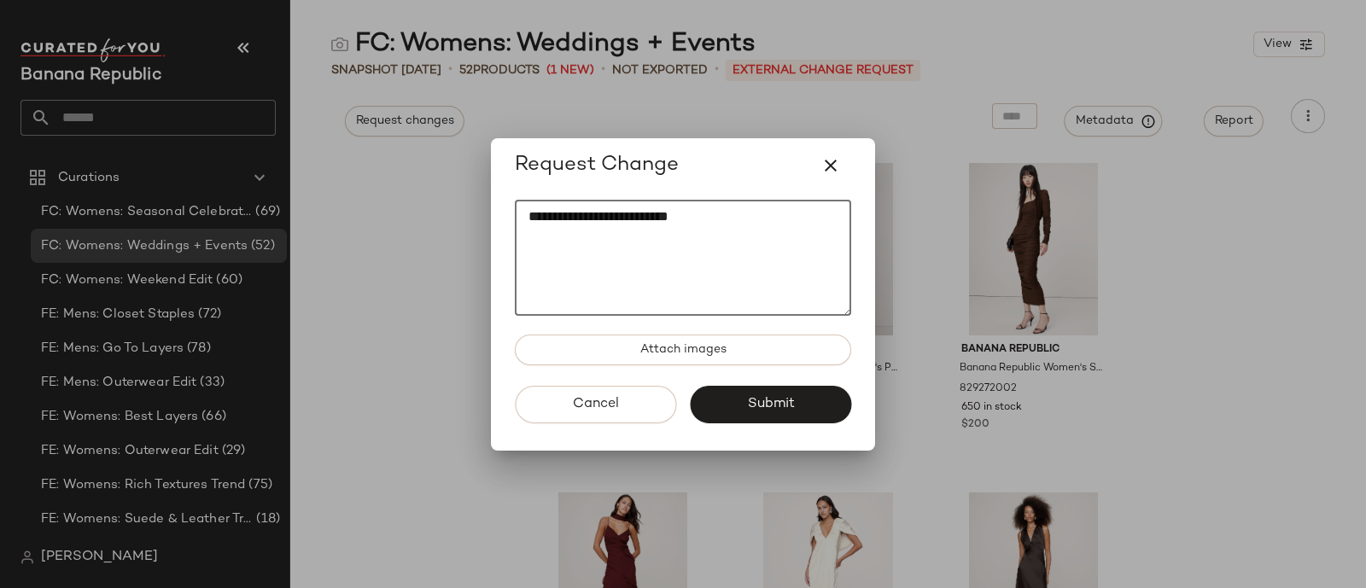
paste textarea "**********"
type textarea "**********"
click at [800, 405] on button "Submit" at bounding box center [770, 405] width 161 height 38
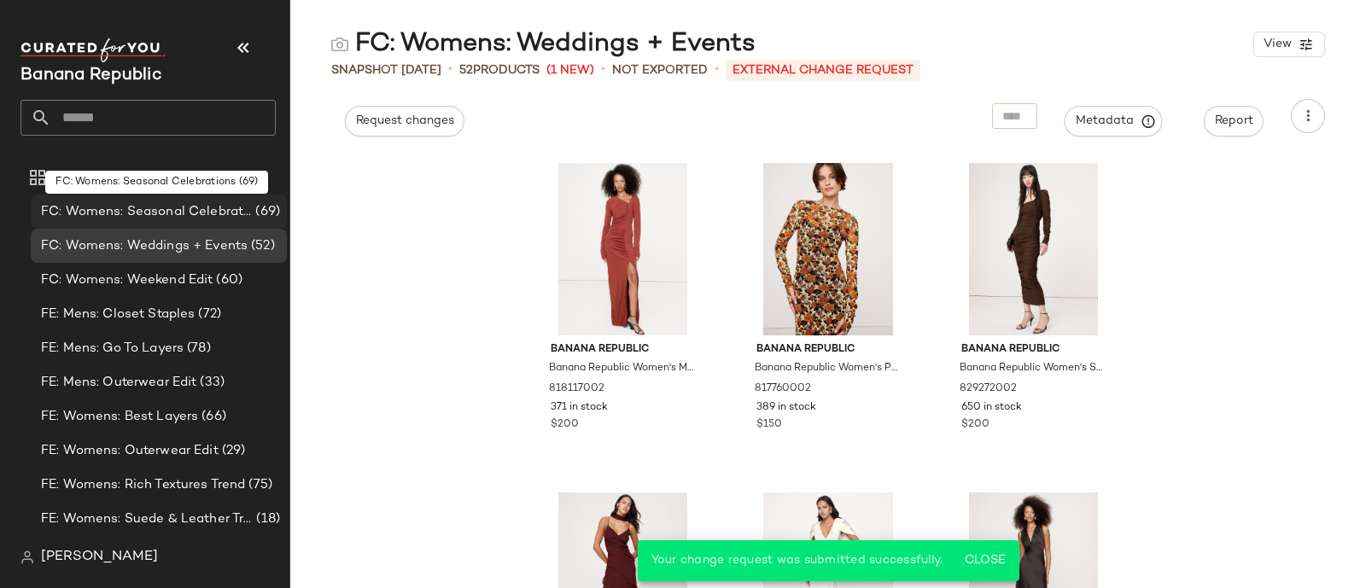
click at [162, 218] on span "FC: Womens: Seasonal Celebrations" at bounding box center [146, 212] width 211 height 20
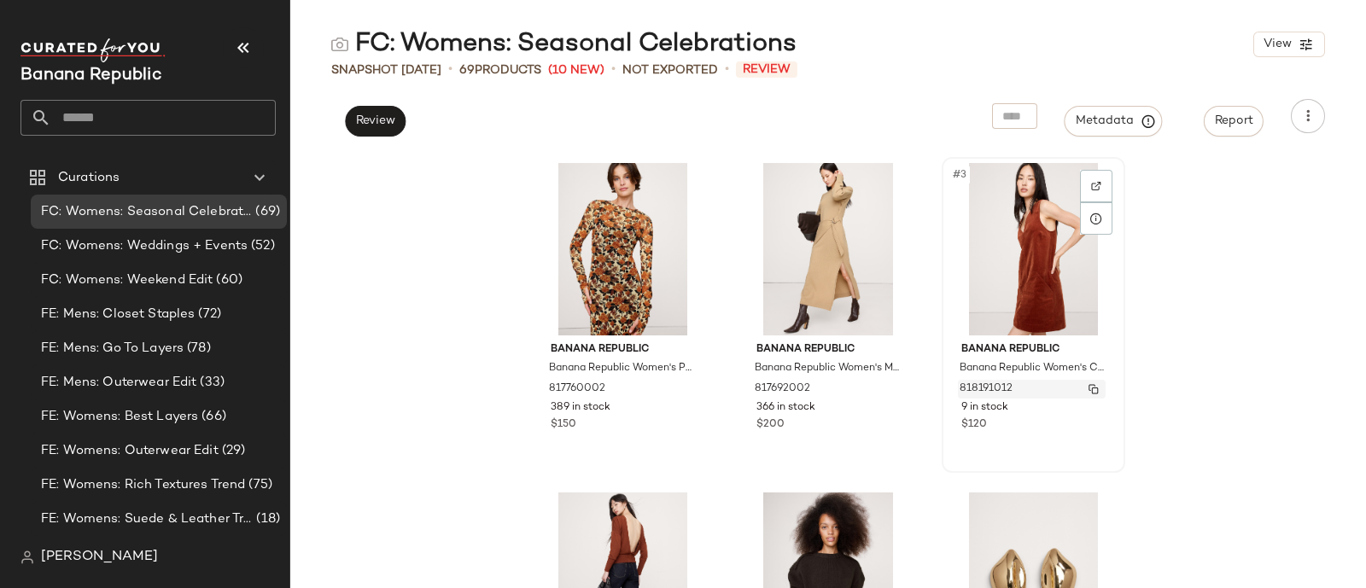
click at [994, 386] on span "818191012" at bounding box center [986, 389] width 53 height 15
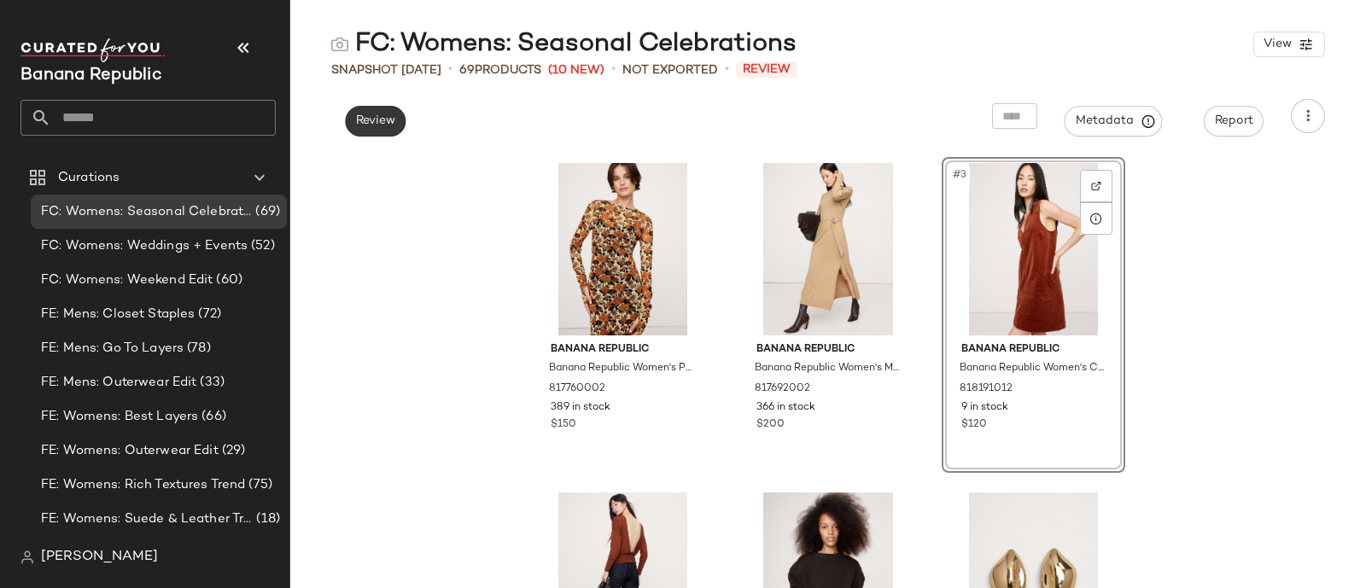
click at [384, 126] on span "Review" at bounding box center [375, 121] width 40 height 14
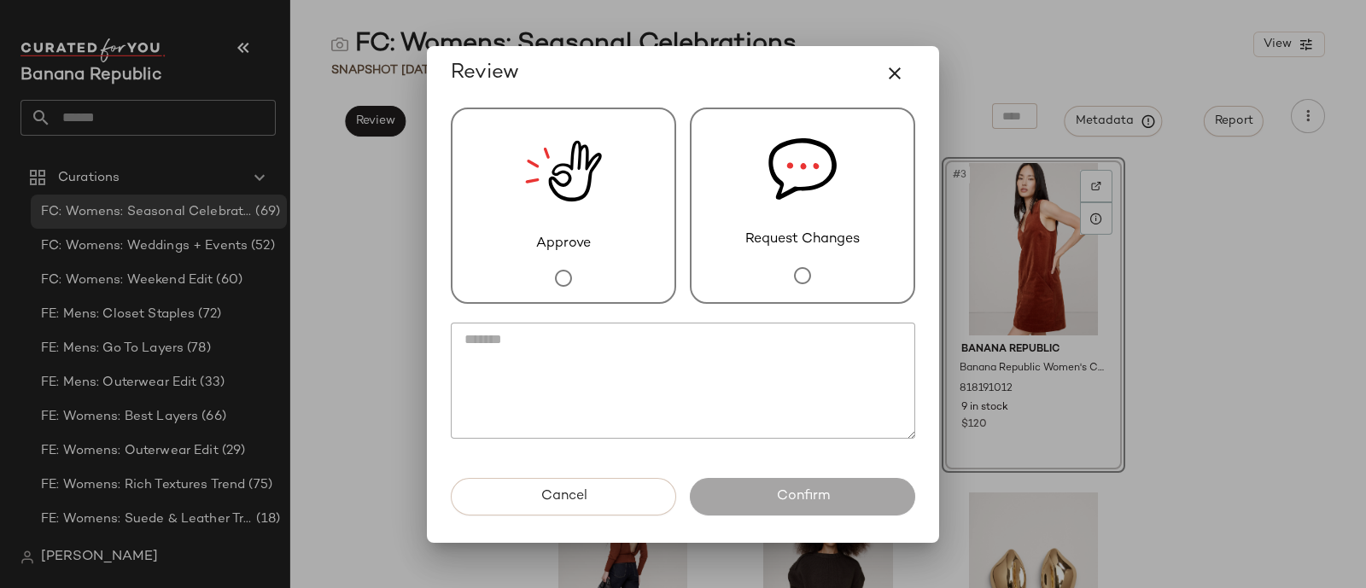
click at [825, 238] on span "Request Changes" at bounding box center [802, 240] width 114 height 20
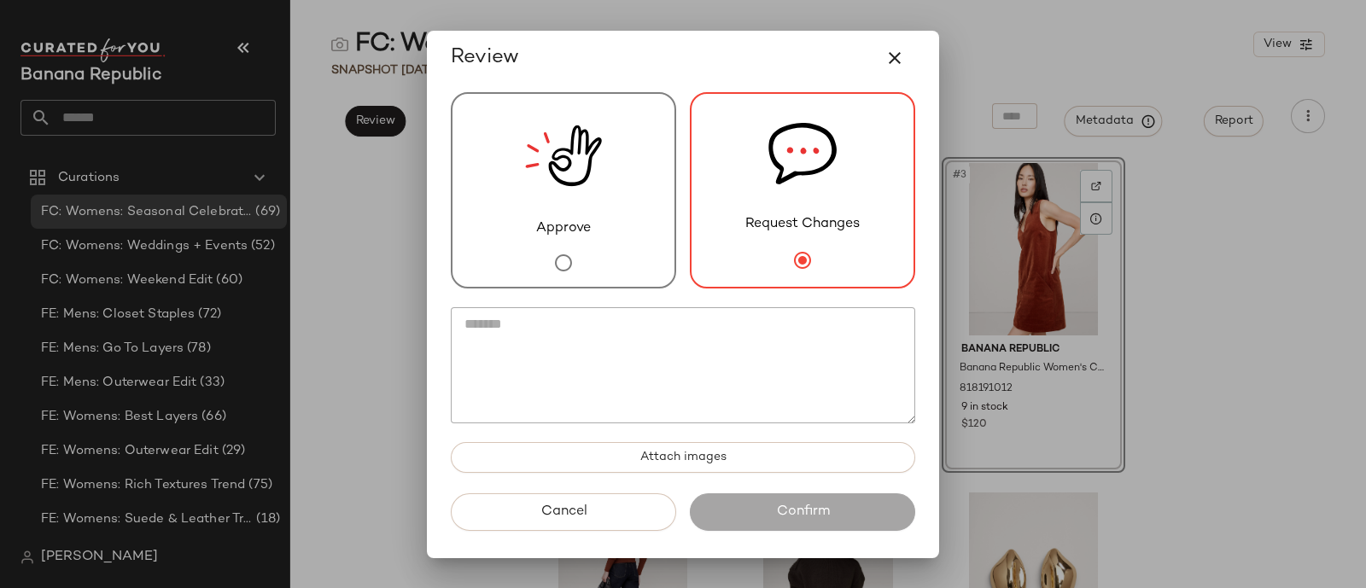
click at [717, 360] on textarea at bounding box center [683, 365] width 464 height 116
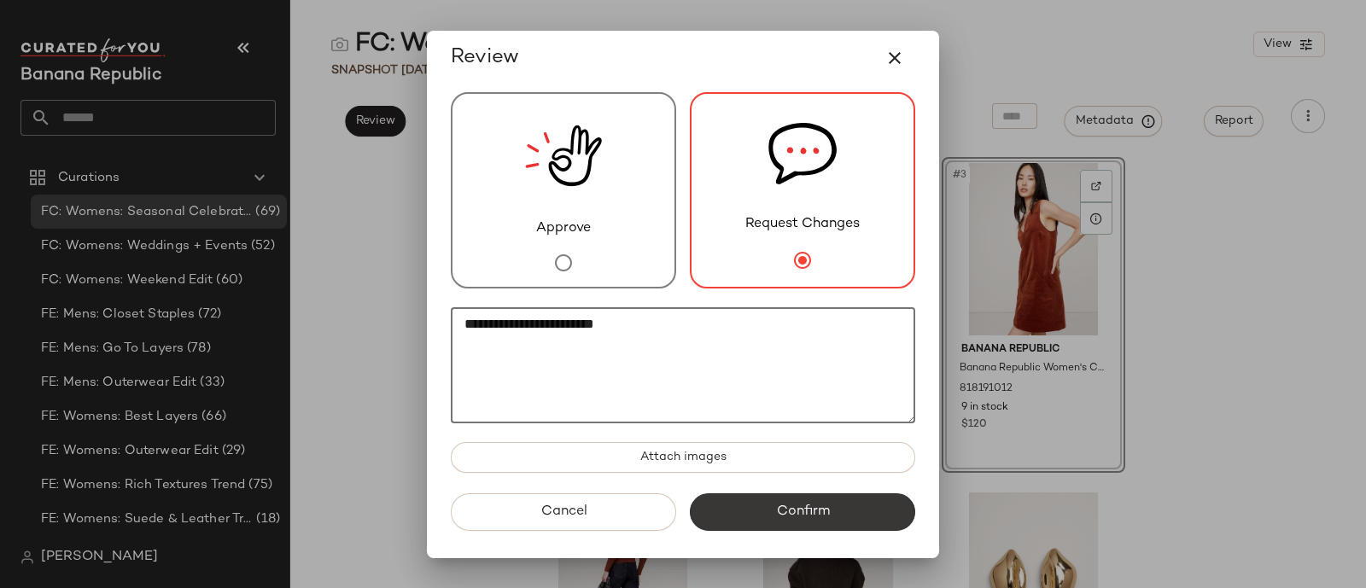
type textarea "**********"
click at [815, 513] on span "Confirm" at bounding box center [802, 512] width 54 height 16
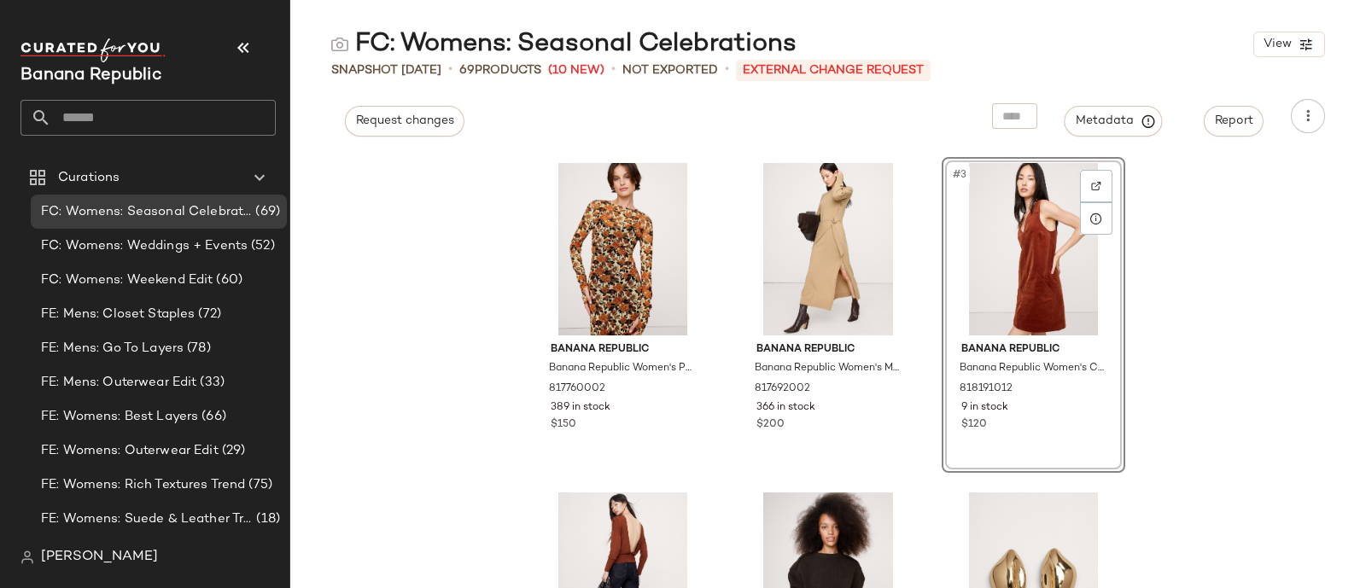
drag, startPoint x: 444, startPoint y: 295, endPoint x: 408, endPoint y: 285, distance: 37.1
click at [408, 285] on div "Banana Republic Banana Republic Women's Printed Mesh Maxi Dress Yellow Roses Si…" at bounding box center [828, 371] width 1076 height 435
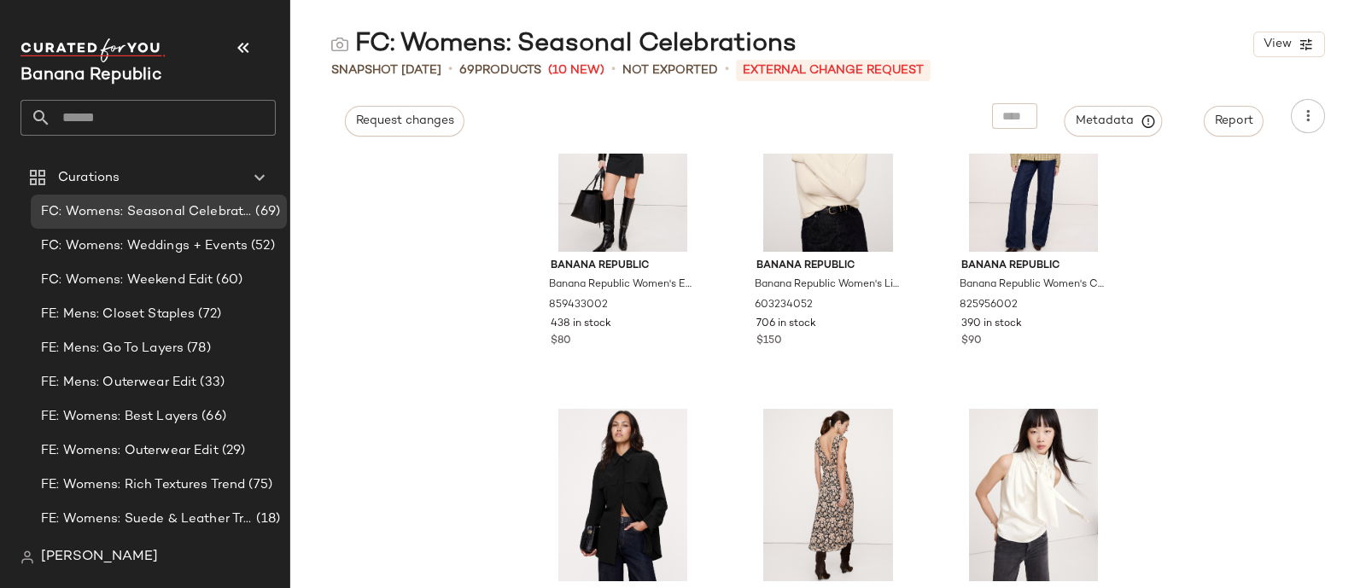
scroll to position [2039, 0]
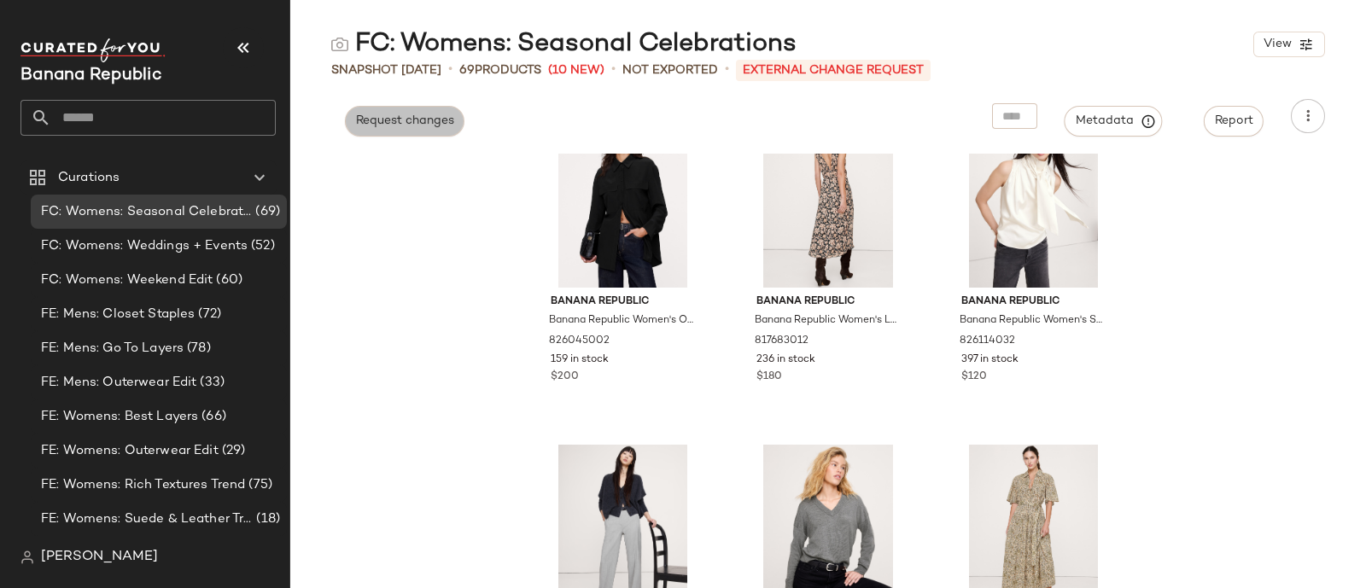
click at [429, 134] on button "Request changes" at bounding box center [405, 121] width 120 height 31
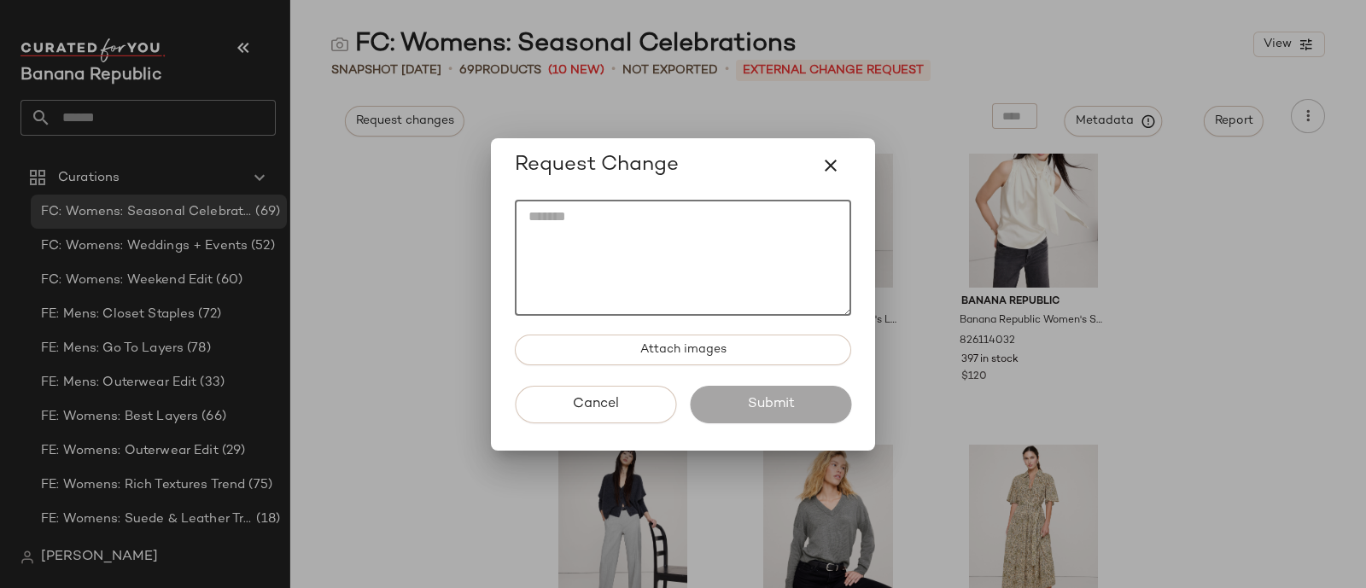
click at [602, 266] on textarea at bounding box center [683, 258] width 336 height 116
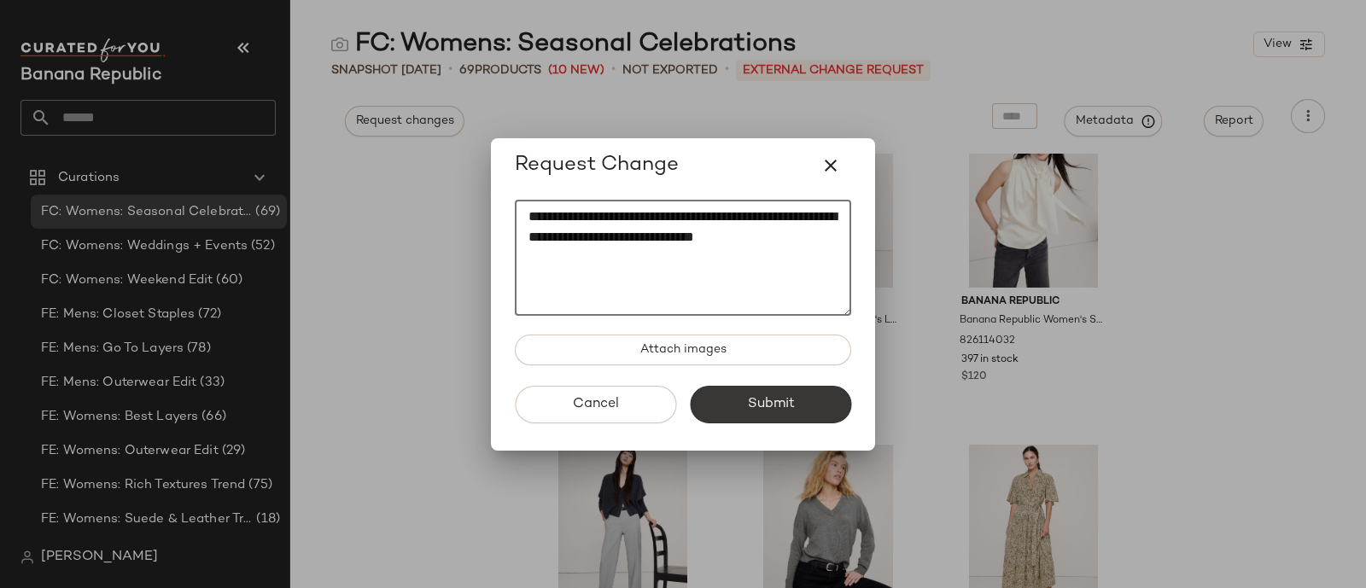
type textarea "**********"
click at [810, 419] on button "Submit" at bounding box center [770, 405] width 161 height 38
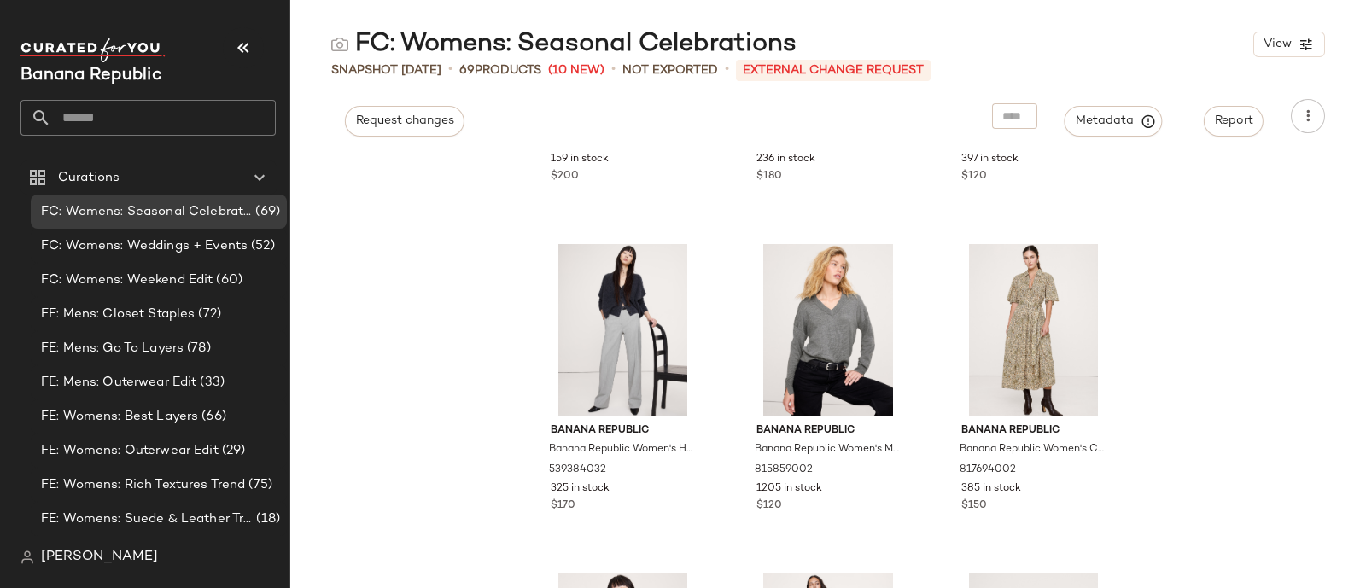
scroll to position [2226, 0]
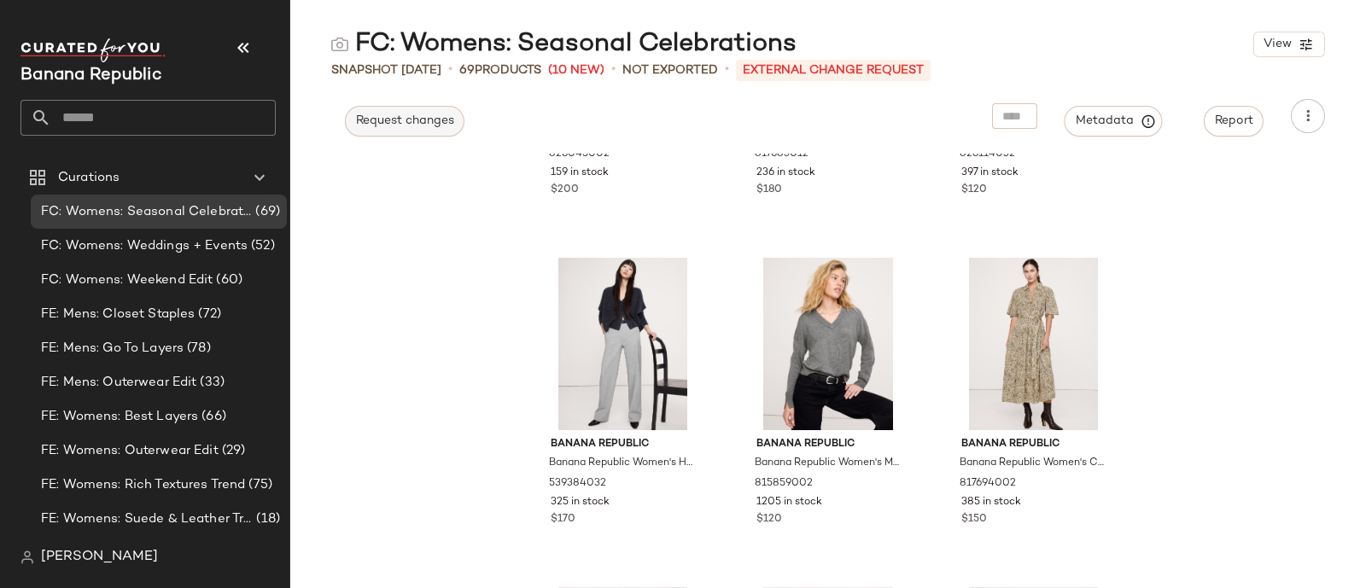
click at [388, 124] on span "Request changes" at bounding box center [404, 121] width 99 height 14
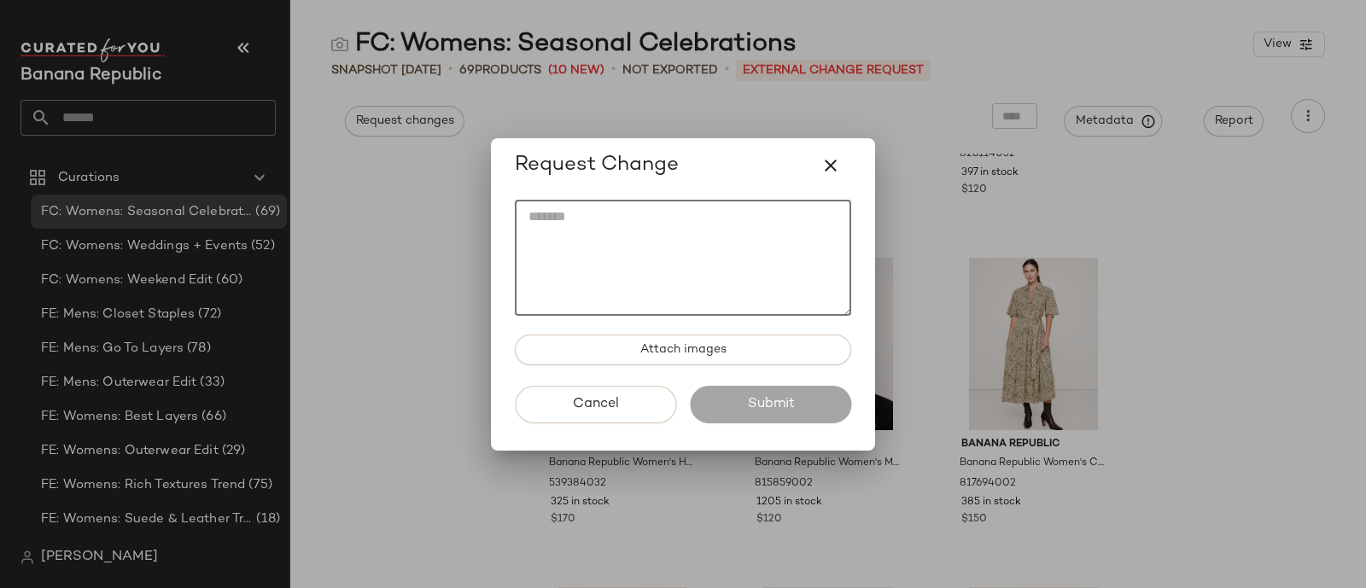
click at [629, 231] on textarea at bounding box center [683, 258] width 336 height 116
click at [629, 231] on textarea "*" at bounding box center [683, 258] width 336 height 116
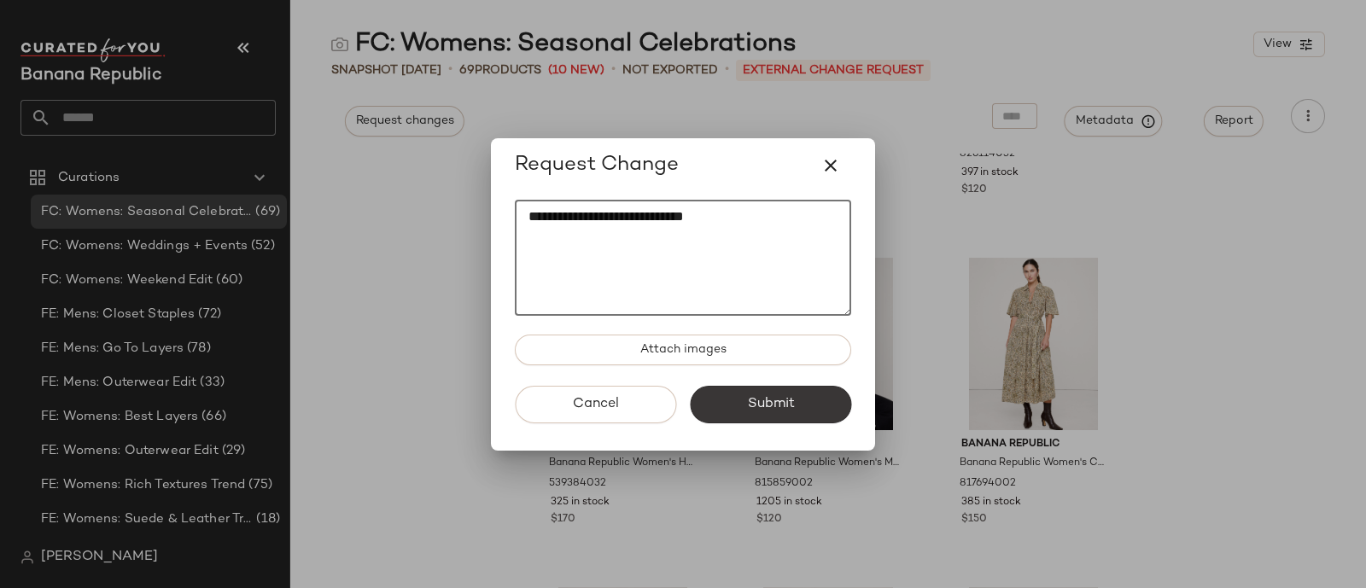
type textarea "**********"
click at [778, 404] on span "Submit" at bounding box center [770, 404] width 48 height 16
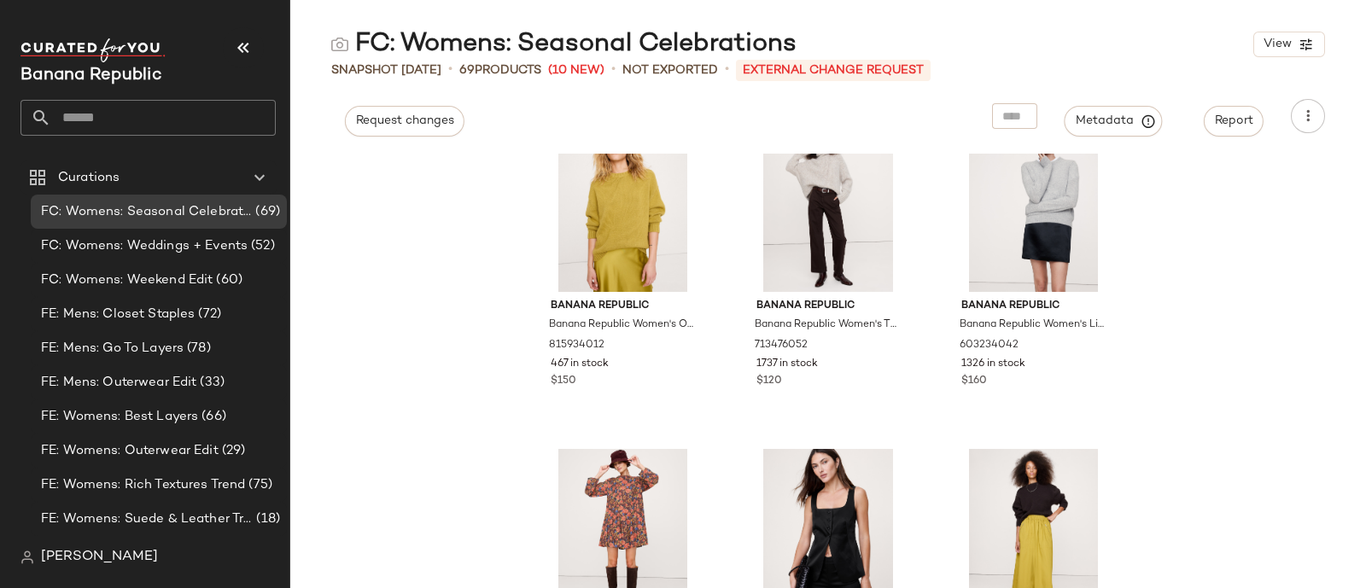
scroll to position [7148, 0]
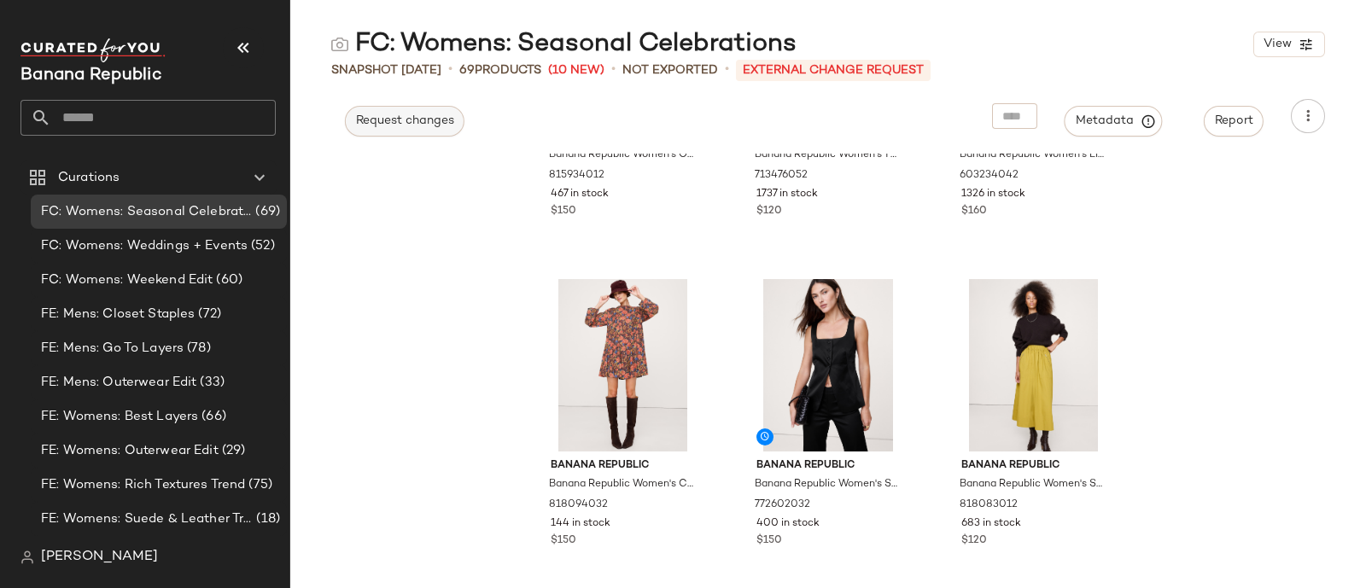
click at [418, 114] on span "Request changes" at bounding box center [404, 121] width 99 height 14
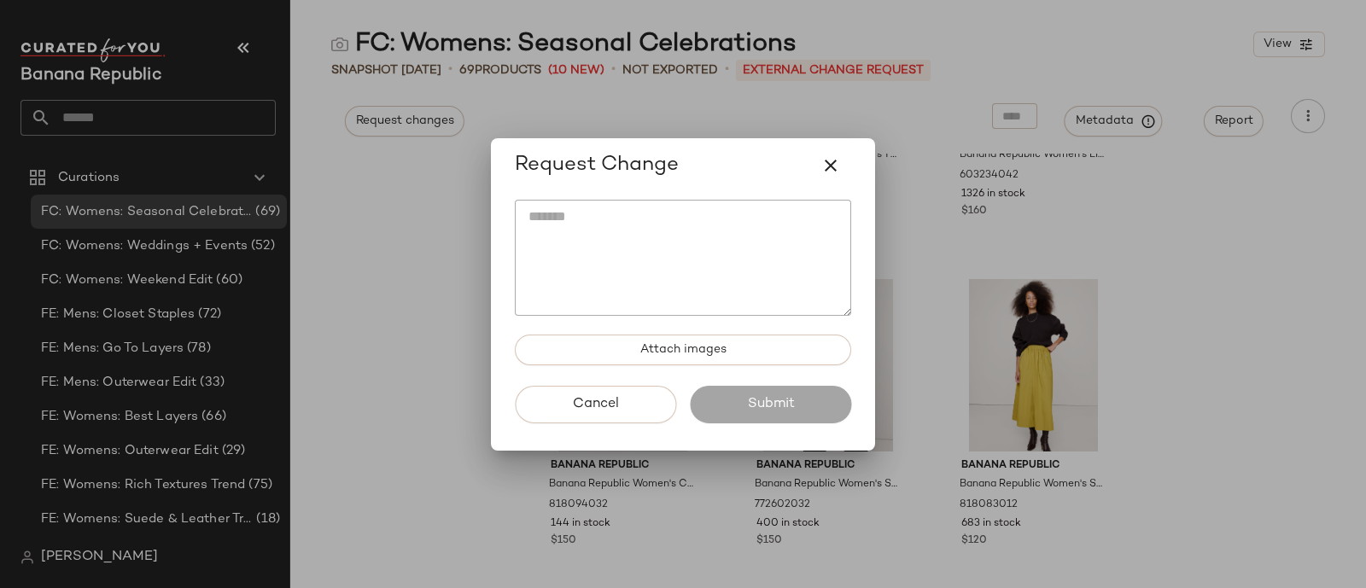
click at [616, 244] on textarea at bounding box center [683, 258] width 336 height 116
click at [850, 159] on div "Request Change" at bounding box center [683, 165] width 336 height 41
click at [837, 155] on icon "button" at bounding box center [831, 165] width 20 height 20
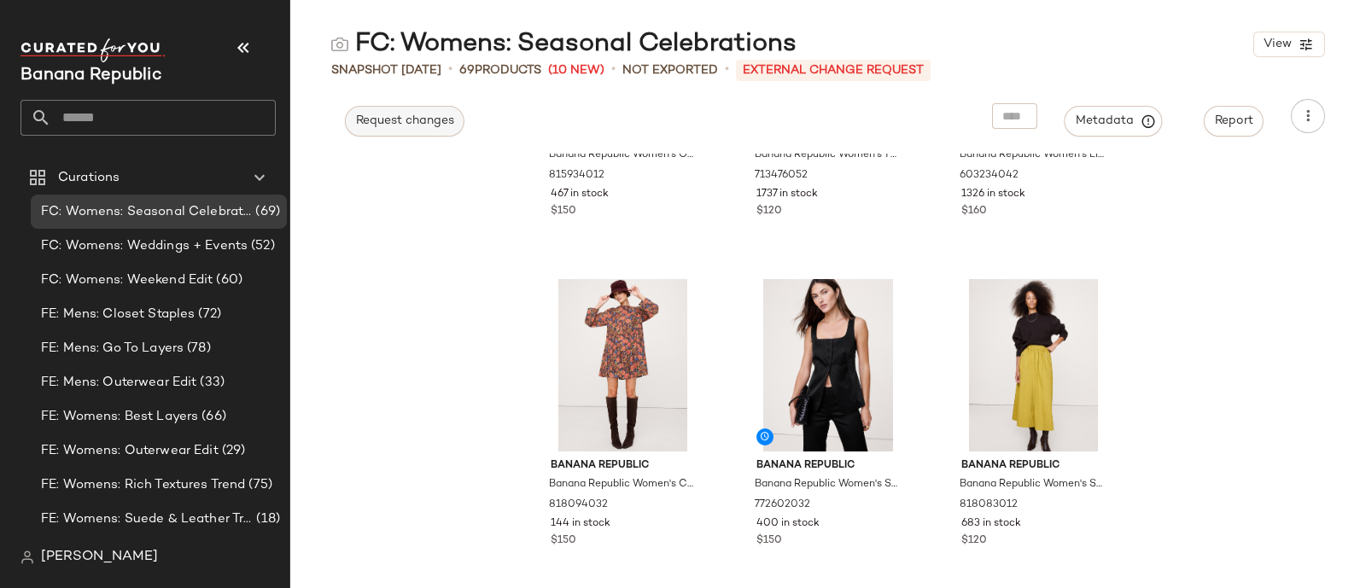
click at [355, 114] on span "Request changes" at bounding box center [404, 121] width 99 height 14
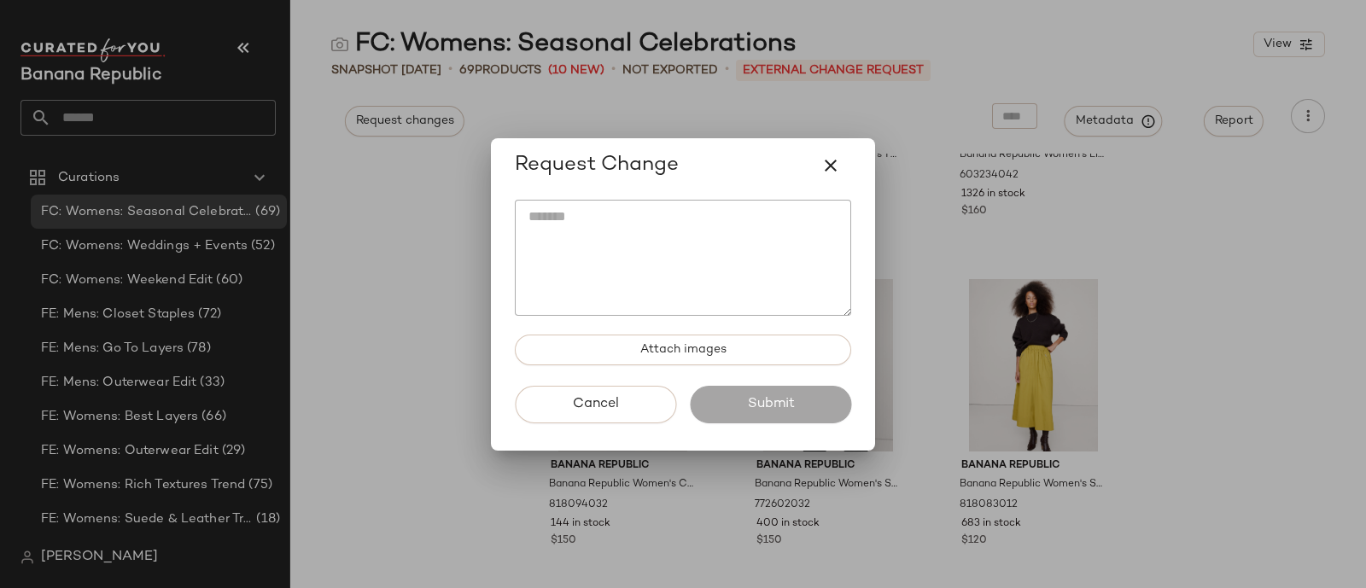
click at [661, 224] on textarea at bounding box center [683, 258] width 336 height 116
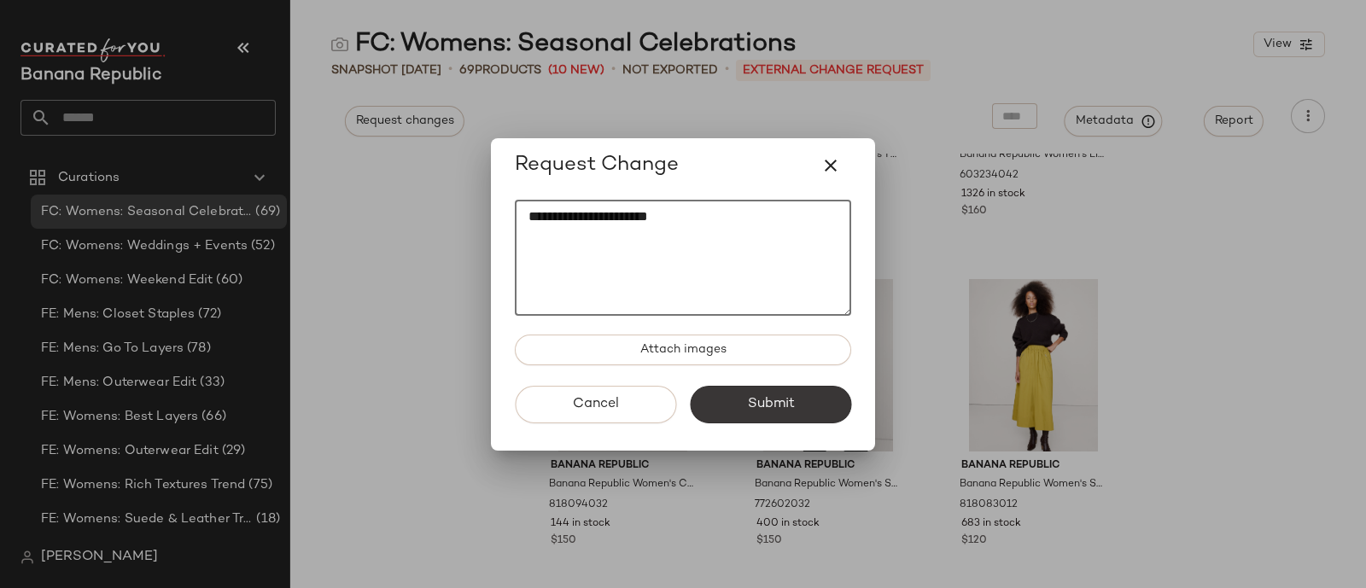
type textarea "**********"
click at [786, 397] on span "Submit" at bounding box center [770, 404] width 48 height 16
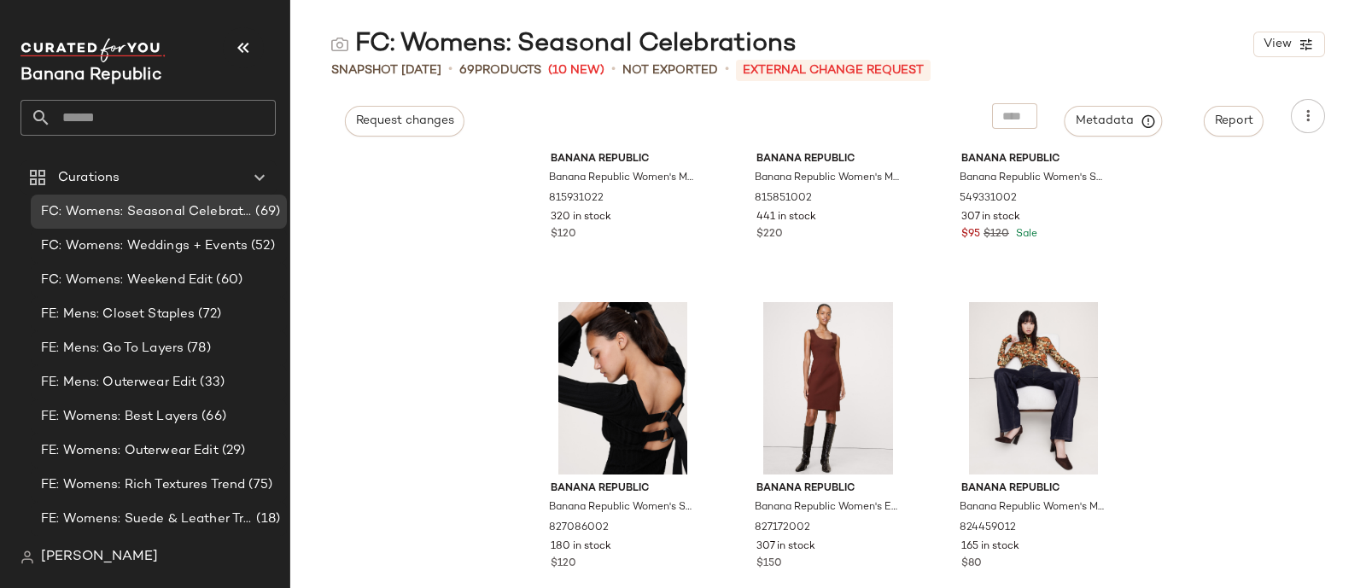
scroll to position [0, 0]
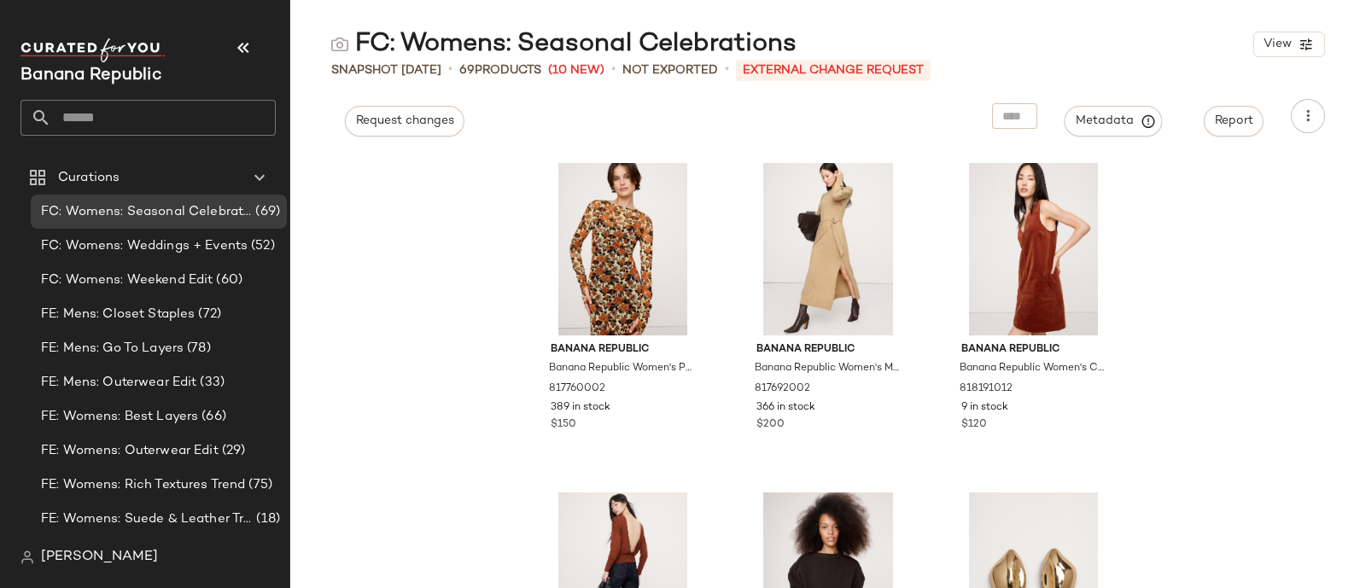
click at [460, 371] on div "Banana Republic Banana Republic Women's Printed Mesh Maxi Dress Yellow Roses Si…" at bounding box center [828, 371] width 1076 height 435
